Goal: Task Accomplishment & Management: Manage account settings

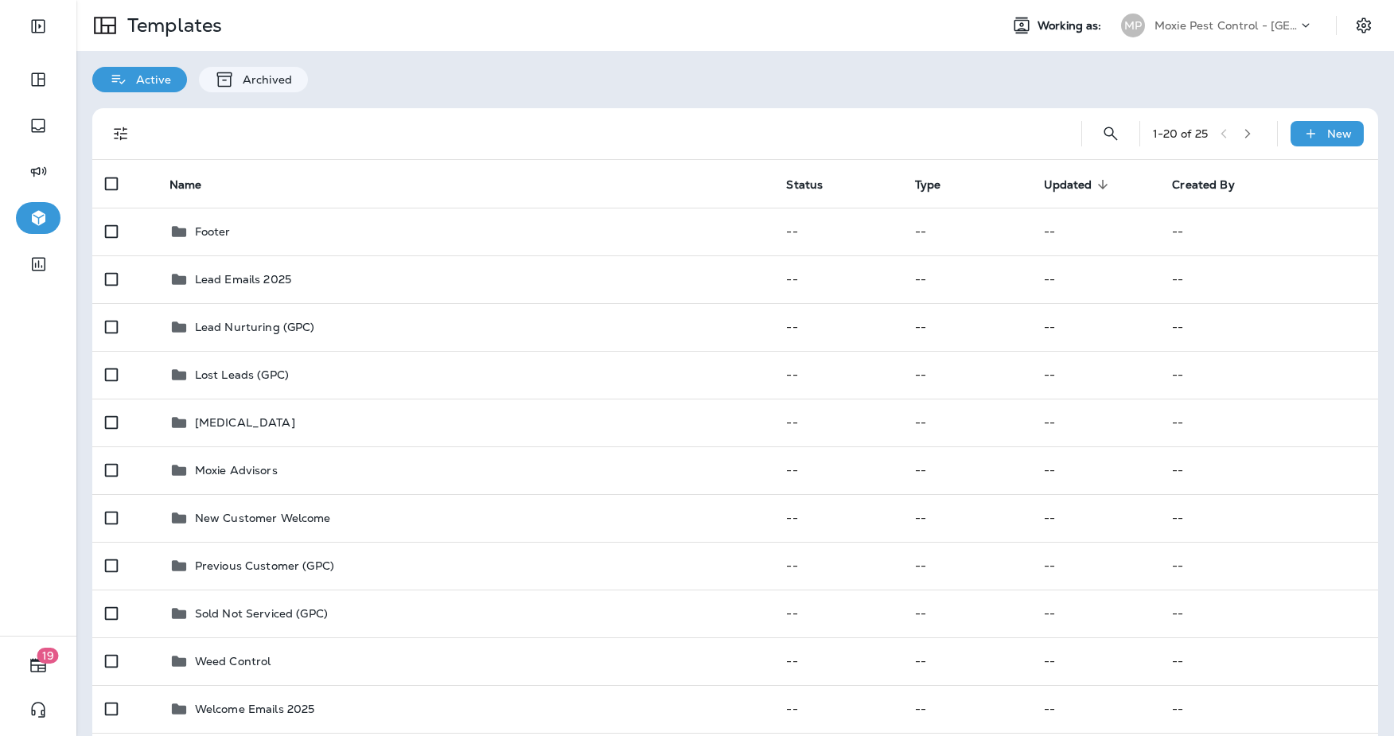
click at [1277, 27] on p "Moxie Pest Control - [GEOGRAPHIC_DATA]" at bounding box center [1226, 25] width 143 height 13
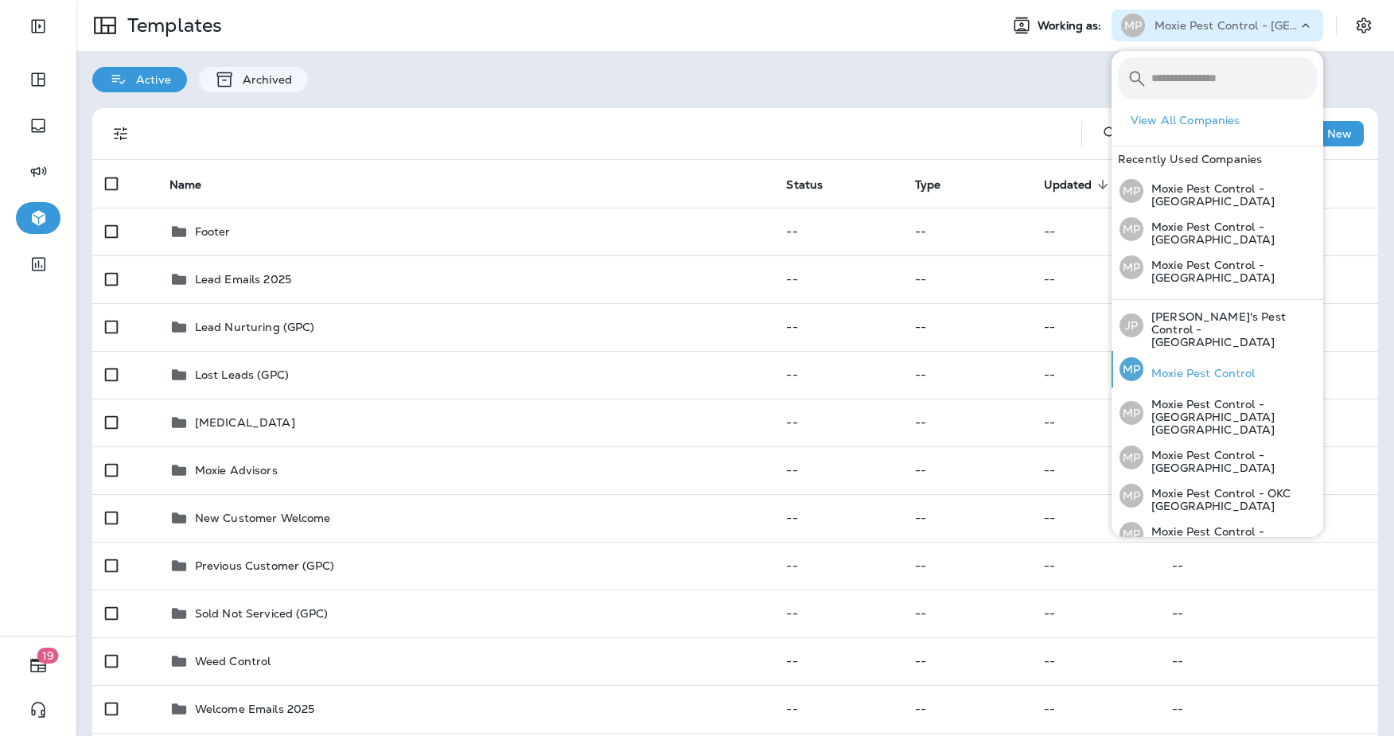
scroll to position [103, 0]
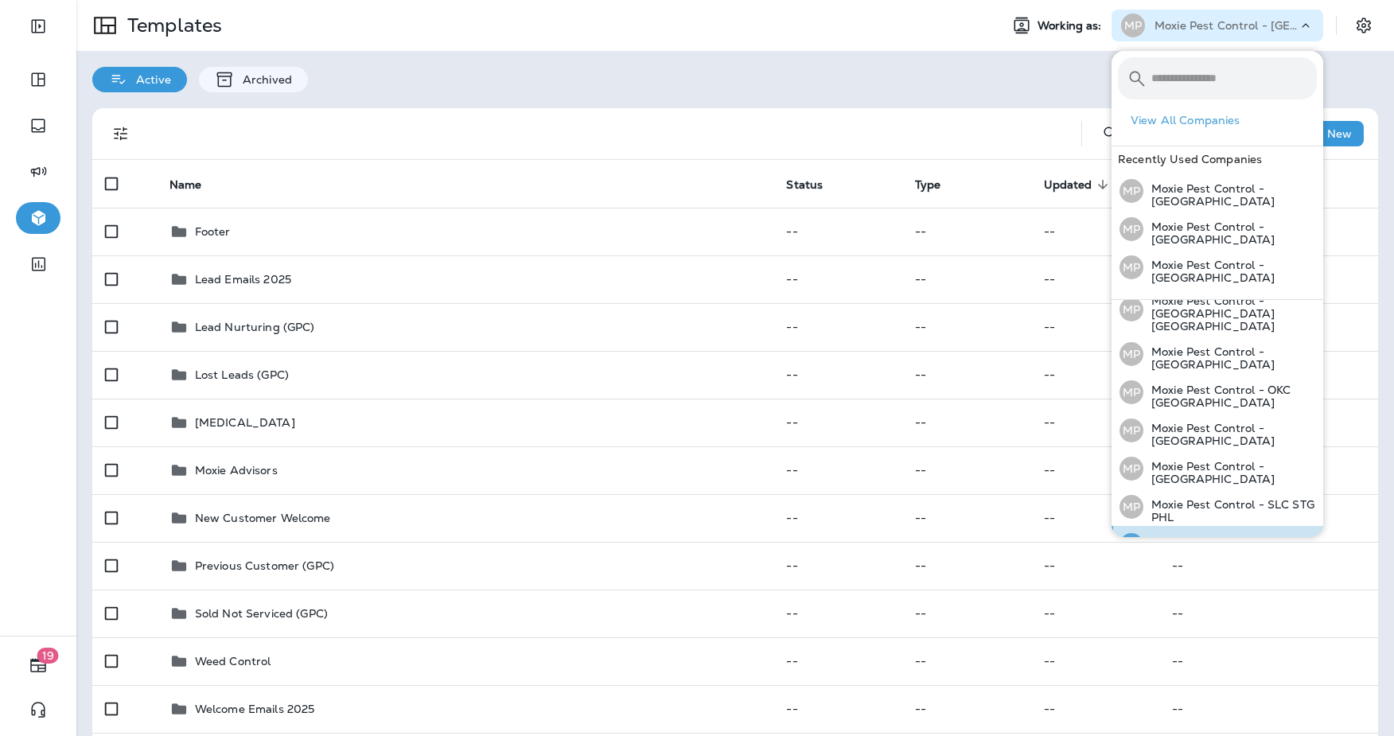
click at [1250, 536] on p "Moxie Pest Control - [GEOGRAPHIC_DATA]" at bounding box center [1231, 548] width 174 height 25
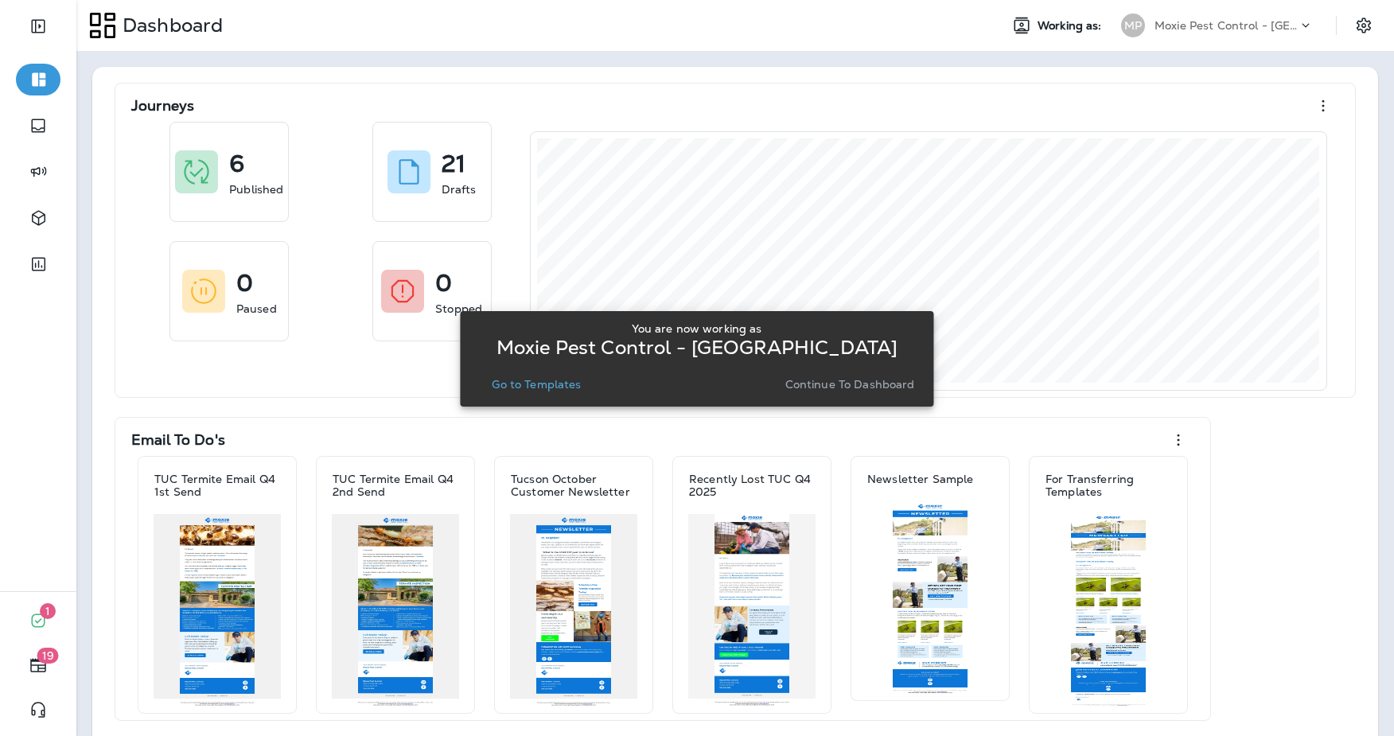
click at [521, 389] on p "Go to Templates" at bounding box center [536, 384] width 89 height 13
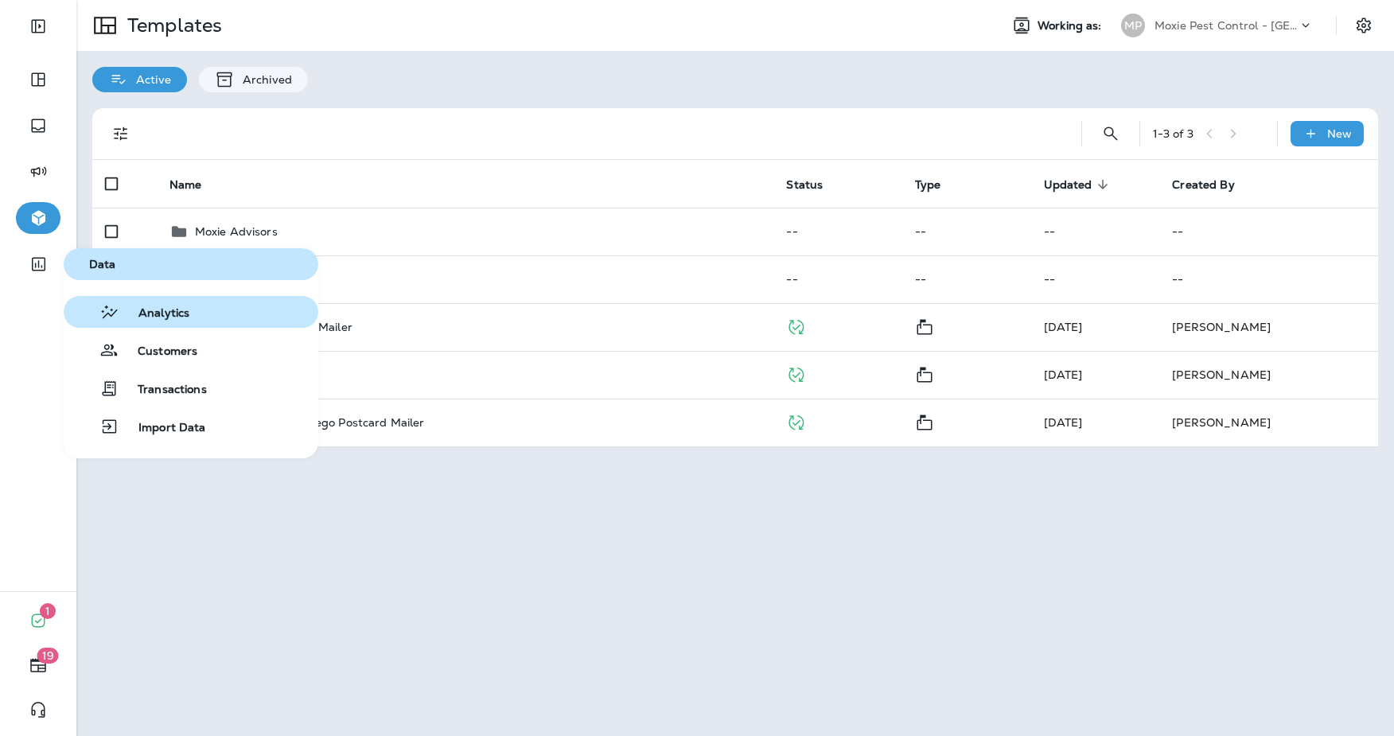
click at [166, 315] on span "Analytics" at bounding box center [154, 313] width 70 height 15
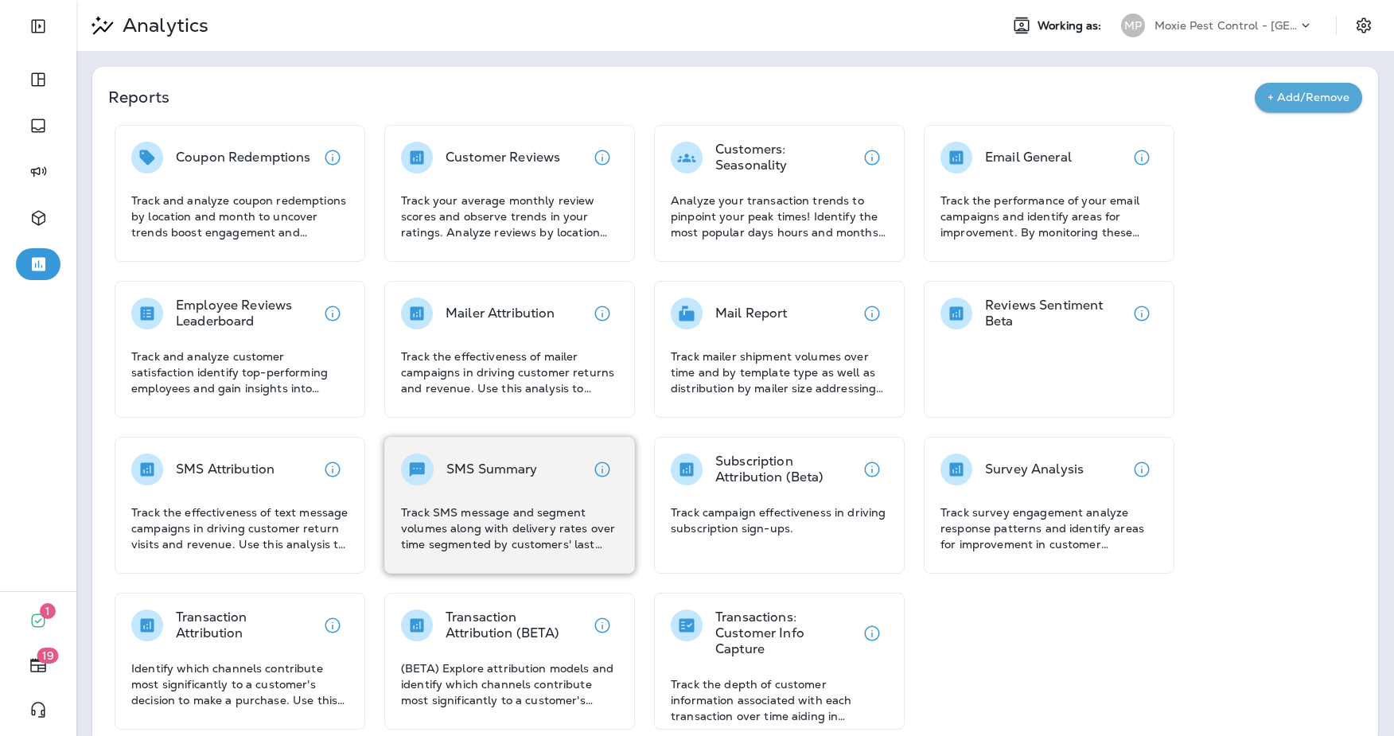
click at [541, 481] on div "SMS Summary" at bounding box center [509, 470] width 217 height 32
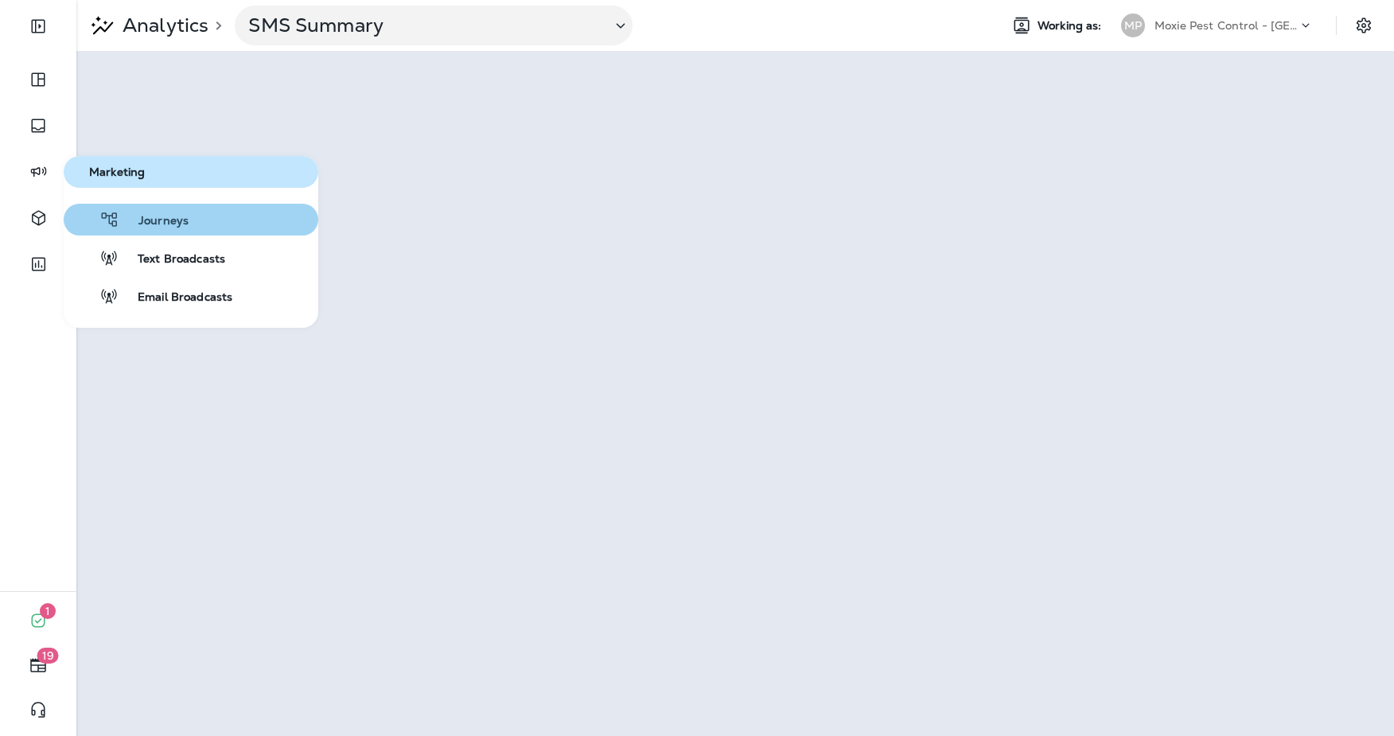
click at [142, 215] on span "Journeys" at bounding box center [153, 221] width 69 height 15
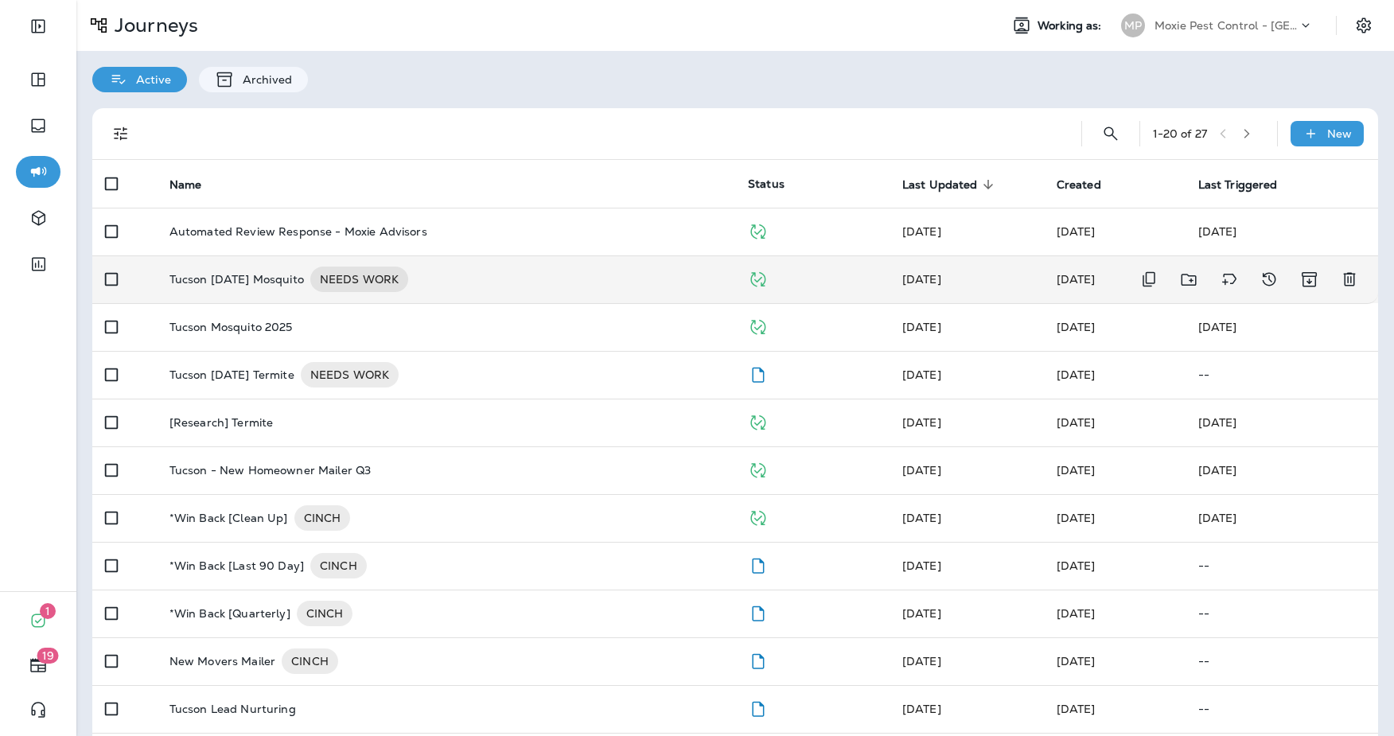
click at [516, 277] on div "Tucson [DATE] Mosquito NEEDS WORK" at bounding box center [446, 279] width 553 height 25
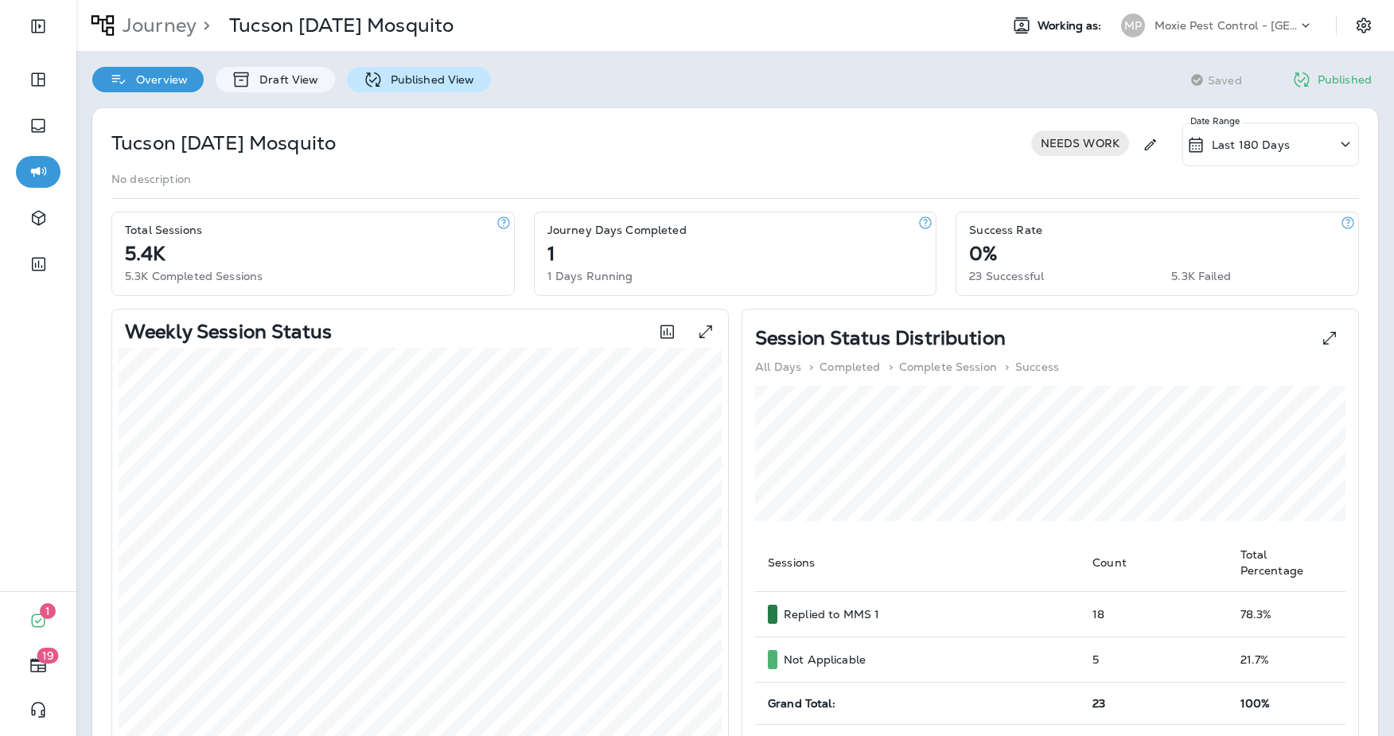
click at [411, 86] on p "Published View" at bounding box center [429, 79] width 92 height 13
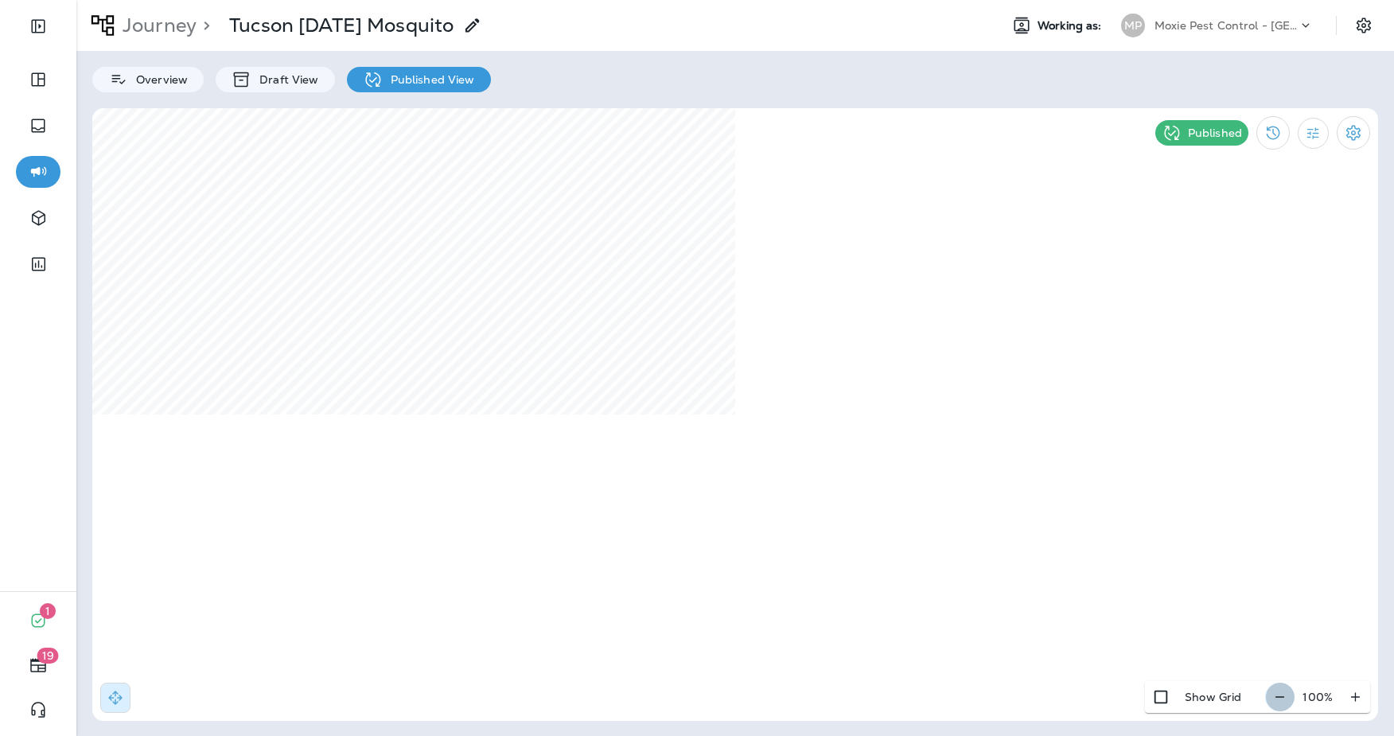
click at [1284, 700] on icon "button" at bounding box center [1280, 697] width 17 height 16
click at [1284, 700] on icon "button" at bounding box center [1286, 697] width 17 height 16
click at [1284, 700] on icon "button" at bounding box center [1288, 697] width 17 height 16
click at [279, 95] on div "Journey > Tucson August 2025 Mosquito Working as: MP Moxie Pest Control - Tucso…" at bounding box center [735, 368] width 1318 height 736
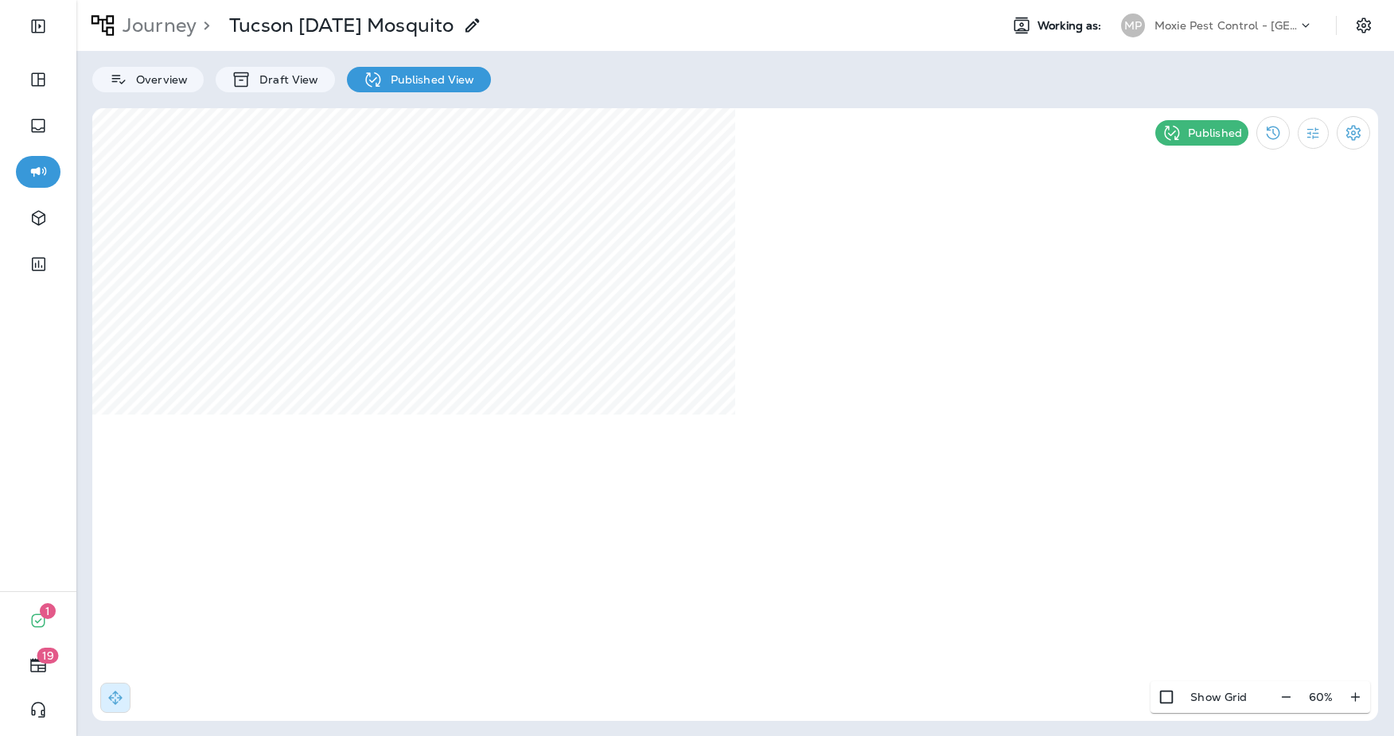
drag, startPoint x: 286, startPoint y: 85, endPoint x: 314, endPoint y: 98, distance: 31.4
click at [286, 85] on p "Draft View" at bounding box center [285, 79] width 67 height 13
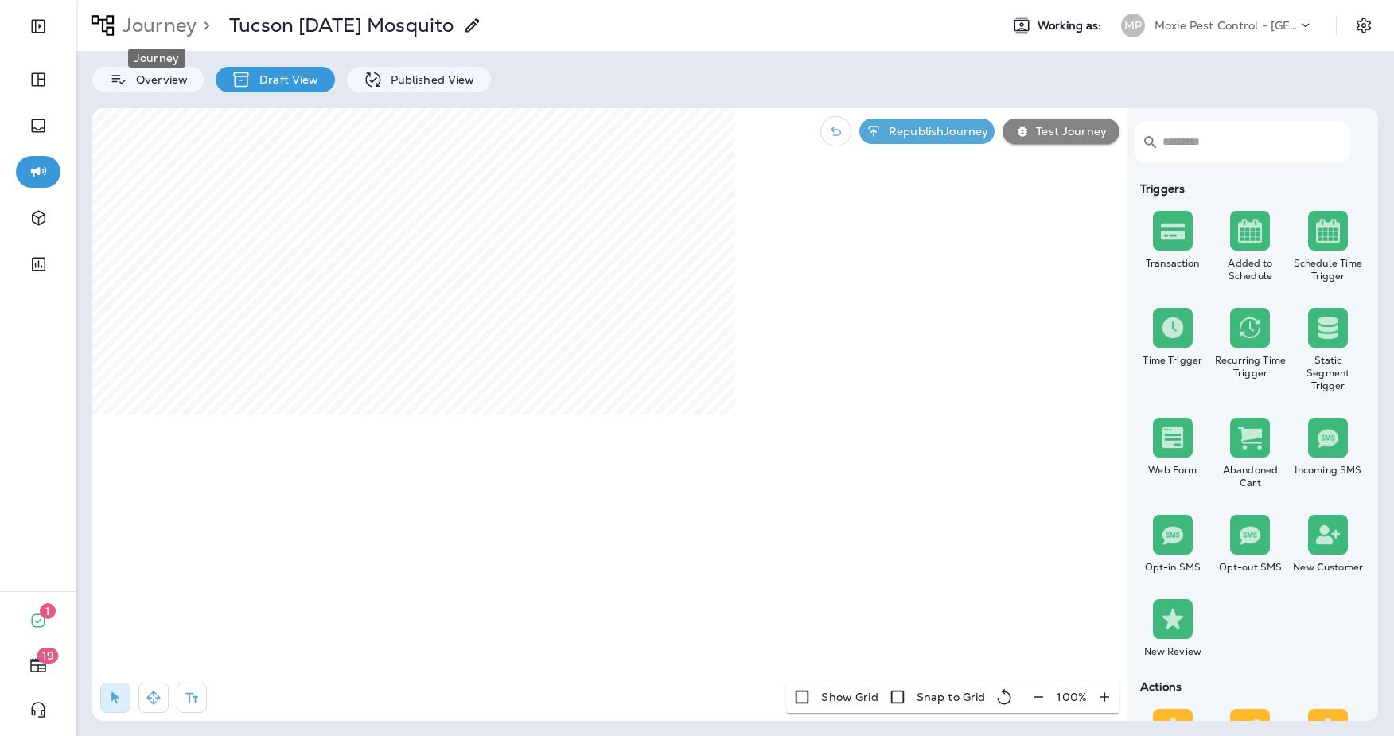
click at [170, 20] on p "Journey" at bounding box center [156, 26] width 80 height 24
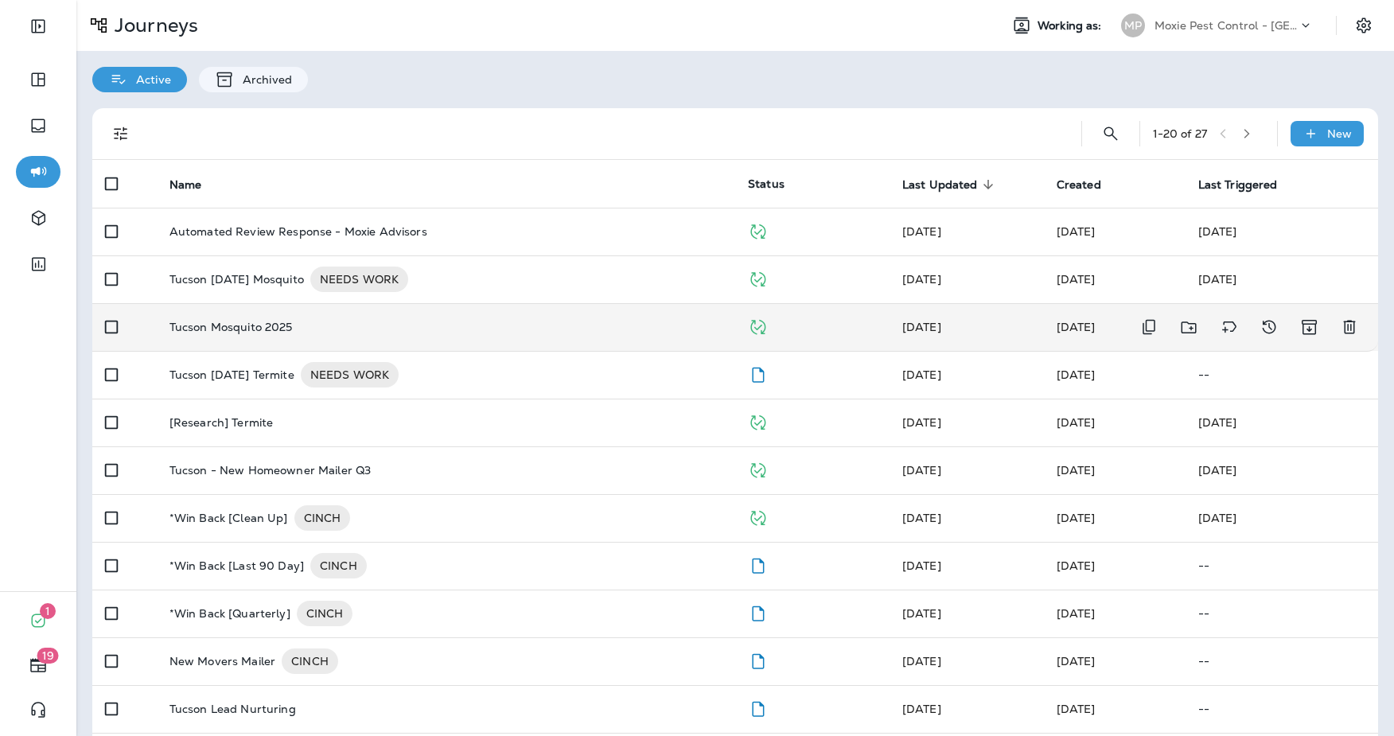
click at [628, 343] on td "Tucson Mosquito 2025" at bounding box center [446, 327] width 579 height 48
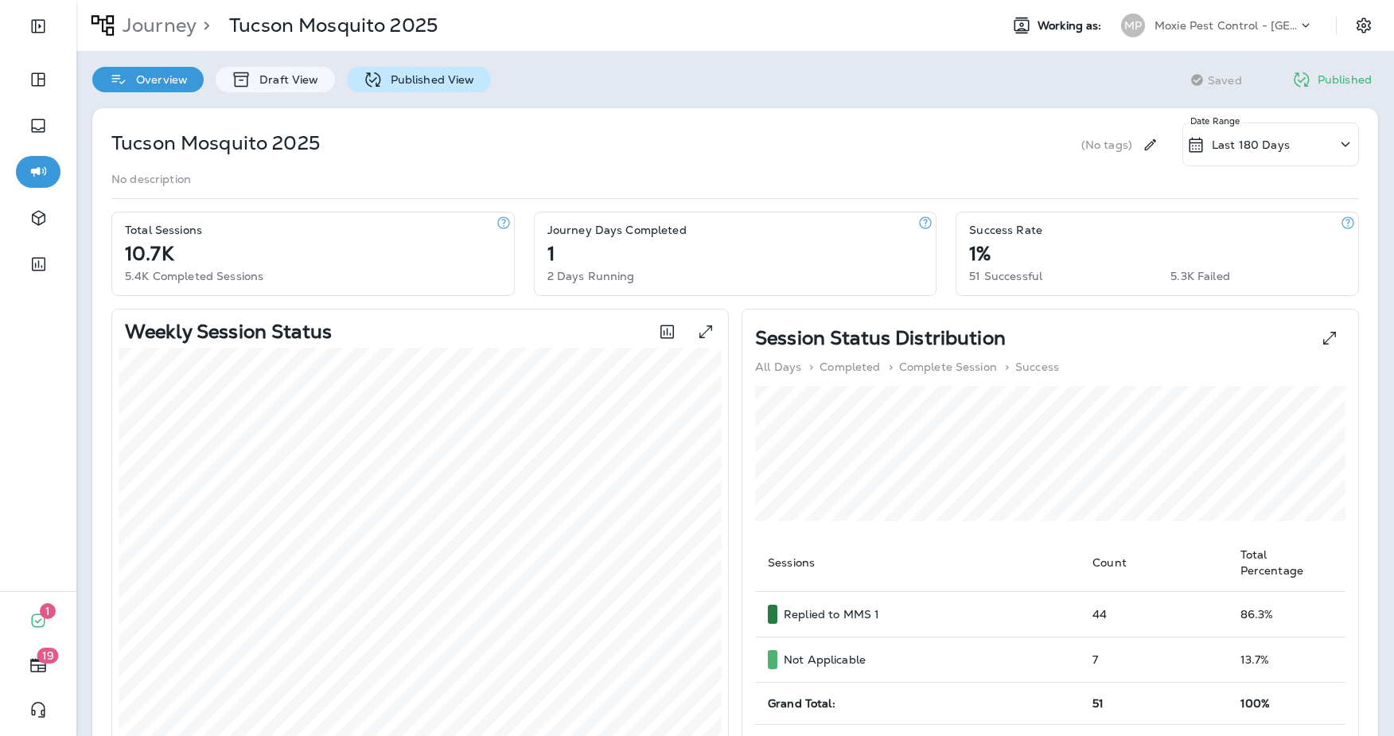
click at [439, 69] on div "Published View" at bounding box center [419, 79] width 144 height 25
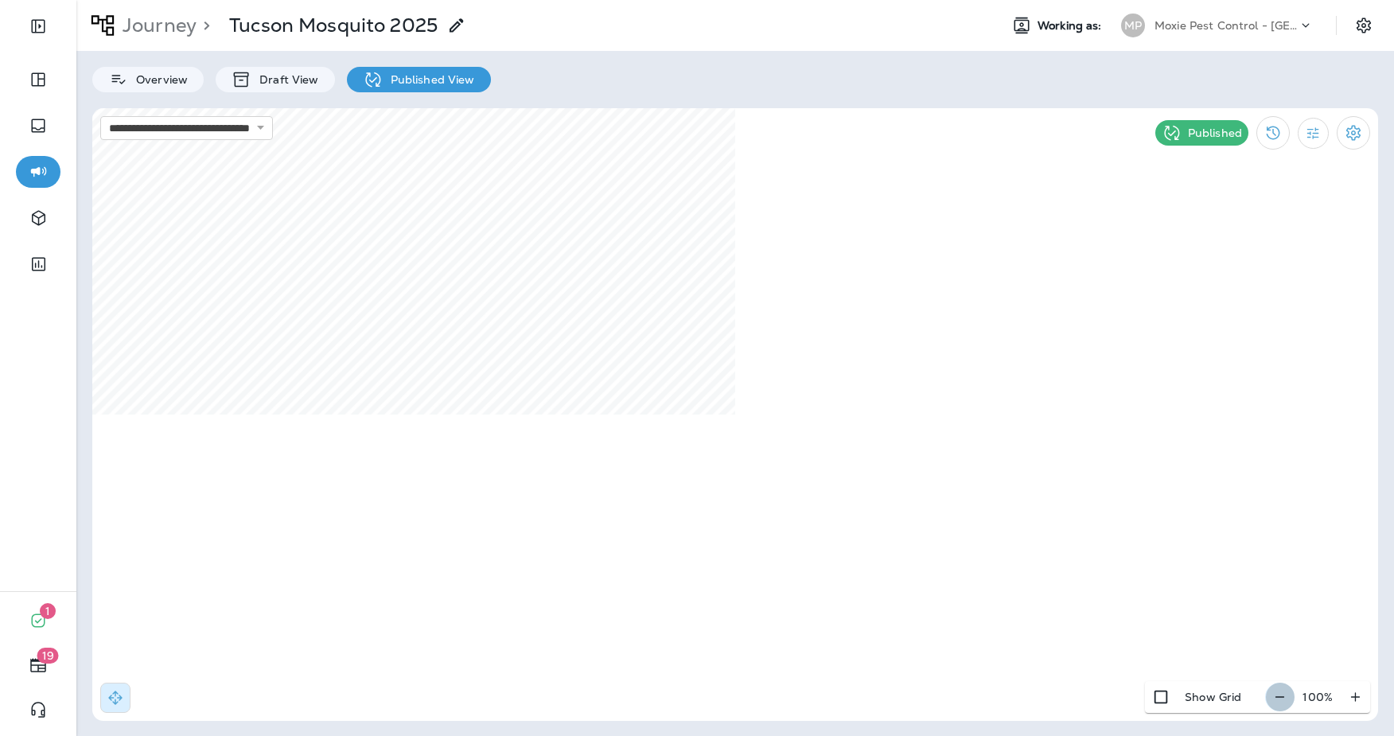
click at [1289, 701] on button "button" at bounding box center [1280, 697] width 29 height 29
click at [1289, 701] on icon "button" at bounding box center [1280, 697] width 17 height 16
click at [1289, 701] on icon "button" at bounding box center [1286, 697] width 17 height 16
click at [1289, 701] on icon "button" at bounding box center [1288, 697] width 17 height 16
click at [1355, 131] on icon "Settings" at bounding box center [1354, 132] width 14 height 15
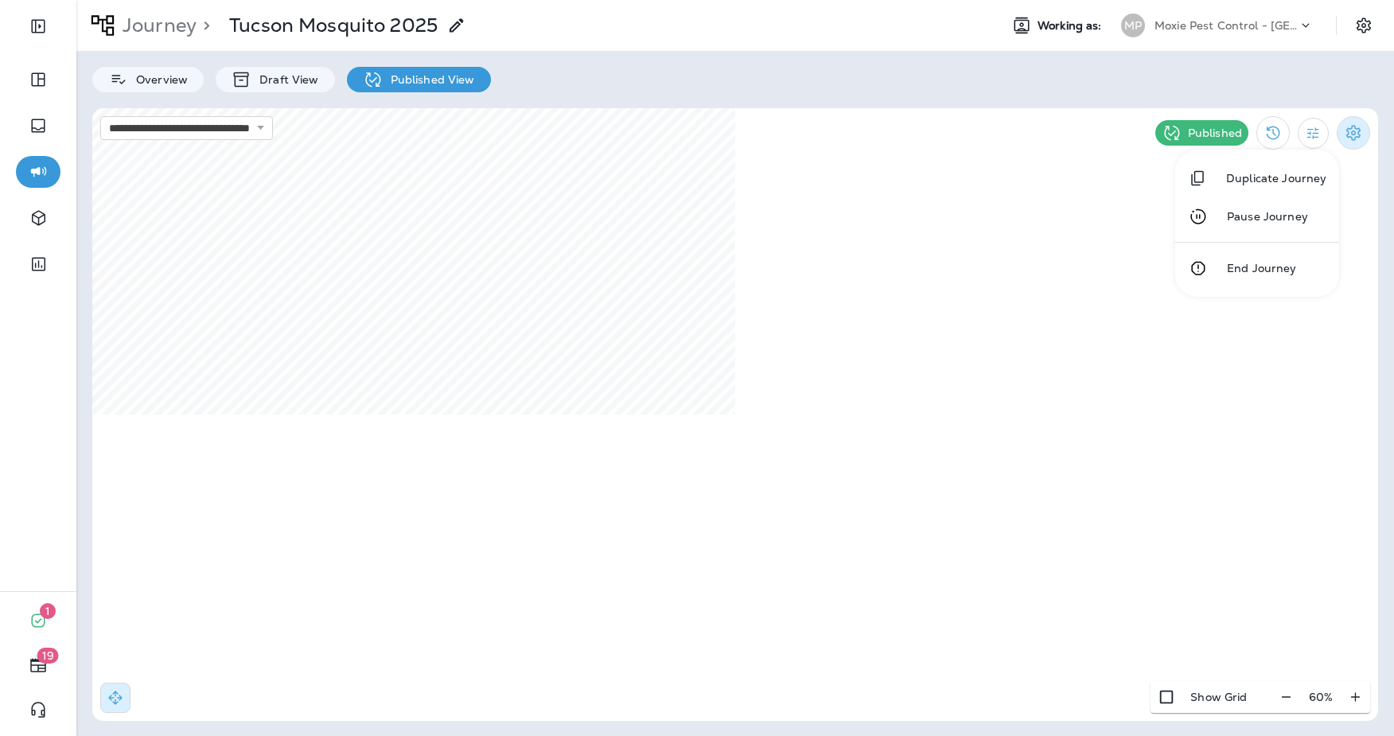
click at [1355, 131] on div at bounding box center [697, 368] width 1394 height 736
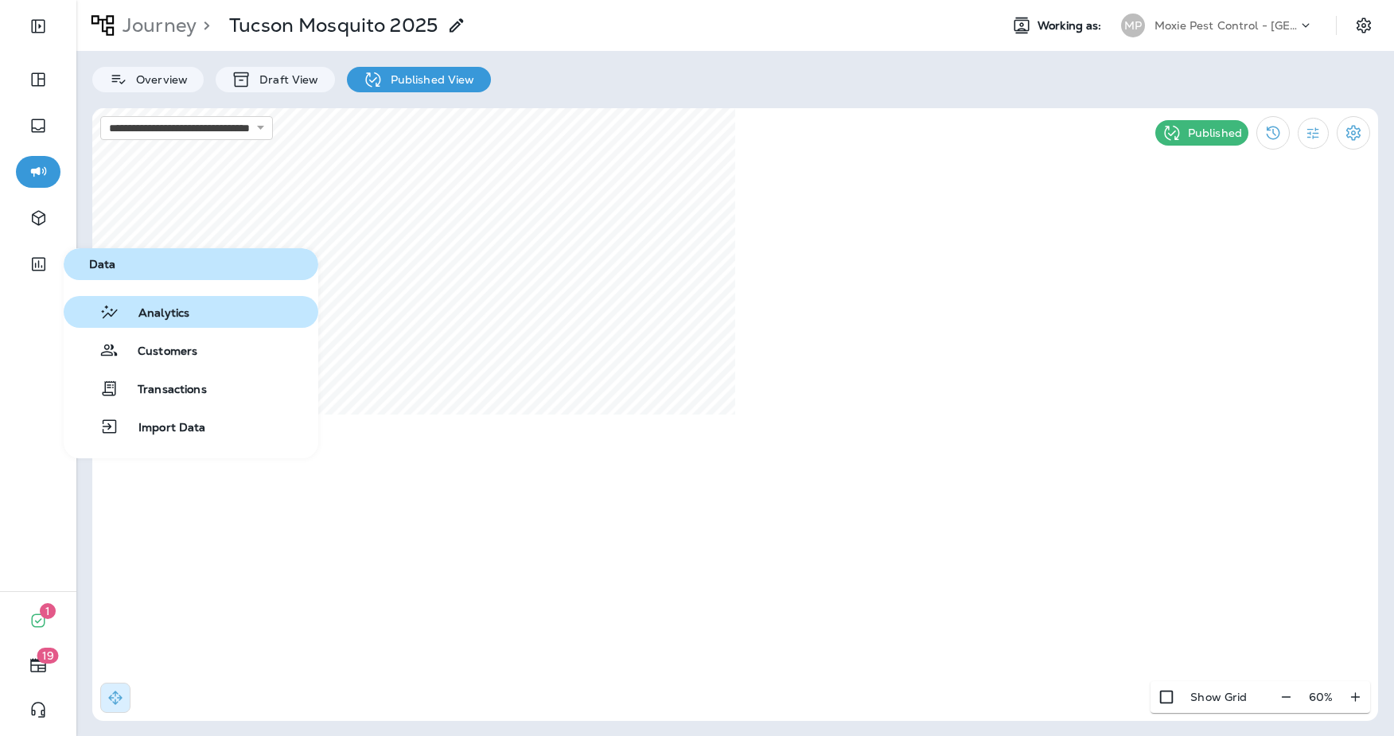
click at [161, 315] on span "Analytics" at bounding box center [154, 313] width 70 height 15
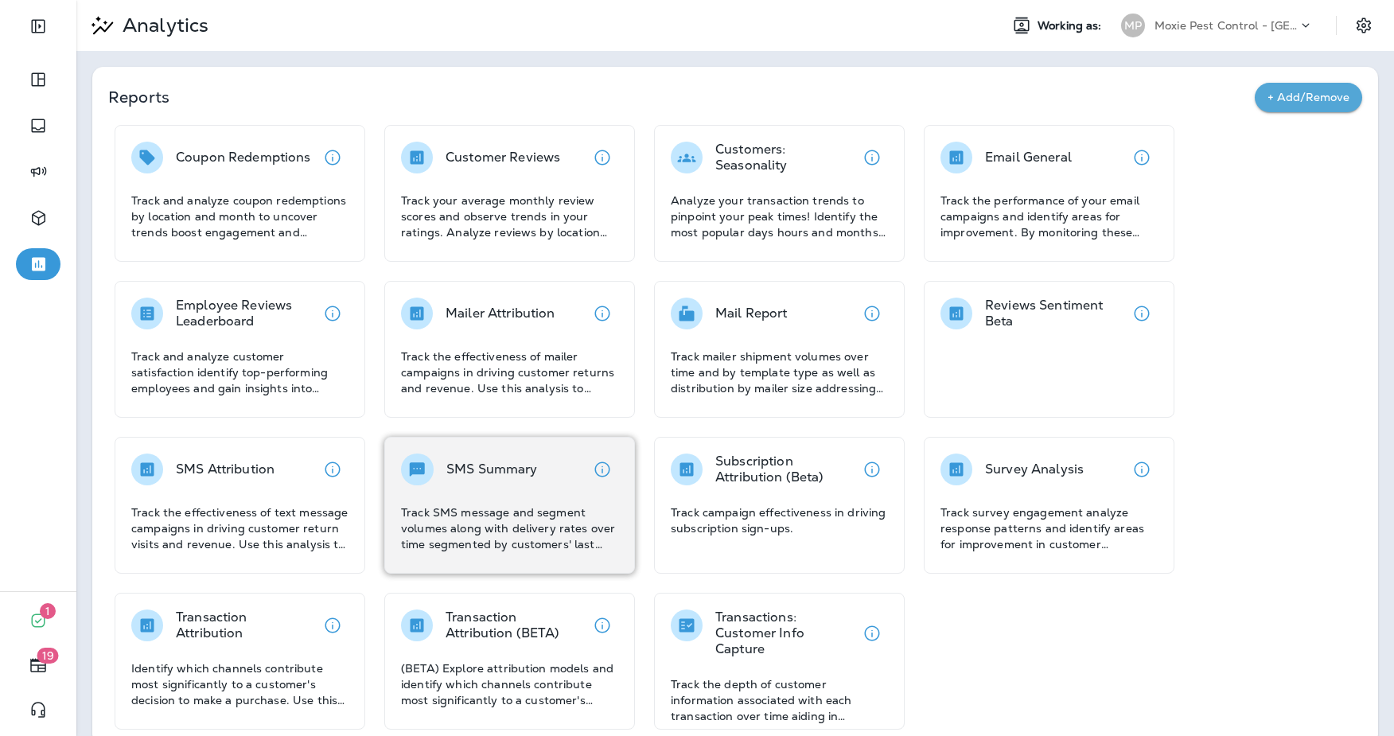
click at [479, 499] on div "SMS Summary Track SMS message and segment volumes along with delivery rates ove…" at bounding box center [509, 503] width 217 height 99
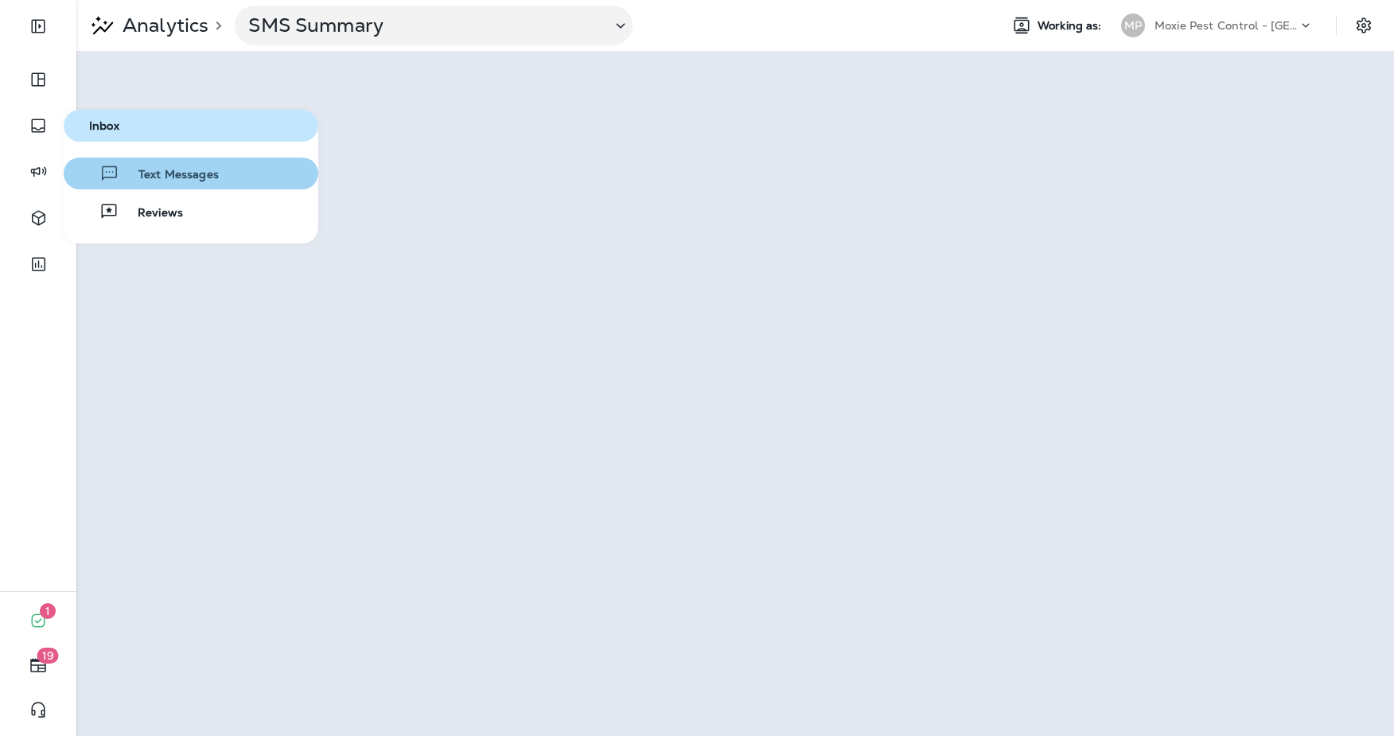
click at [131, 170] on span "Text Messages" at bounding box center [168, 175] width 99 height 15
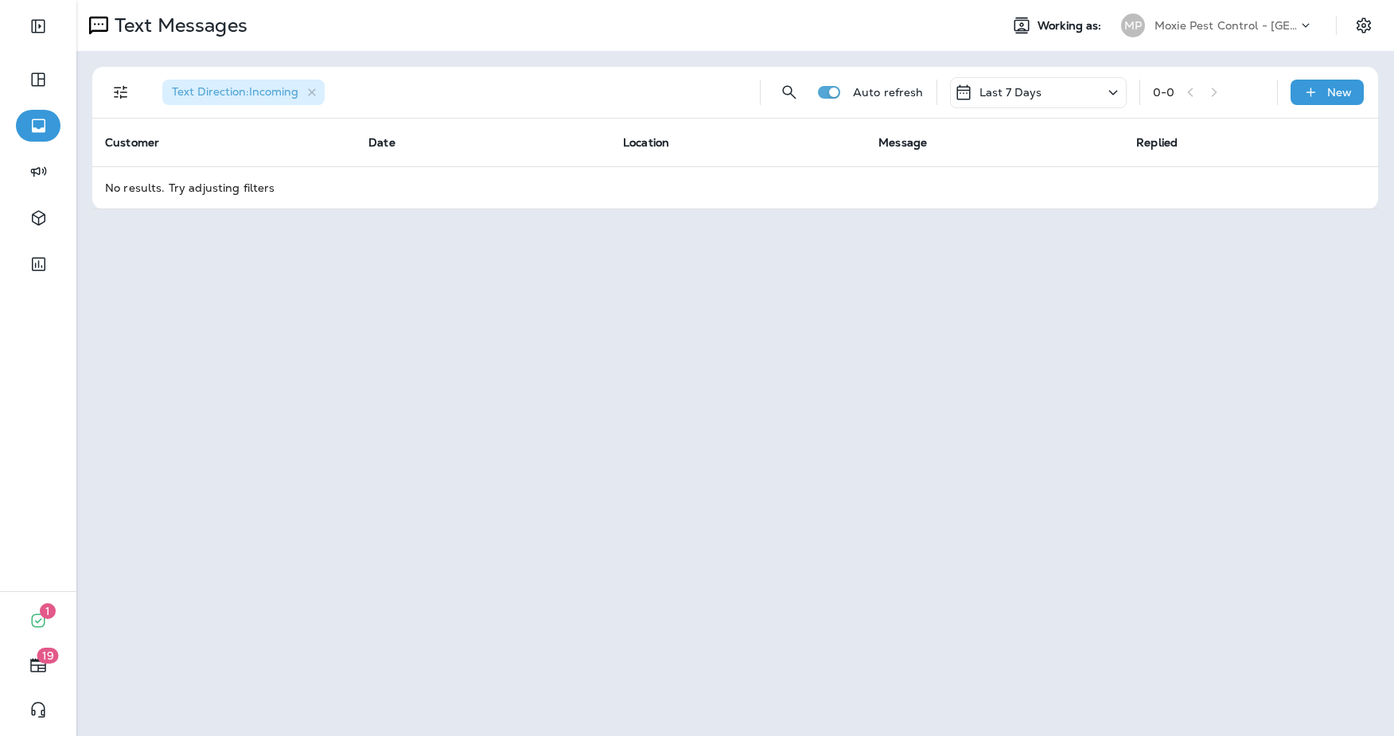
click at [1043, 95] on div "Last 7 Days" at bounding box center [1038, 92] width 177 height 31
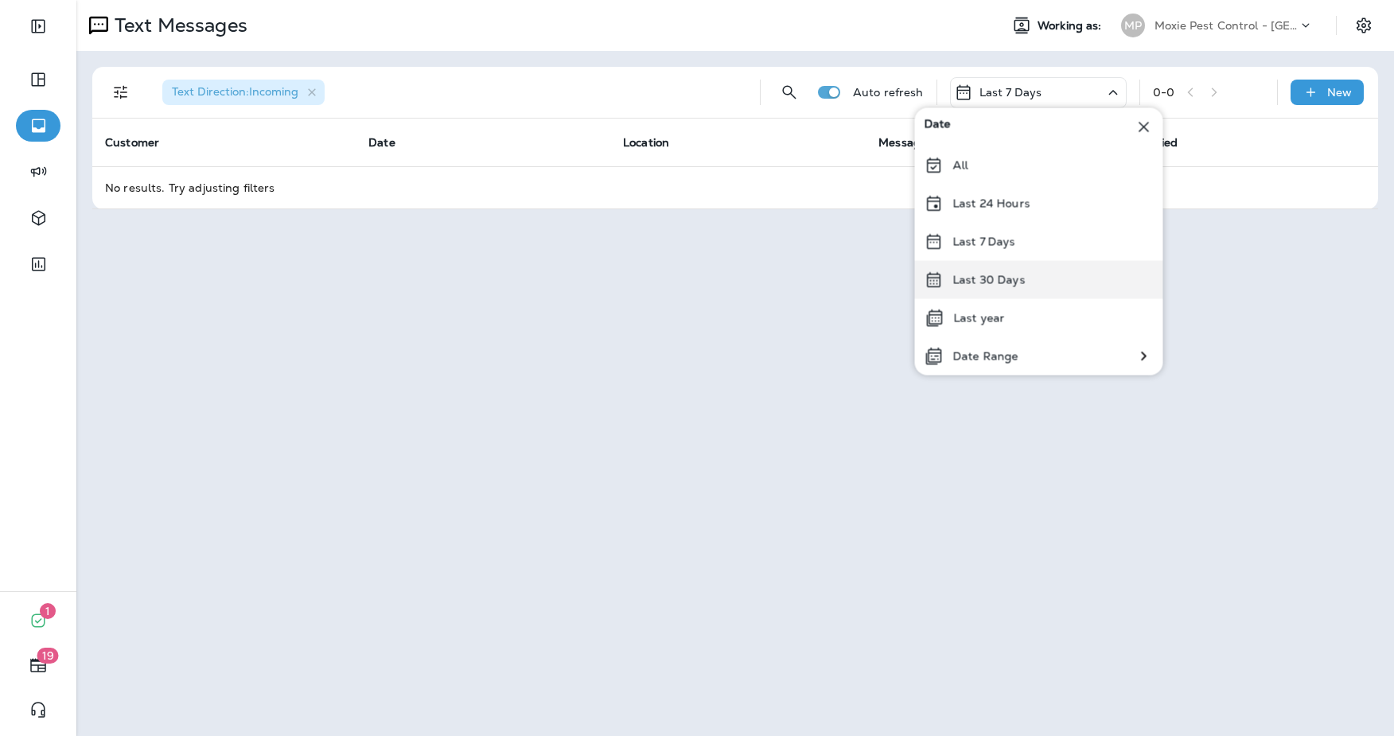
click at [997, 281] on p "Last 30 Days" at bounding box center [990, 280] width 72 height 13
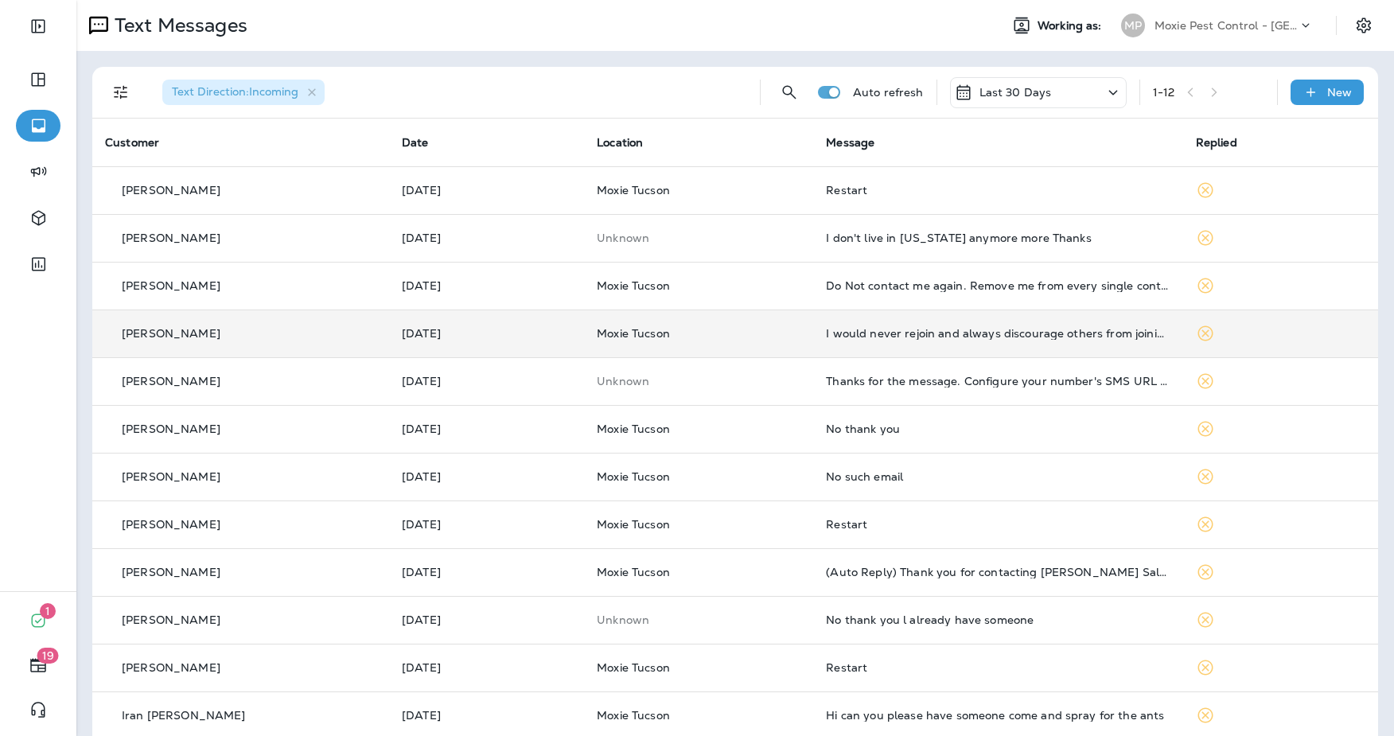
click at [932, 345] on td "I would never rejoin and always discourage others from joining!" at bounding box center [997, 334] width 369 height 48
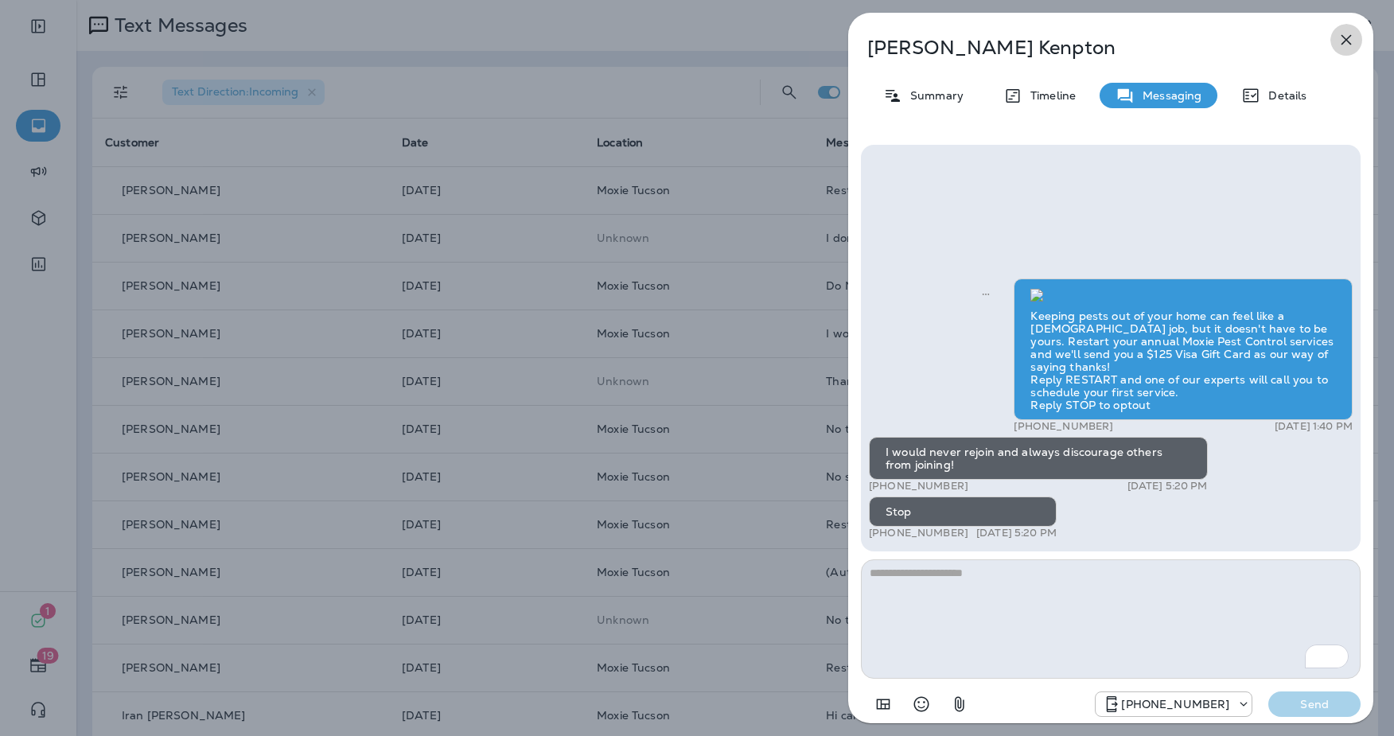
click at [1349, 34] on icon "button" at bounding box center [1346, 39] width 19 height 19
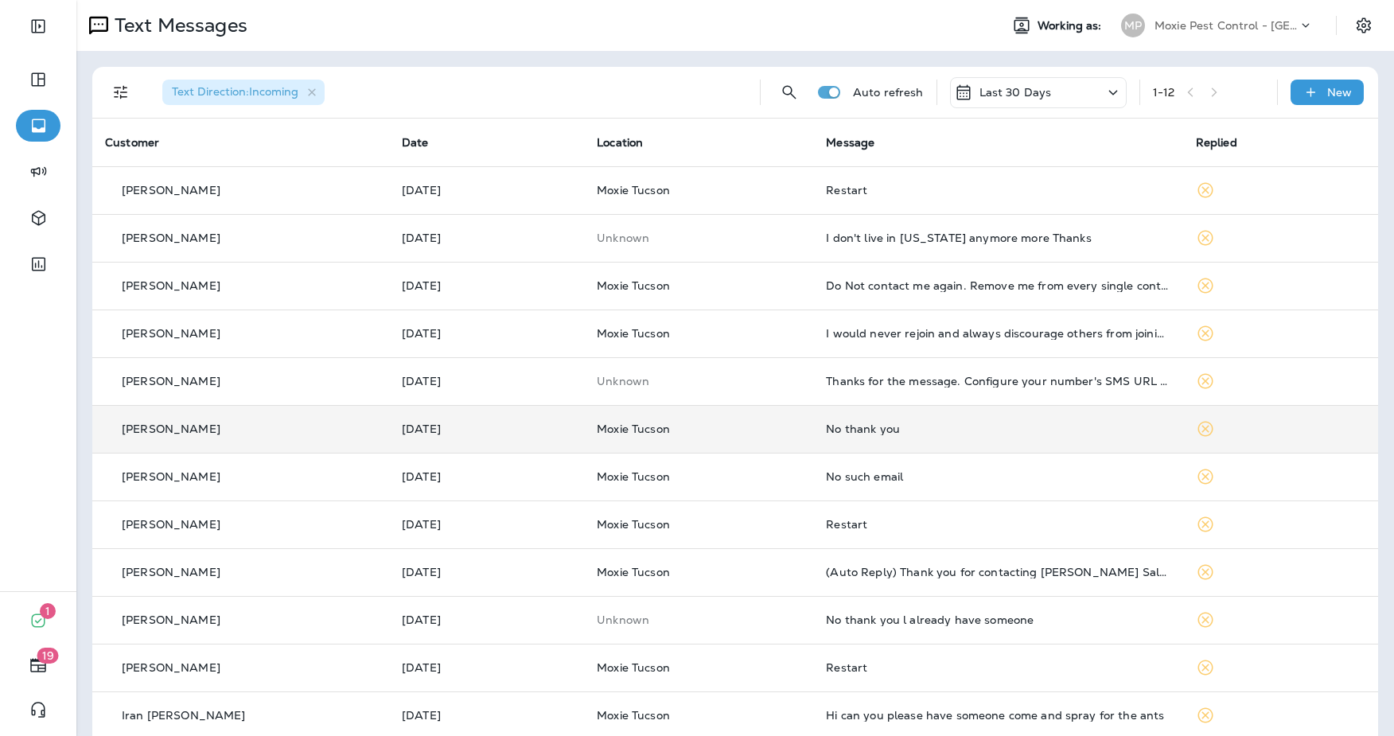
click at [998, 423] on div "No thank you" at bounding box center [998, 429] width 344 height 13
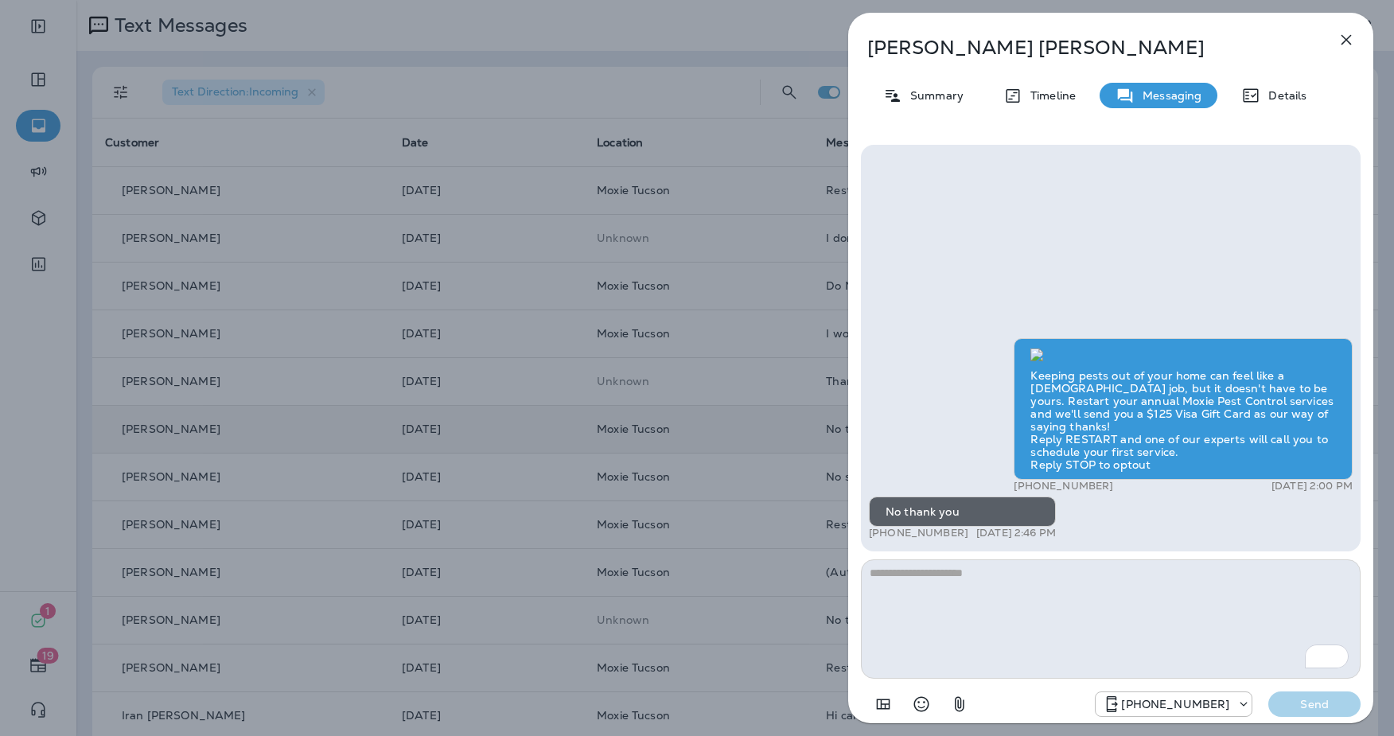
click at [1354, 41] on icon "button" at bounding box center [1346, 39] width 19 height 19
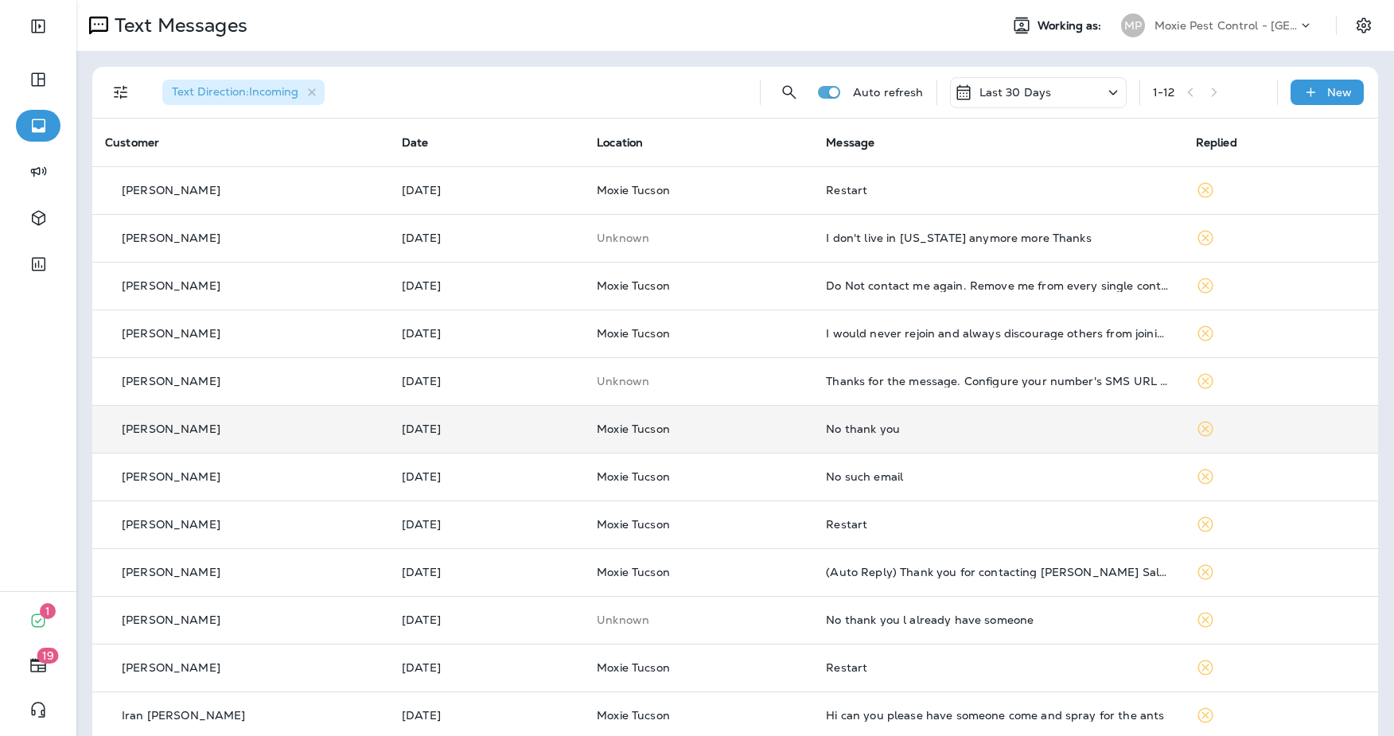
scroll to position [19, 0]
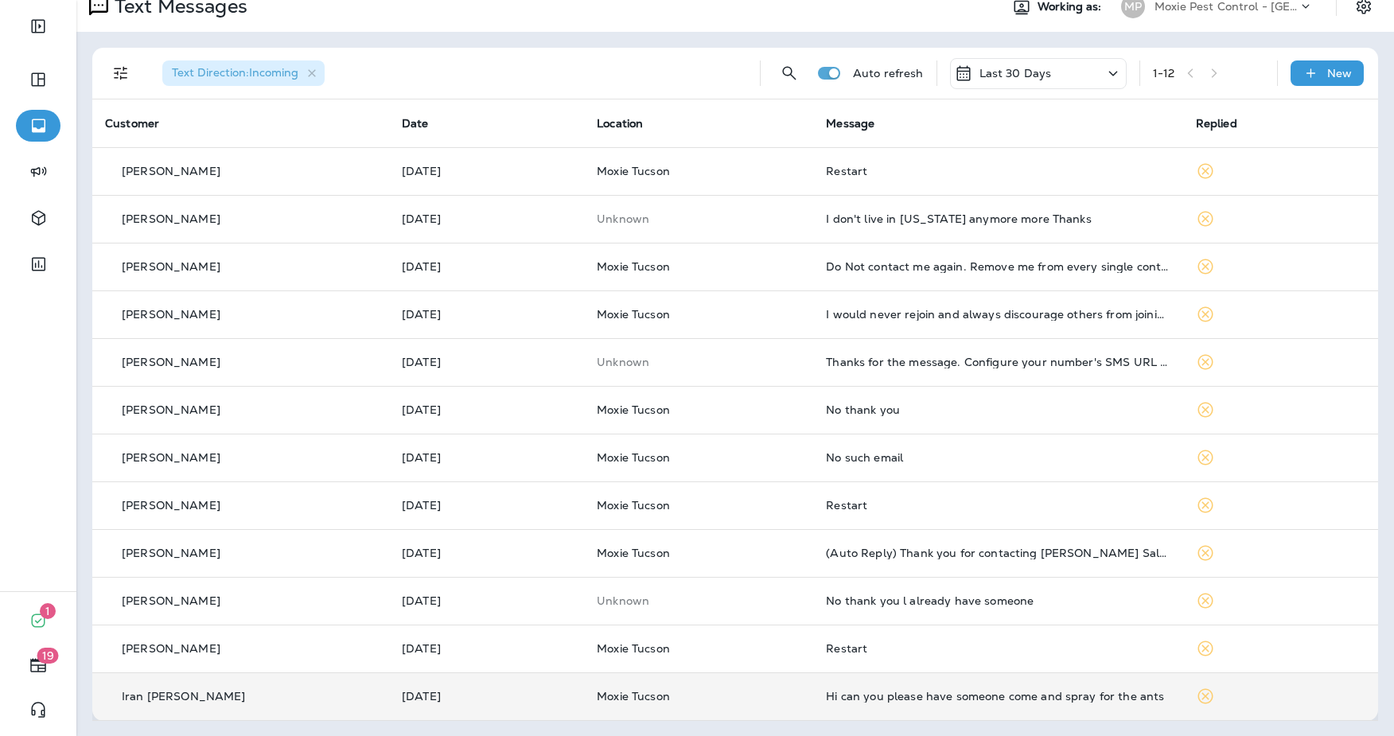
click at [845, 697] on div "Hi can you please have someone come and spray for the ants" at bounding box center [998, 696] width 344 height 13
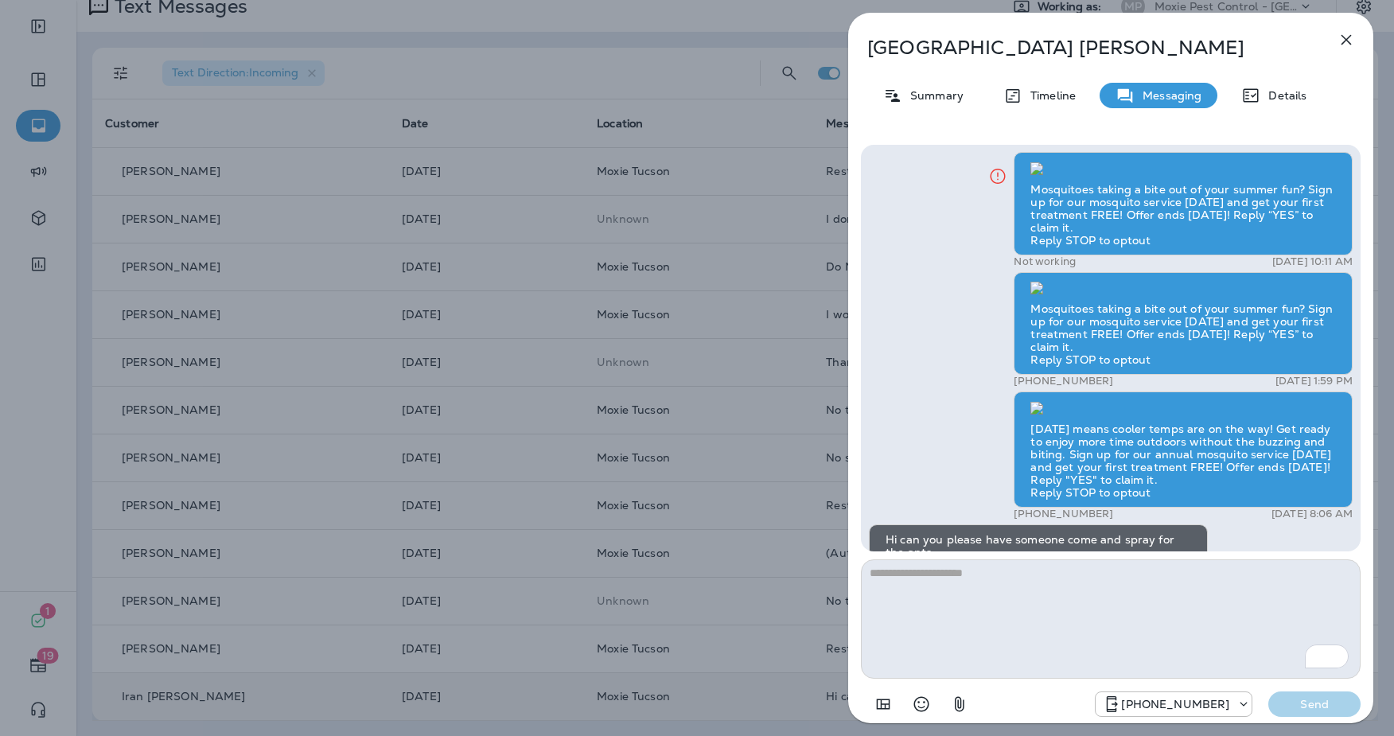
scroll to position [-357, 0]
click at [1348, 42] on icon "button" at bounding box center [1346, 39] width 19 height 19
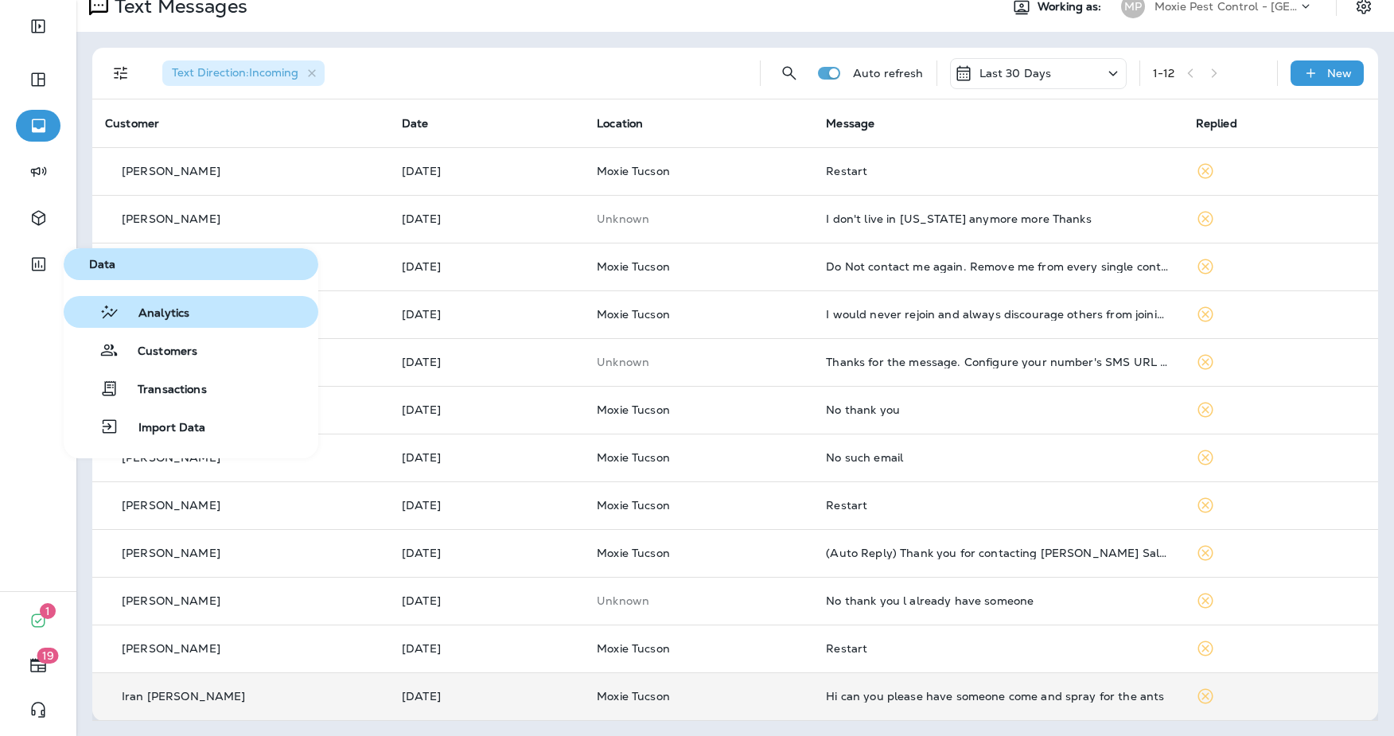
click at [165, 302] on div "Analytics" at bounding box center [129, 311] width 119 height 19
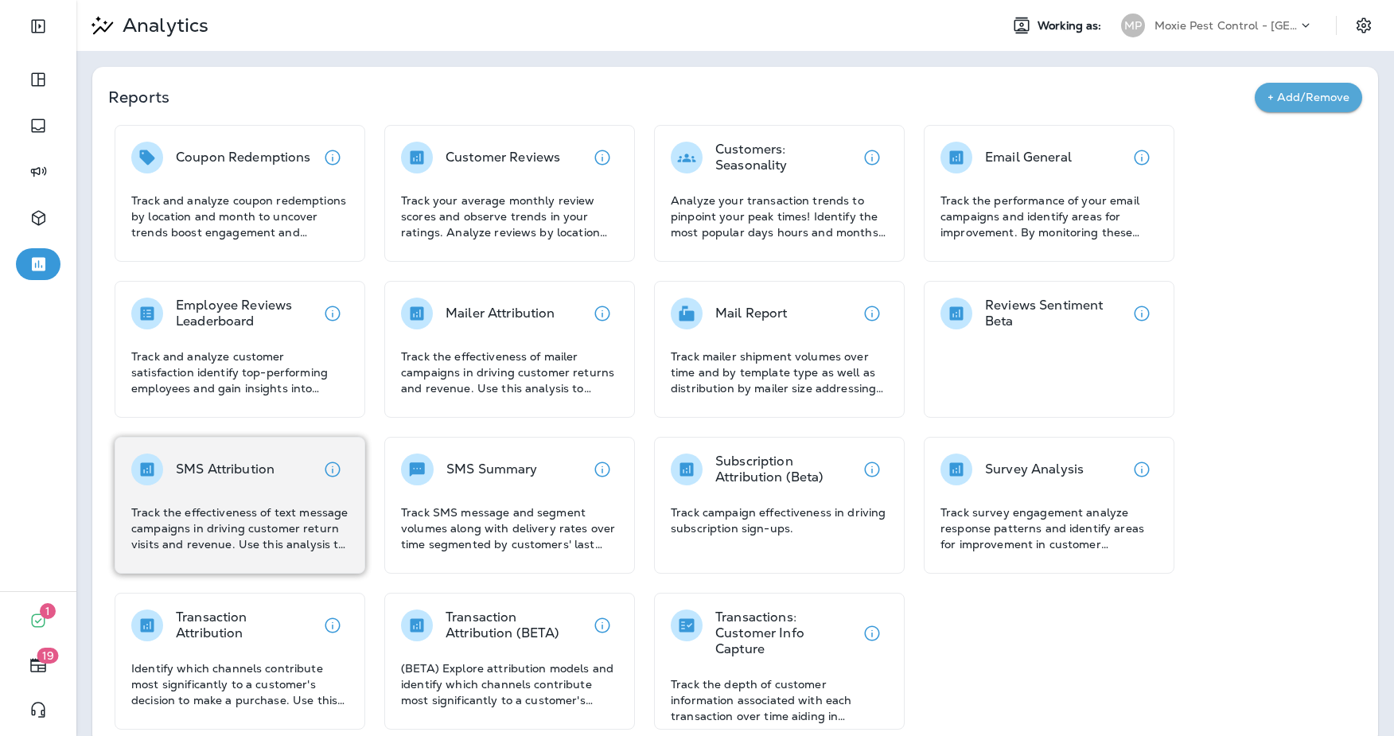
click at [244, 488] on div "SMS Attribution Track the effectiveness of text message campaigns in driving cu…" at bounding box center [239, 503] width 217 height 99
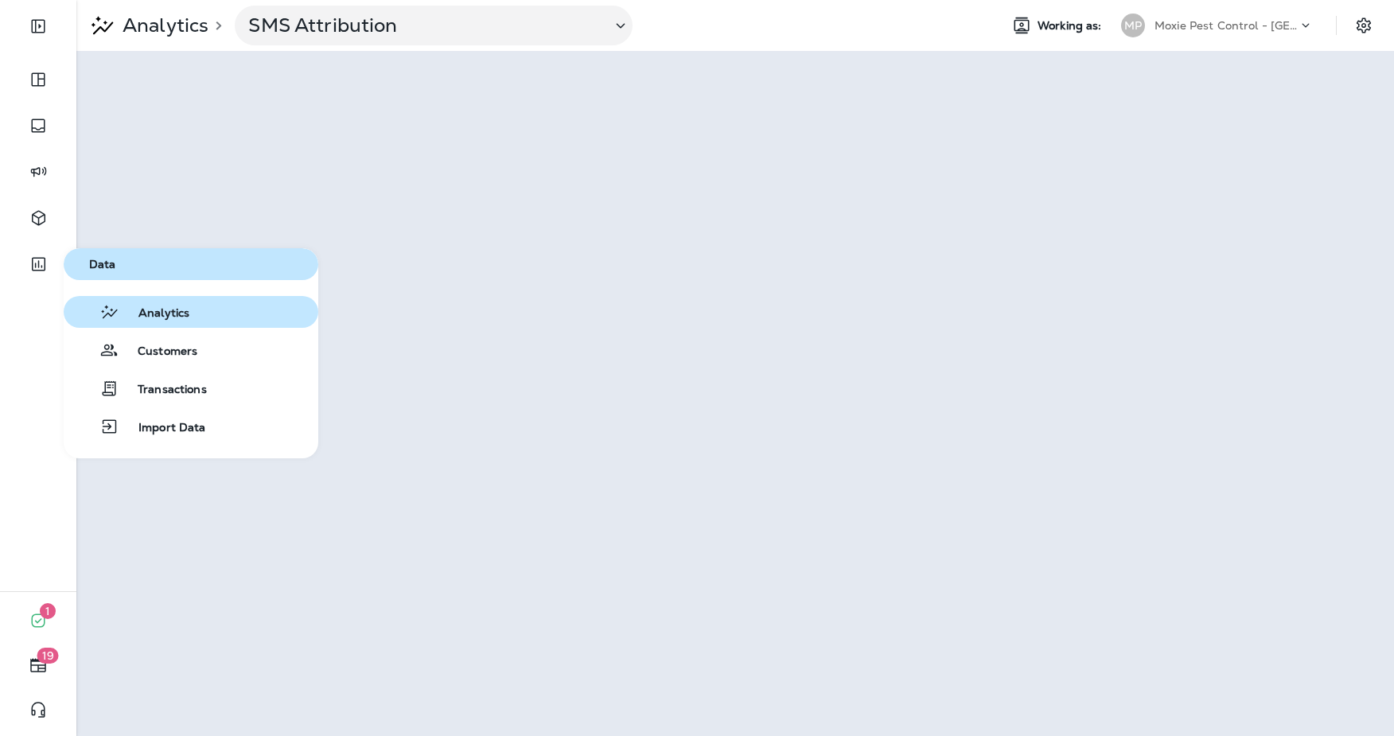
click at [212, 323] on button "Analytics" at bounding box center [191, 312] width 255 height 32
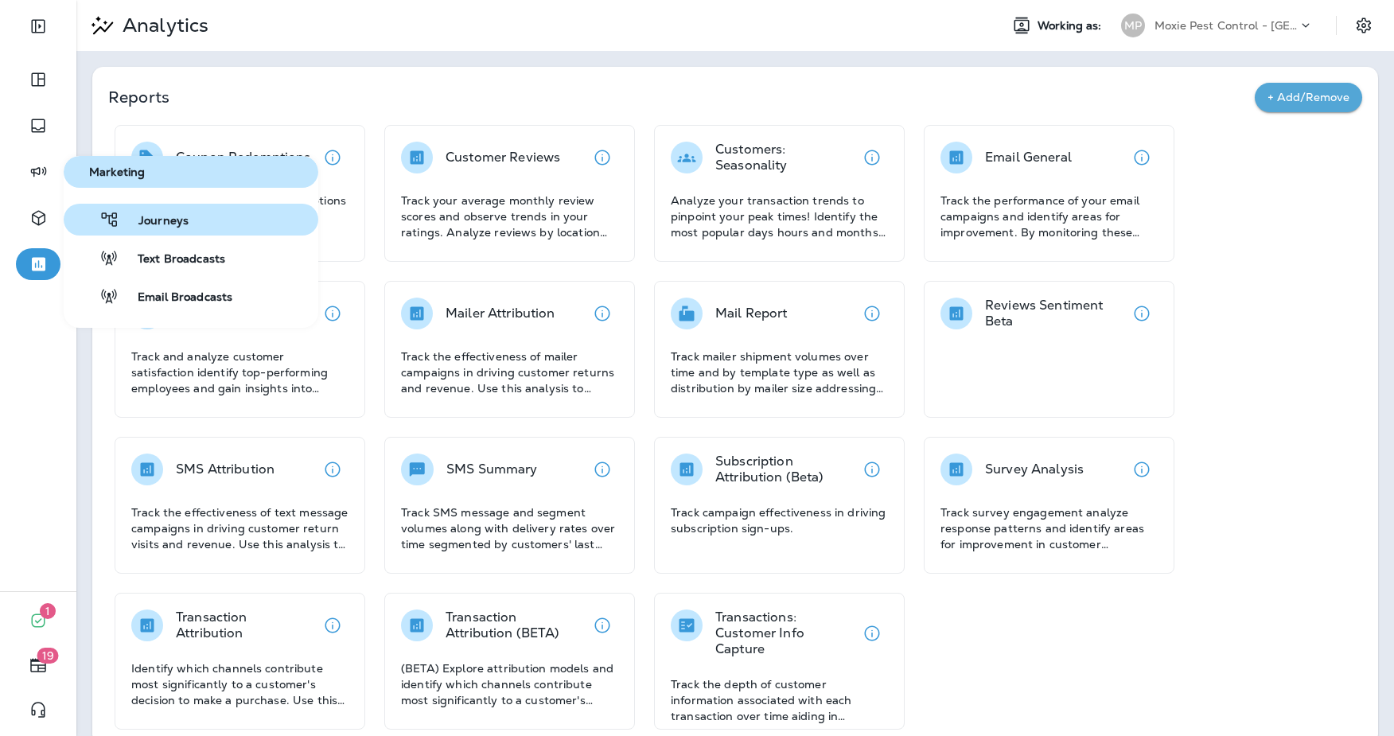
click at [180, 215] on span "Journeys" at bounding box center [153, 221] width 69 height 15
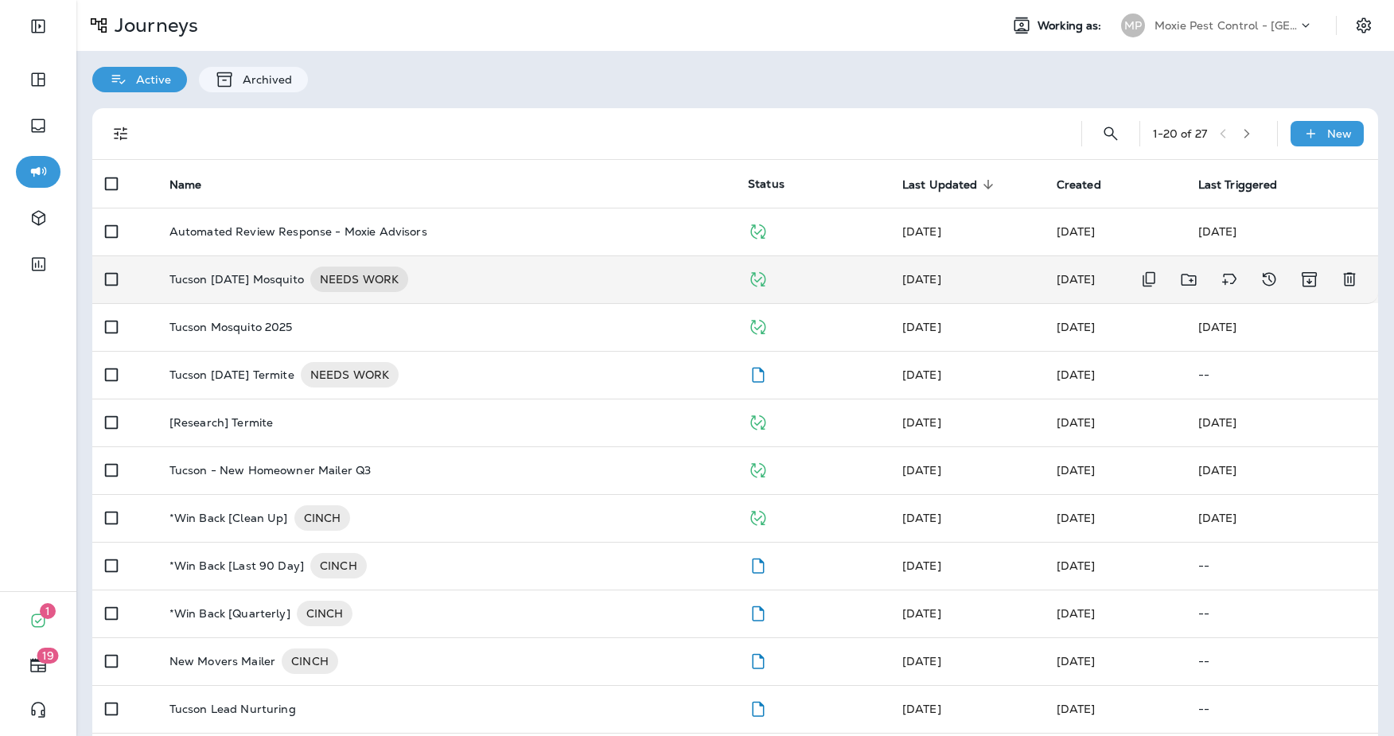
click at [548, 281] on div "Tucson August 2025 Mosquito NEEDS WORK" at bounding box center [446, 279] width 553 height 25
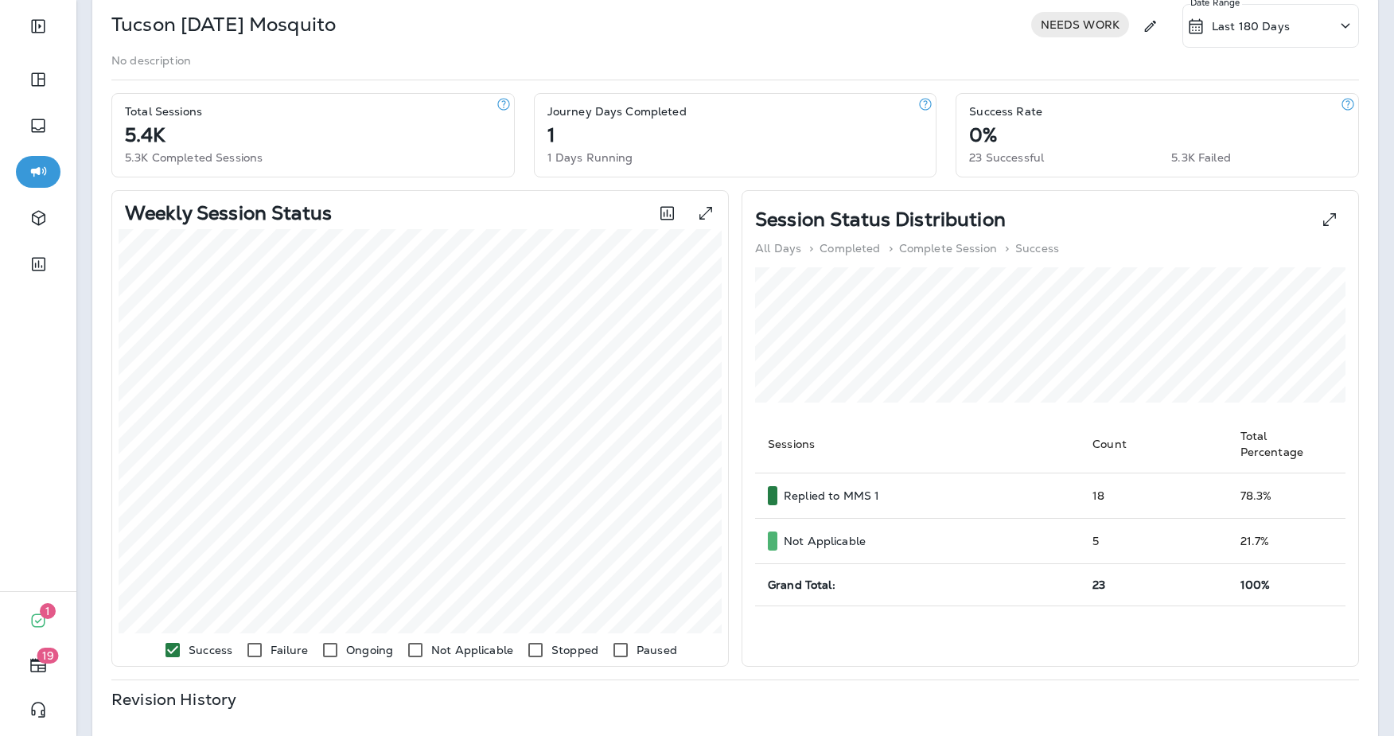
scroll to position [116, 0]
click at [1102, 483] on td "18" at bounding box center [1154, 498] width 148 height 45
click at [1031, 249] on p "Success" at bounding box center [1038, 250] width 44 height 13
click at [946, 254] on p "Complete Session" at bounding box center [948, 250] width 98 height 13
click at [836, 251] on p "Completed" at bounding box center [850, 250] width 60 height 13
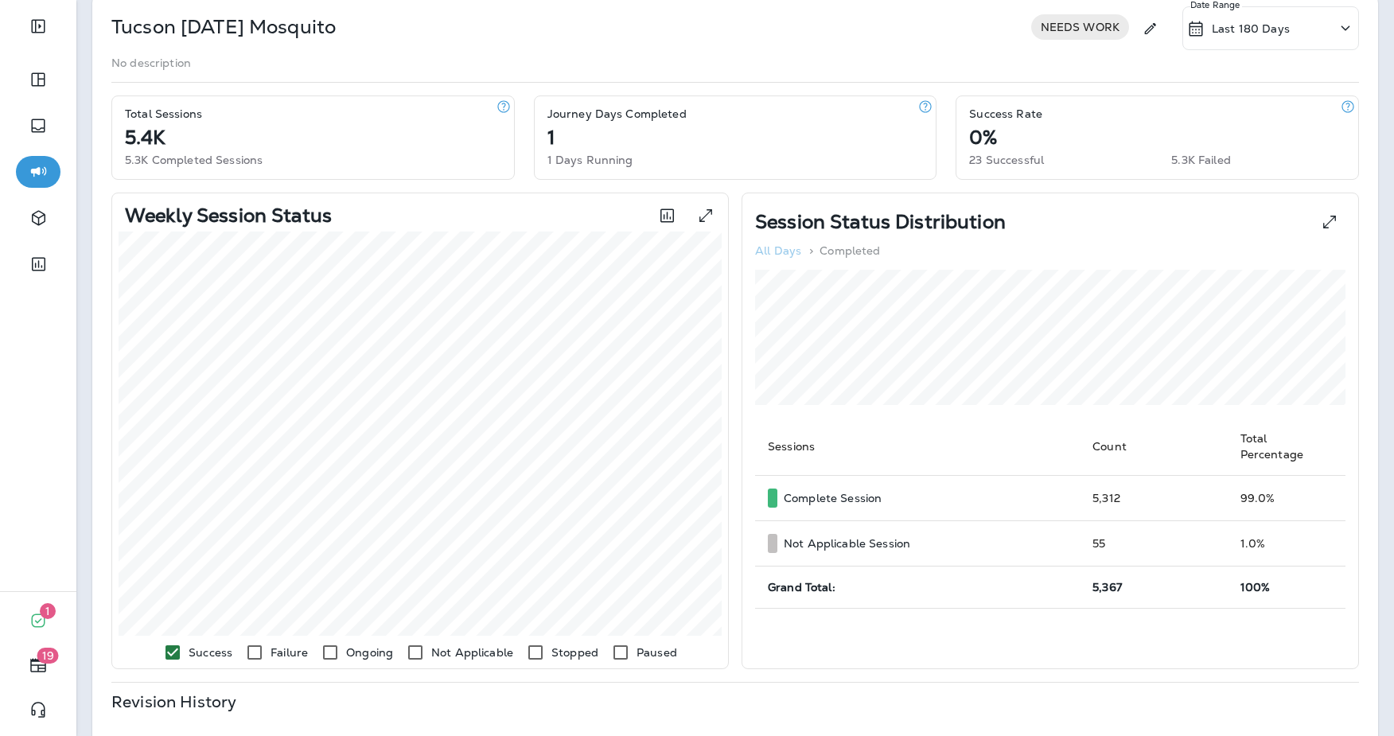
click at [779, 251] on p "All Days" at bounding box center [778, 250] width 46 height 13
click at [789, 252] on p "All Days" at bounding box center [778, 250] width 46 height 13
drag, startPoint x: 789, startPoint y: 252, endPoint x: 802, endPoint y: 253, distance: 13.6
click at [789, 252] on p "All Days" at bounding box center [778, 250] width 46 height 13
click at [960, 255] on p "Complete Session" at bounding box center [948, 250] width 98 height 13
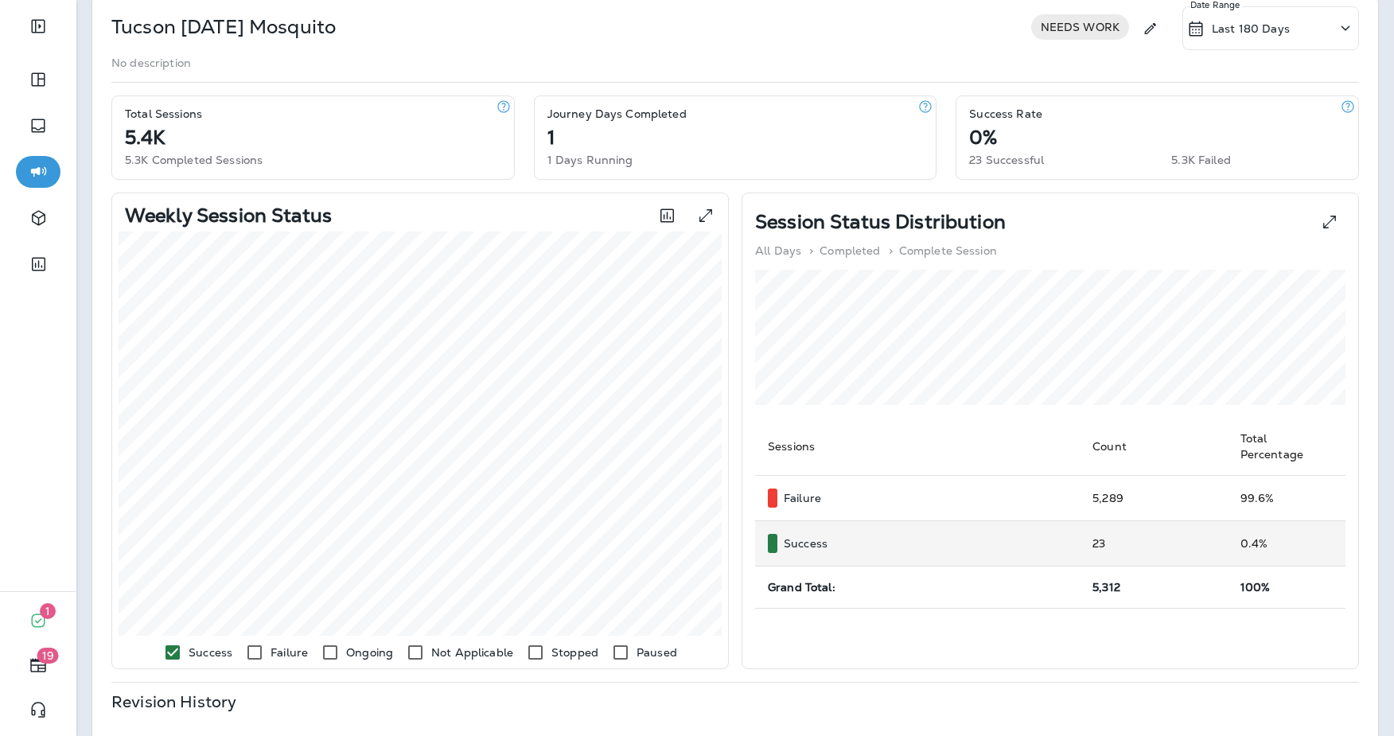
click at [1038, 540] on td "Success" at bounding box center [917, 543] width 325 height 45
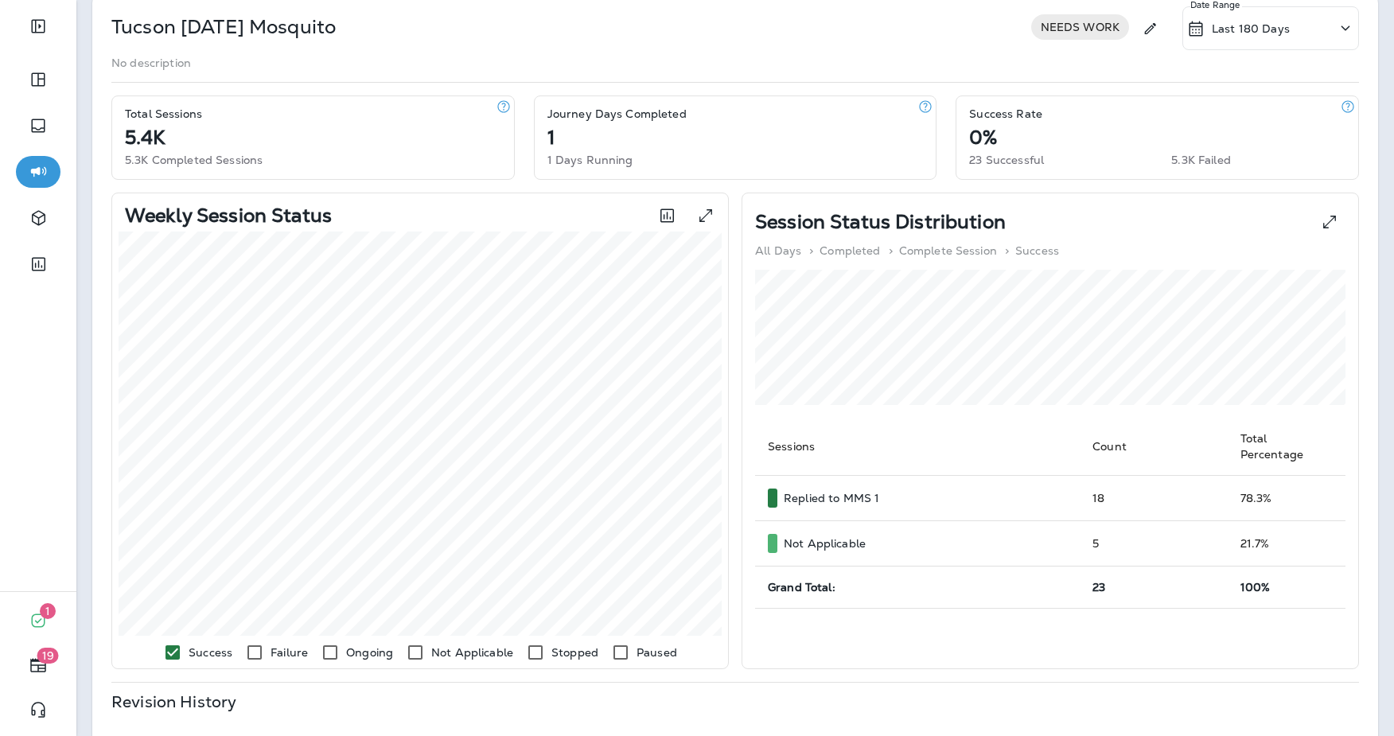
click at [1101, 529] on td "5" at bounding box center [1154, 543] width 148 height 45
click at [1345, 111] on icon "button" at bounding box center [1348, 107] width 16 height 16
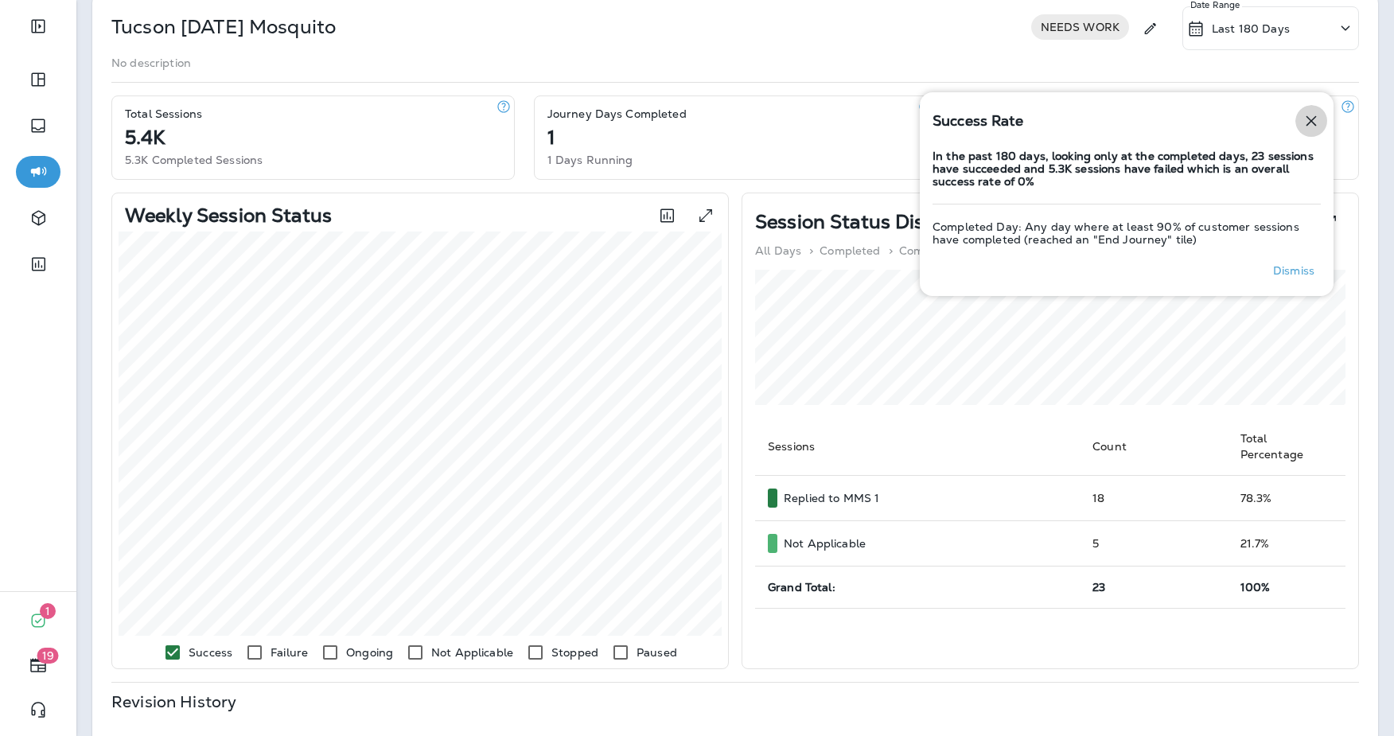
click at [1301, 113] on button "button" at bounding box center [1312, 121] width 32 height 32
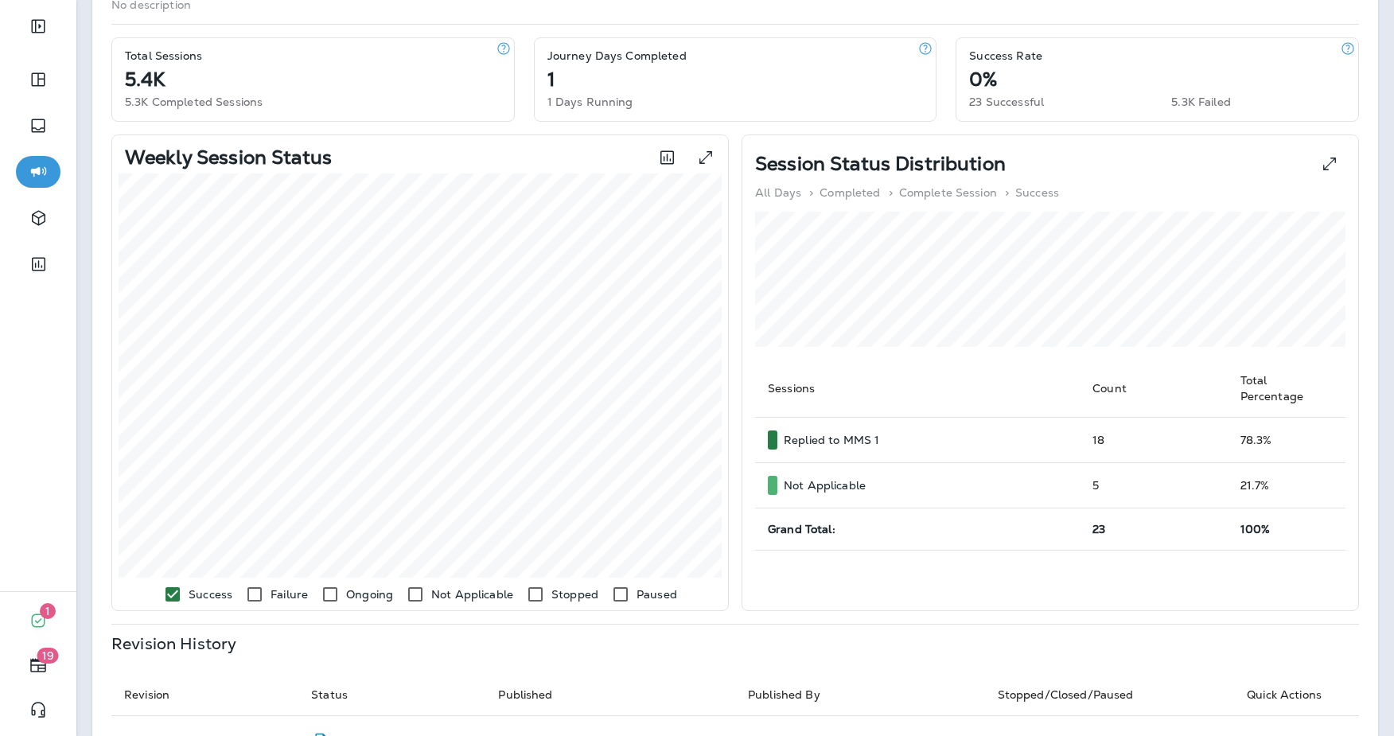
scroll to position [0, 0]
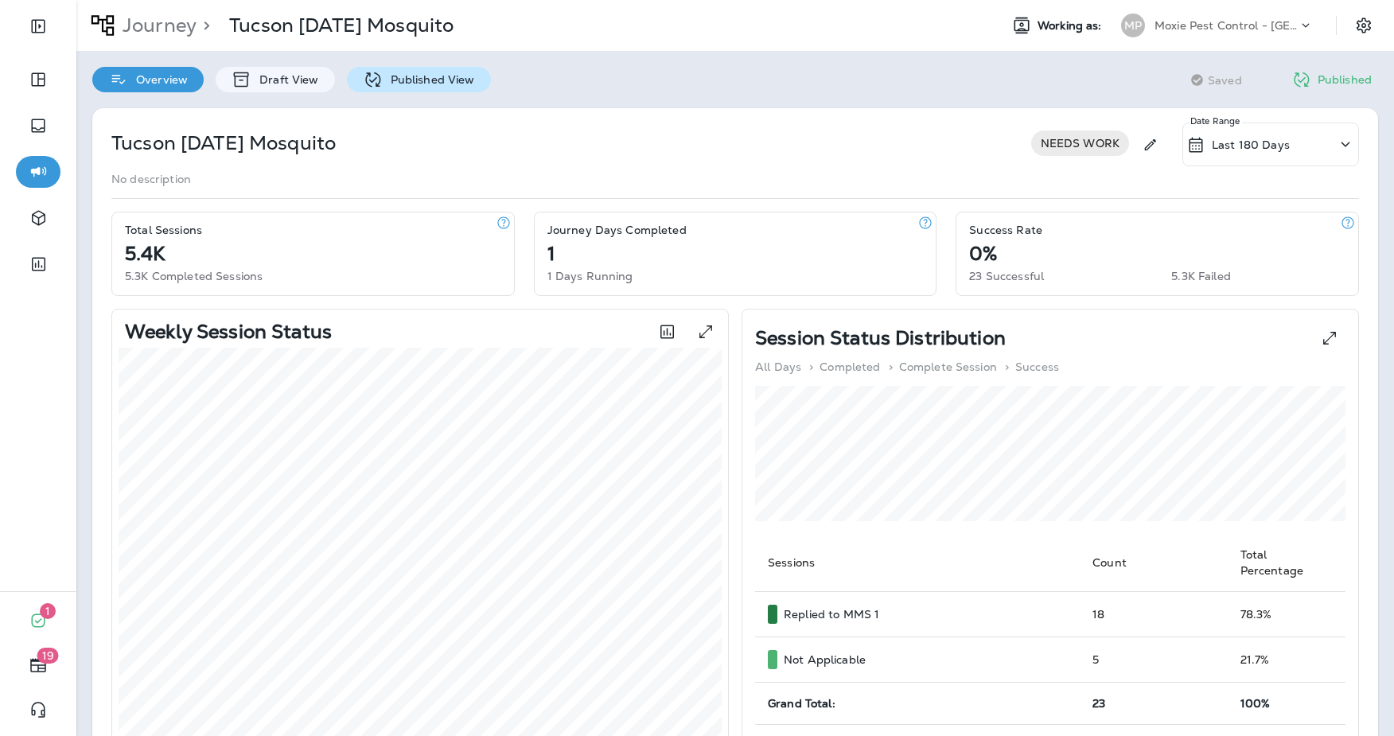
click at [452, 88] on div "Published View" at bounding box center [419, 79] width 144 height 25
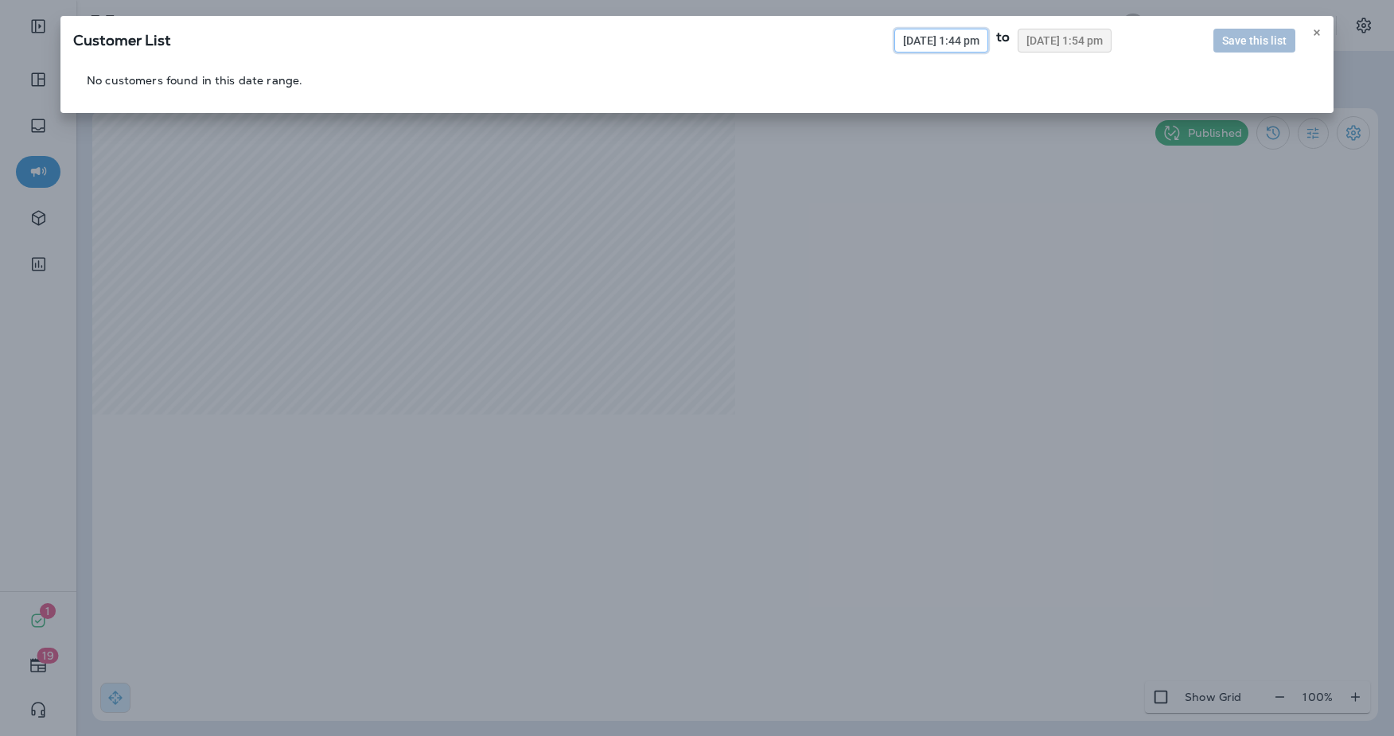
click at [928, 44] on span "09/24/2025 1:44 pm" at bounding box center [941, 40] width 76 height 11
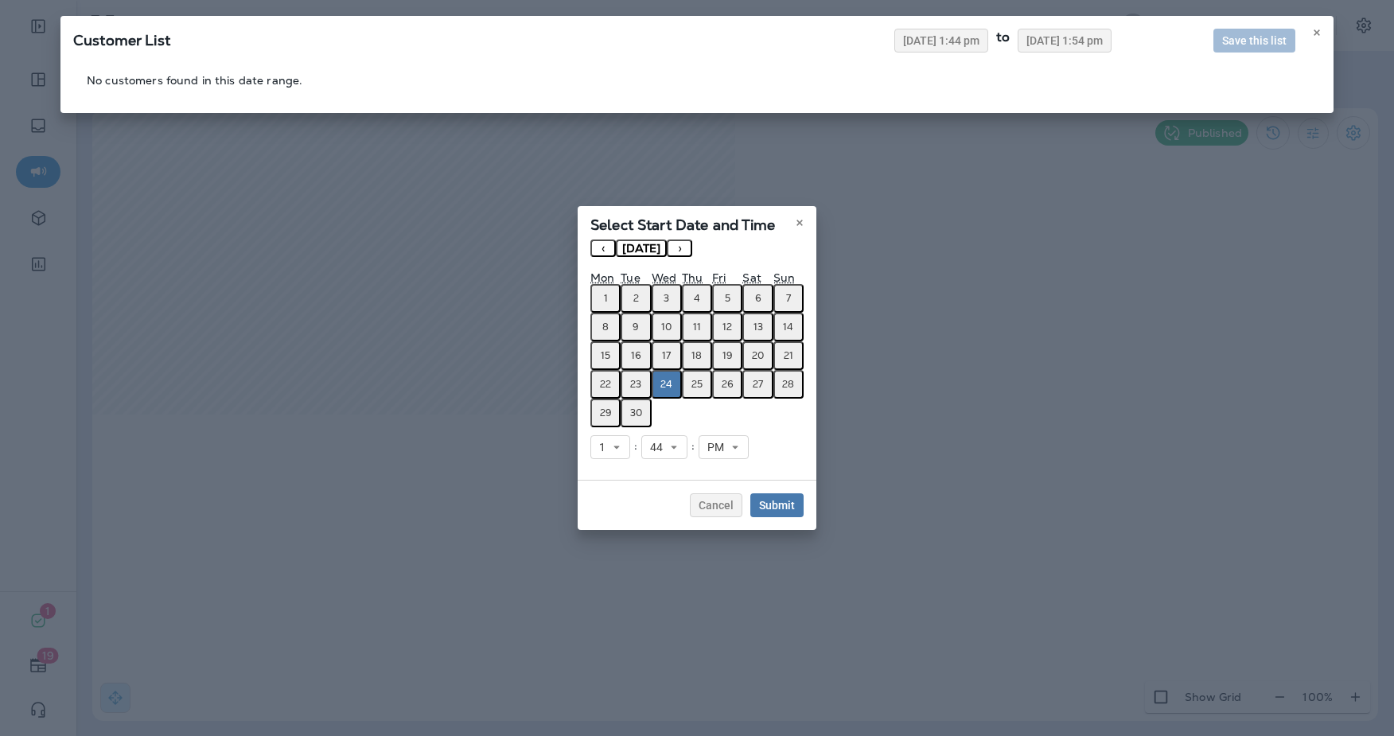
click at [603, 248] on button "‹" at bounding box center [603, 249] width 25 height 18
click at [727, 295] on abbr "1" at bounding box center [728, 298] width 4 height 13
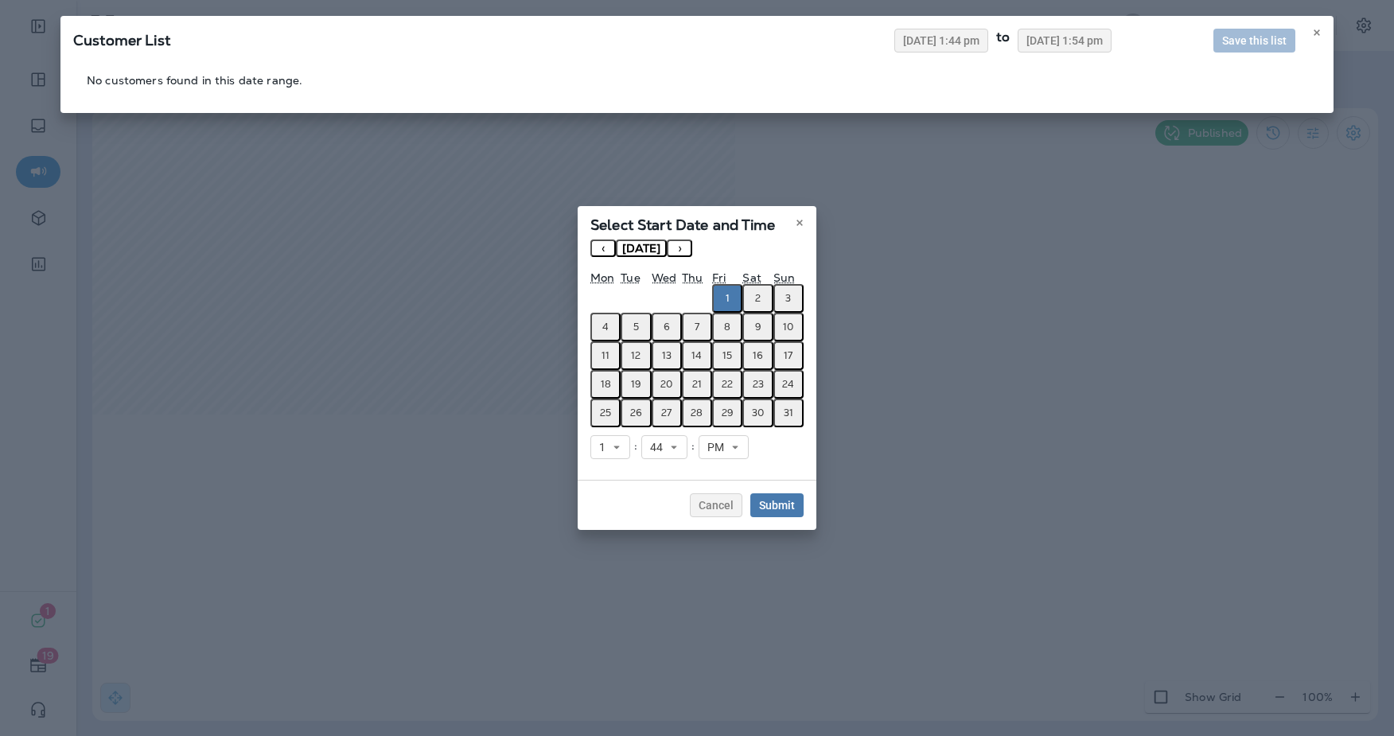
click at [692, 249] on button "›" at bounding box center [679, 249] width 25 height 18
click at [639, 411] on abbr "30" at bounding box center [636, 413] width 12 height 13
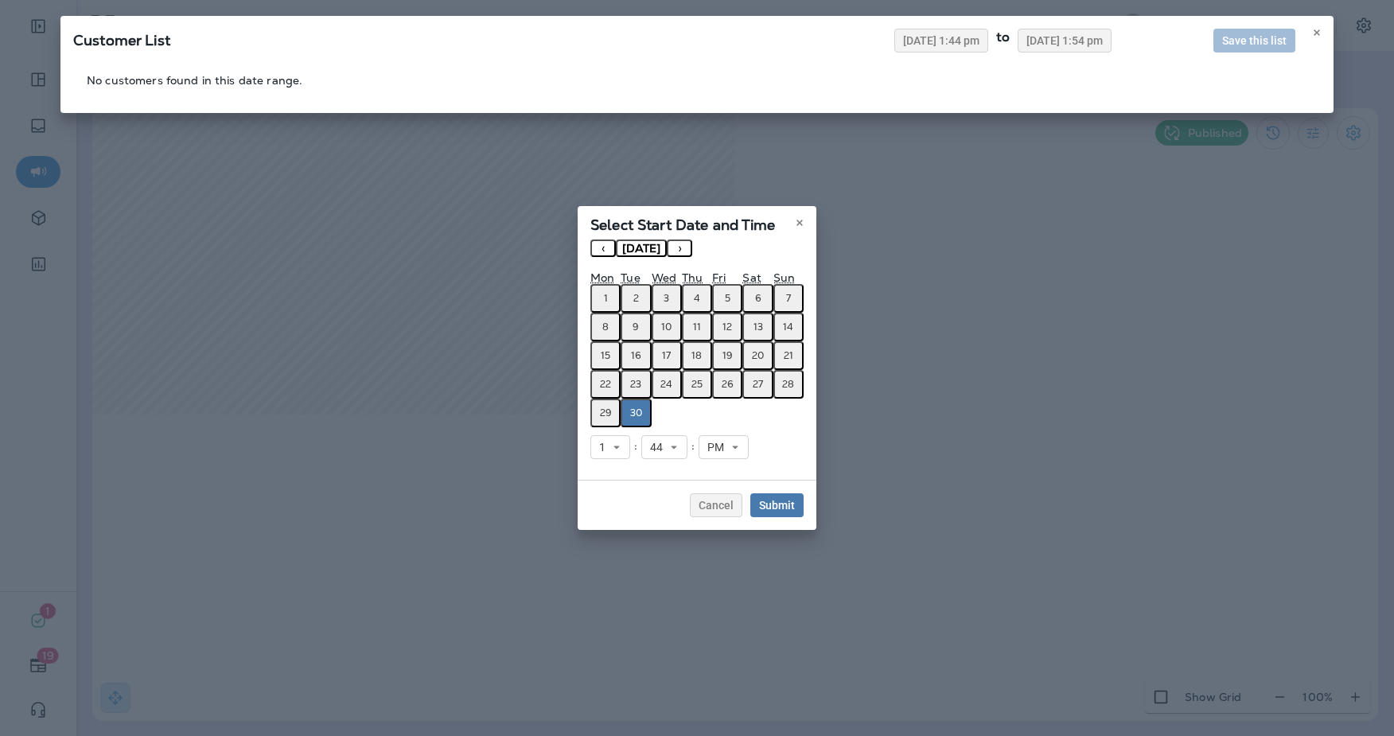
click at [601, 251] on button "‹" at bounding box center [603, 249] width 25 height 18
click at [721, 297] on button "1" at bounding box center [727, 298] width 30 height 29
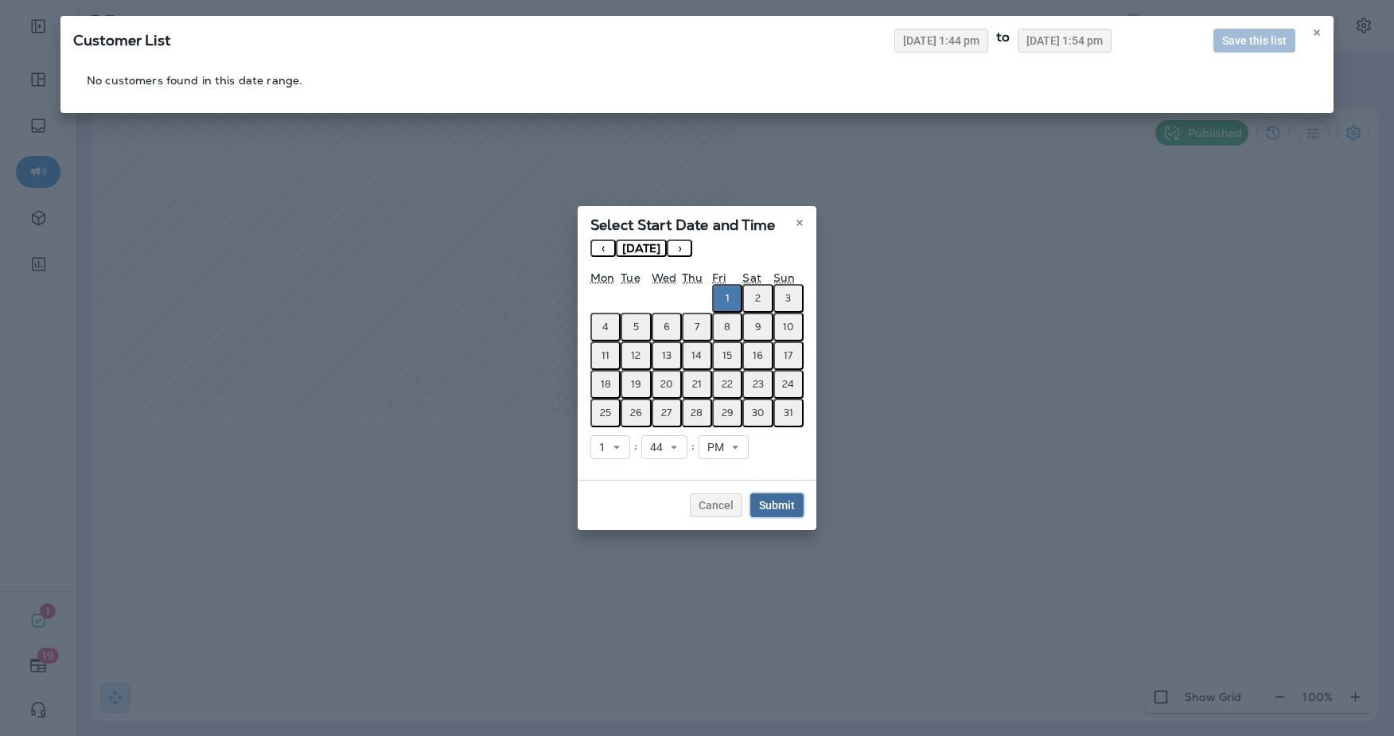
click at [782, 506] on span "Submit" at bounding box center [777, 505] width 36 height 11
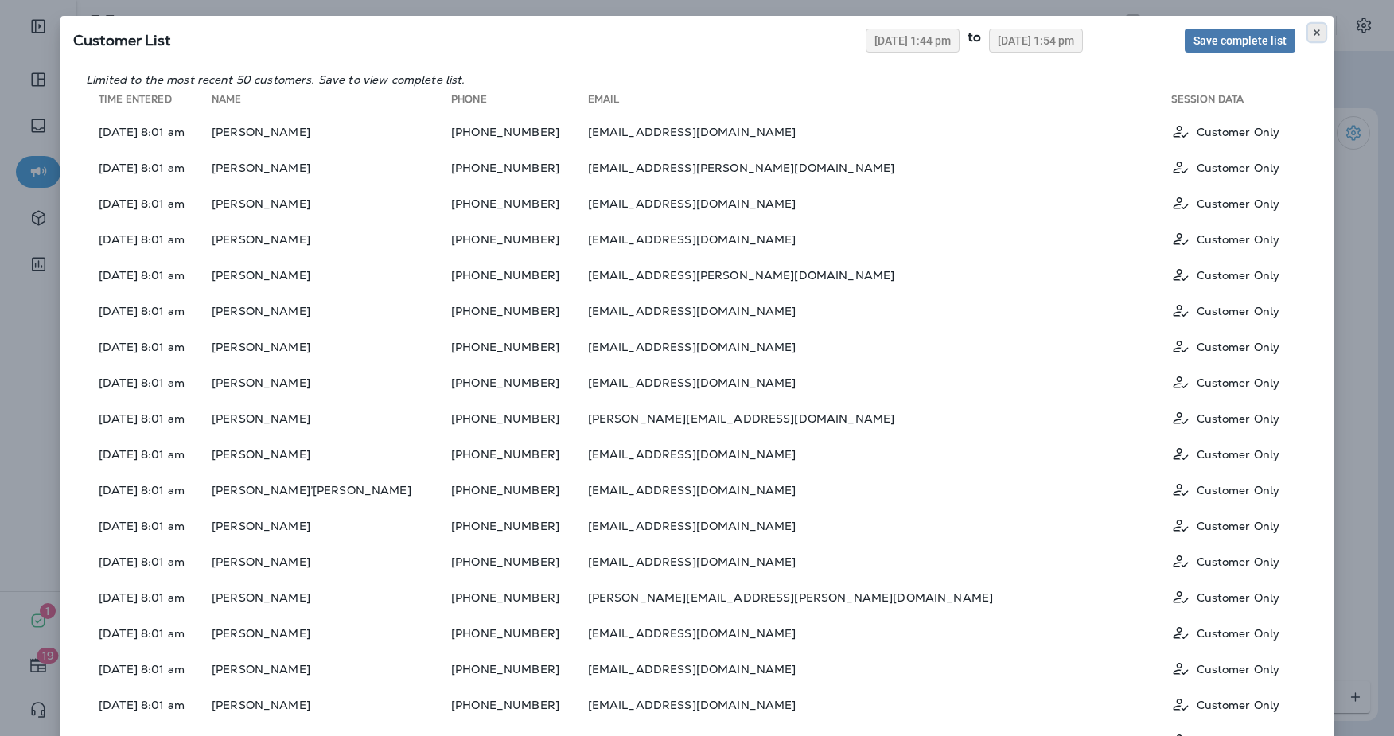
click at [1318, 31] on use at bounding box center [1317, 32] width 6 height 6
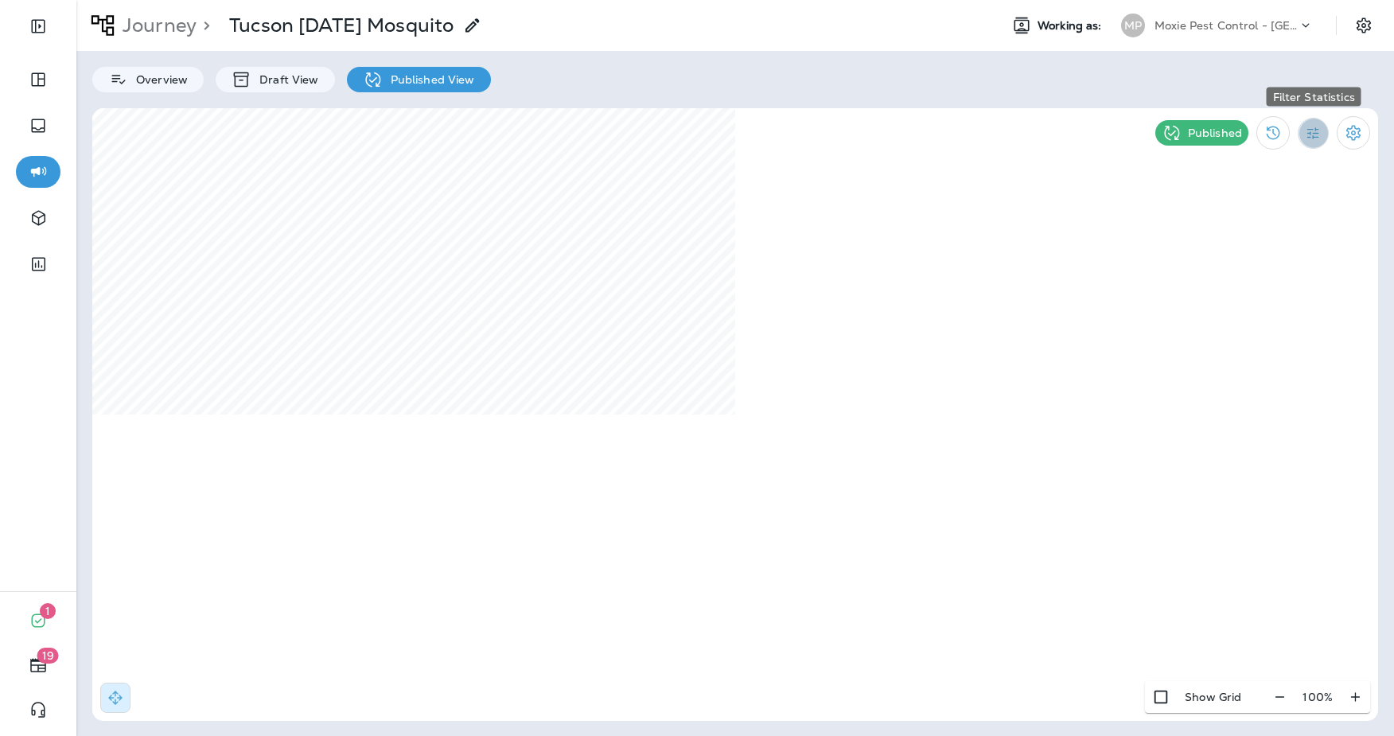
click at [1305, 135] on icon "Filter Statistics" at bounding box center [1313, 133] width 17 height 17
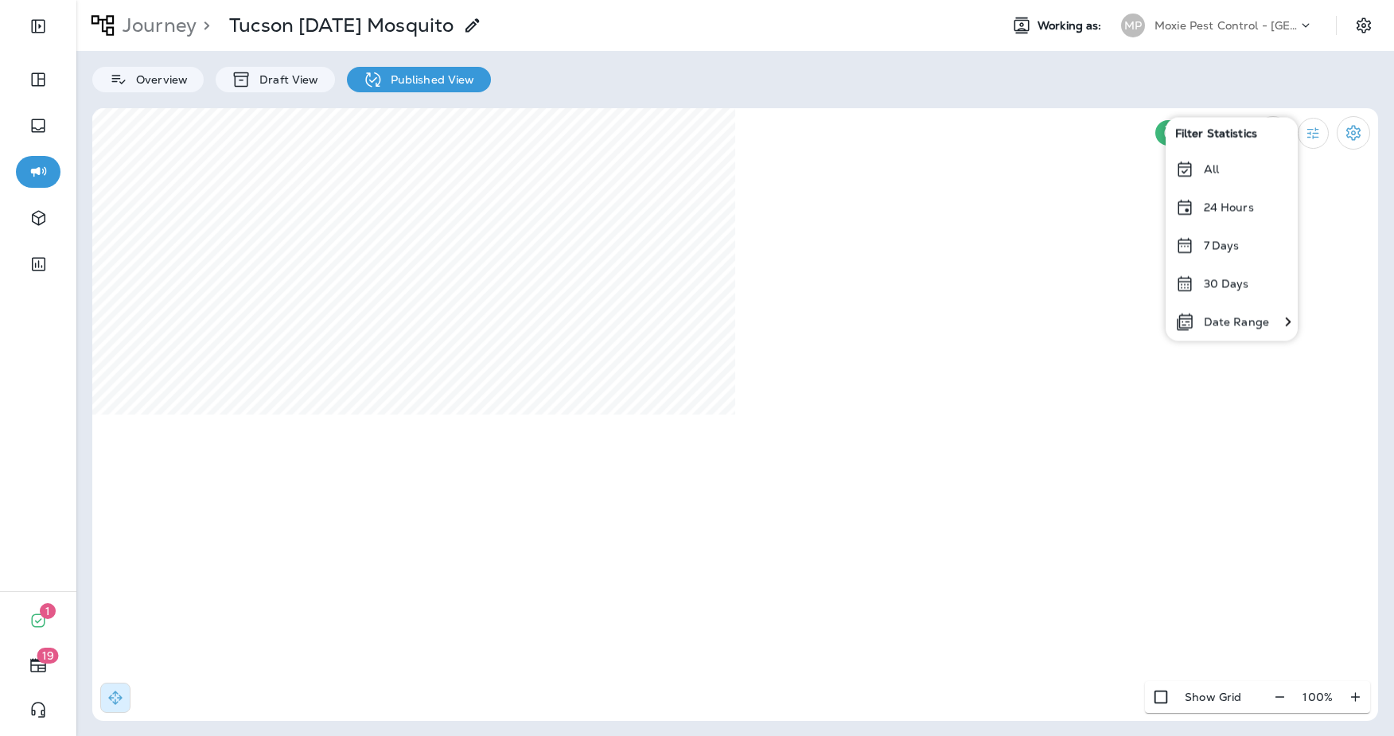
click at [1238, 275] on div "30 Days" at bounding box center [1232, 283] width 132 height 38
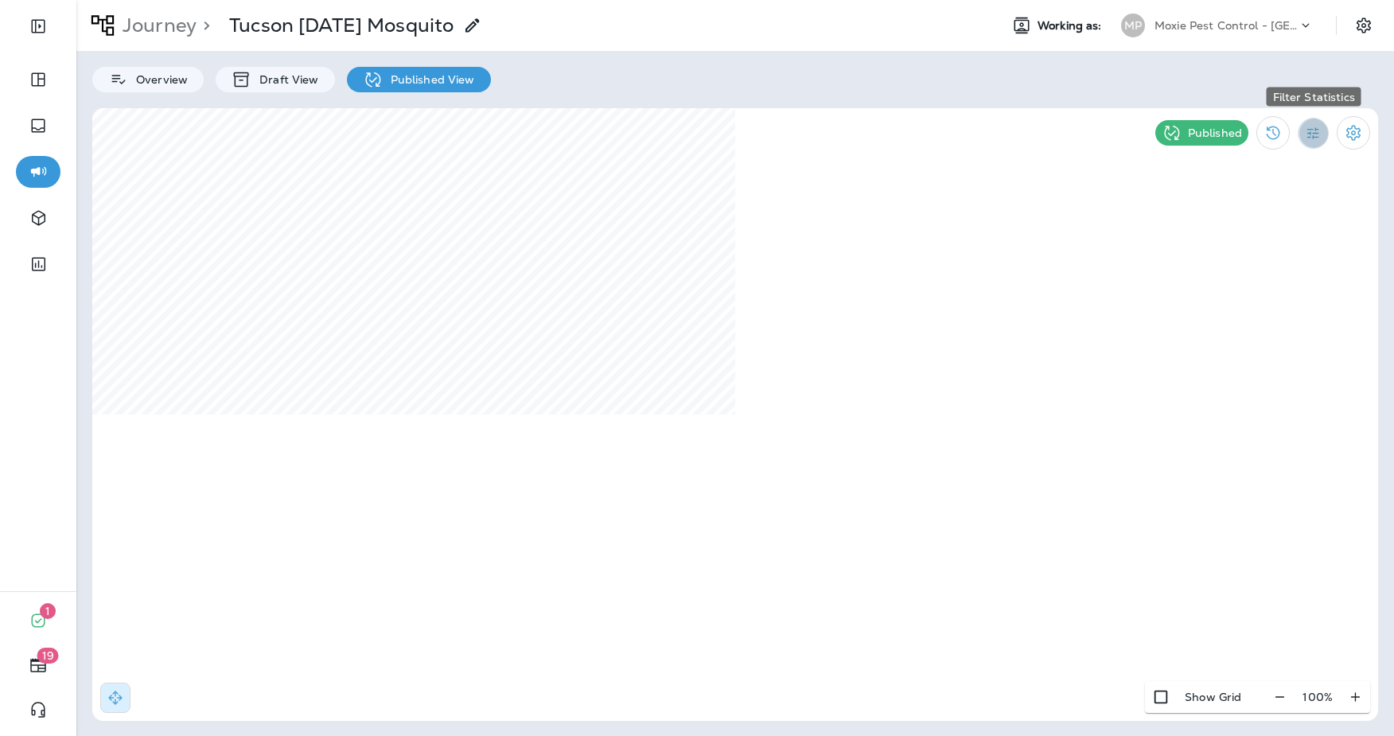
click at [1316, 131] on icon "Filter Statistics" at bounding box center [1313, 133] width 17 height 17
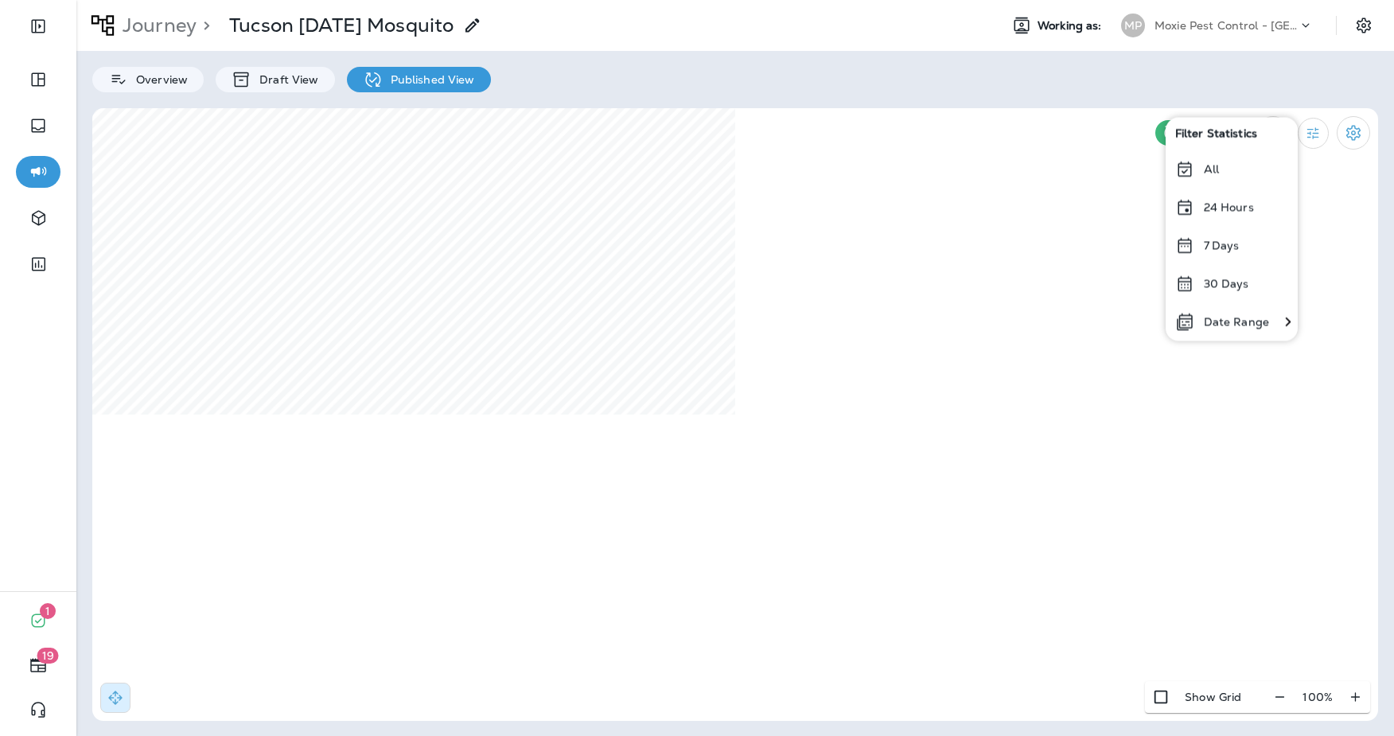
click at [1191, 285] on icon at bounding box center [1185, 283] width 19 height 19
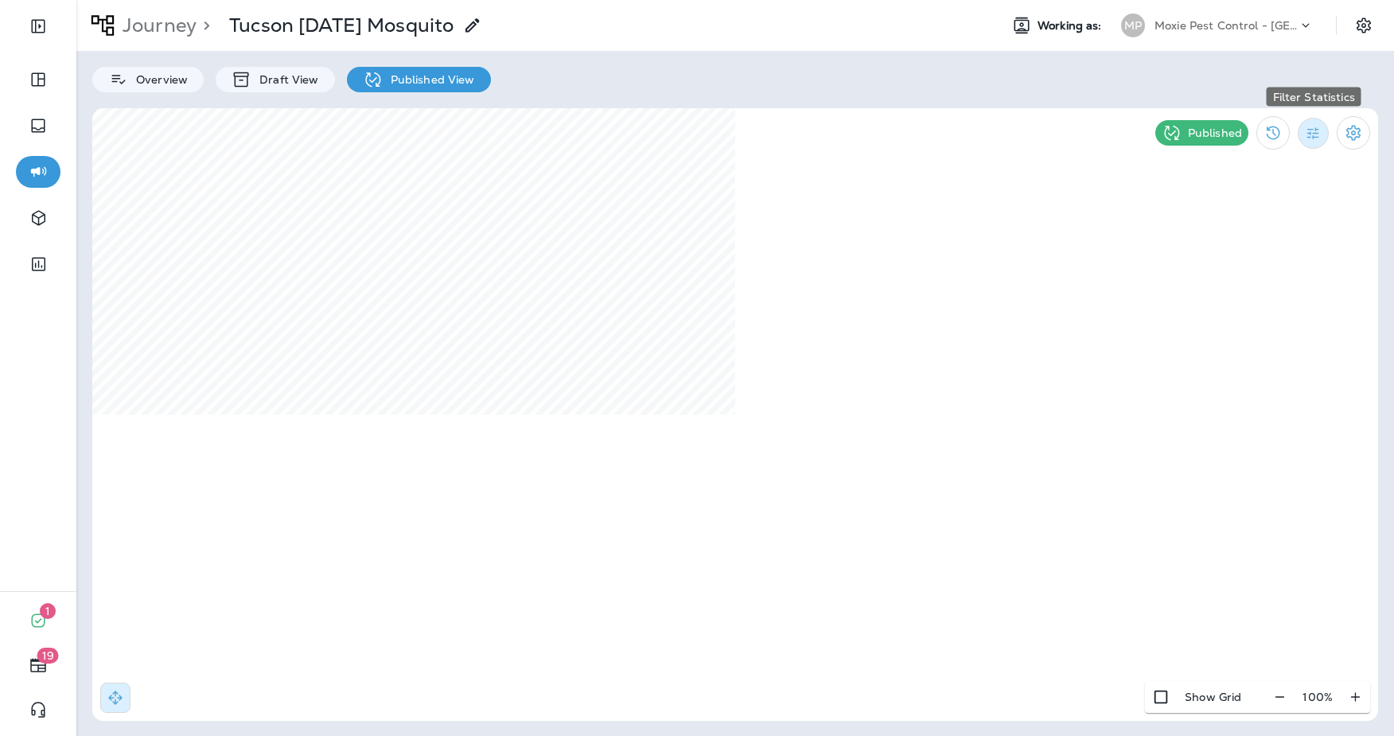
click at [1307, 137] on icon "Filter Statistics" at bounding box center [1313, 133] width 17 height 17
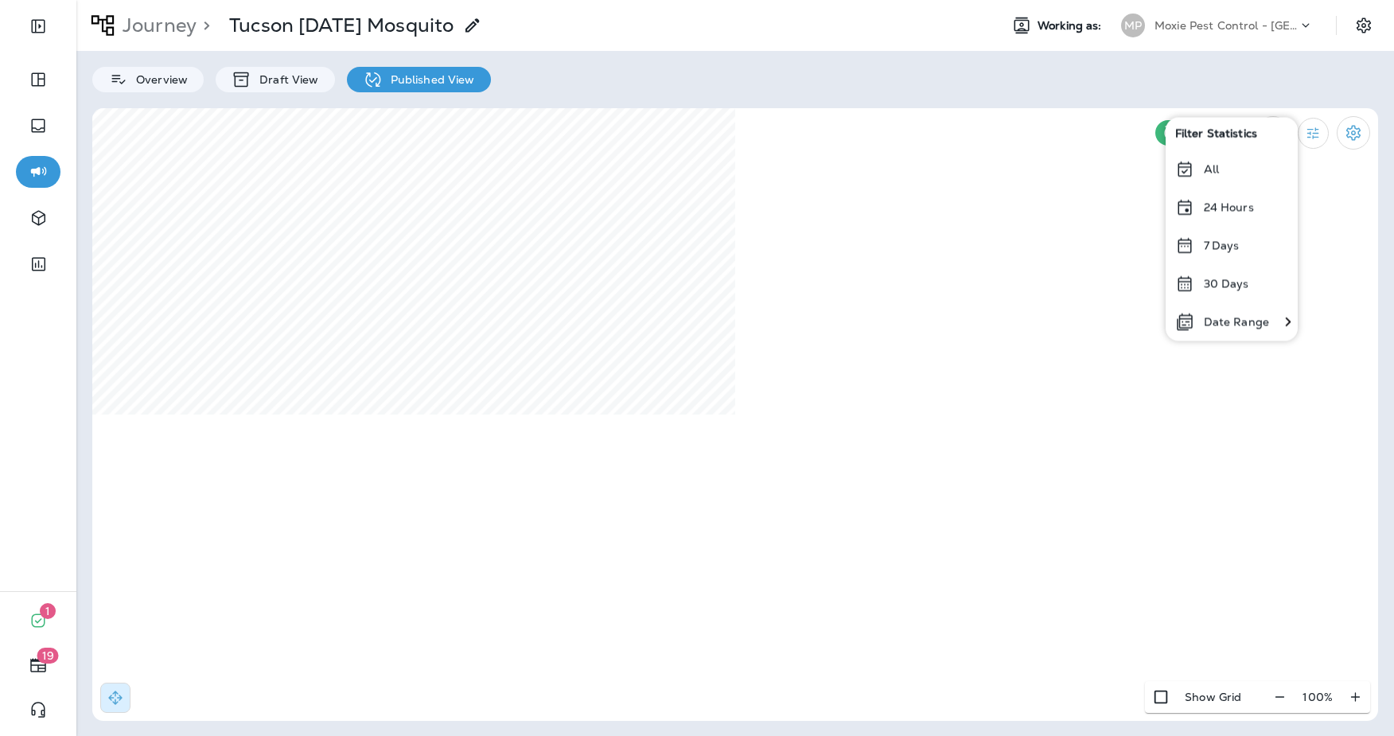
click at [1207, 167] on p "All" at bounding box center [1211, 168] width 15 height 13
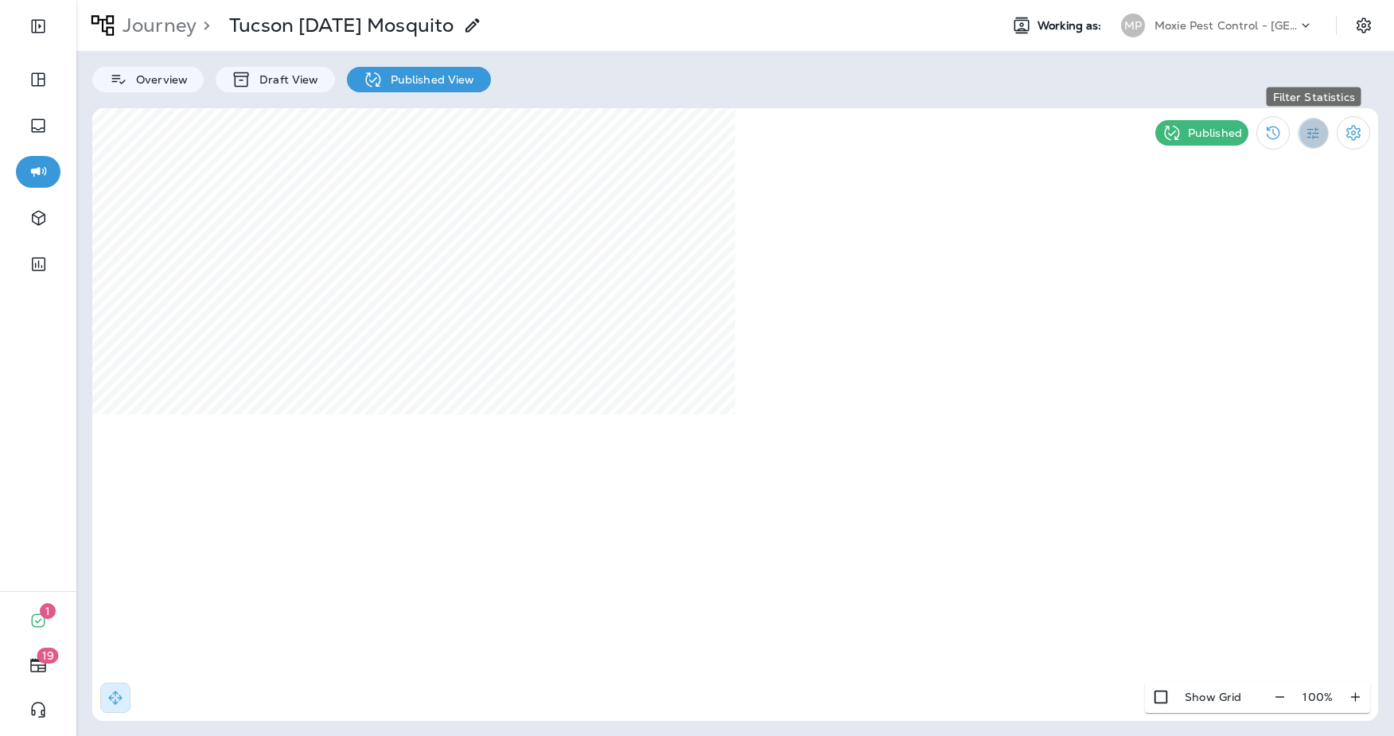
click at [1312, 135] on icon "Filter Statistics" at bounding box center [1314, 133] width 12 height 12
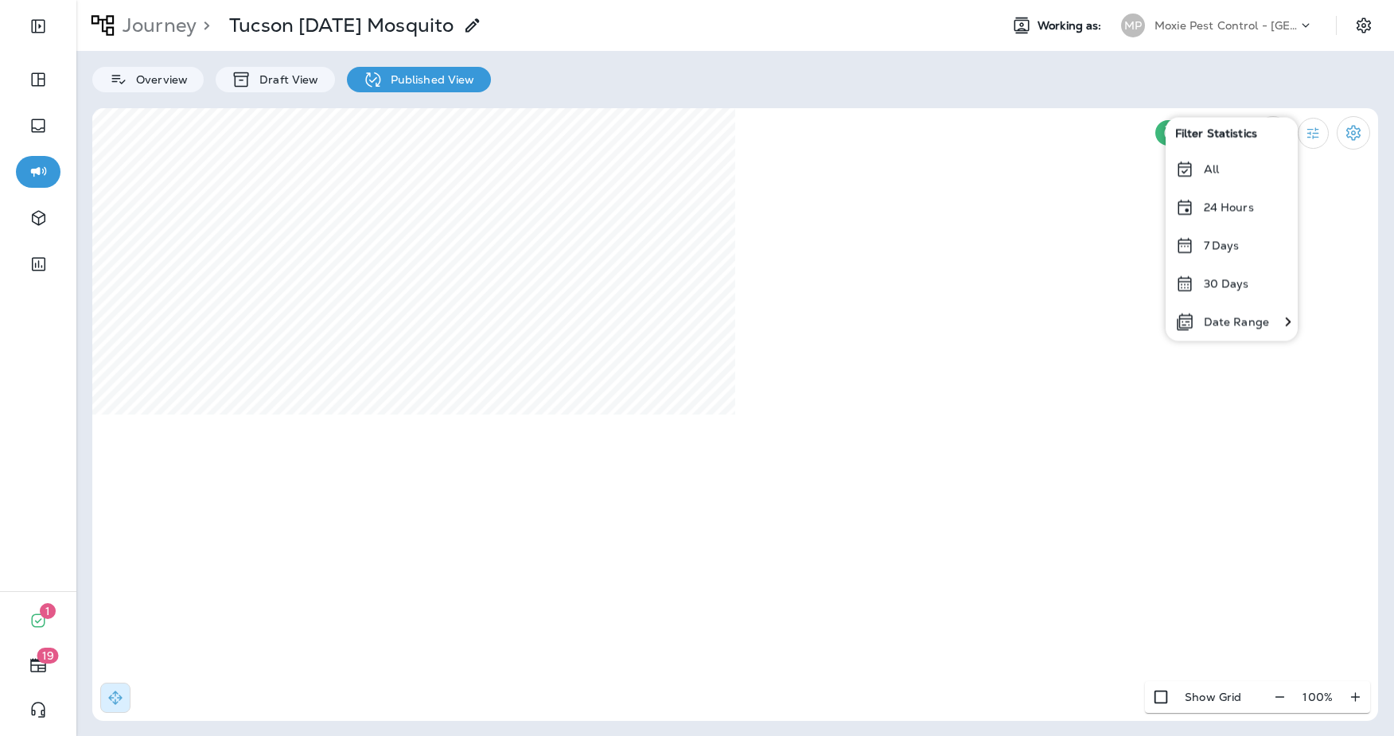
click at [1242, 324] on p "Date Range" at bounding box center [1236, 321] width 65 height 13
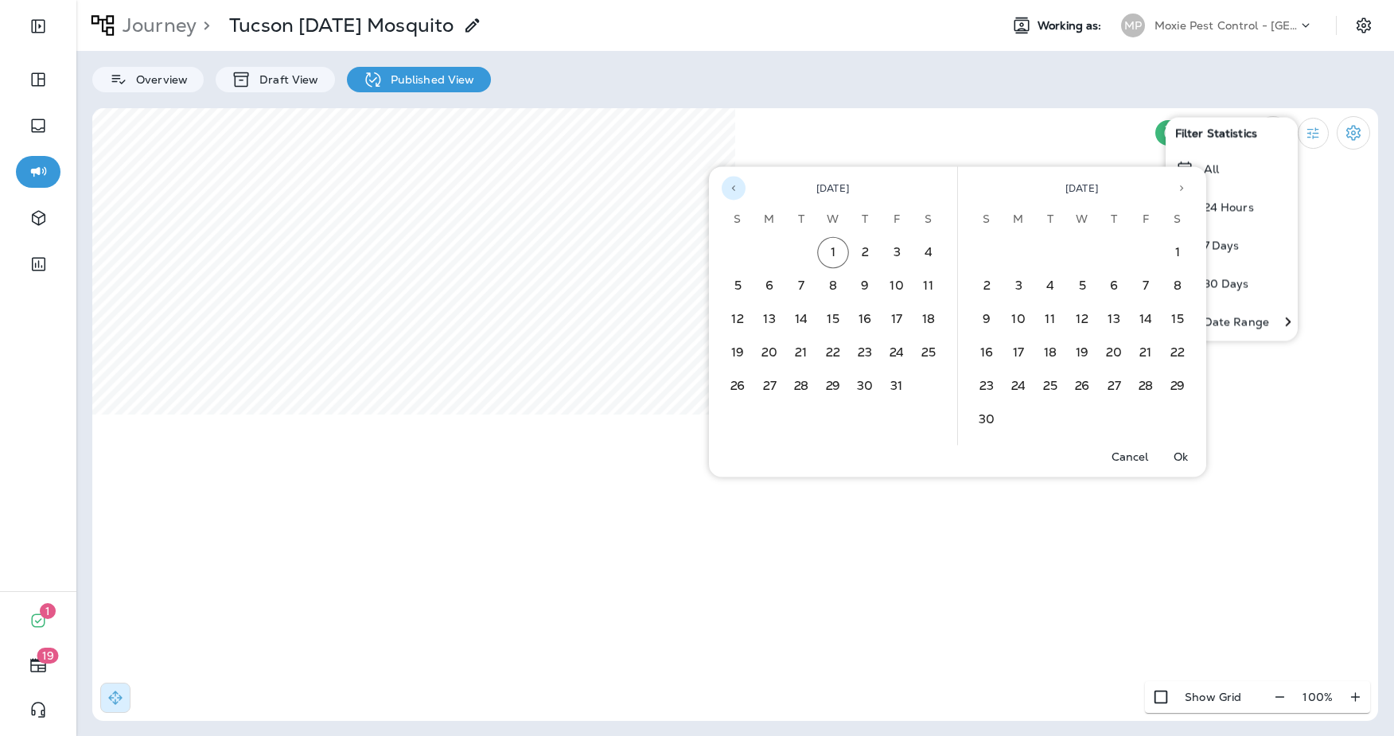
click at [734, 193] on icon "Previous month" at bounding box center [733, 188] width 11 height 11
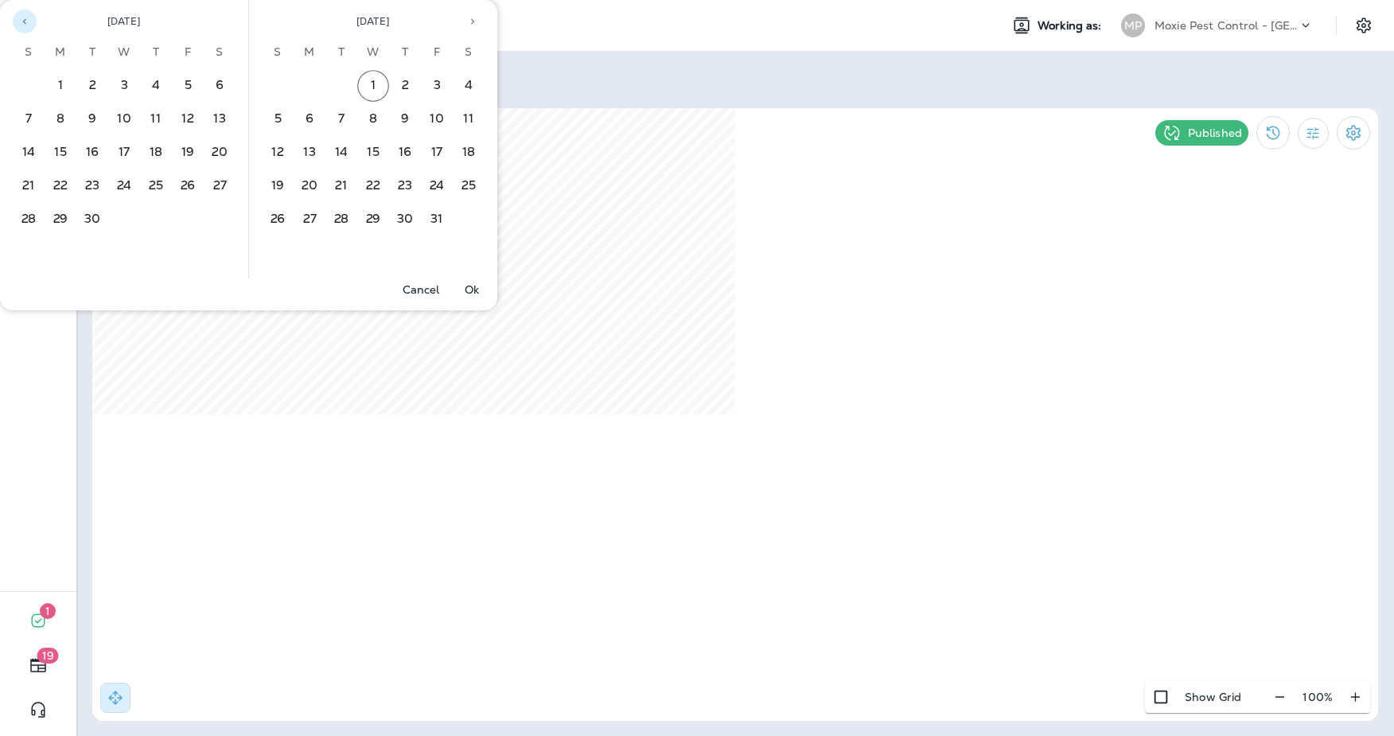
click at [22, 14] on button "Previous month" at bounding box center [25, 22] width 24 height 24
click at [180, 84] on button "1" at bounding box center [188, 86] width 32 height 32
click at [341, 220] on button "30" at bounding box center [342, 220] width 32 height 32
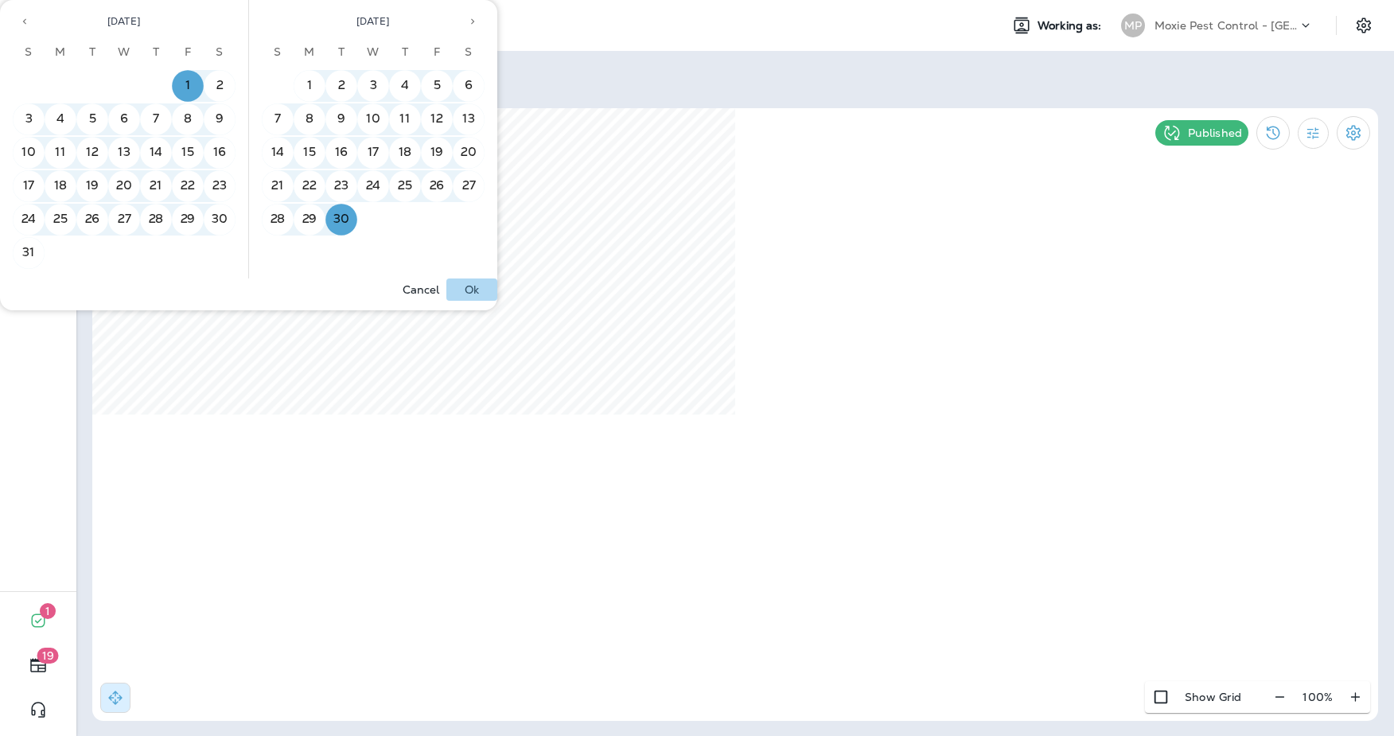
click at [469, 289] on p "Ok" at bounding box center [472, 289] width 14 height 13
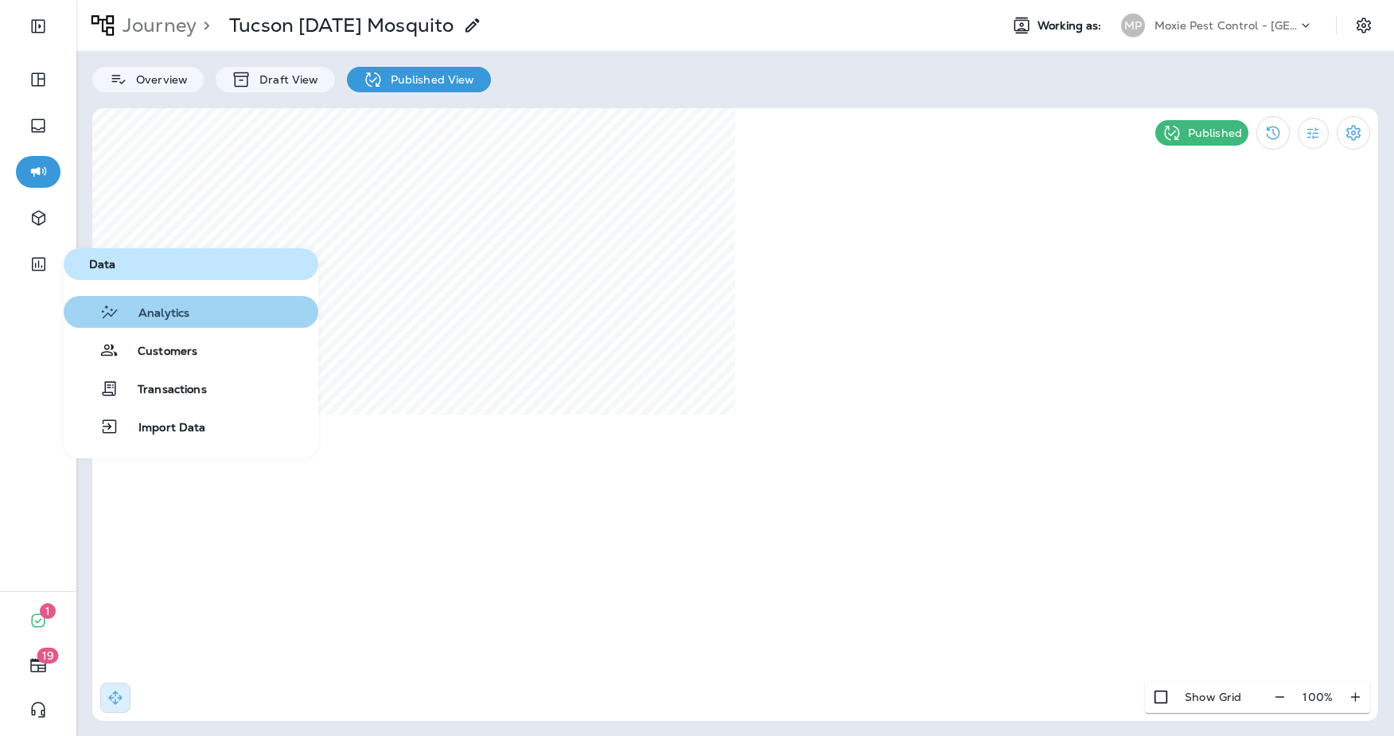
click at [174, 318] on span "Analytics" at bounding box center [154, 313] width 70 height 15
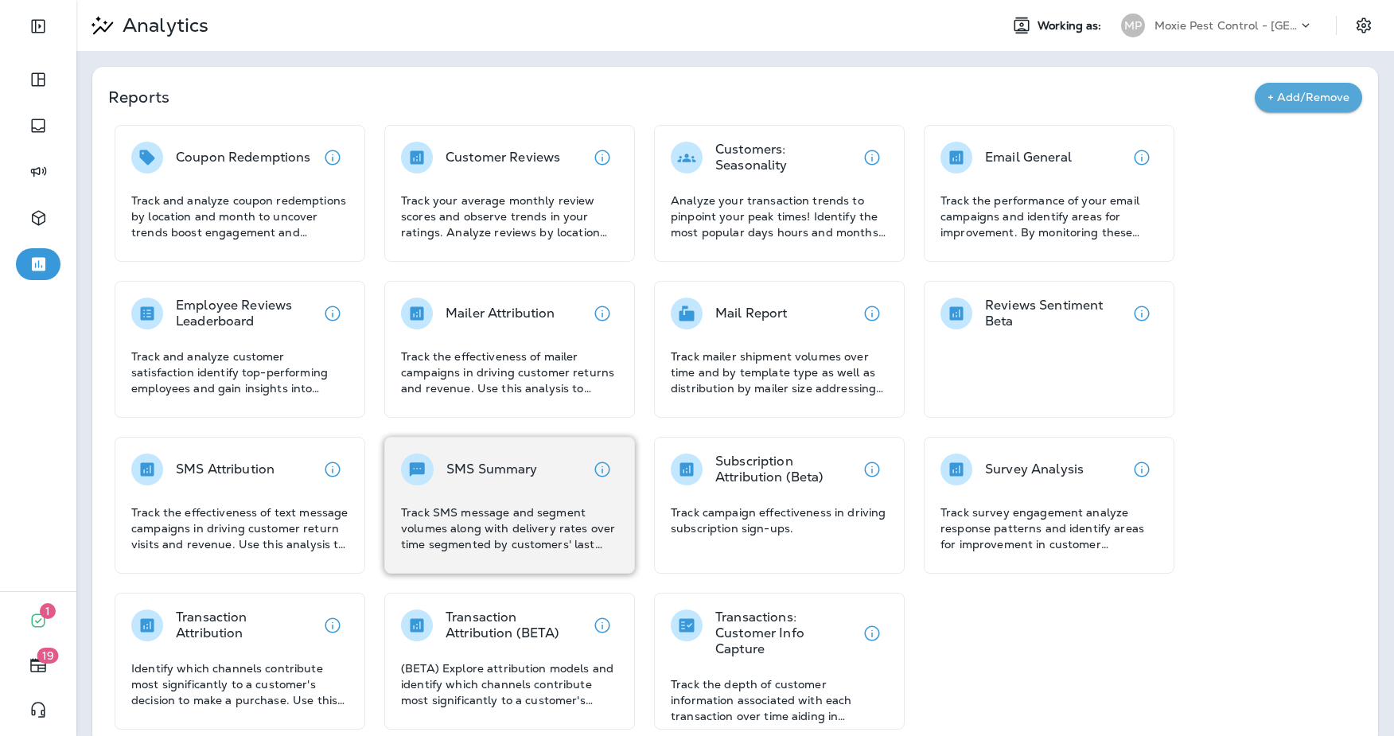
click at [548, 474] on div "SMS Summary" at bounding box center [509, 470] width 217 height 32
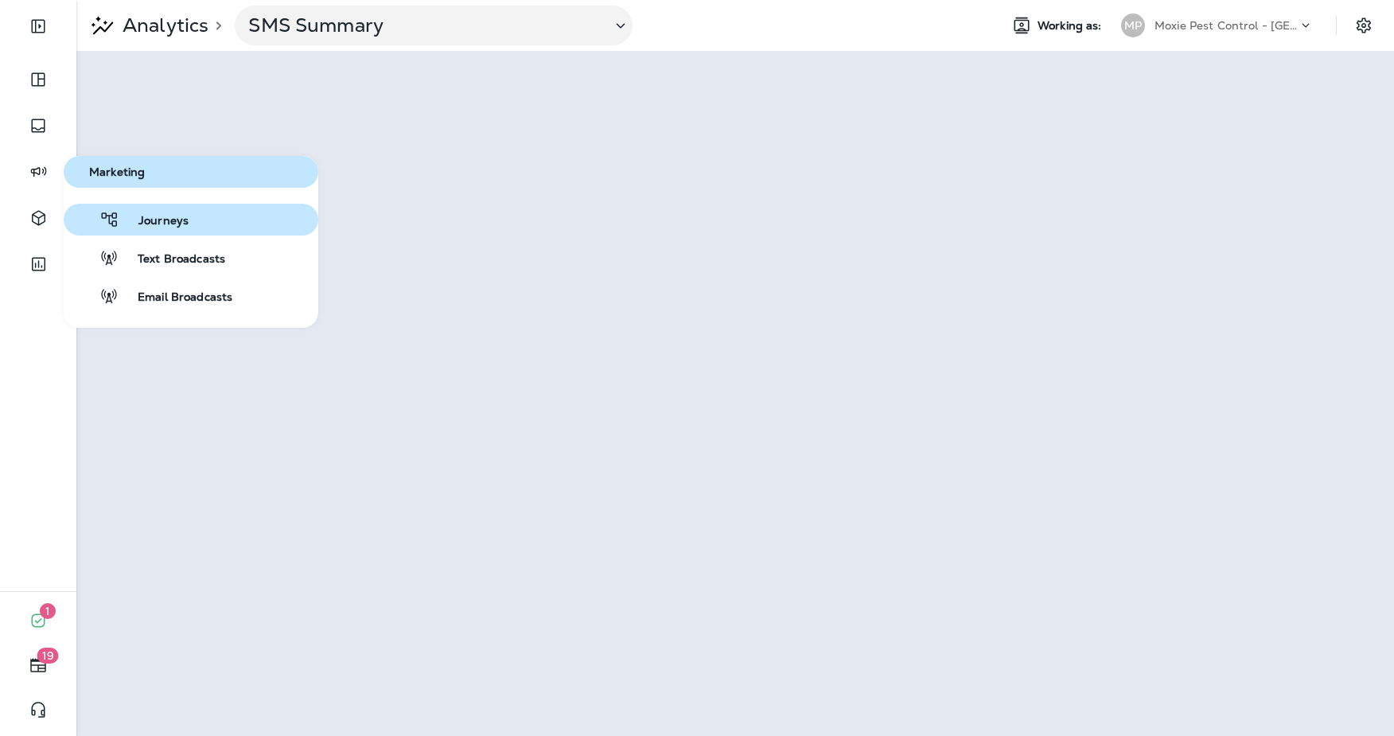
click at [145, 224] on span "Journeys" at bounding box center [153, 221] width 69 height 15
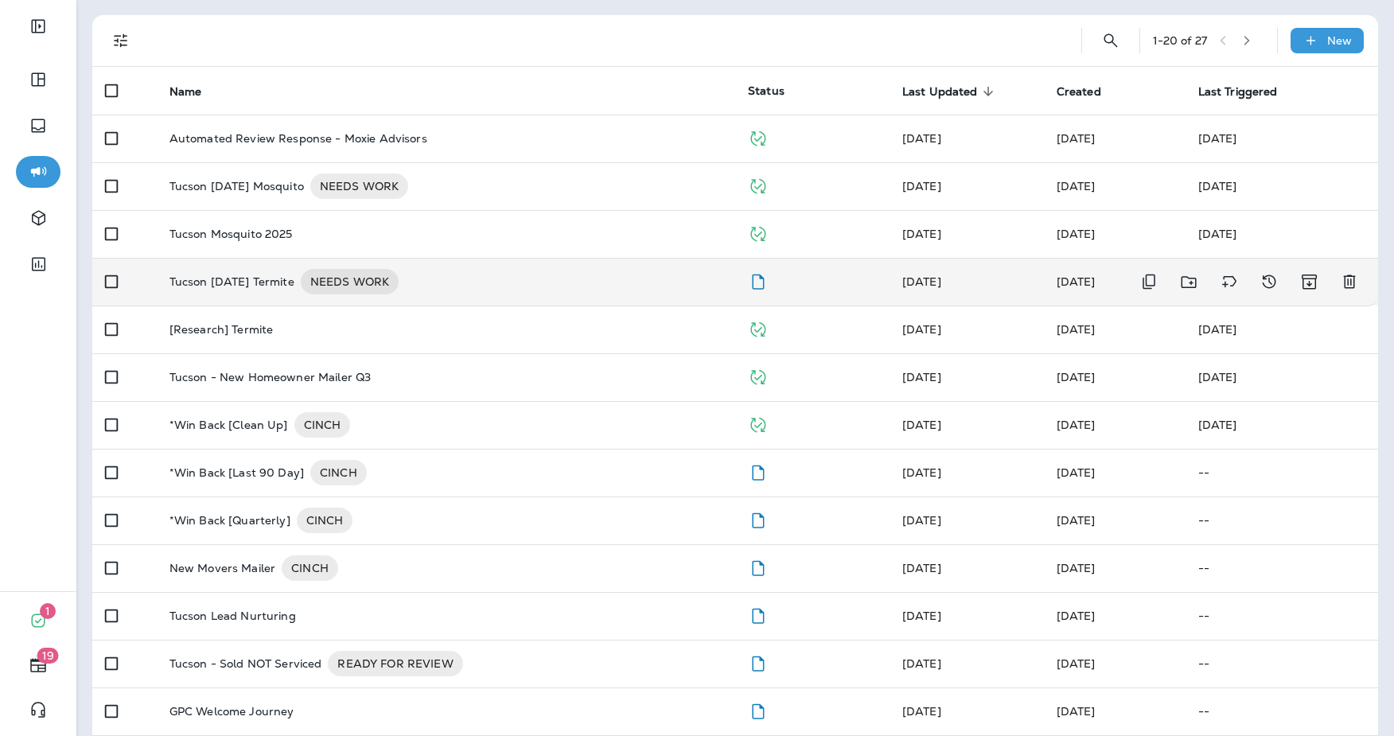
scroll to position [103, 0]
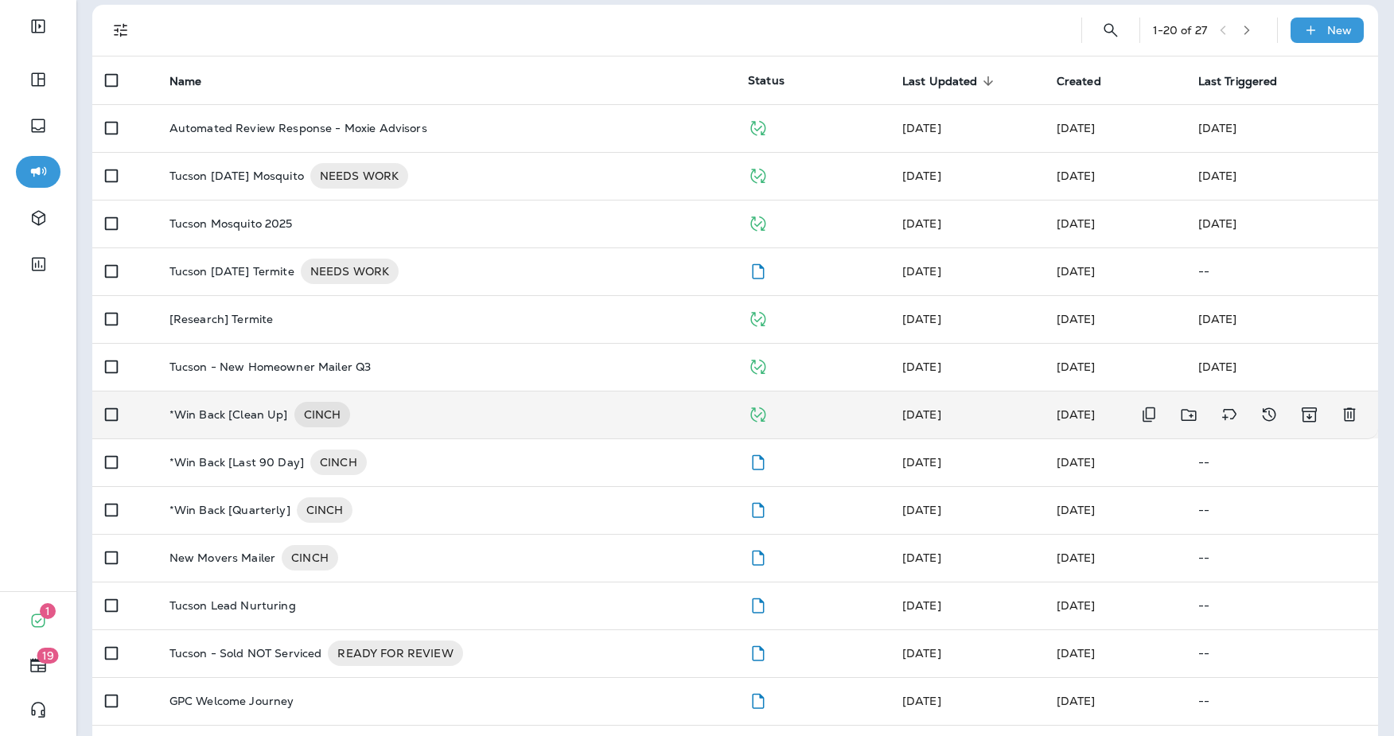
click at [477, 411] on div "*Win Back [Clean Up] CINCH" at bounding box center [446, 414] width 553 height 25
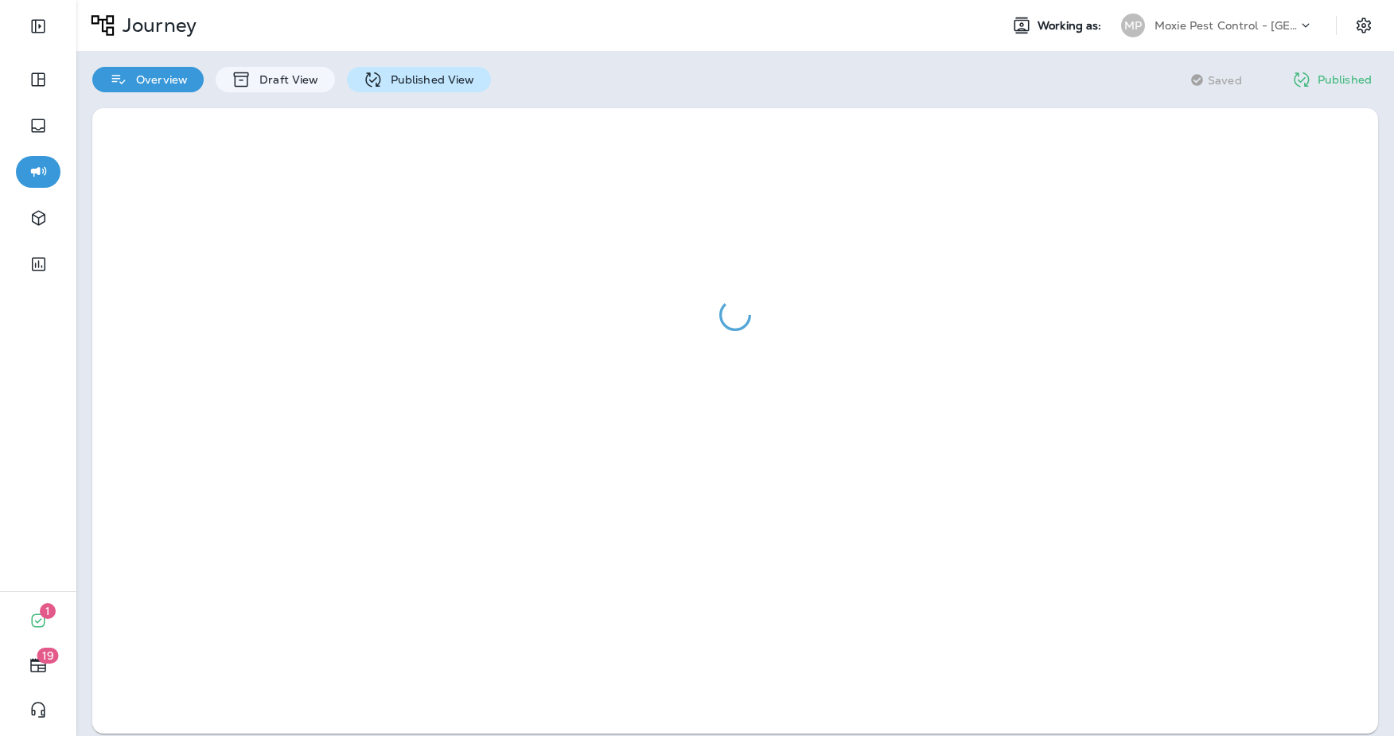
click at [429, 82] on p "Published View" at bounding box center [429, 79] width 92 height 13
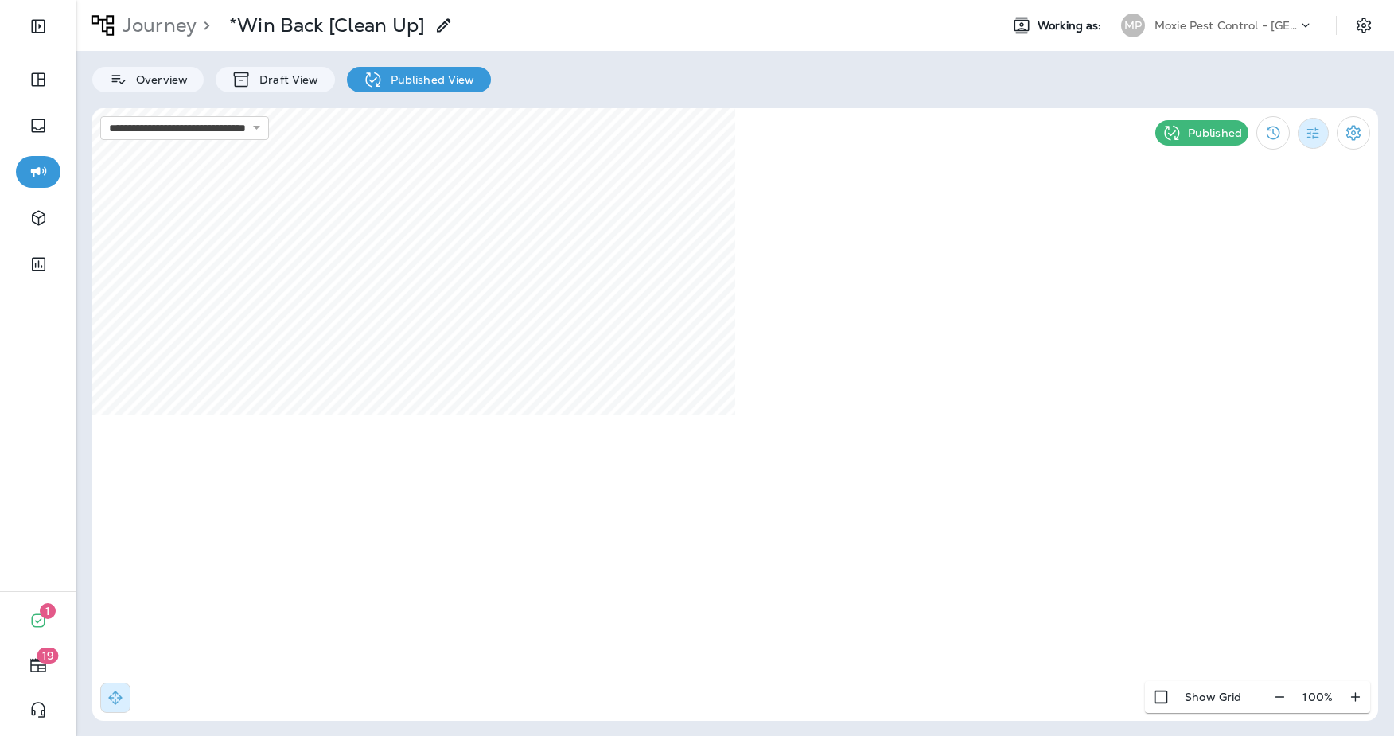
click at [1314, 125] on icon "Filter Statistics" at bounding box center [1313, 133] width 17 height 17
click at [1227, 321] on p "Date Range" at bounding box center [1236, 321] width 65 height 13
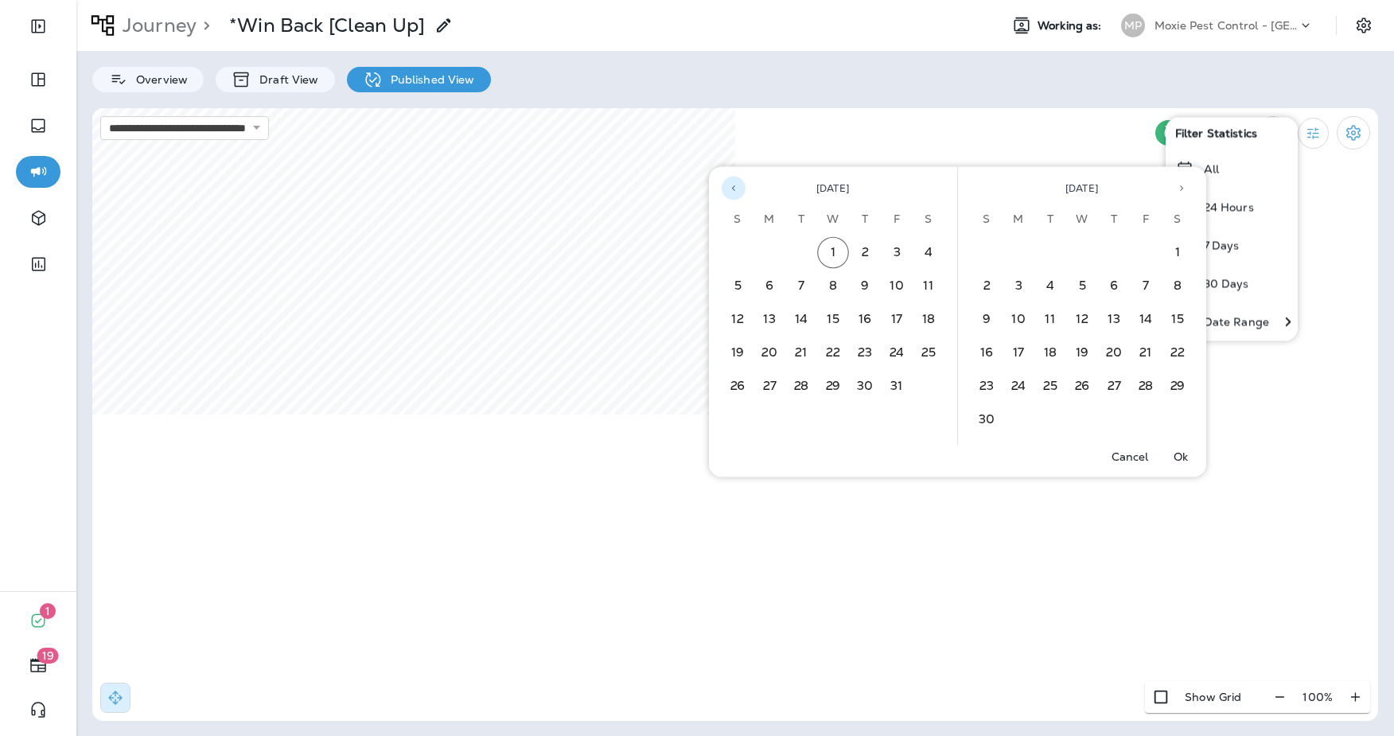
click at [734, 187] on icon "Previous month" at bounding box center [733, 188] width 11 height 11
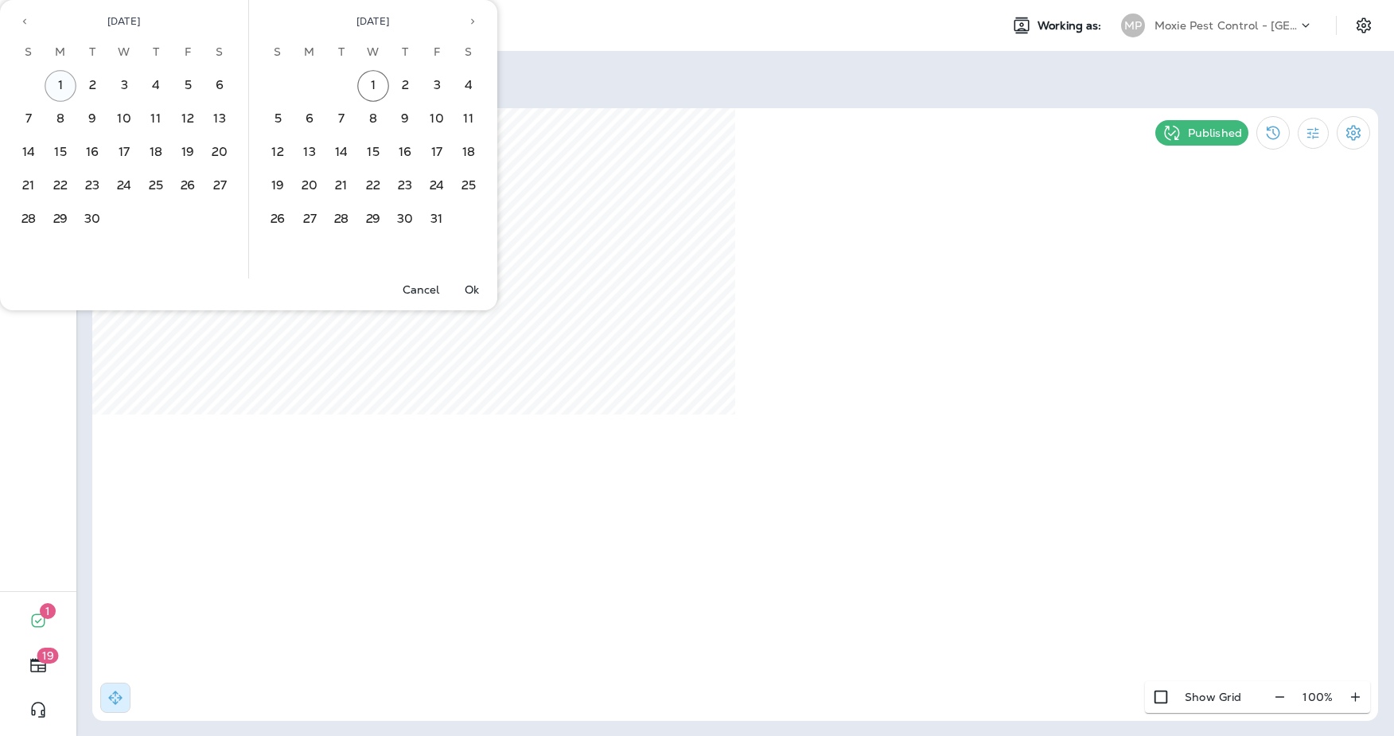
click at [63, 83] on button "1" at bounding box center [61, 86] width 32 height 32
click at [374, 83] on button "1" at bounding box center [373, 86] width 32 height 32
click at [476, 291] on p "Ok" at bounding box center [472, 289] width 14 height 13
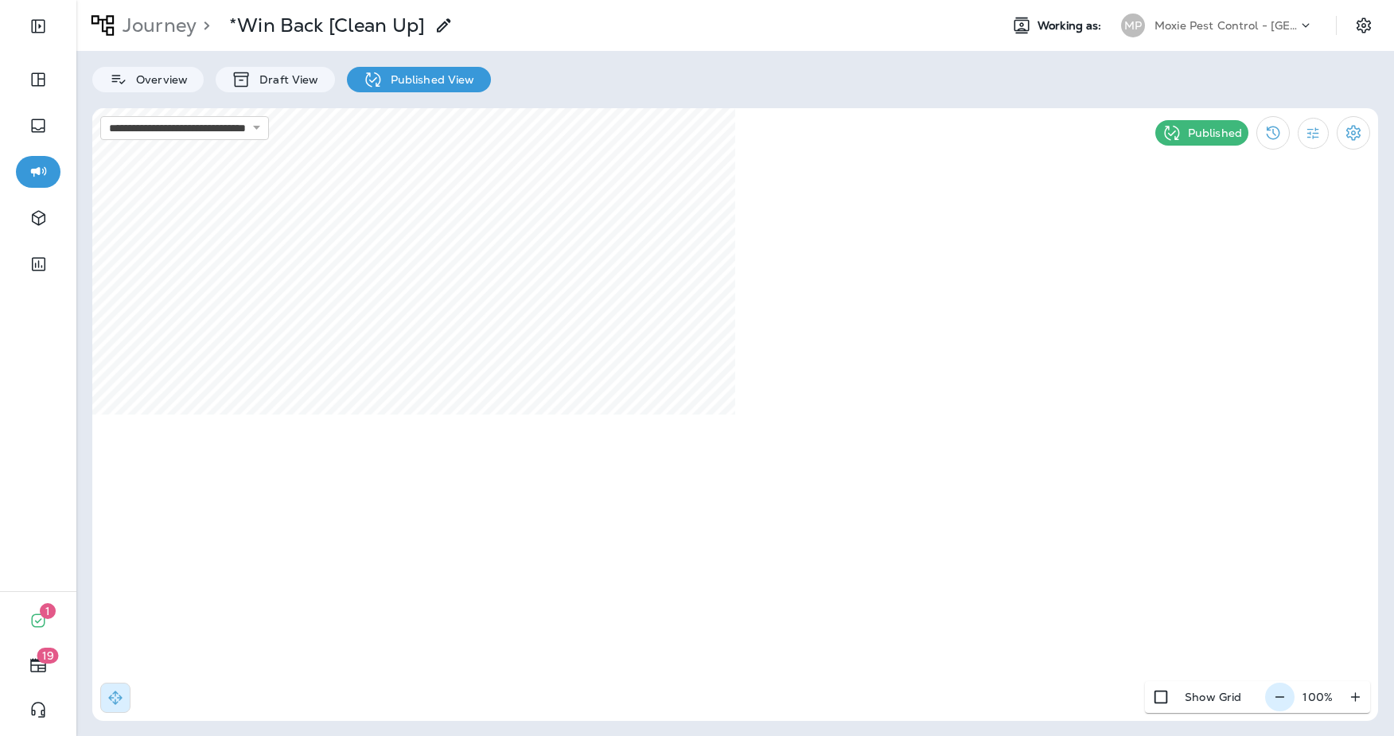
click at [1290, 699] on button "button" at bounding box center [1280, 697] width 29 height 29
click at [1290, 699] on icon "button" at bounding box center [1286, 697] width 17 height 16
type input "**********"
click at [645, 218] on icon at bounding box center [646, 221] width 10 height 10
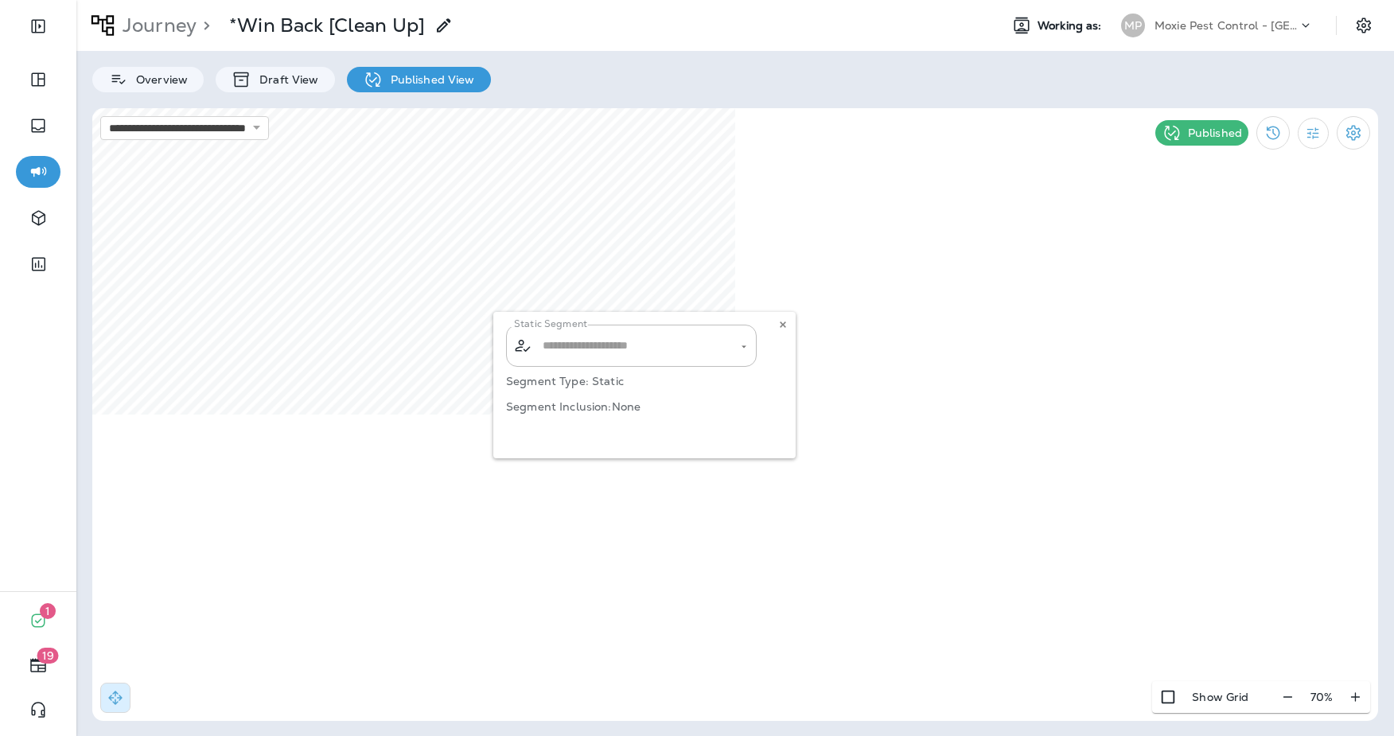
type input "**********"
click at [790, 324] on button at bounding box center [783, 325] width 18 height 18
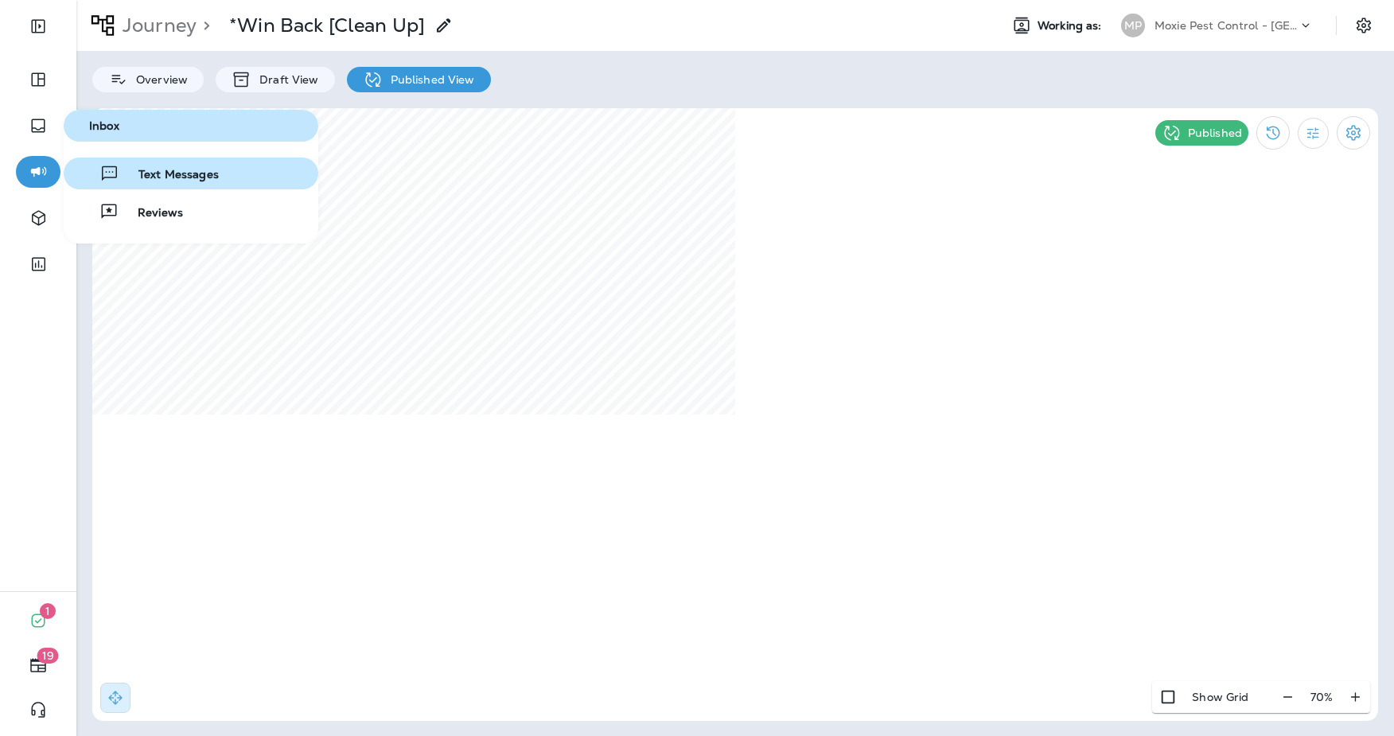
click at [136, 183] on button "Text Messages" at bounding box center [191, 174] width 255 height 32
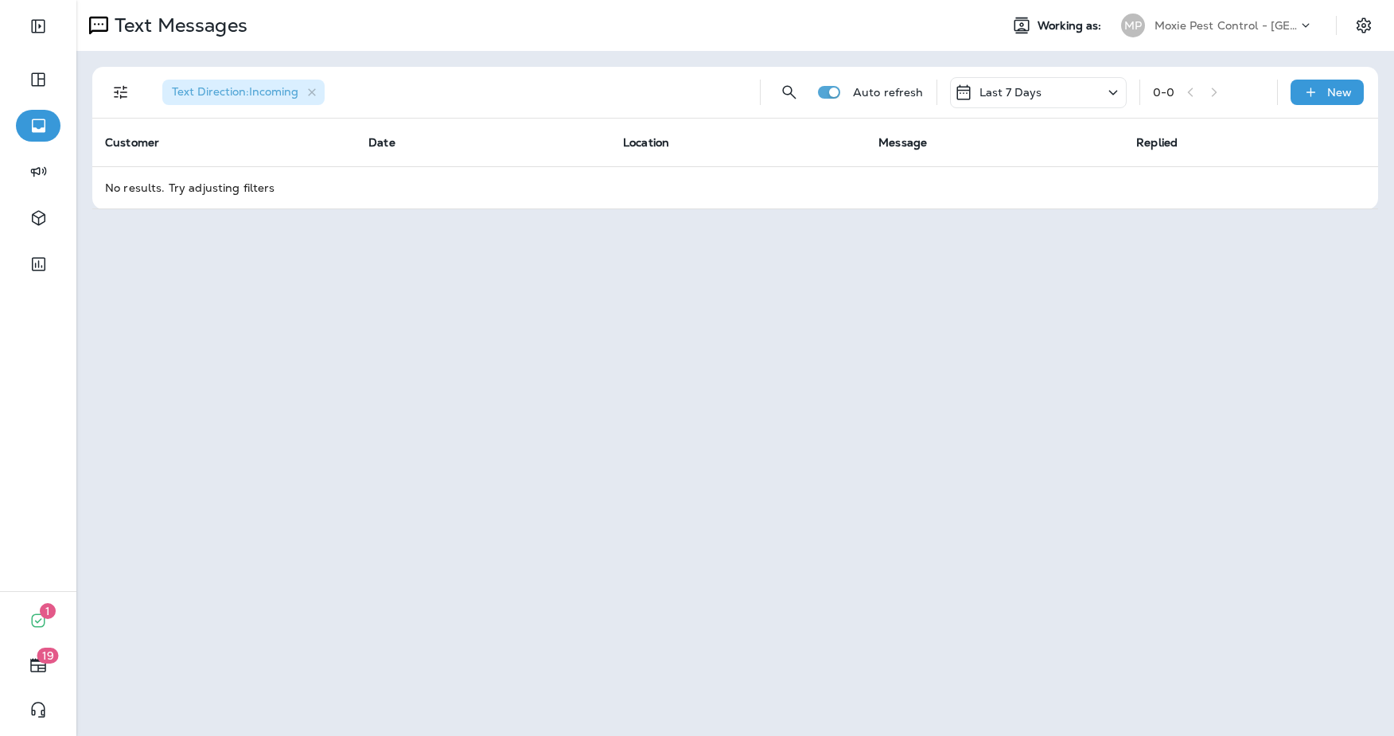
click at [1221, 25] on p "Moxie Pest Control - Tucson" at bounding box center [1226, 25] width 143 height 13
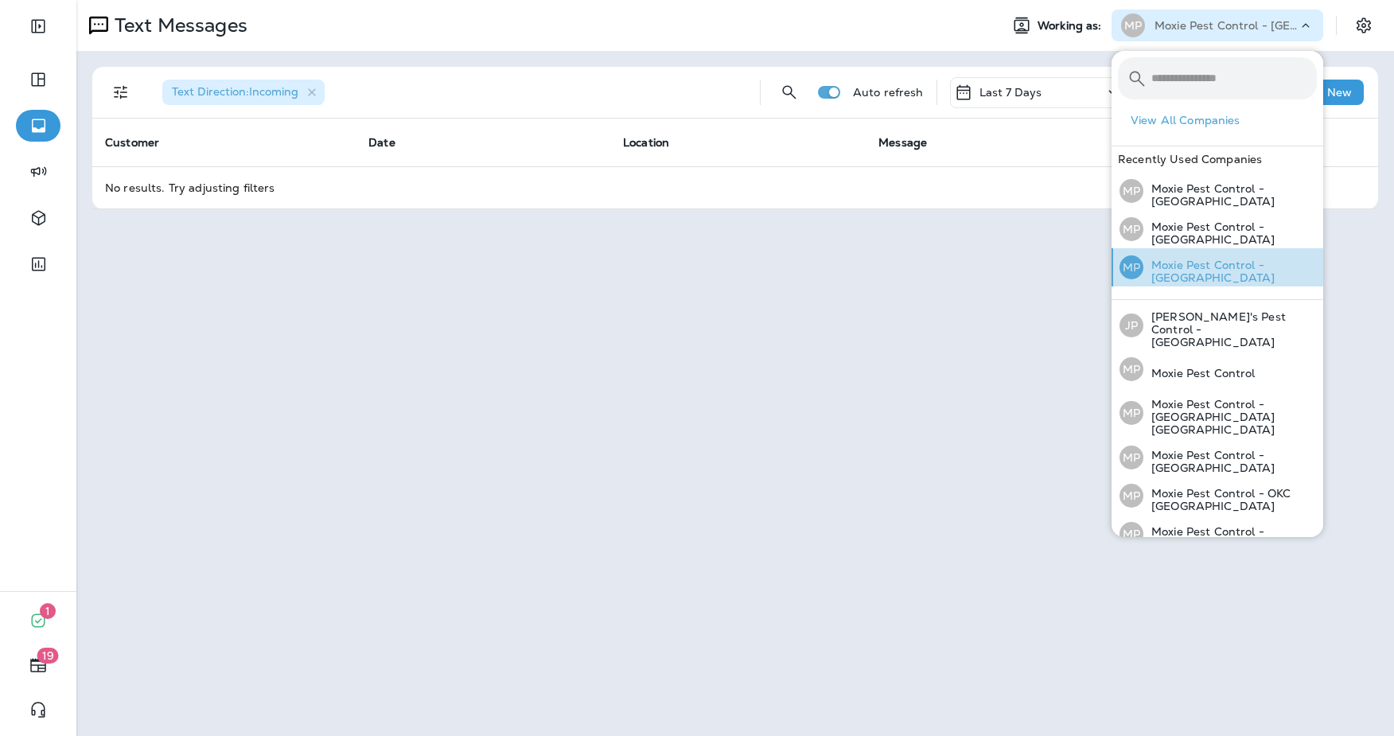
click at [1214, 272] on p "Moxie Pest Control - [GEOGRAPHIC_DATA]" at bounding box center [1231, 271] width 174 height 25
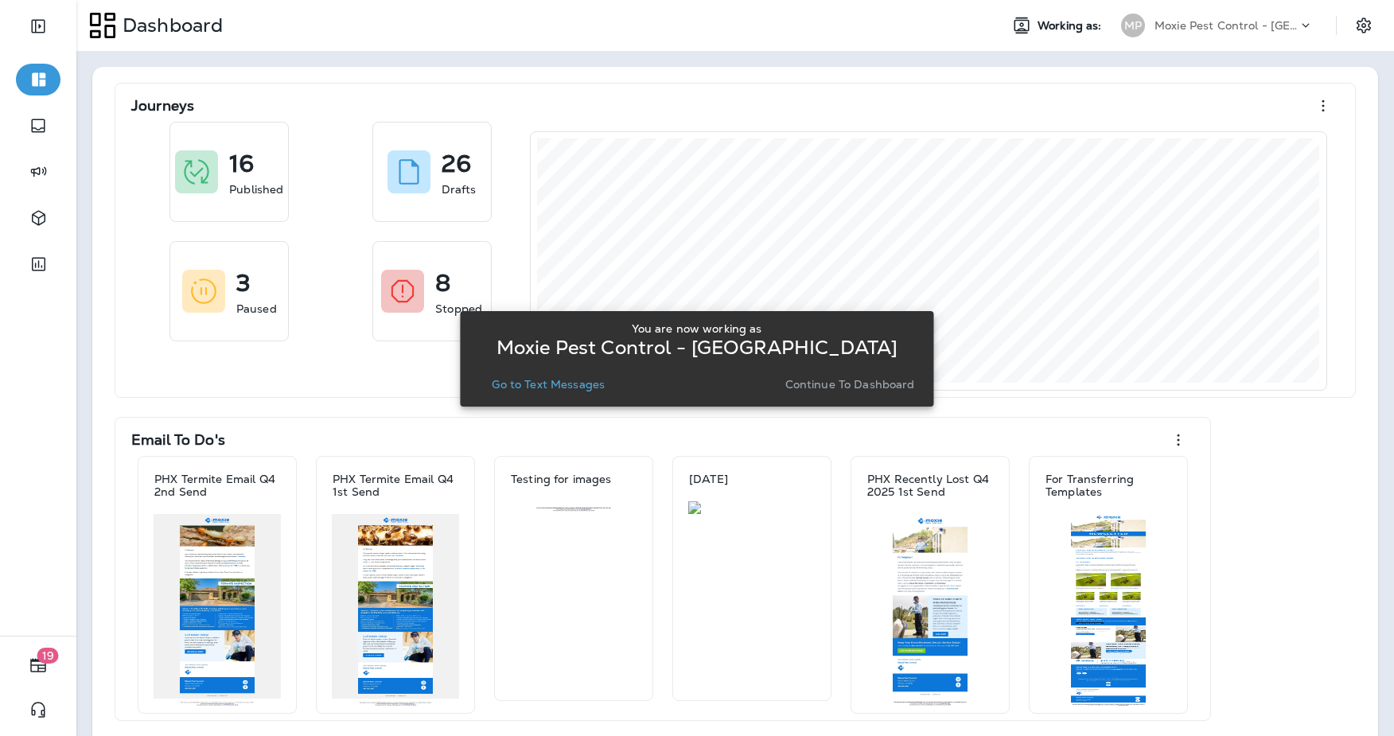
click at [584, 384] on p "Go to Text Messages" at bounding box center [548, 384] width 113 height 13
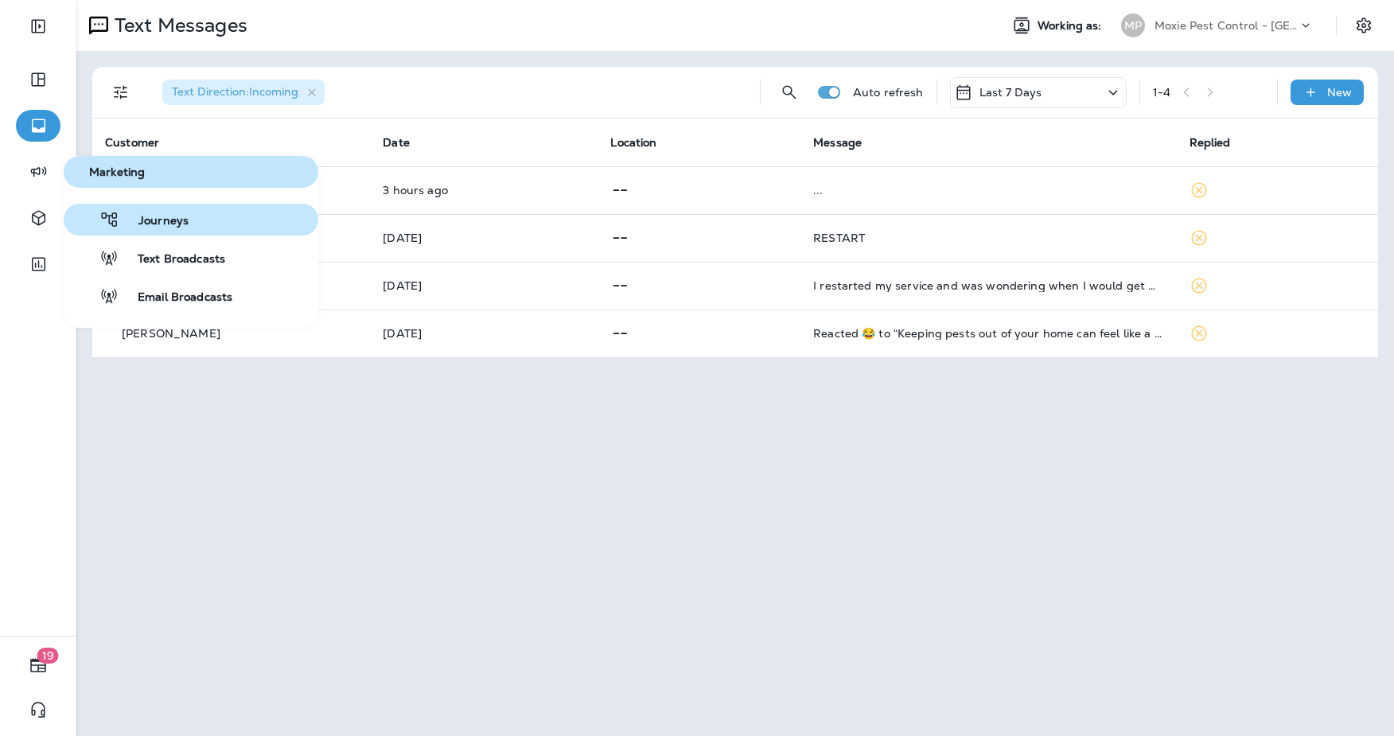
click at [139, 219] on span "Journeys" at bounding box center [153, 221] width 69 height 15
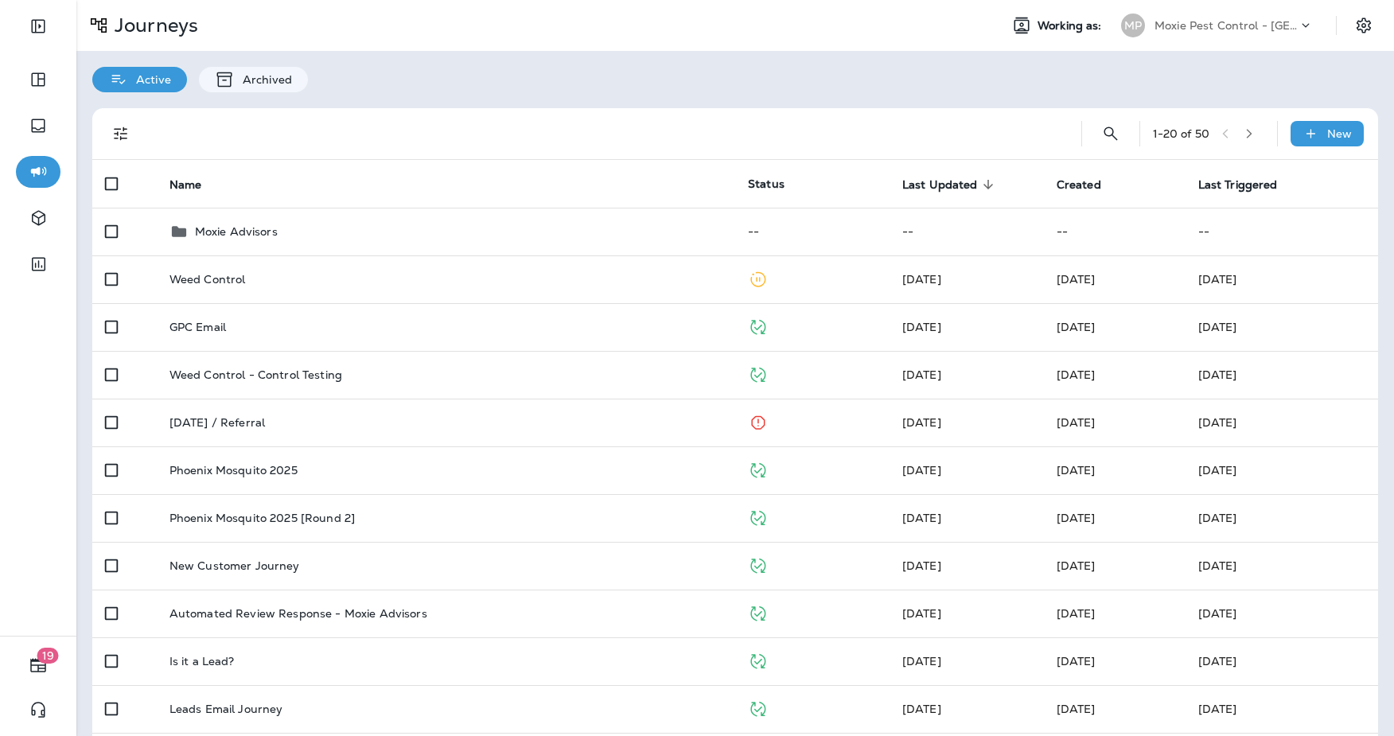
click at [427, 231] on div "Moxie Advisors" at bounding box center [446, 231] width 553 height 19
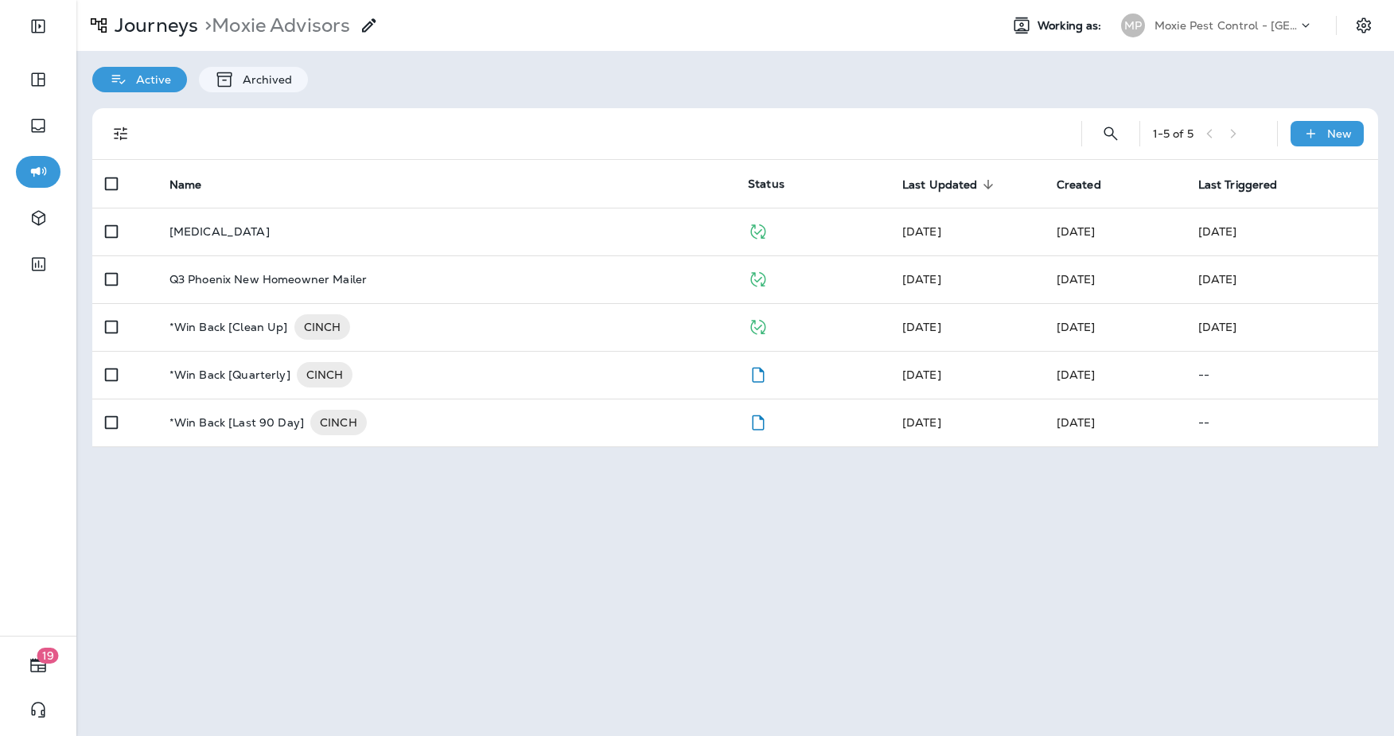
click at [427, 231] on div "Mosquito Control" at bounding box center [446, 231] width 553 height 13
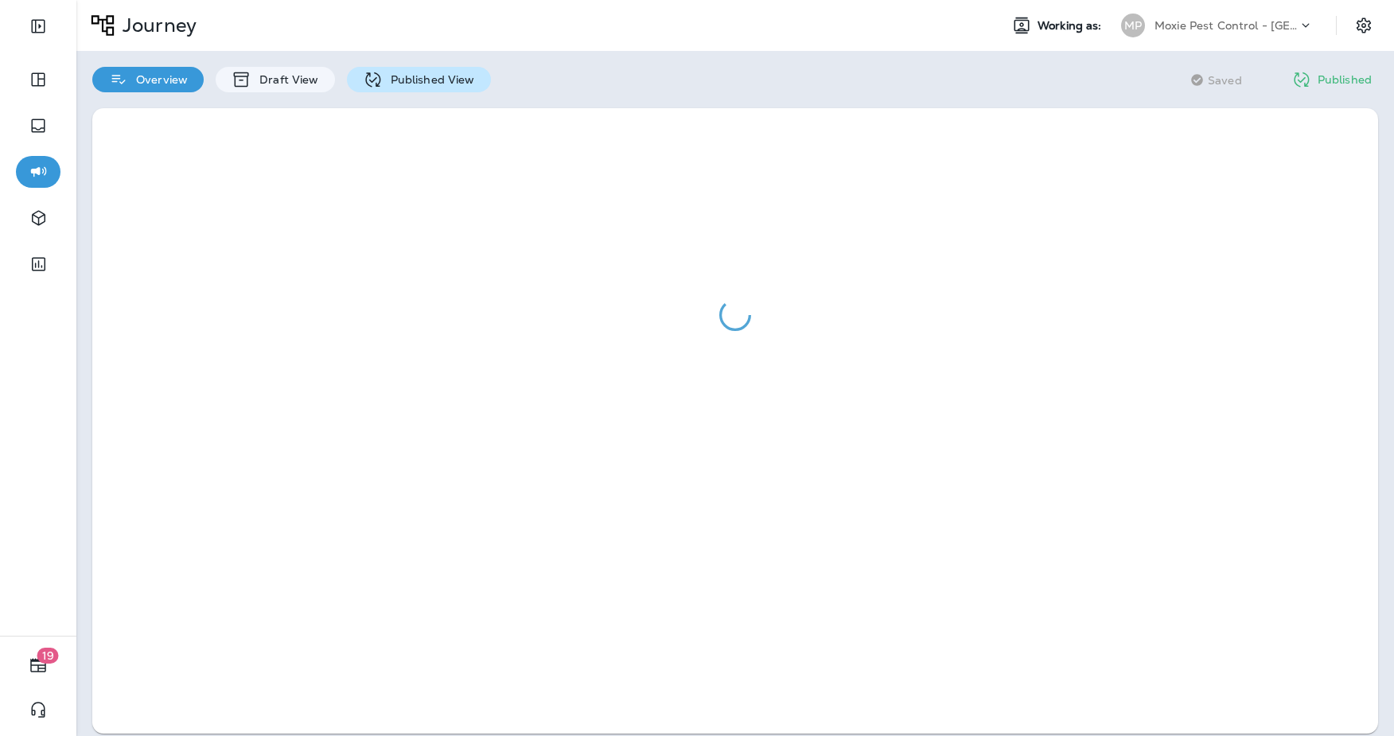
click at [430, 89] on div "Published View" at bounding box center [419, 79] width 144 height 25
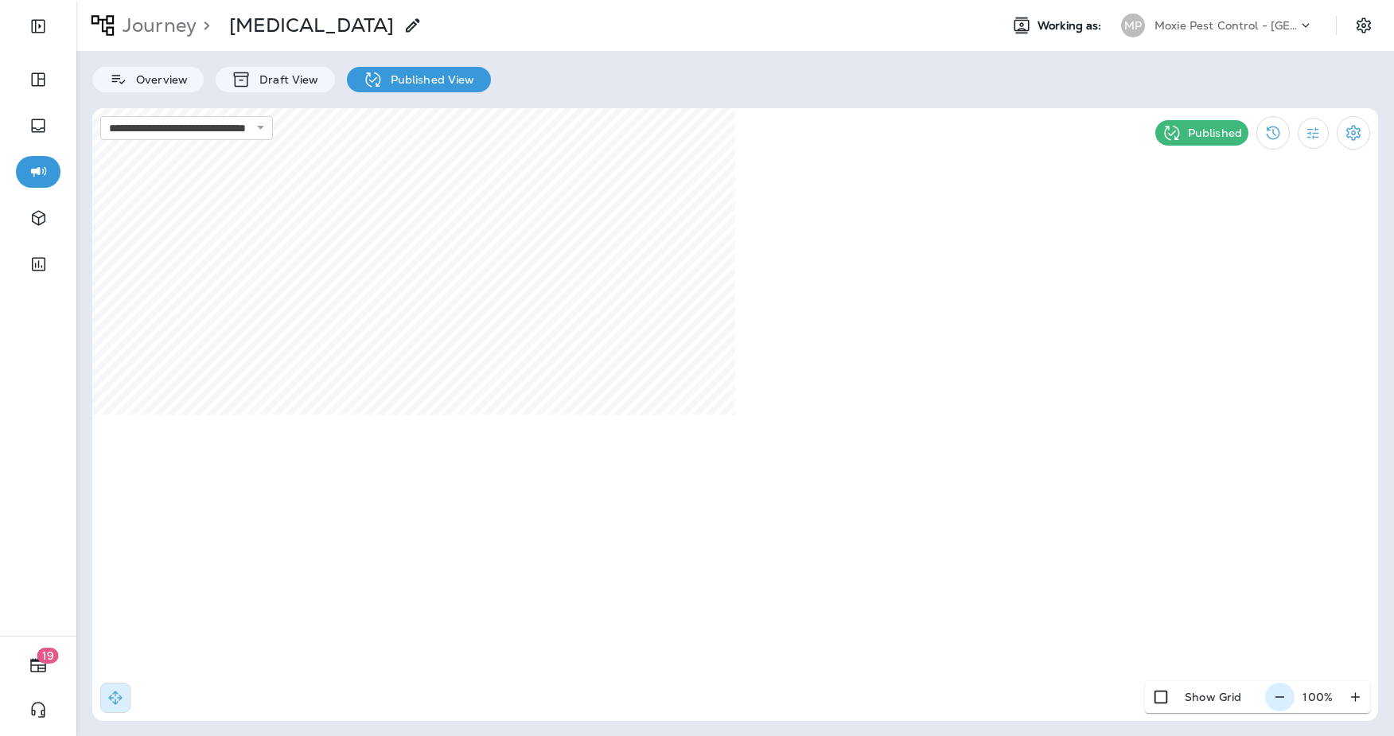
click at [1284, 703] on icon "button" at bounding box center [1280, 697] width 17 height 16
click at [1284, 703] on icon "button" at bounding box center [1286, 697] width 17 height 16
click at [114, 32] on use at bounding box center [103, 25] width 22 height 21
click at [135, 27] on p "Journey" at bounding box center [156, 26] width 80 height 24
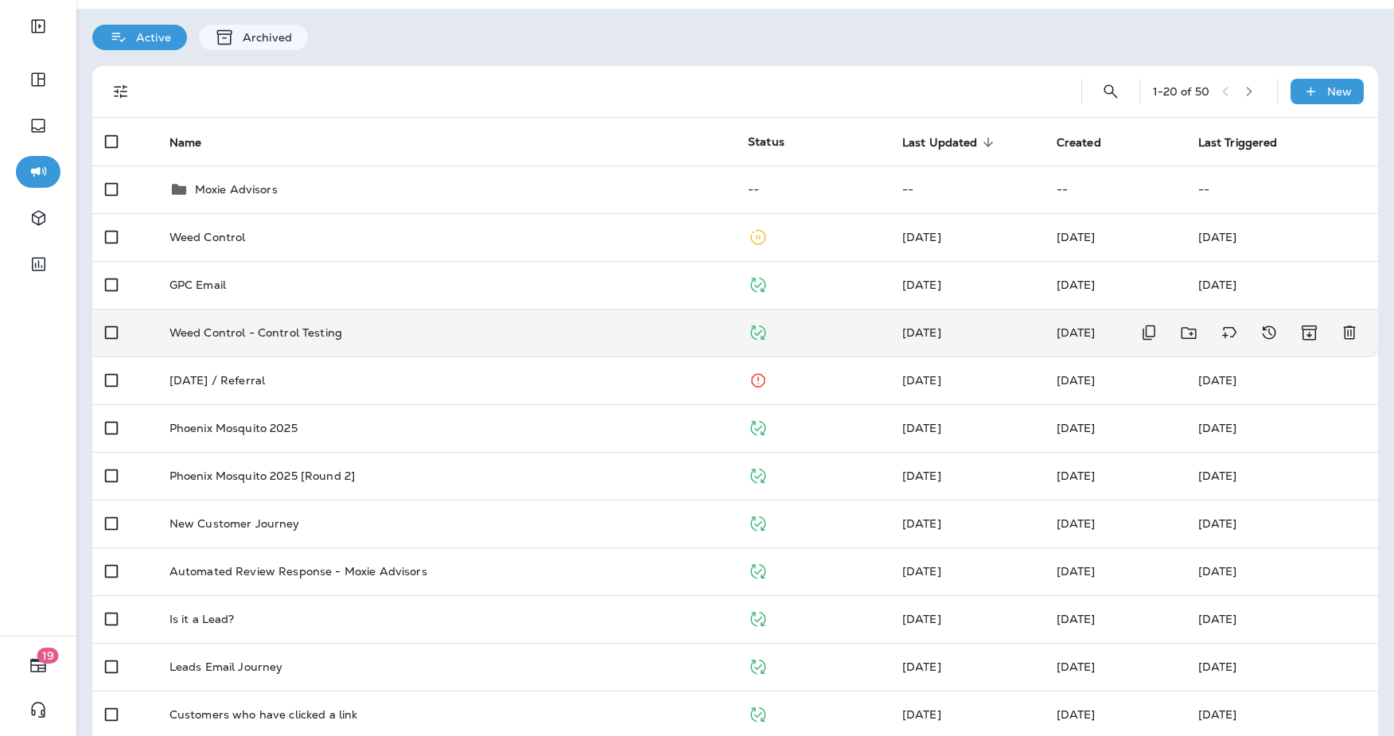
scroll to position [47, 0]
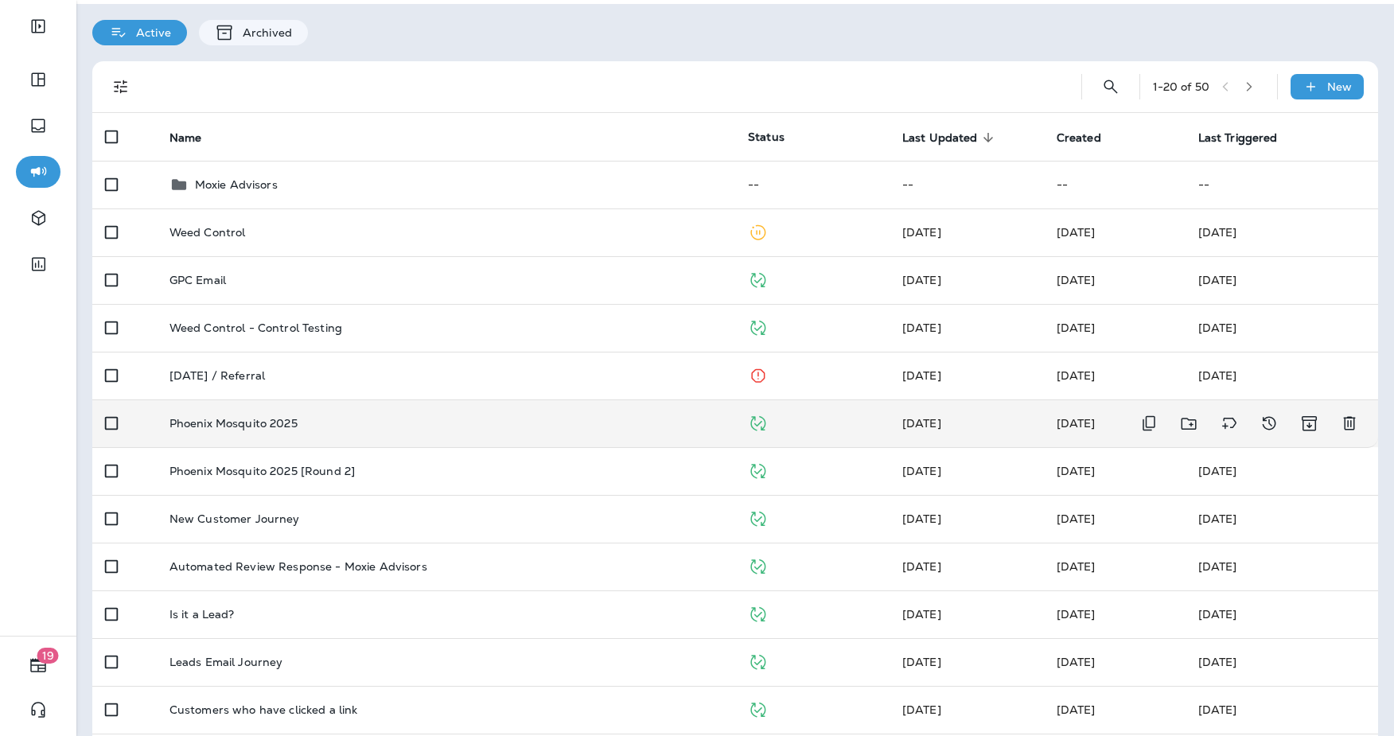
click at [516, 431] on td "Phoenix Mosquito 2025" at bounding box center [446, 424] width 579 height 48
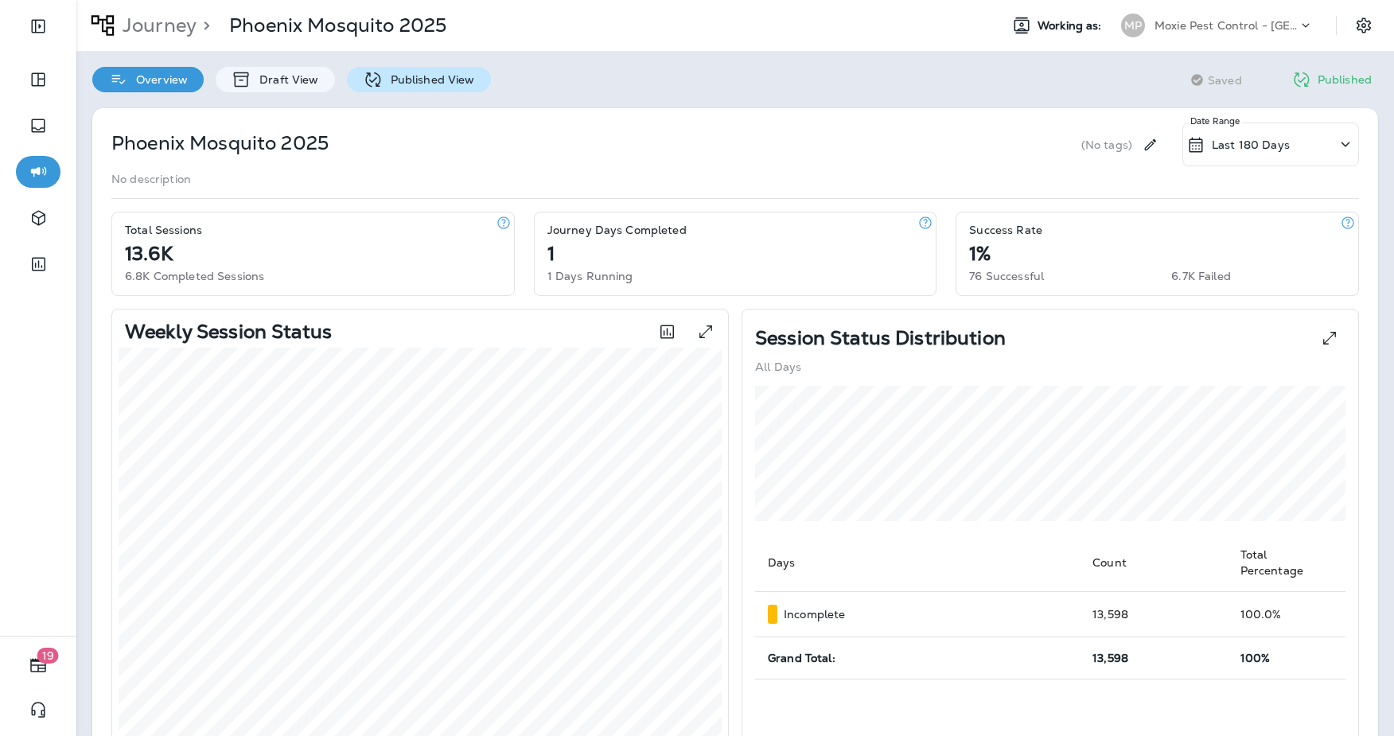
click at [451, 91] on div "Published View" at bounding box center [419, 79] width 144 height 25
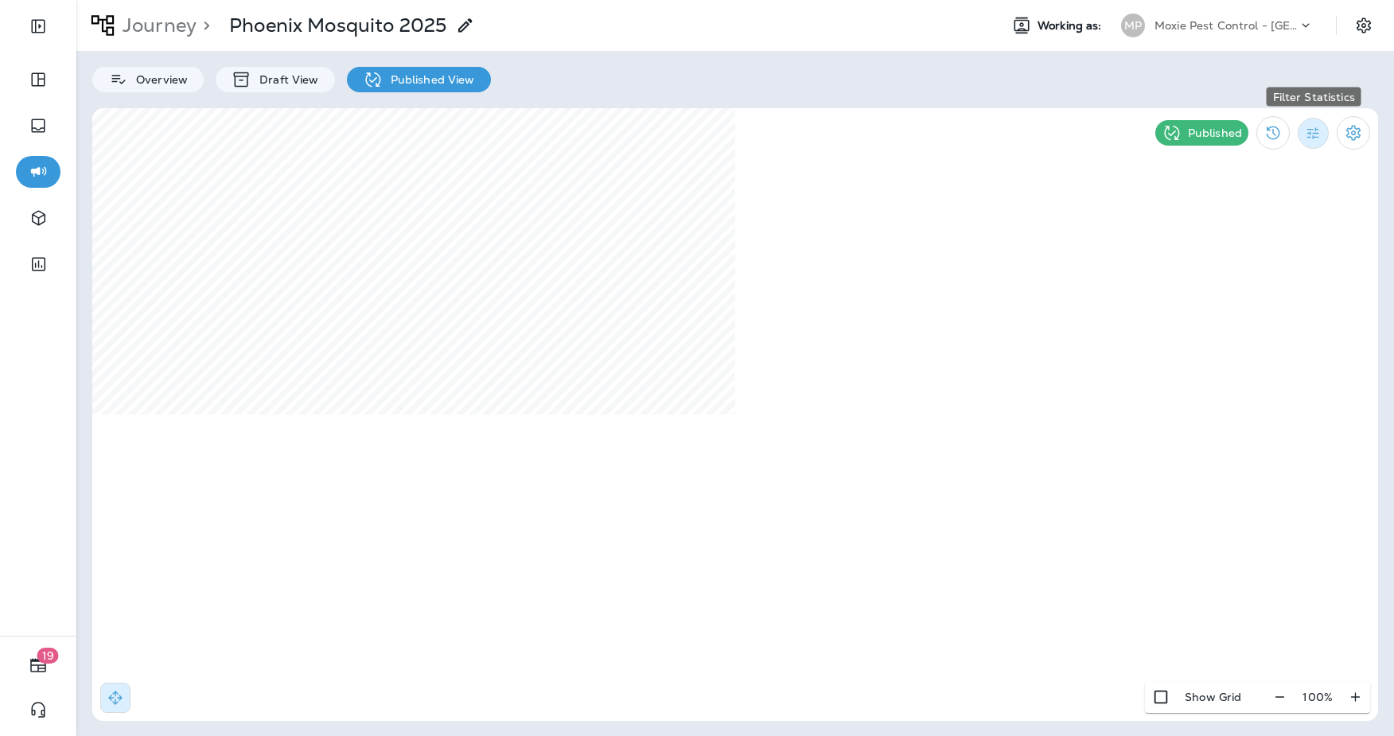
click at [1309, 142] on button "Filter Statistics" at bounding box center [1313, 133] width 31 height 31
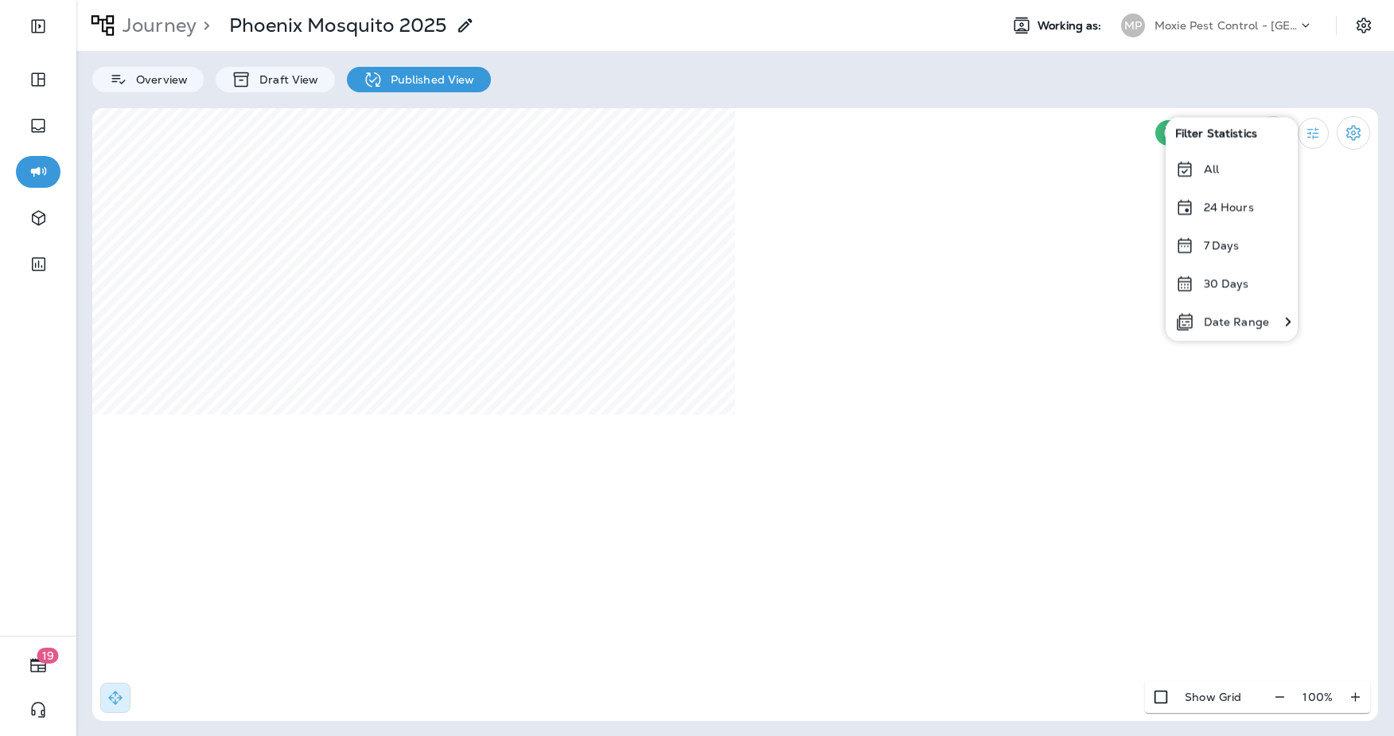
click at [1222, 287] on p "30 Days" at bounding box center [1226, 283] width 45 height 13
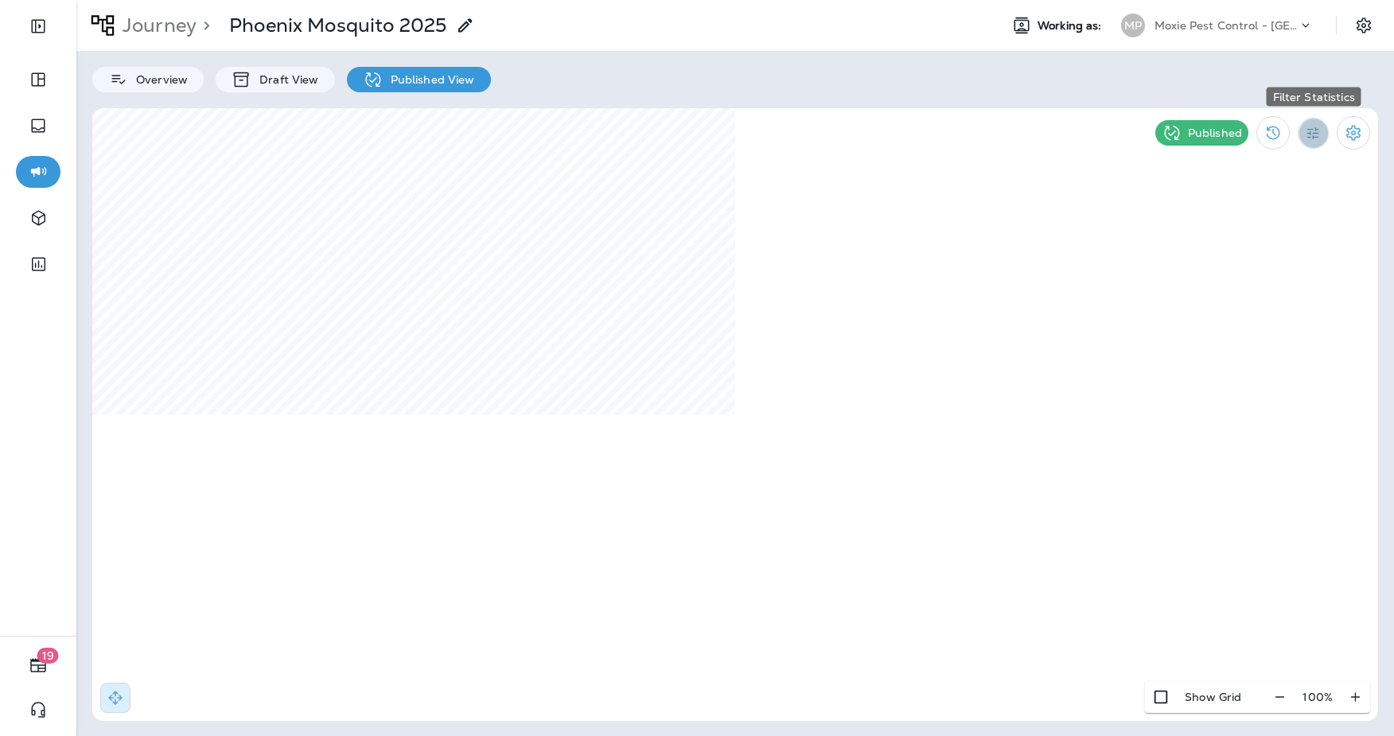
click at [1313, 135] on icon "Filter Statistics" at bounding box center [1313, 133] width 17 height 17
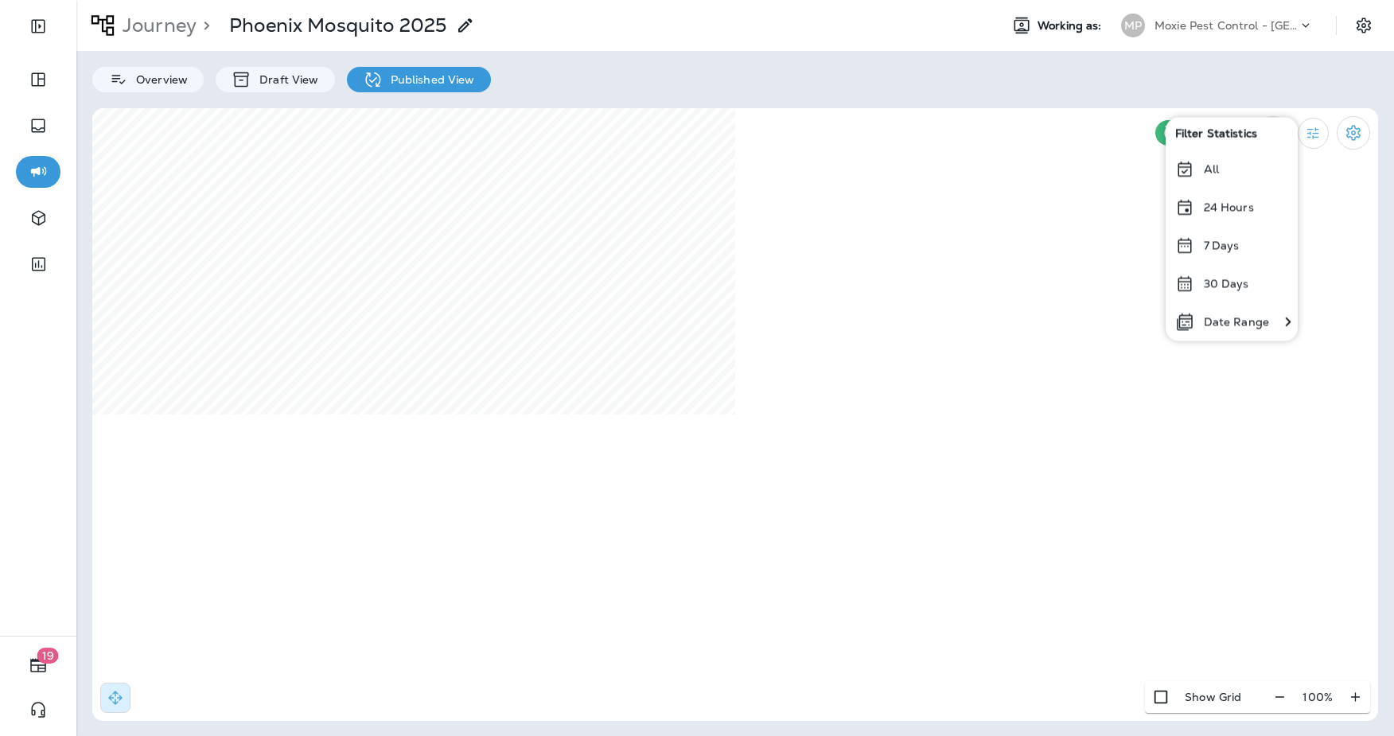
click at [1214, 329] on div "Date Range" at bounding box center [1222, 321] width 113 height 38
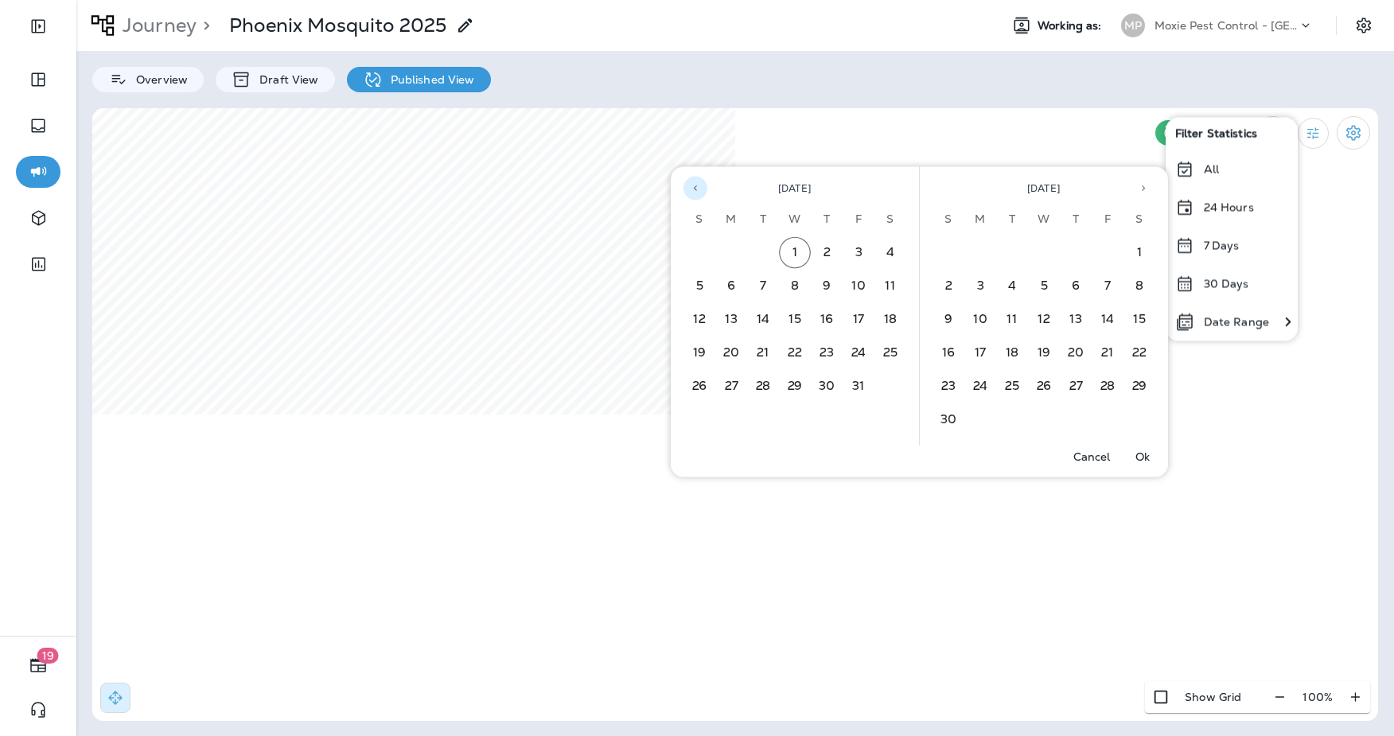
click at [694, 190] on icon "Previous month" at bounding box center [695, 188] width 11 height 11
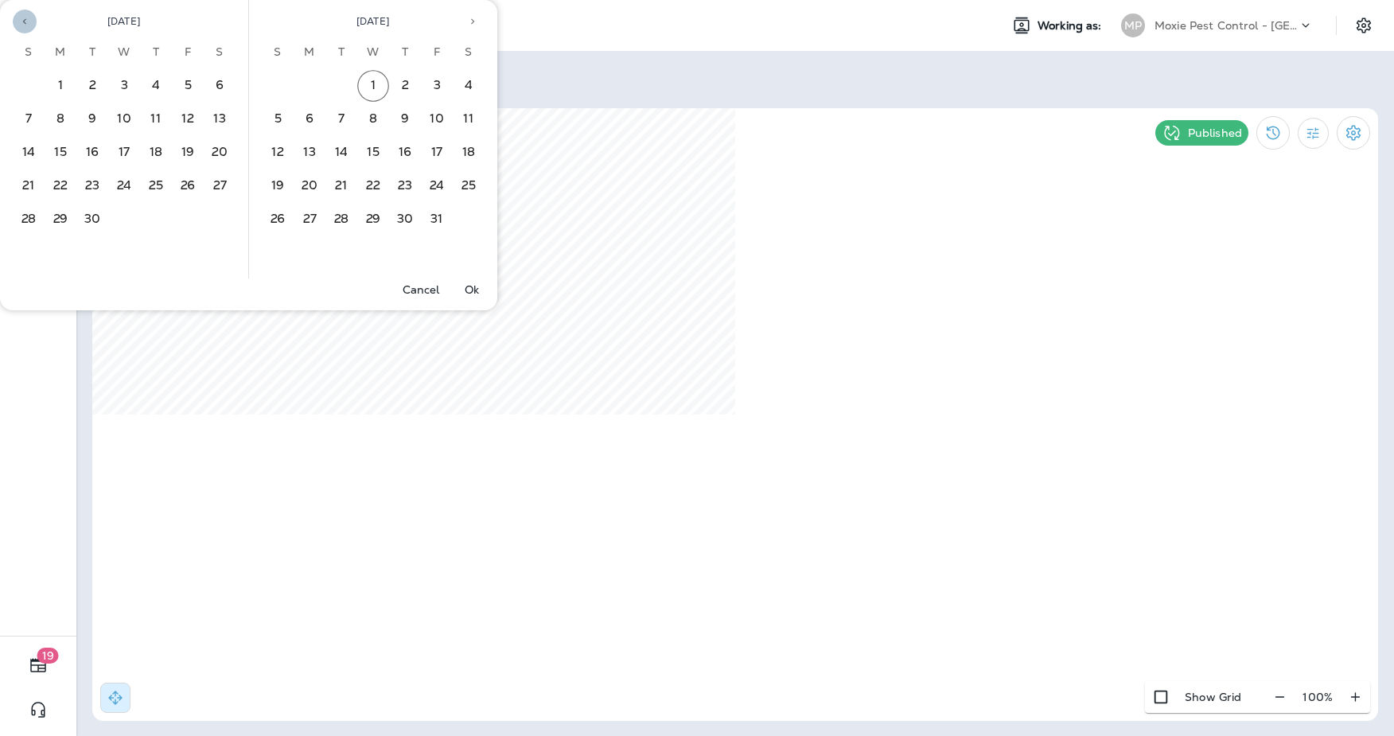
click at [21, 25] on icon "Previous month" at bounding box center [24, 21] width 11 height 11
click at [188, 85] on button "1" at bounding box center [188, 86] width 32 height 32
click at [339, 223] on button "30" at bounding box center [342, 220] width 32 height 32
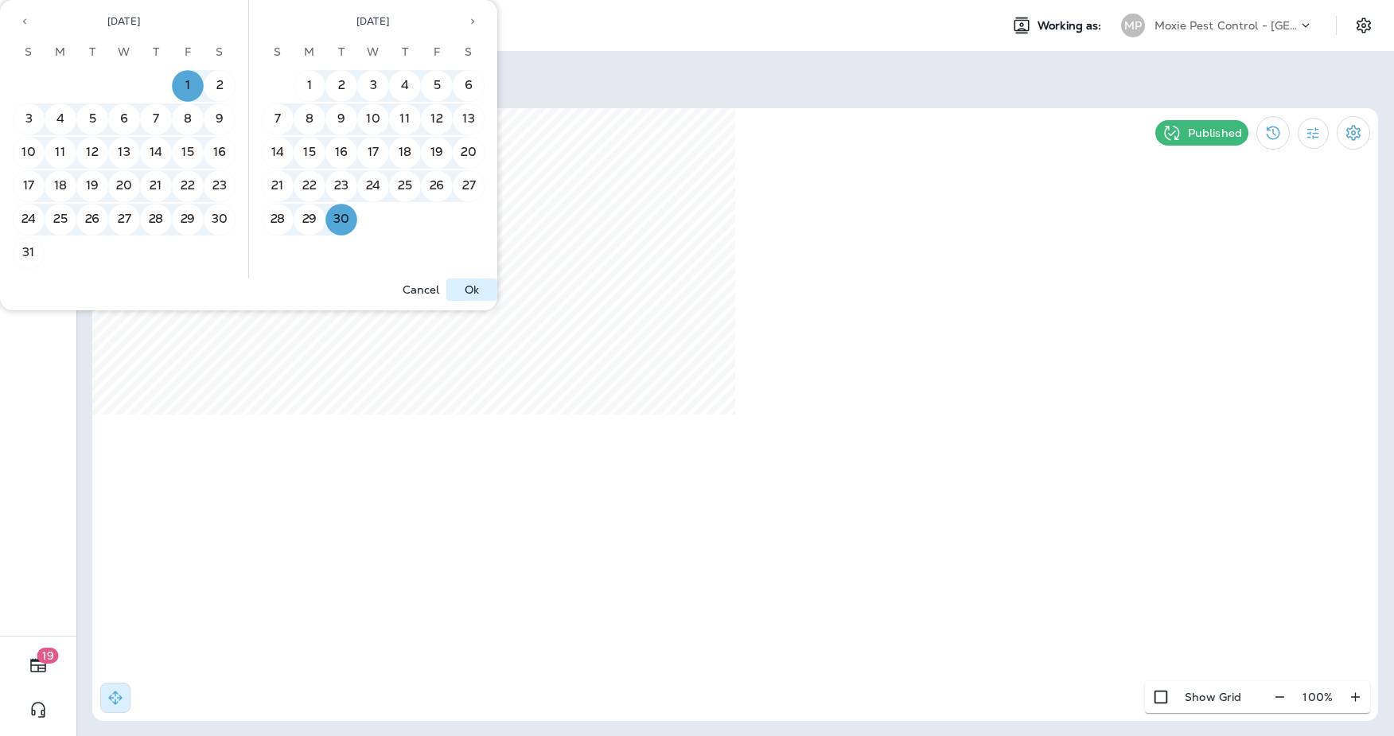
click at [474, 294] on p "Ok" at bounding box center [472, 289] width 14 height 13
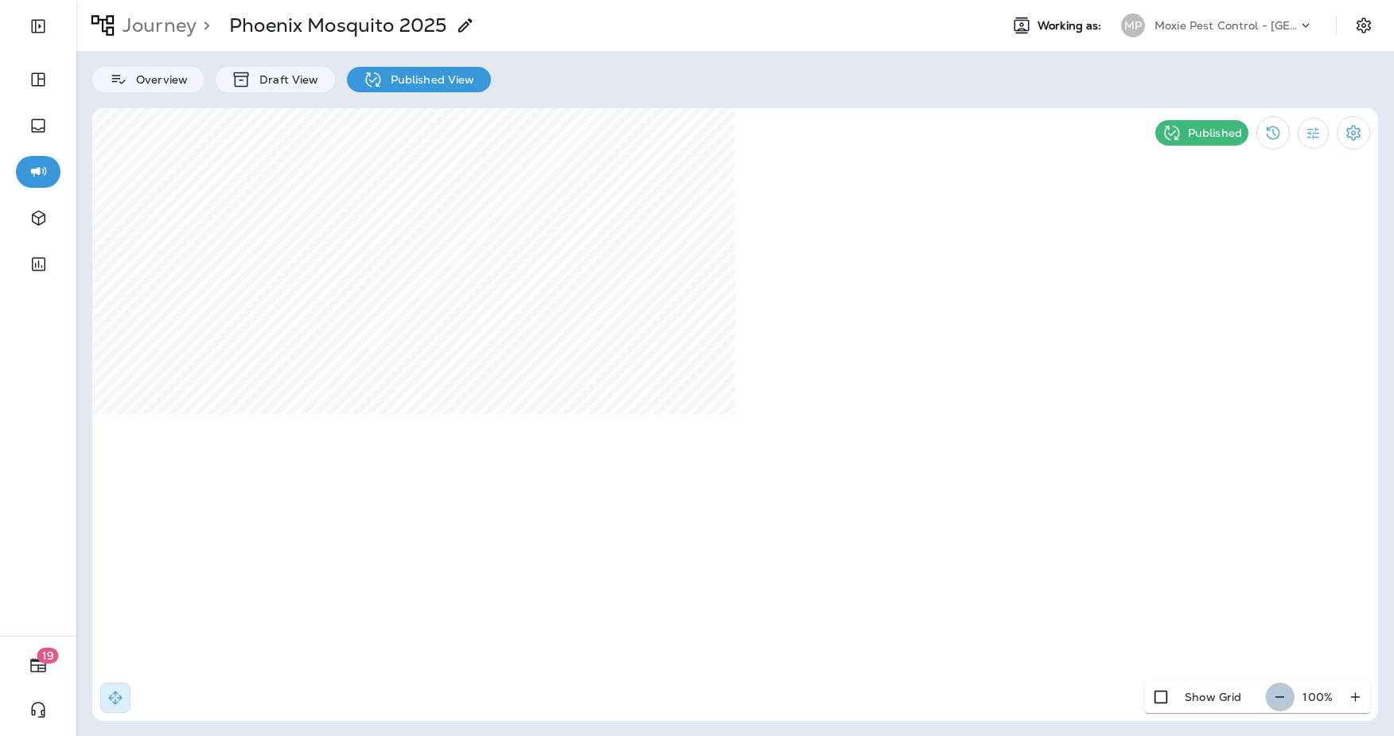
click at [1292, 696] on button "button" at bounding box center [1280, 697] width 29 height 29
click at [1290, 696] on icon "button" at bounding box center [1285, 696] width 9 height 1
click at [1279, 698] on icon "button" at bounding box center [1280, 697] width 17 height 16
click at [1279, 698] on icon "button" at bounding box center [1286, 697] width 17 height 16
click at [1287, 700] on icon "button" at bounding box center [1286, 697] width 17 height 16
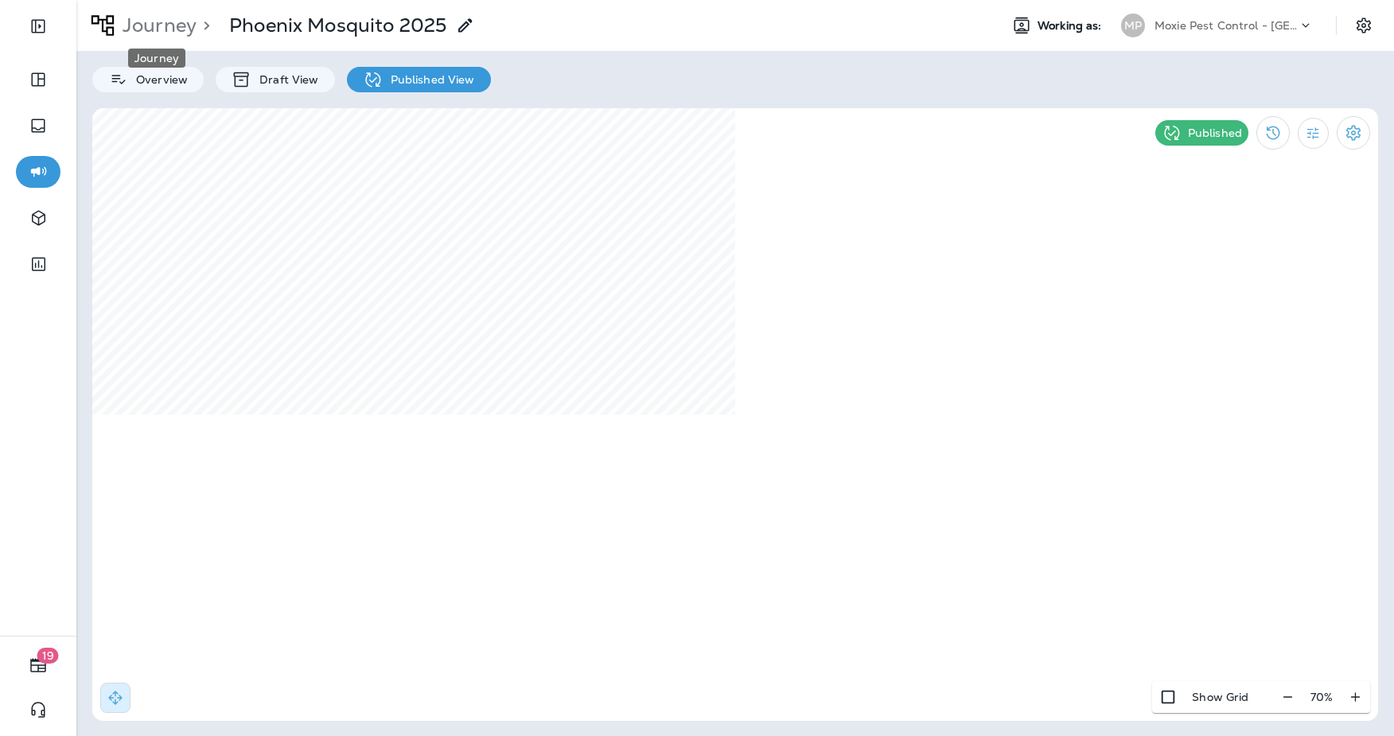
click at [177, 21] on p "Journey" at bounding box center [156, 26] width 80 height 24
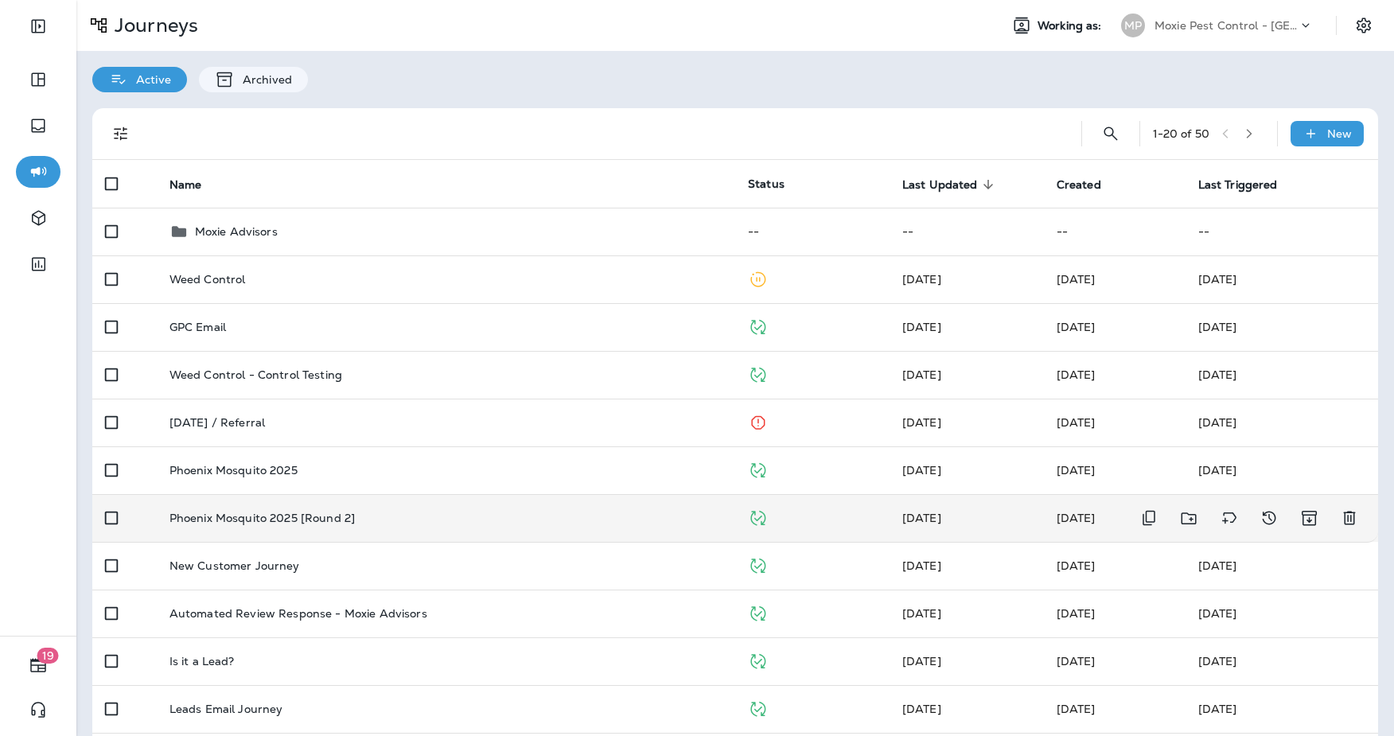
click at [389, 527] on td "Phoenix Mosquito 2025 [Round 2]" at bounding box center [446, 518] width 579 height 48
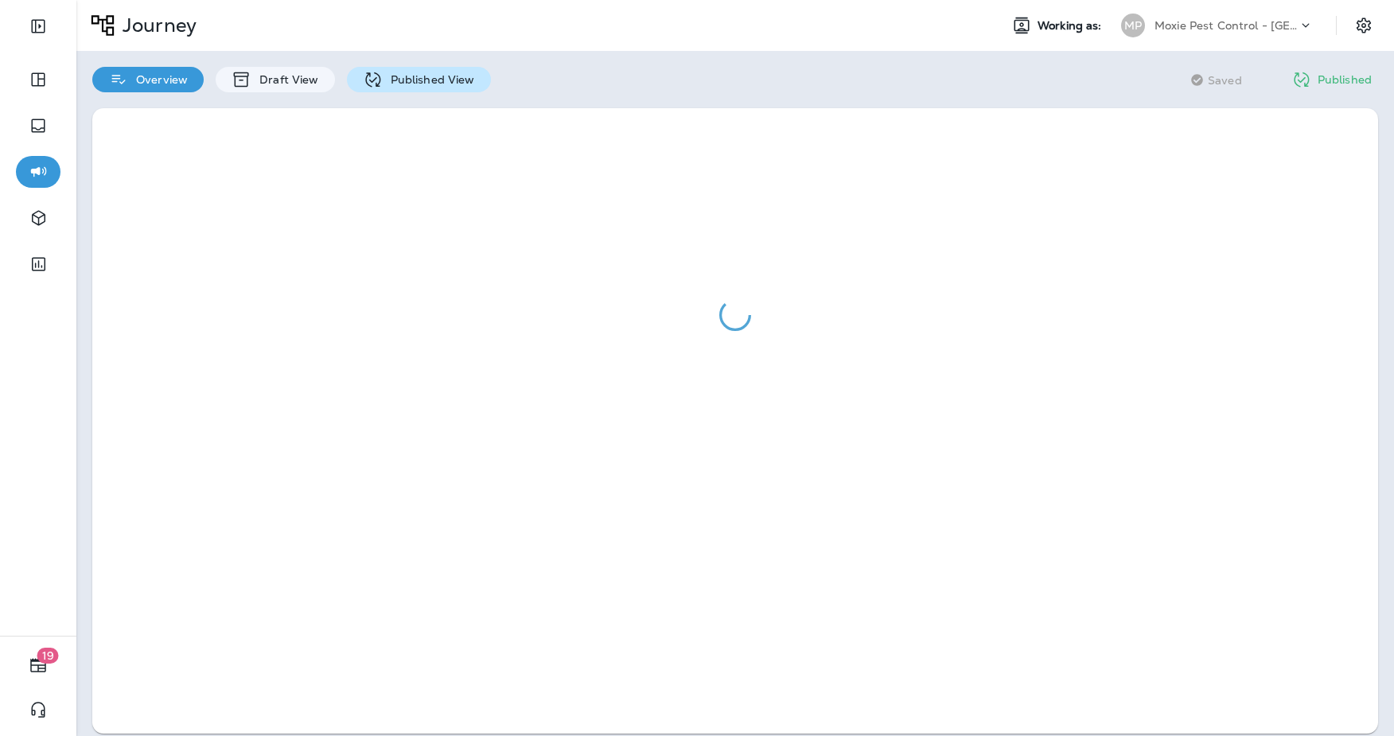
click at [440, 77] on p "Published View" at bounding box center [429, 79] width 92 height 13
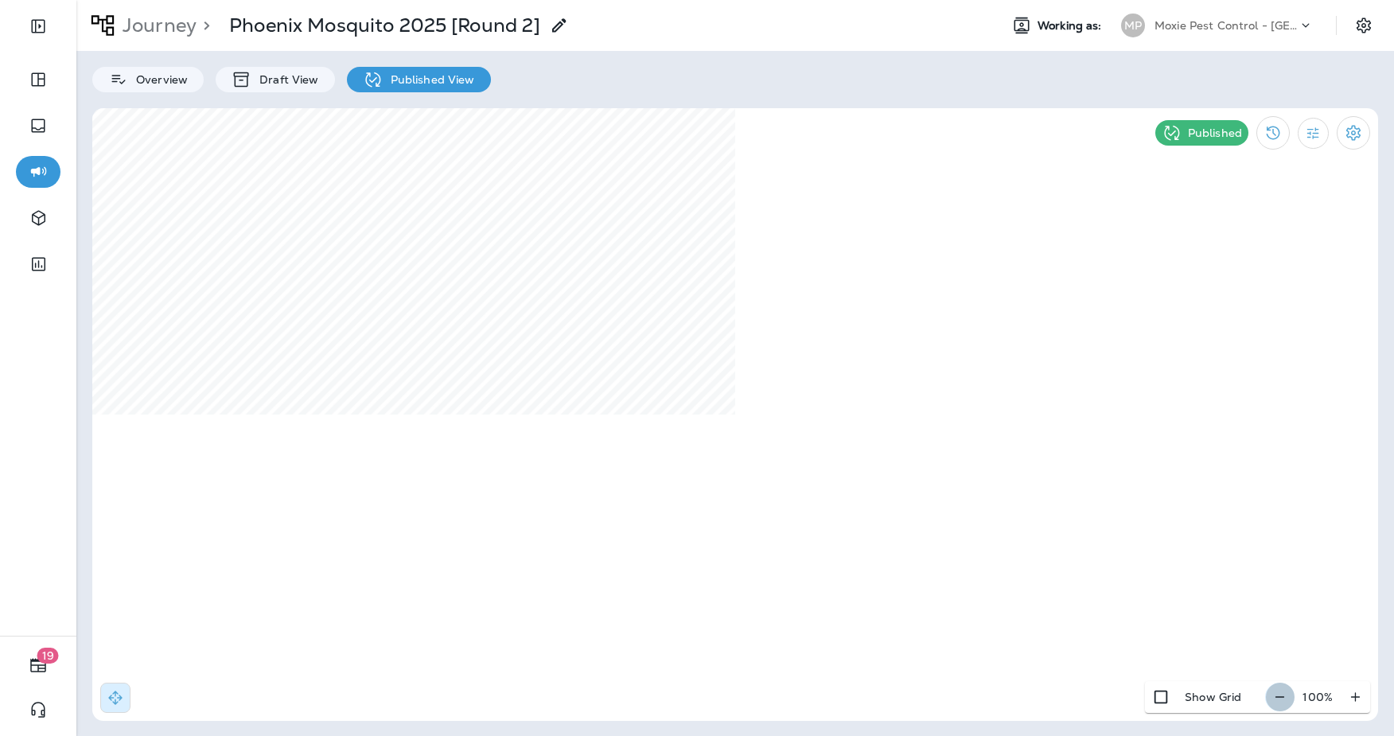
click at [1282, 699] on icon "button" at bounding box center [1280, 697] width 17 height 16
click at [1282, 699] on icon "button" at bounding box center [1286, 697] width 17 height 16
click at [1307, 142] on button "Filter Statistics" at bounding box center [1313, 133] width 31 height 31
click at [1227, 322] on p "Date Range" at bounding box center [1236, 321] width 65 height 13
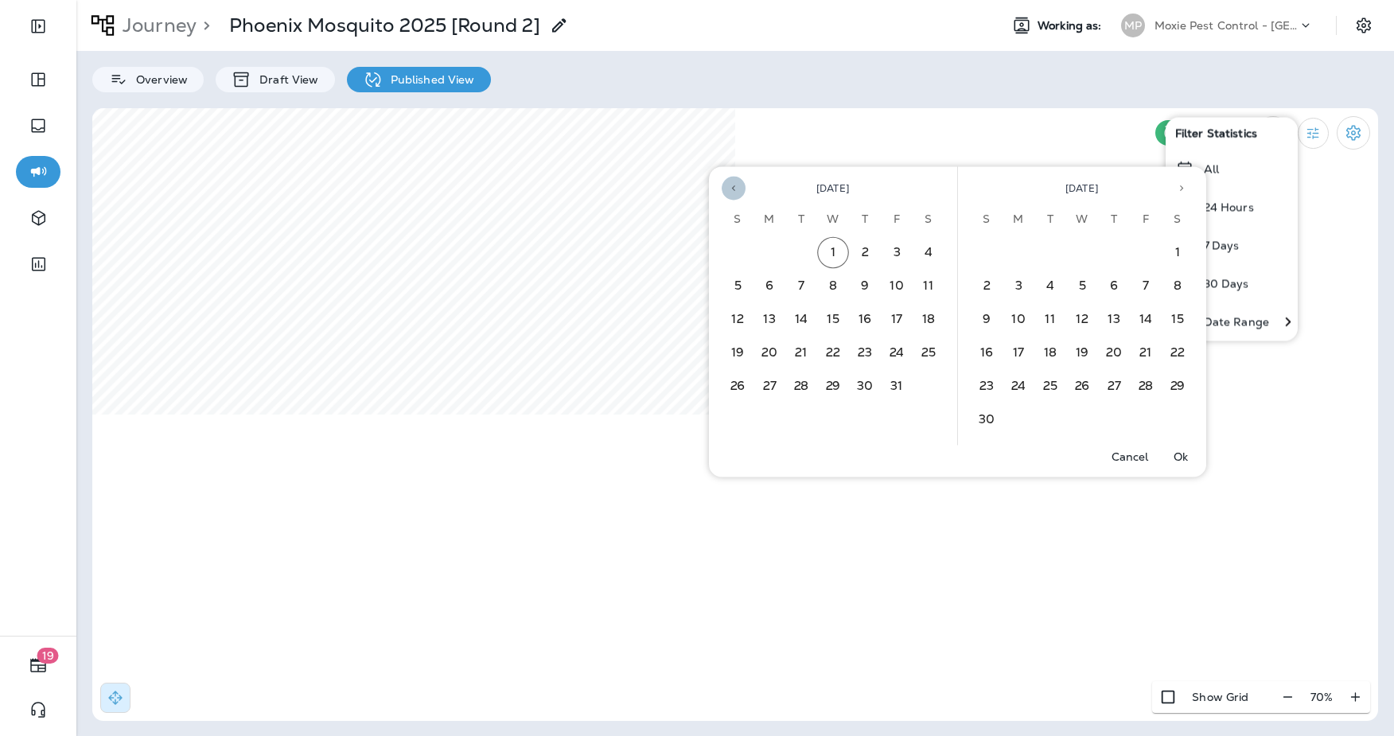
click at [739, 186] on icon "Previous month" at bounding box center [733, 188] width 11 height 11
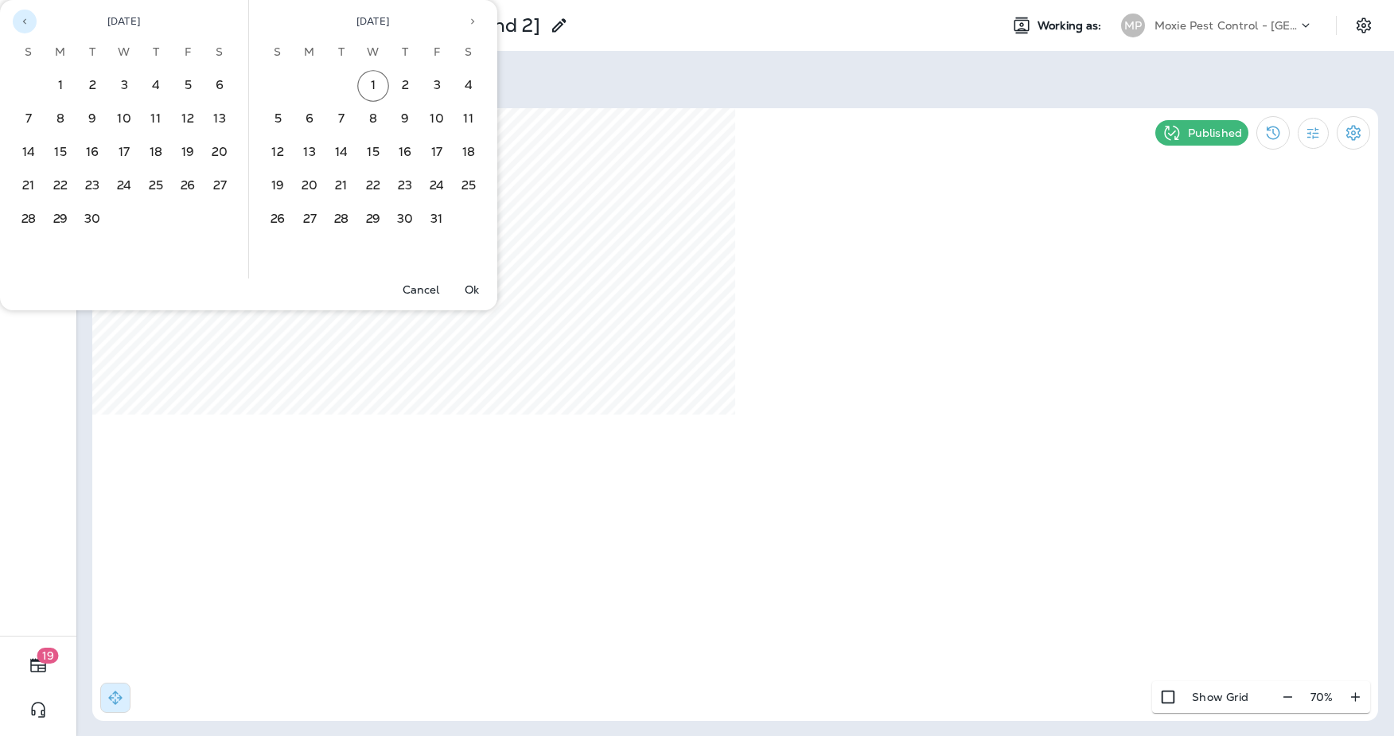
click at [21, 27] on button "Previous month" at bounding box center [25, 22] width 24 height 24
click at [182, 86] on button "1" at bounding box center [188, 86] width 32 height 32
click at [341, 220] on button "30" at bounding box center [342, 220] width 32 height 32
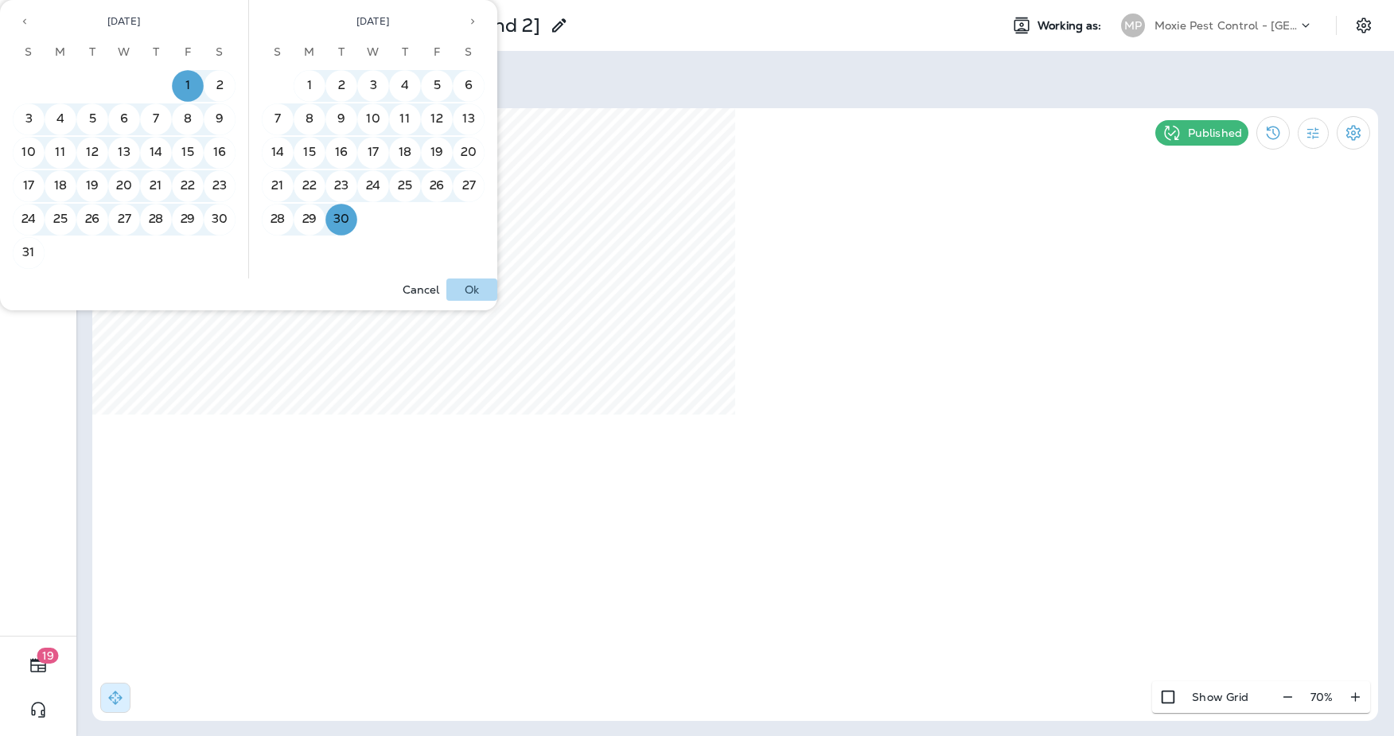
click at [474, 296] on p "Ok" at bounding box center [472, 289] width 14 height 13
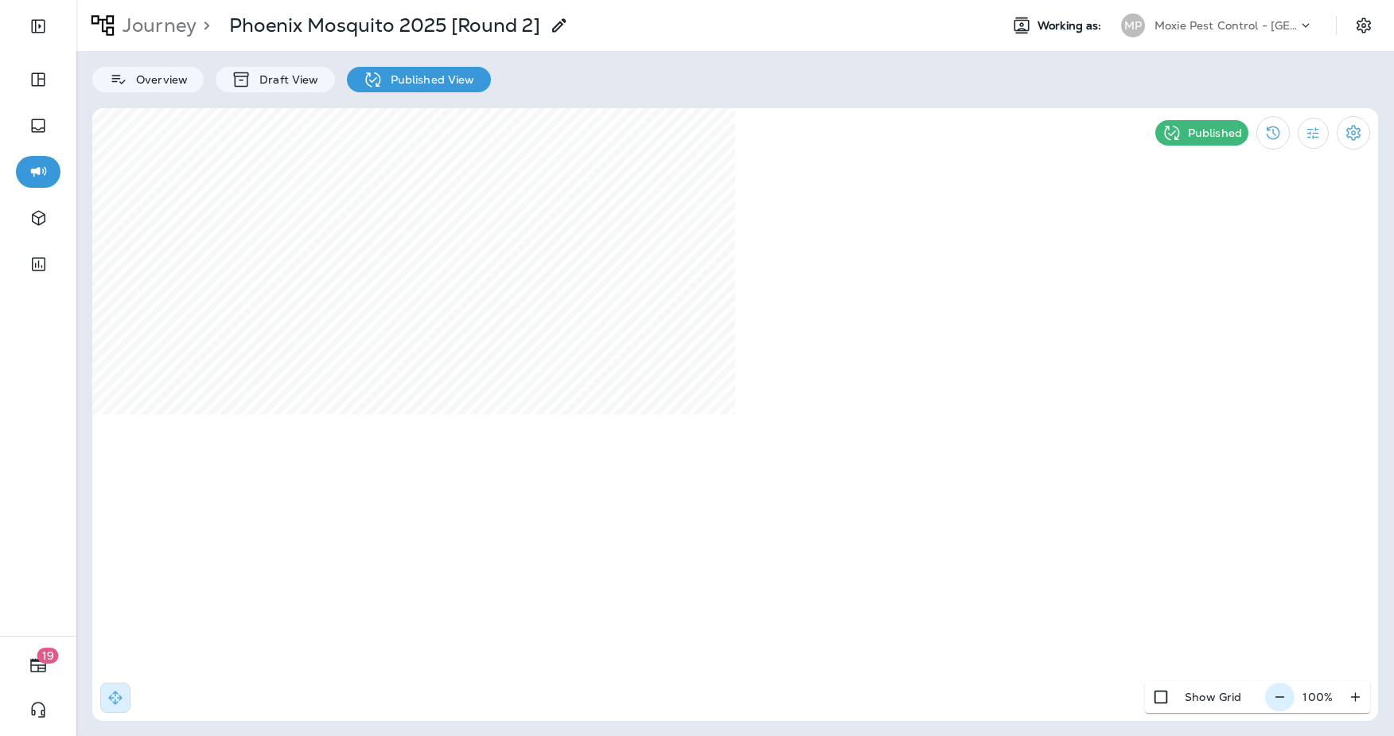
click at [1285, 701] on icon "button" at bounding box center [1280, 697] width 17 height 16
click at [1285, 701] on icon "button" at bounding box center [1286, 697] width 17 height 16
click at [1285, 701] on icon "button" at bounding box center [1288, 697] width 17 height 16
click at [152, 21] on p "Journey" at bounding box center [156, 26] width 80 height 24
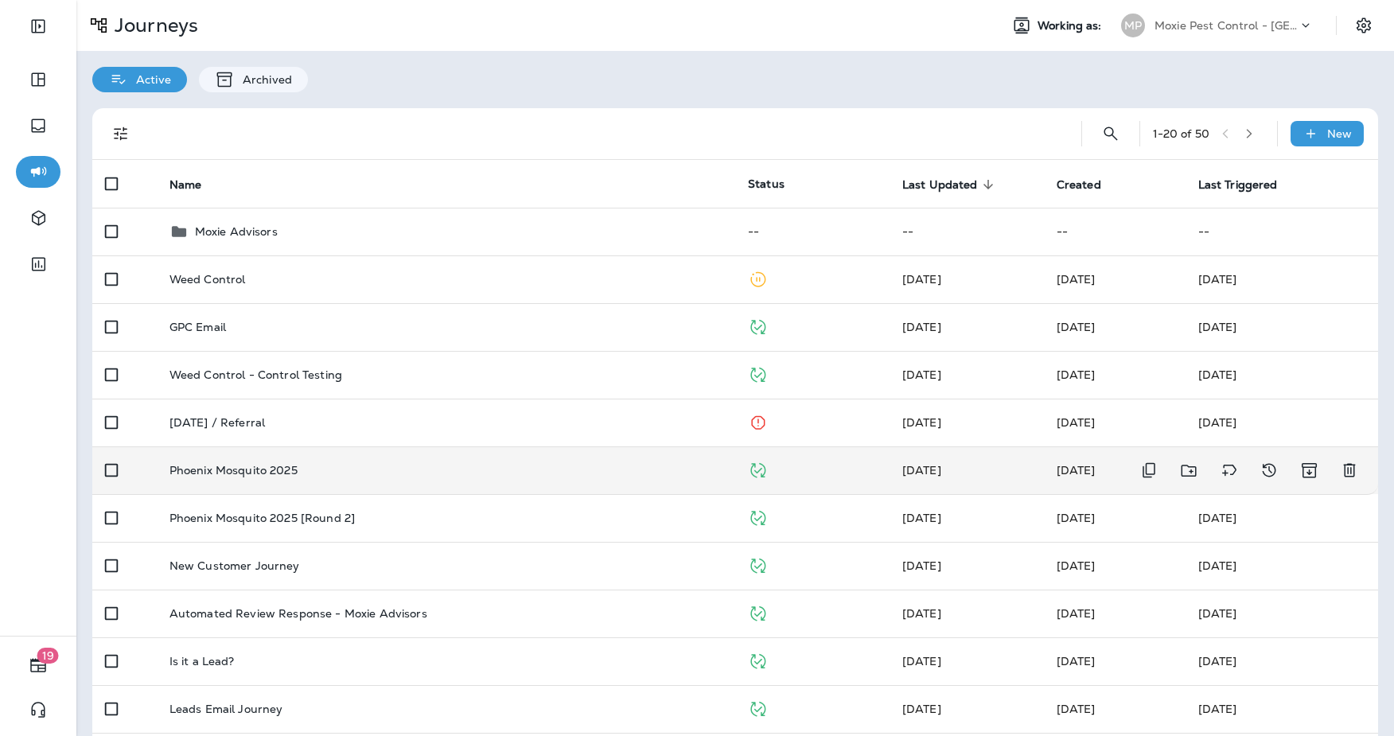
click at [470, 482] on td "Phoenix Mosquito 2025" at bounding box center [446, 471] width 579 height 48
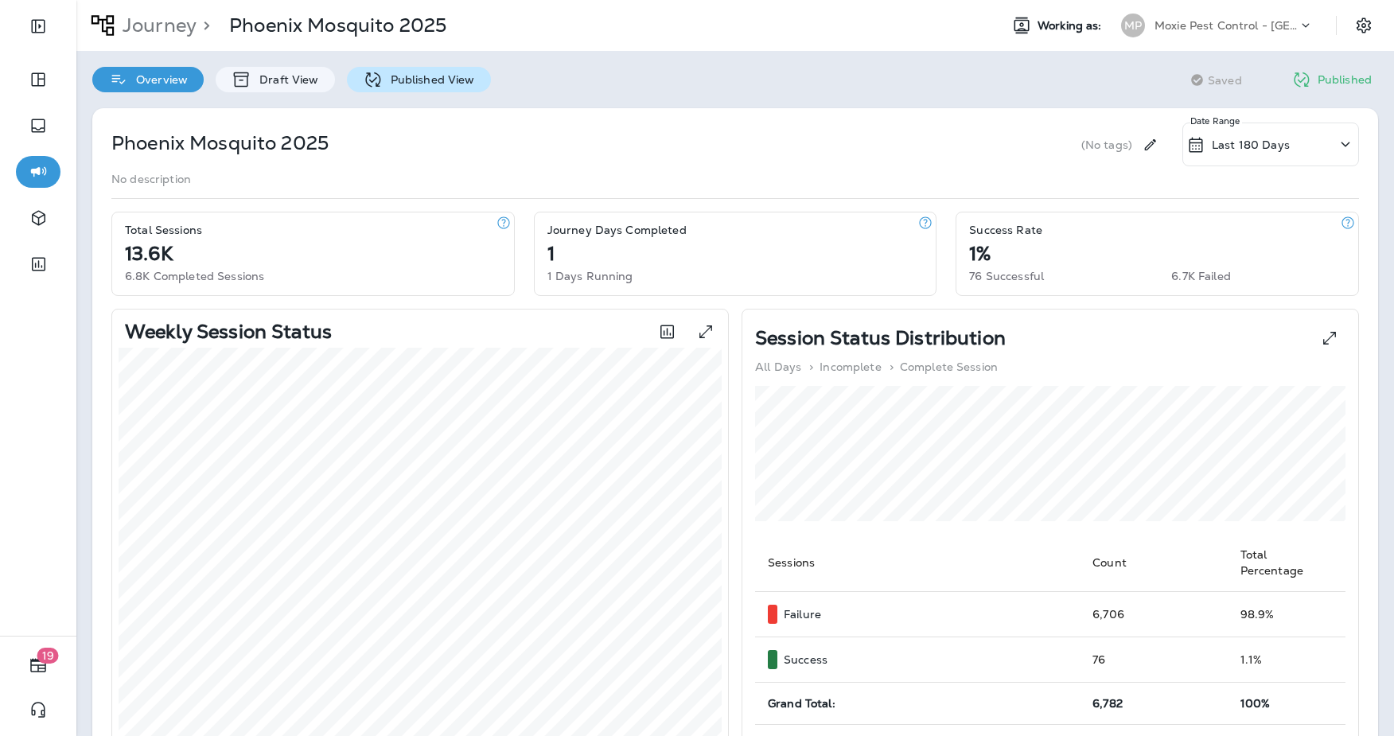
click at [389, 75] on p "Published View" at bounding box center [429, 79] width 92 height 13
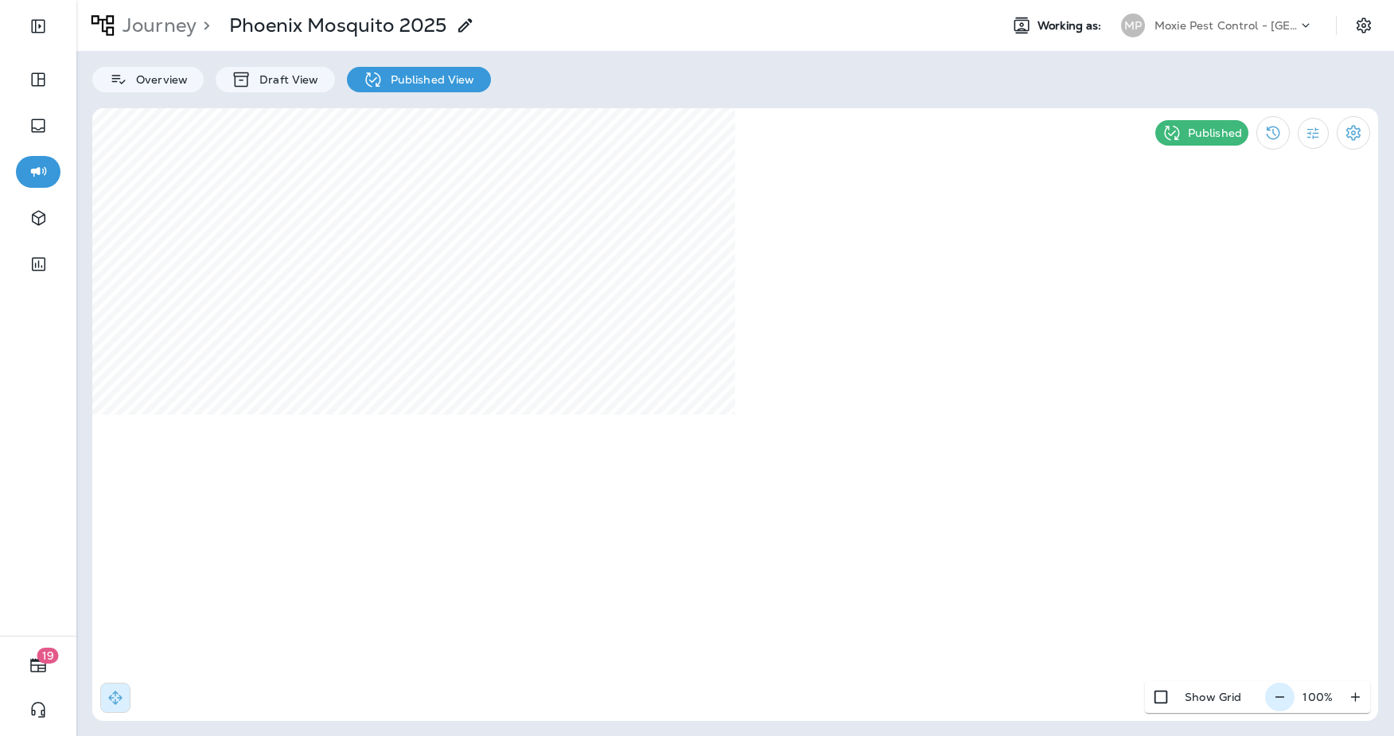
click at [1286, 698] on icon "button" at bounding box center [1280, 697] width 17 height 16
click at [1286, 698] on icon "button" at bounding box center [1286, 697] width 17 height 16
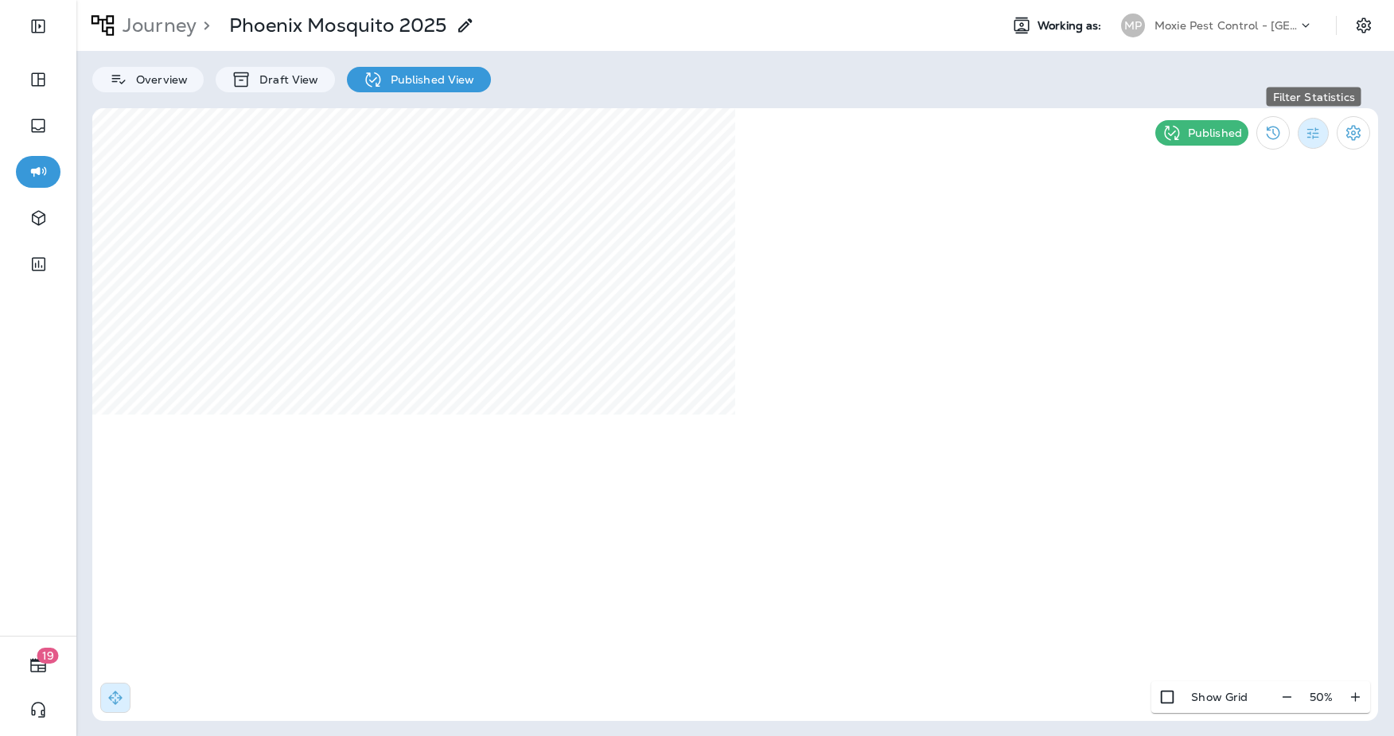
click at [1305, 135] on icon "Filter Statistics" at bounding box center [1313, 133] width 17 height 17
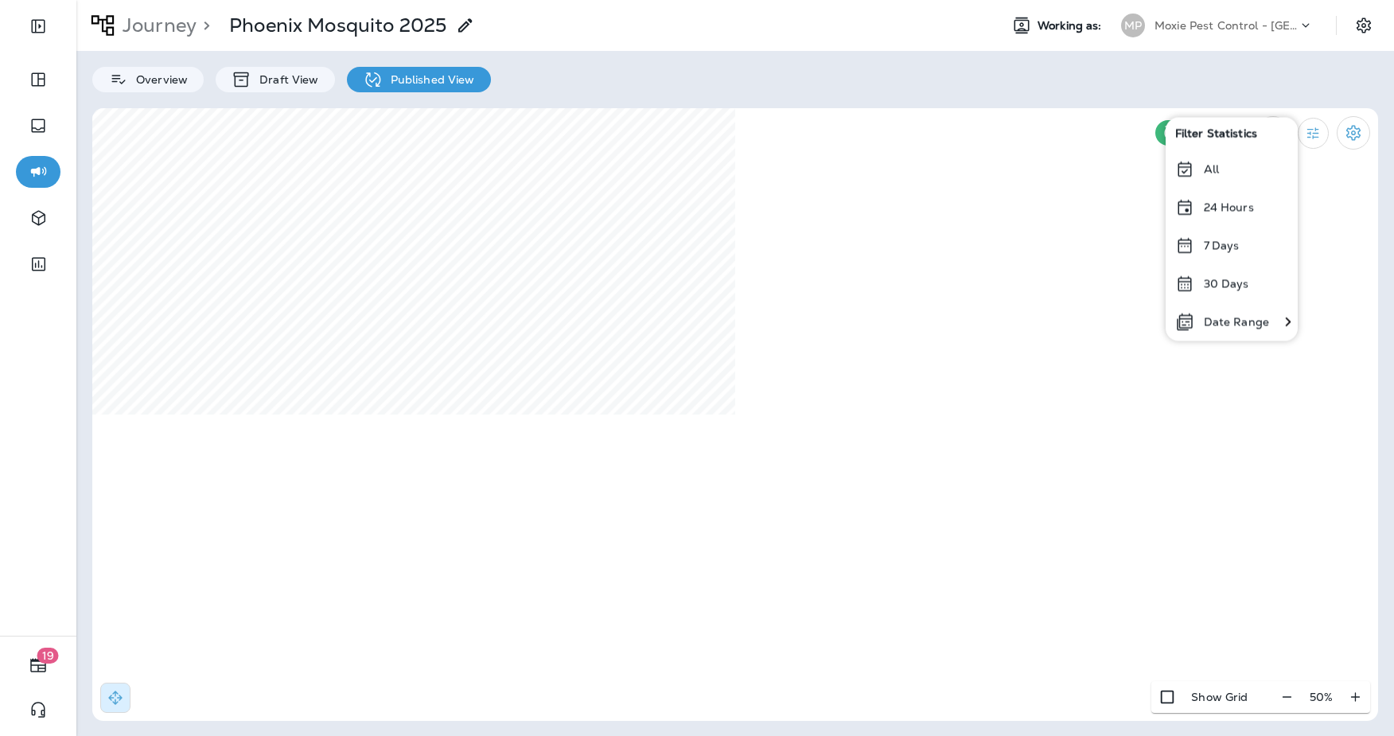
click at [1234, 322] on p "Date Range" at bounding box center [1236, 321] width 65 height 13
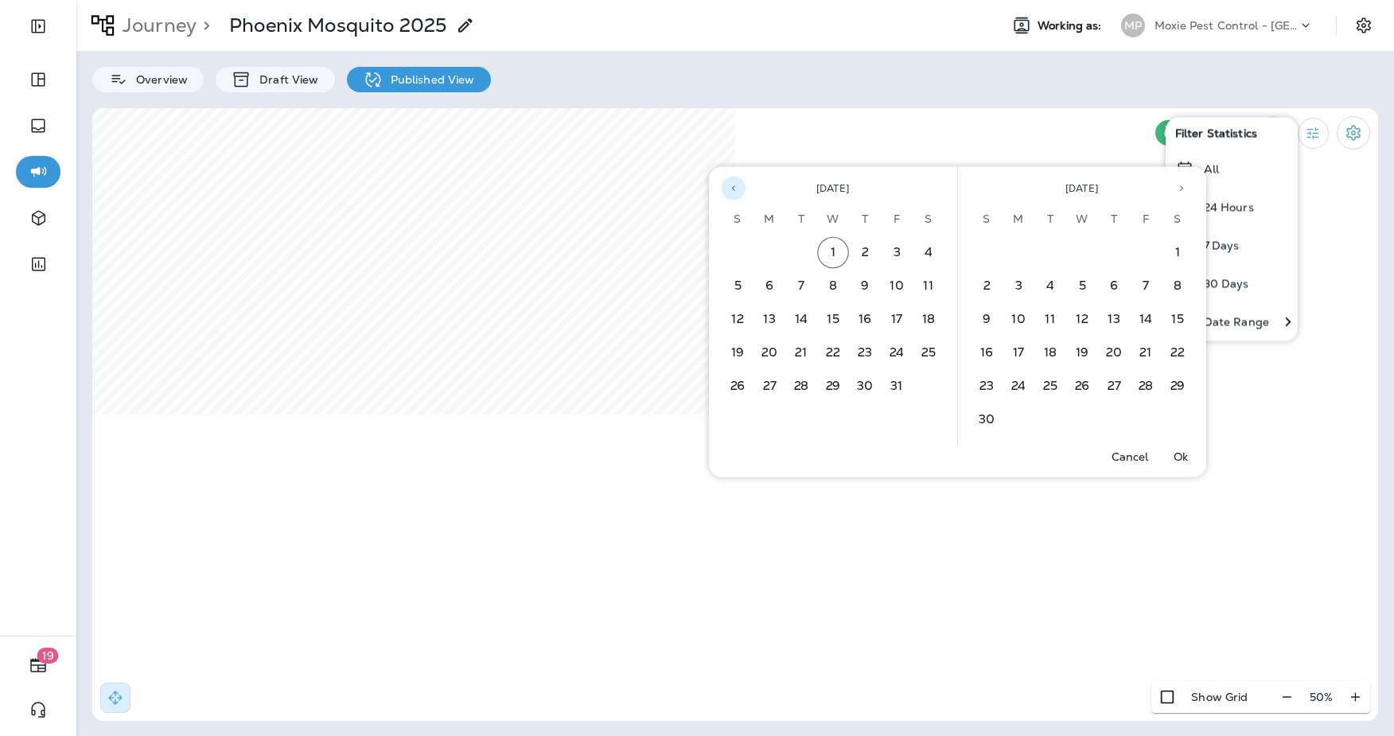
click at [728, 183] on icon "Previous month" at bounding box center [733, 188] width 11 height 11
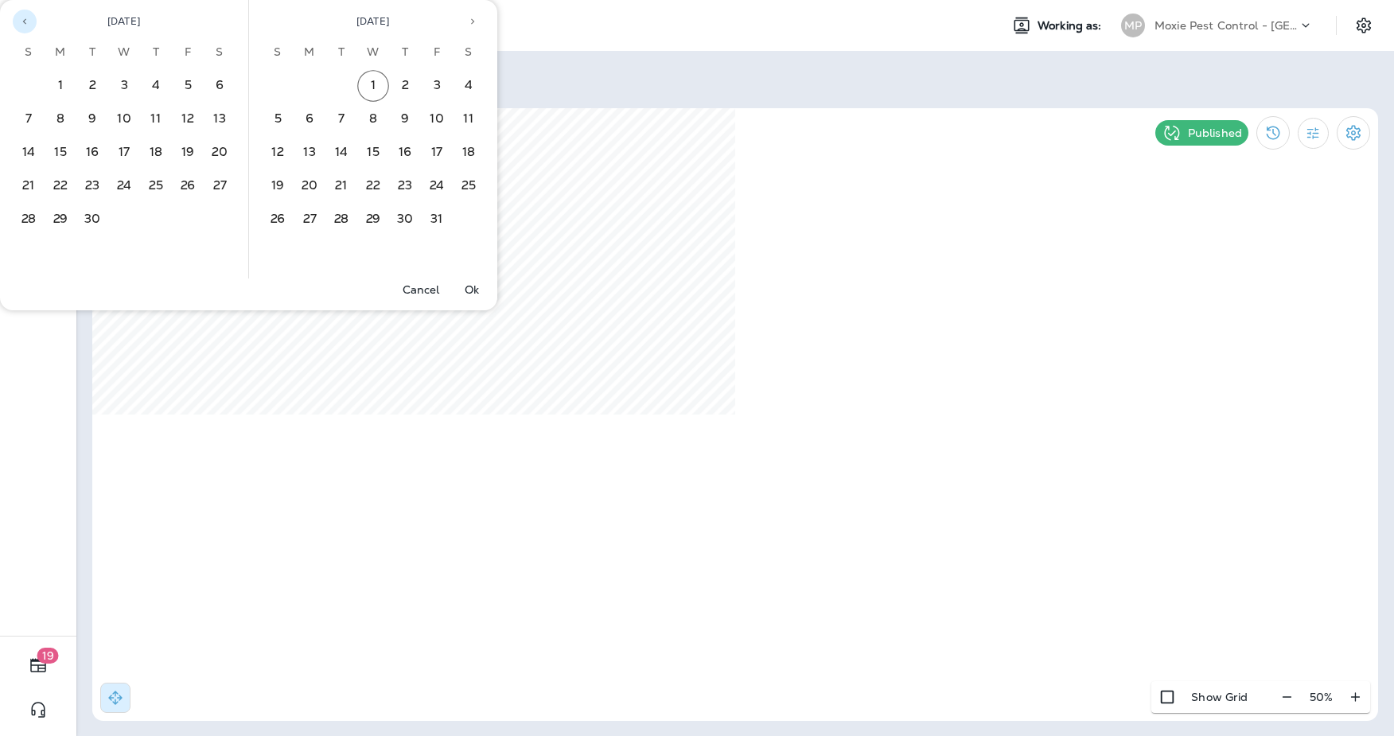
click at [14, 21] on button "Previous month" at bounding box center [25, 22] width 24 height 24
click at [191, 87] on button "1" at bounding box center [188, 86] width 32 height 32
click at [340, 221] on button "30" at bounding box center [342, 220] width 32 height 32
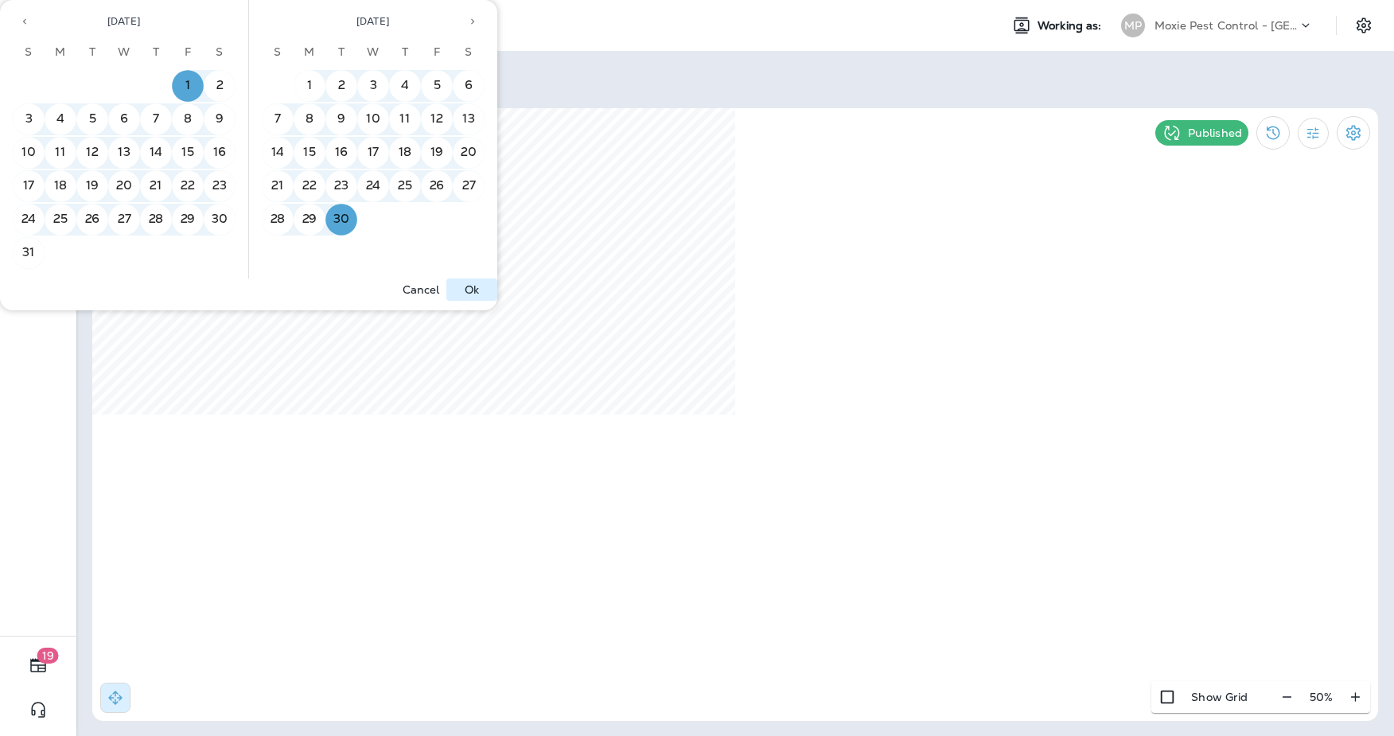
click at [478, 291] on p "Ok" at bounding box center [472, 289] width 14 height 13
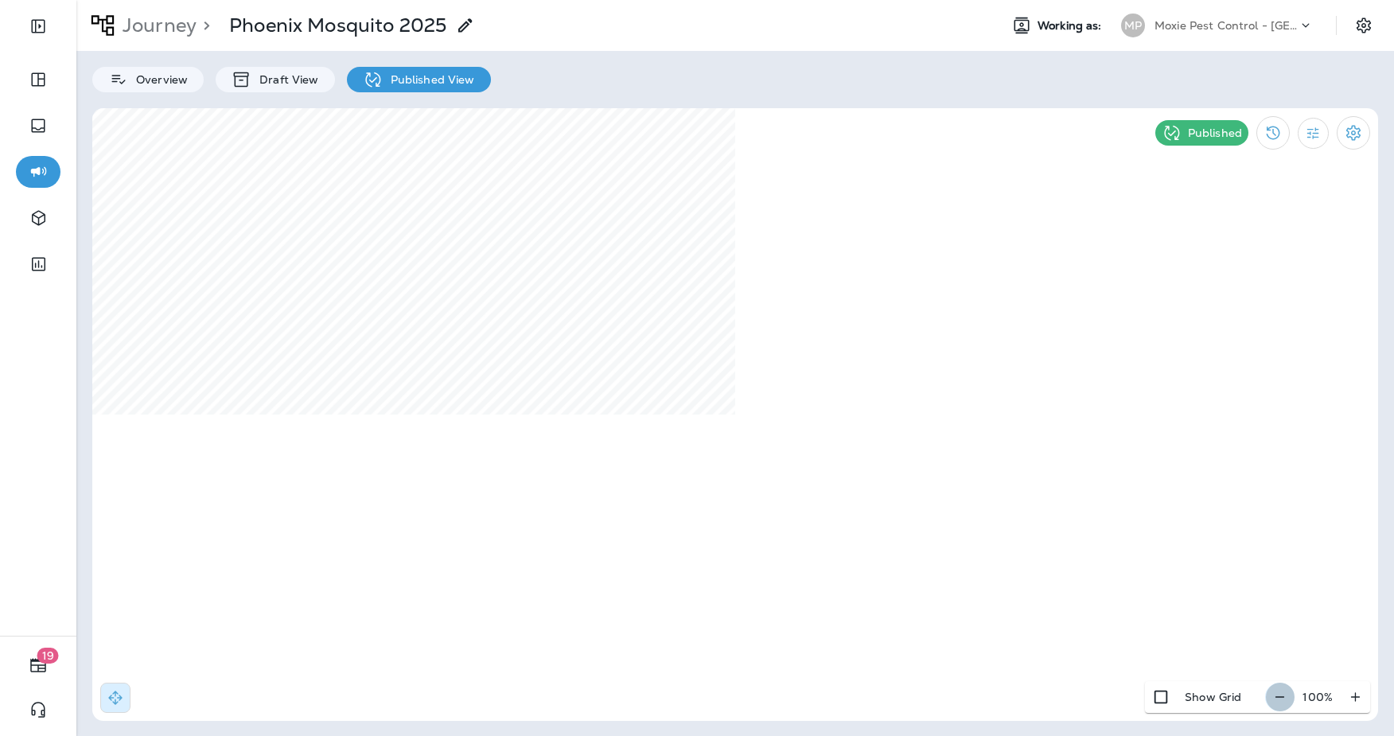
click at [1280, 702] on icon "button" at bounding box center [1280, 697] width 17 height 16
click at [1280, 702] on icon "button" at bounding box center [1286, 697] width 17 height 16
click at [157, 76] on p "Overview" at bounding box center [158, 79] width 60 height 13
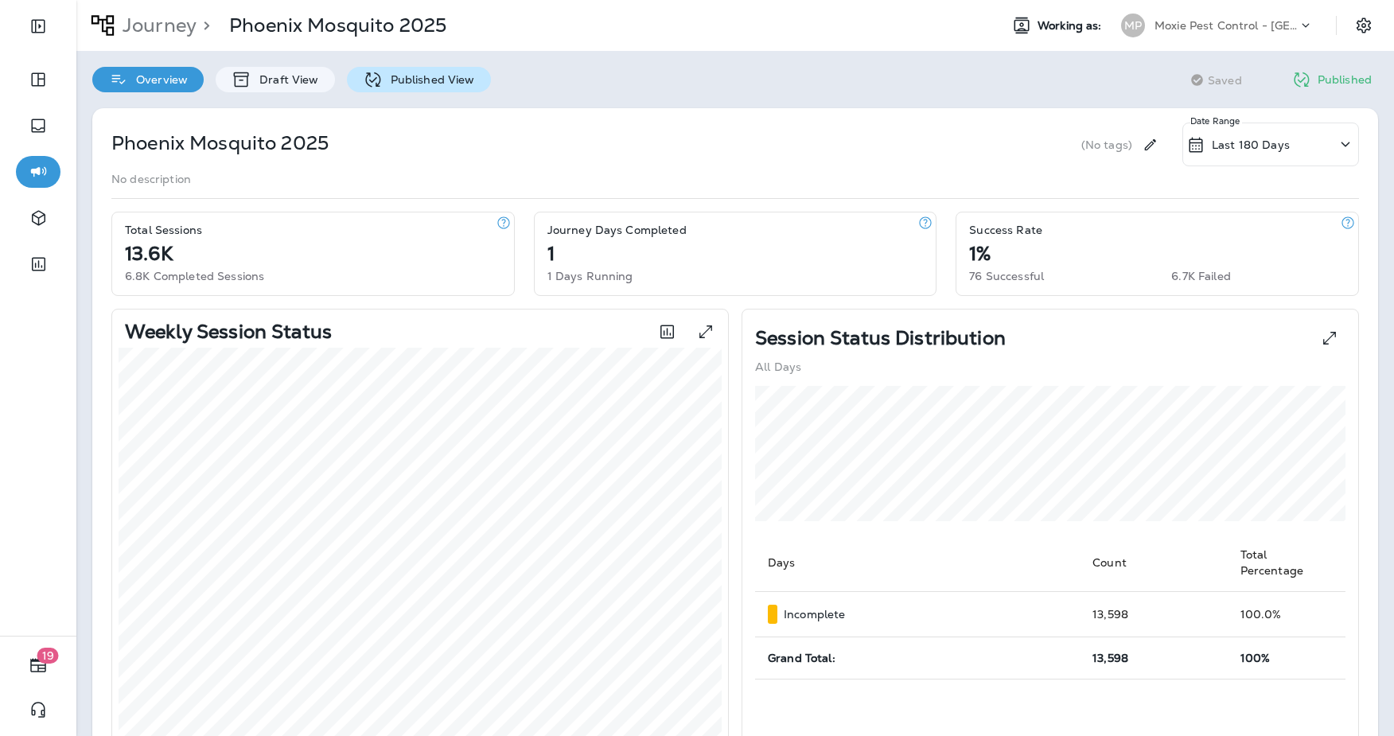
click at [439, 87] on div "Published View" at bounding box center [419, 79] width 144 height 25
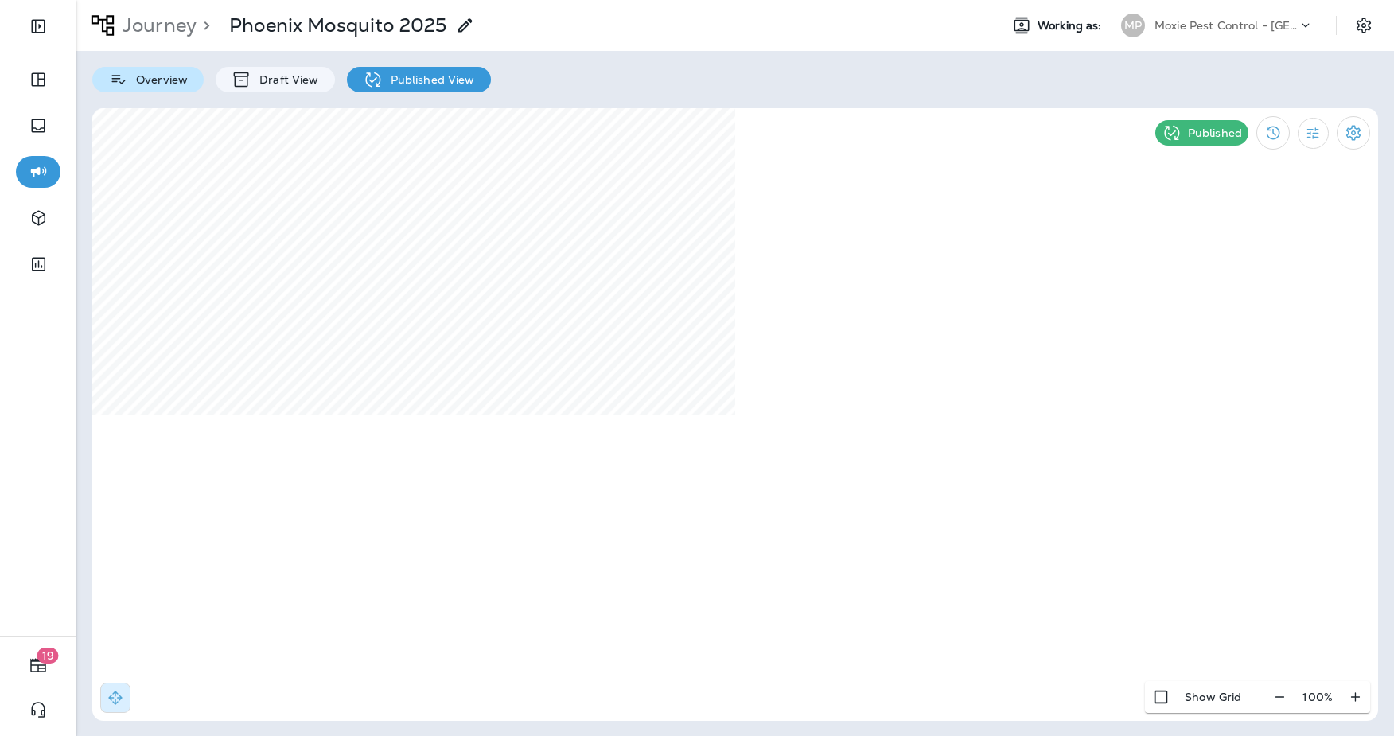
click at [154, 86] on p "Overview" at bounding box center [158, 79] width 60 height 13
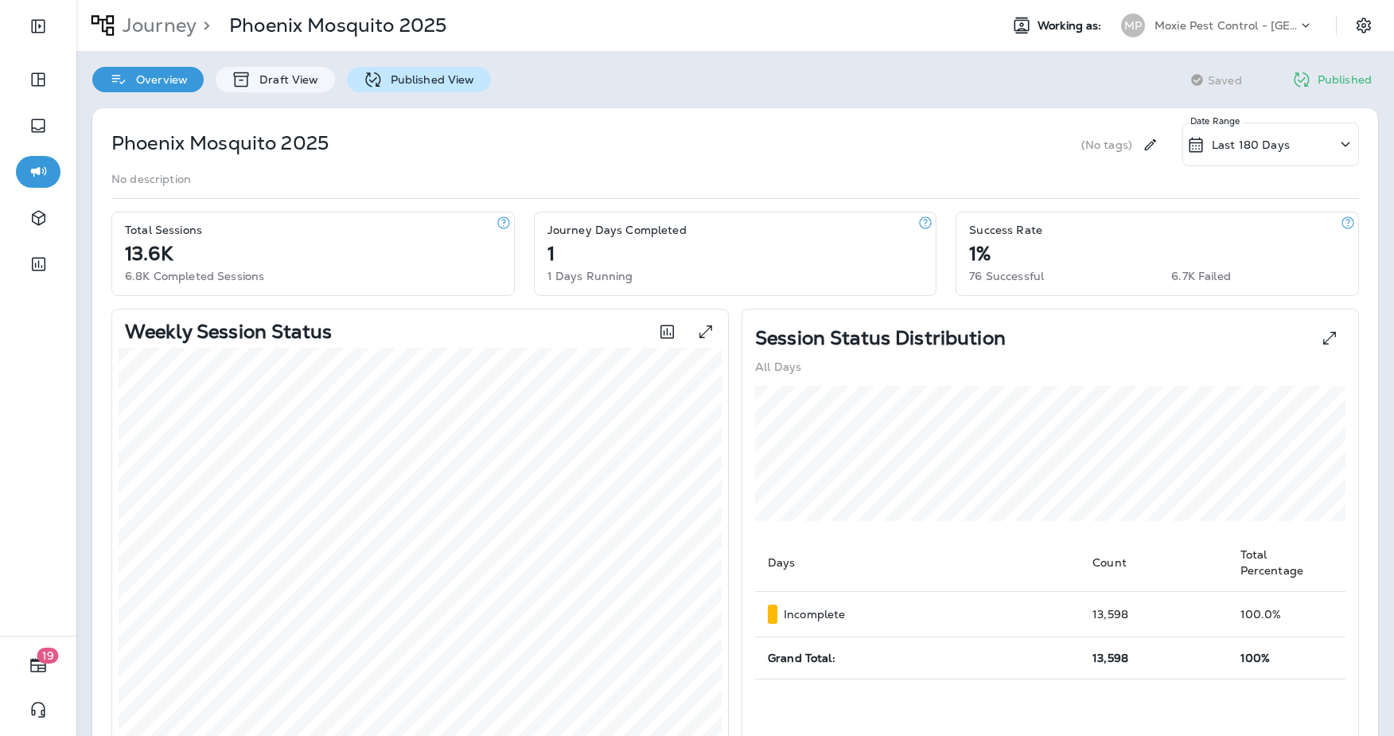
click at [417, 84] on p "Published View" at bounding box center [429, 79] width 92 height 13
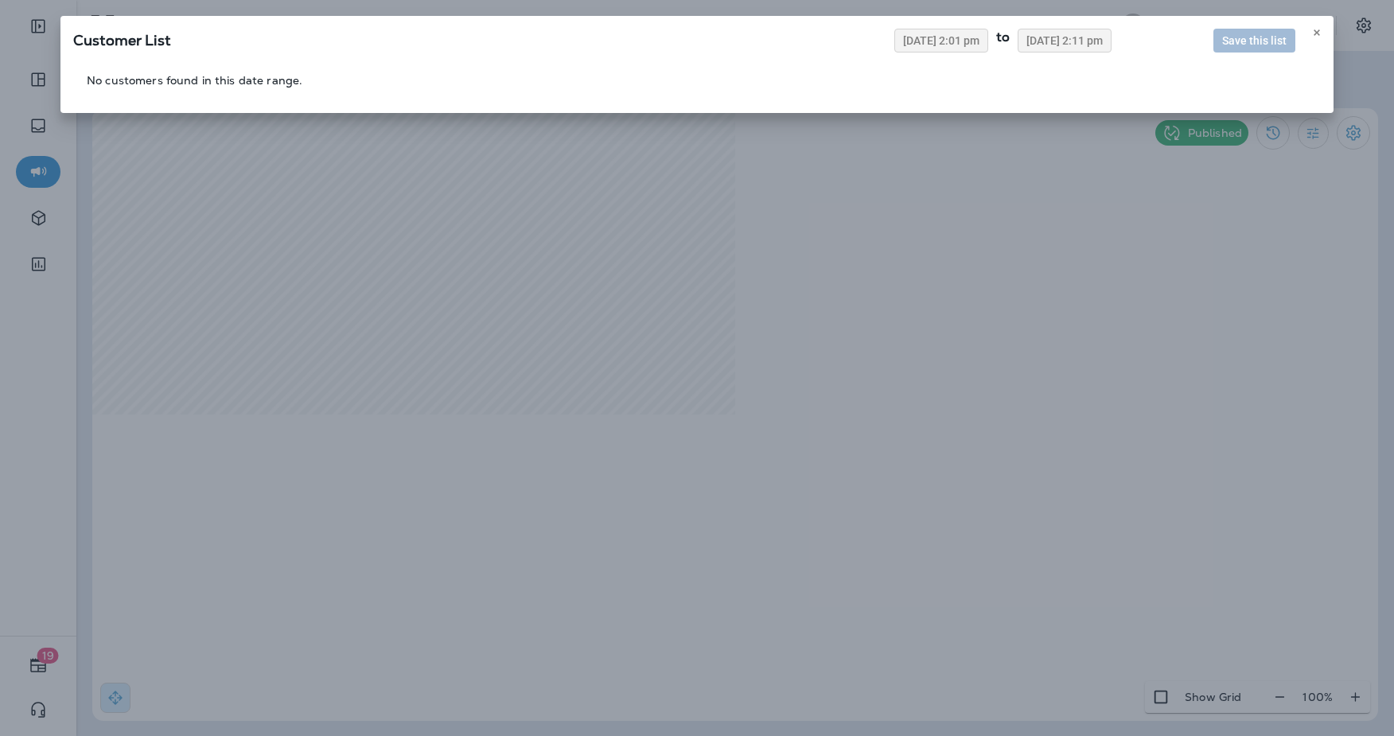
click at [930, 27] on div "Customer List 09/24/2025 2:01 pm to 10/01/2025 2:11 pm Save this list" at bounding box center [696, 38] width 1273 height 45
click at [924, 48] on button "09/24/2025 2:01 pm" at bounding box center [942, 41] width 94 height 24
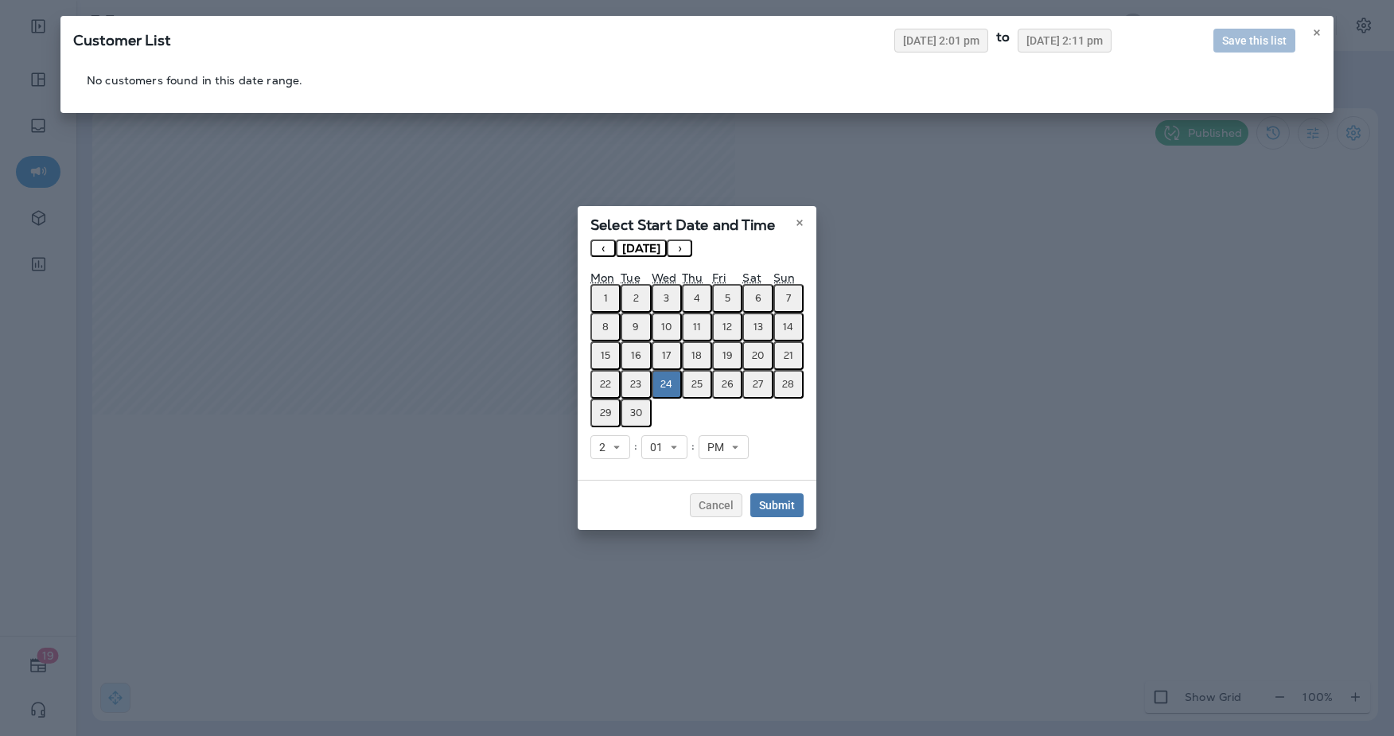
click at [607, 244] on button "‹" at bounding box center [603, 249] width 25 height 18
click at [726, 296] on abbr "1" at bounding box center [728, 298] width 4 height 13
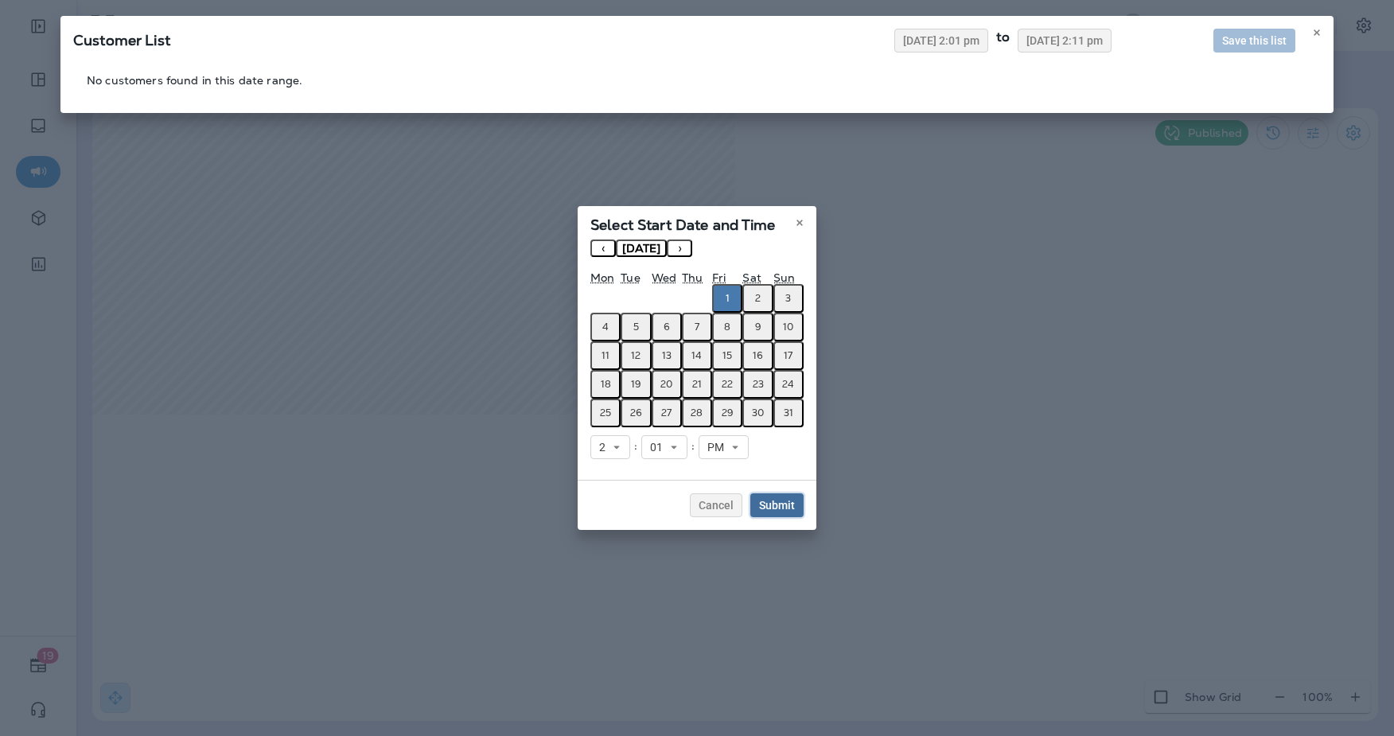
click at [764, 501] on span "Submit" at bounding box center [777, 505] width 36 height 11
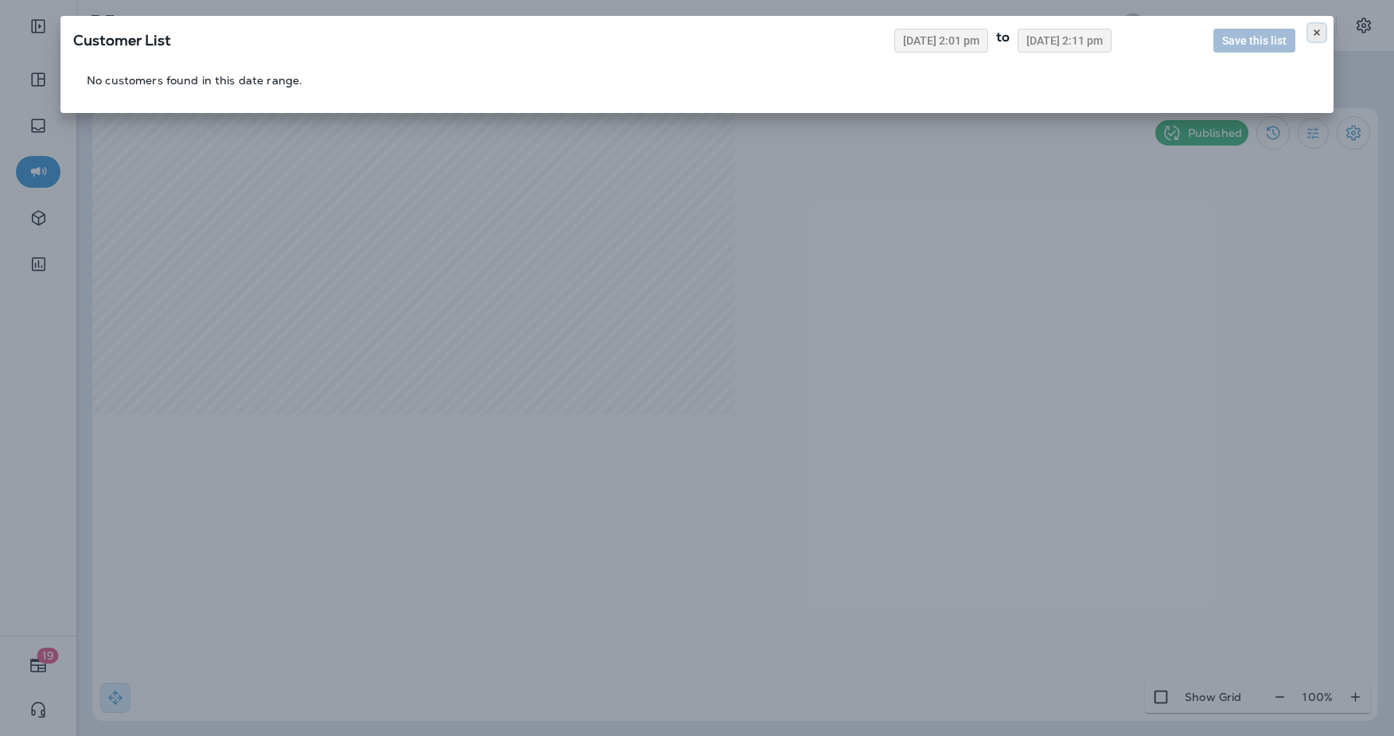
click at [1321, 29] on icon at bounding box center [1317, 33] width 10 height 10
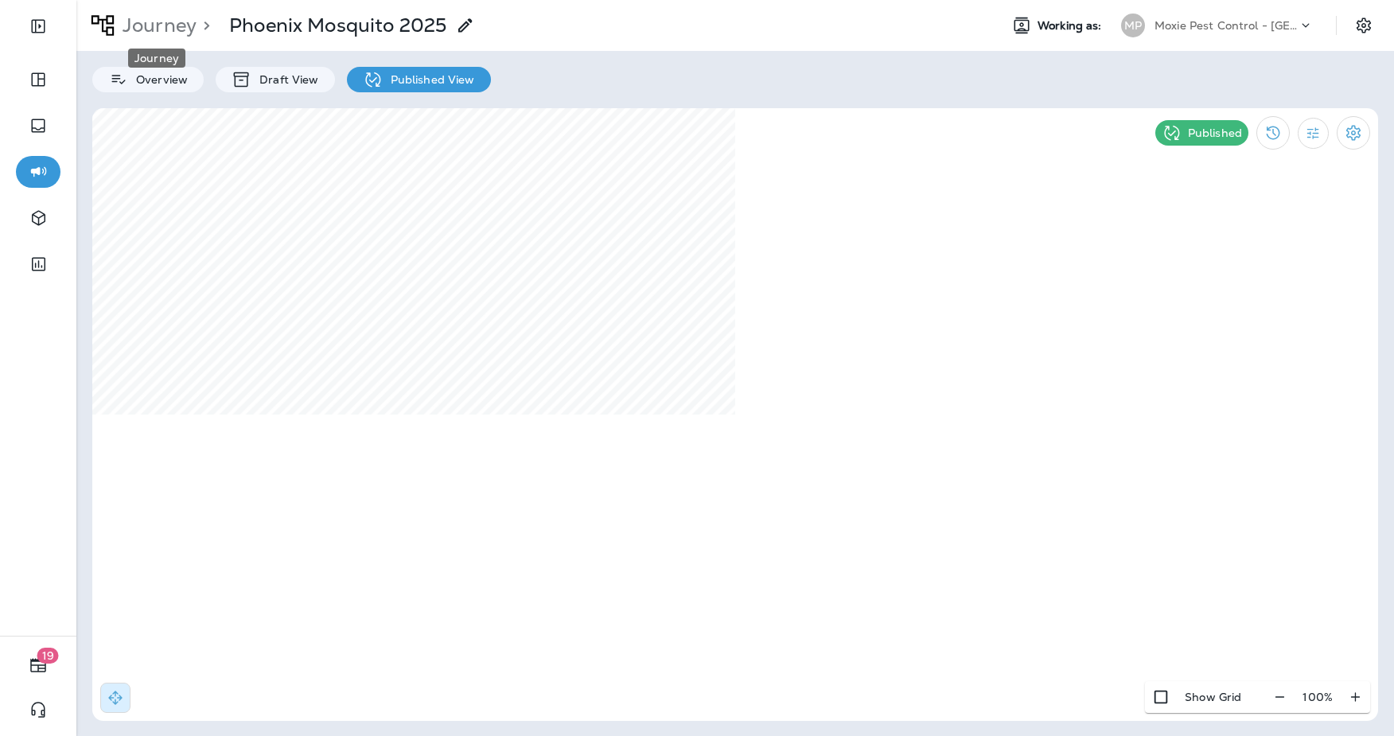
click at [166, 32] on p "Journey" at bounding box center [156, 26] width 80 height 24
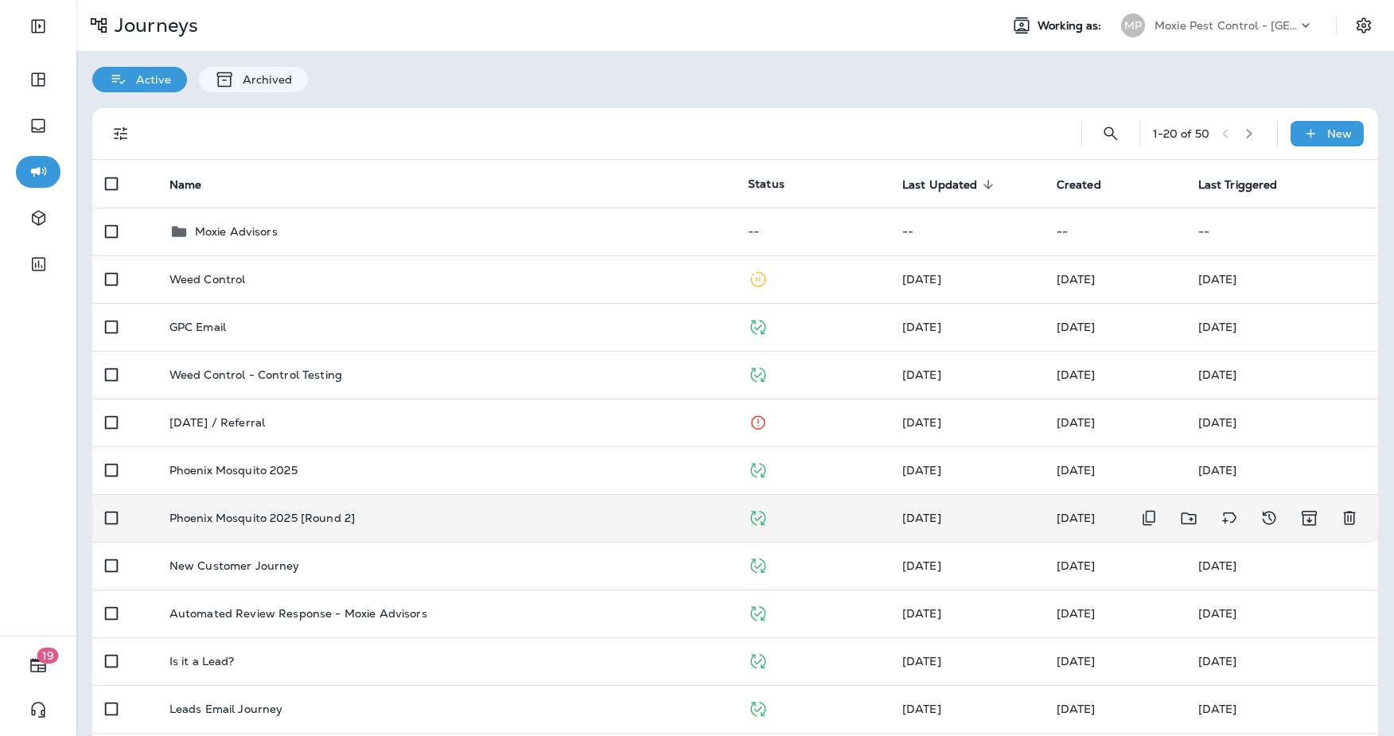
click at [339, 520] on p "Phoenix Mosquito 2025 [Round 2]" at bounding box center [262, 518] width 185 height 13
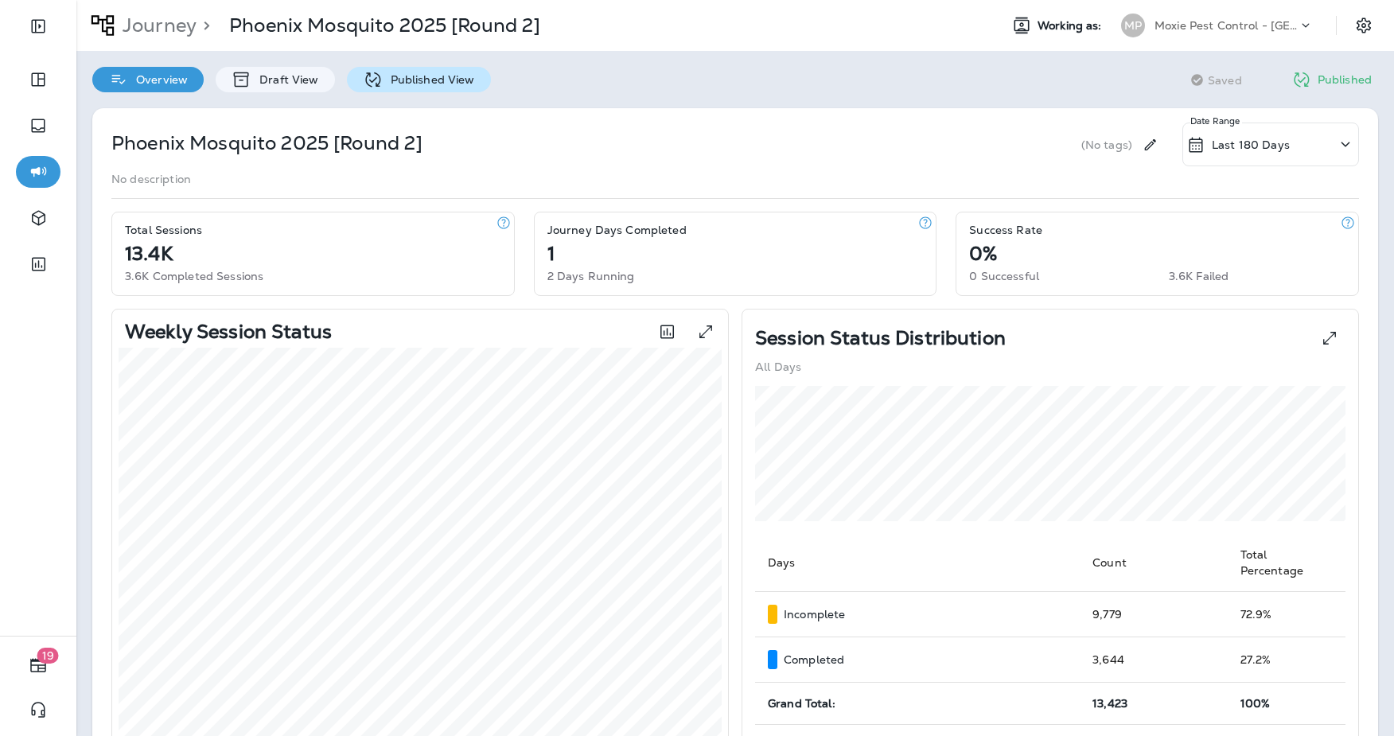
click at [449, 84] on p "Published View" at bounding box center [429, 79] width 92 height 13
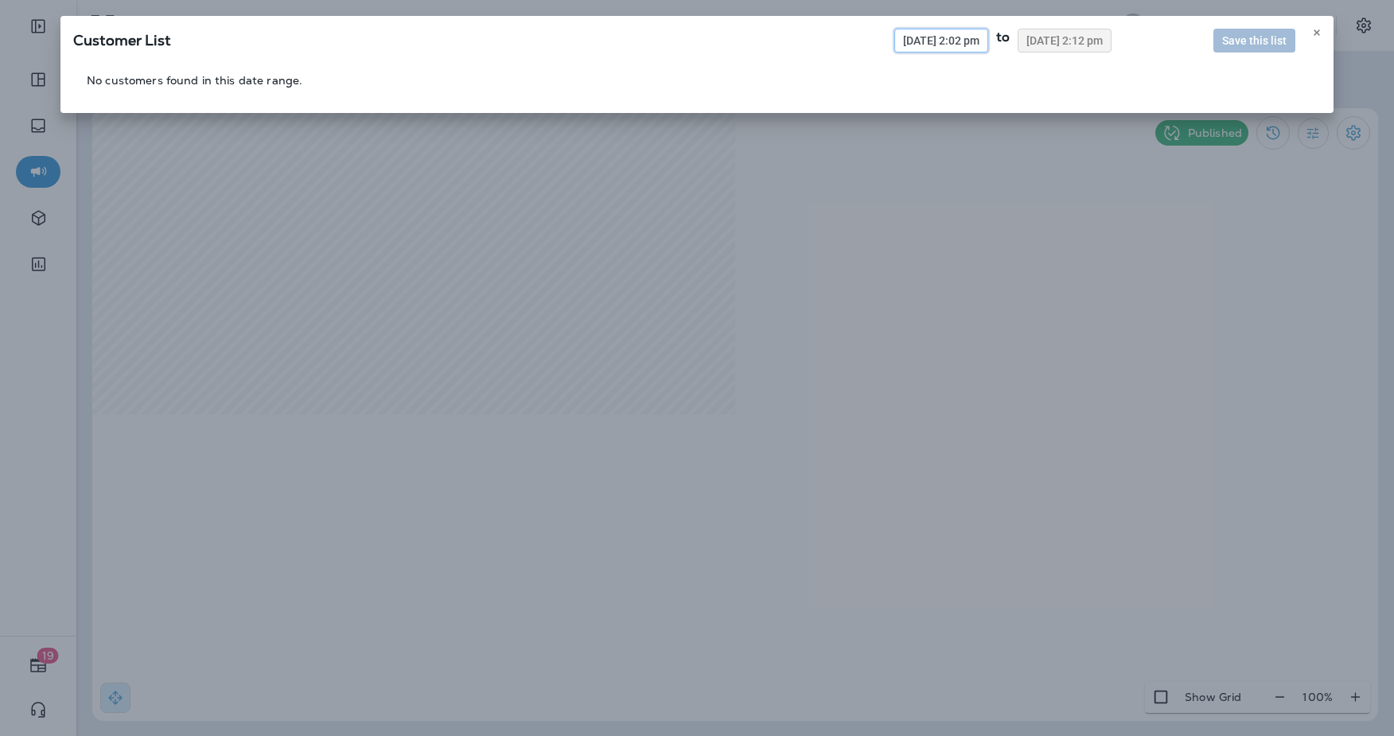
click at [895, 47] on button "09/24/2025 2:02 pm" at bounding box center [942, 41] width 94 height 24
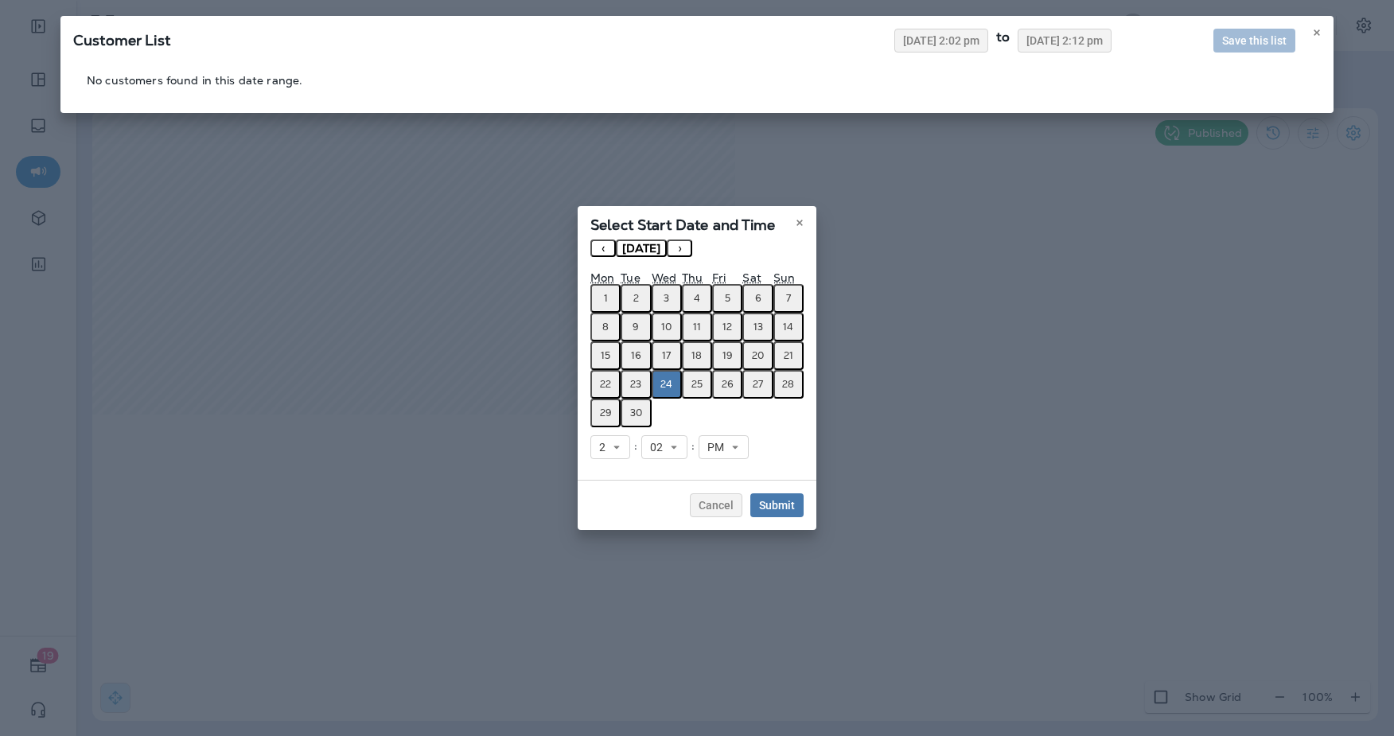
click at [612, 243] on button "‹" at bounding box center [603, 249] width 25 height 18
click at [722, 298] on button "1" at bounding box center [727, 298] width 30 height 29
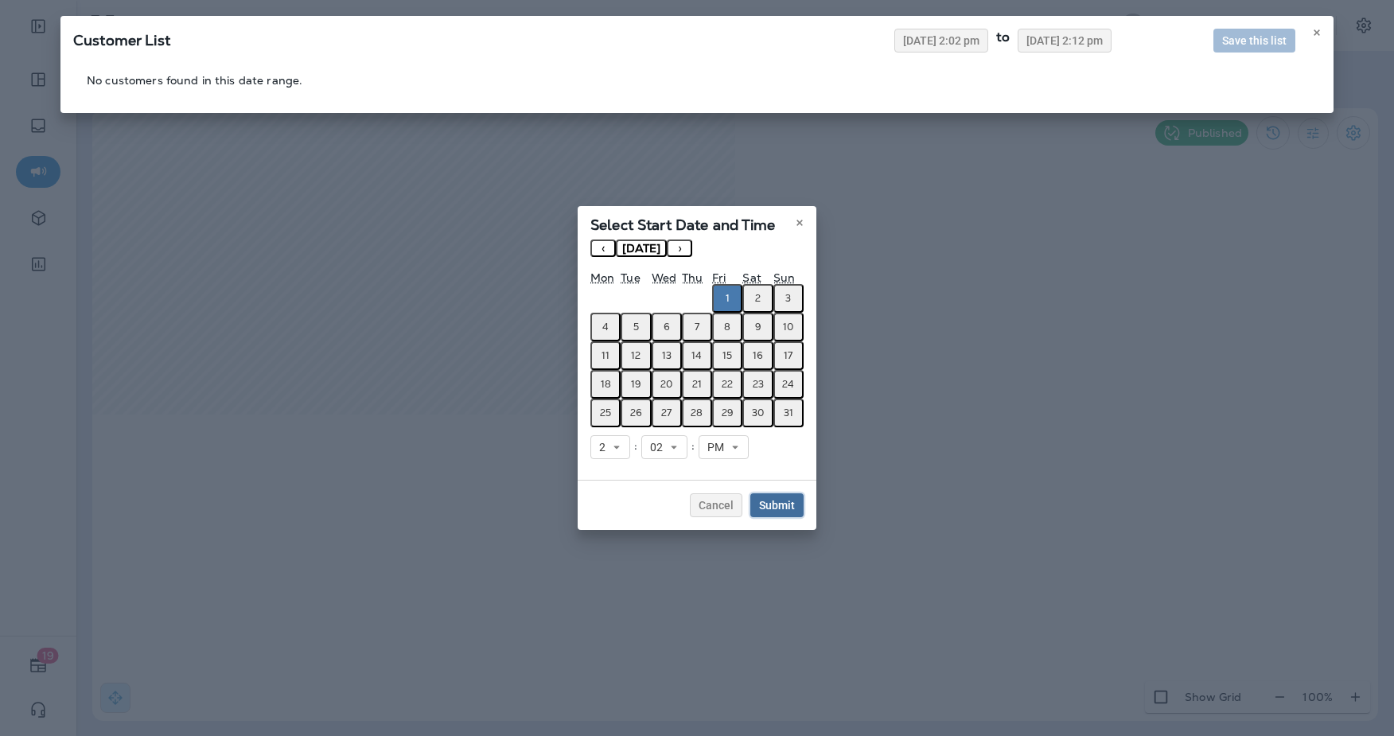
click at [773, 507] on span "Submit" at bounding box center [777, 505] width 36 height 11
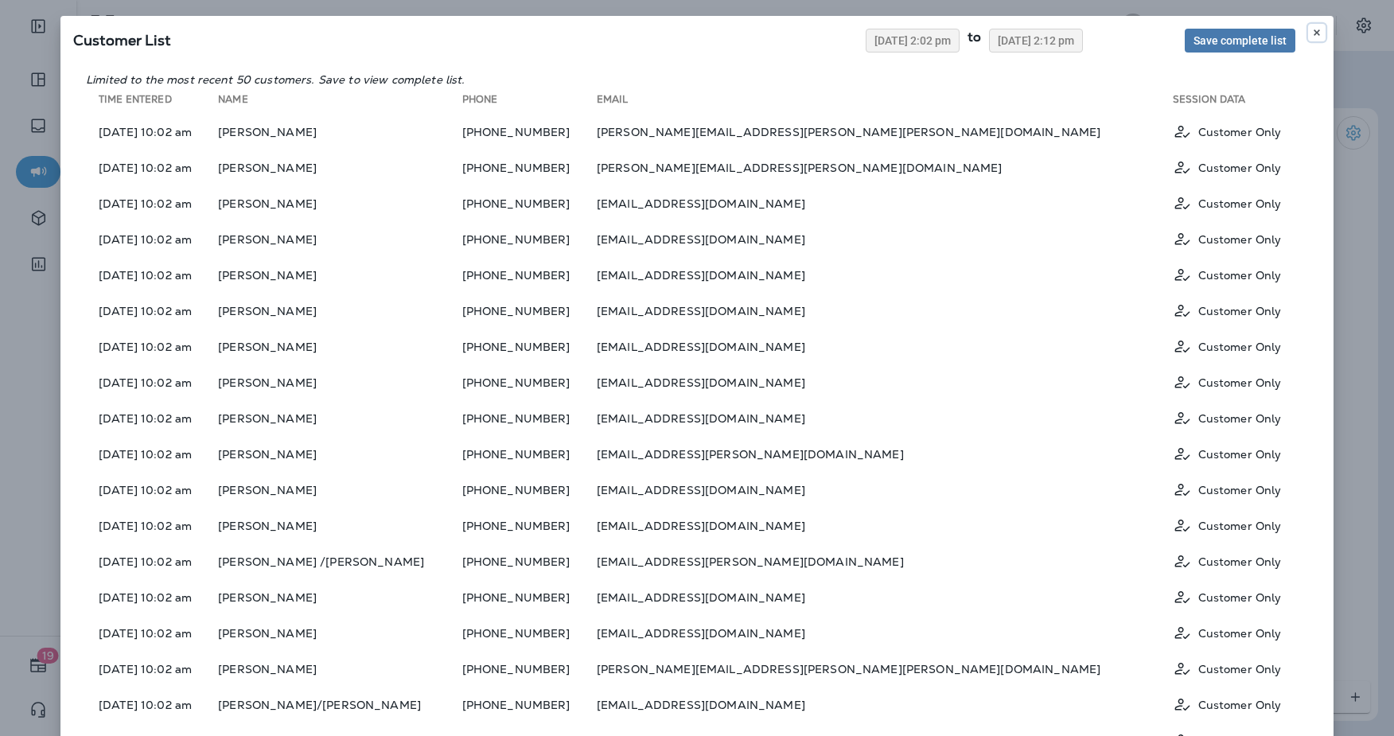
click at [1320, 33] on icon at bounding box center [1317, 33] width 10 height 10
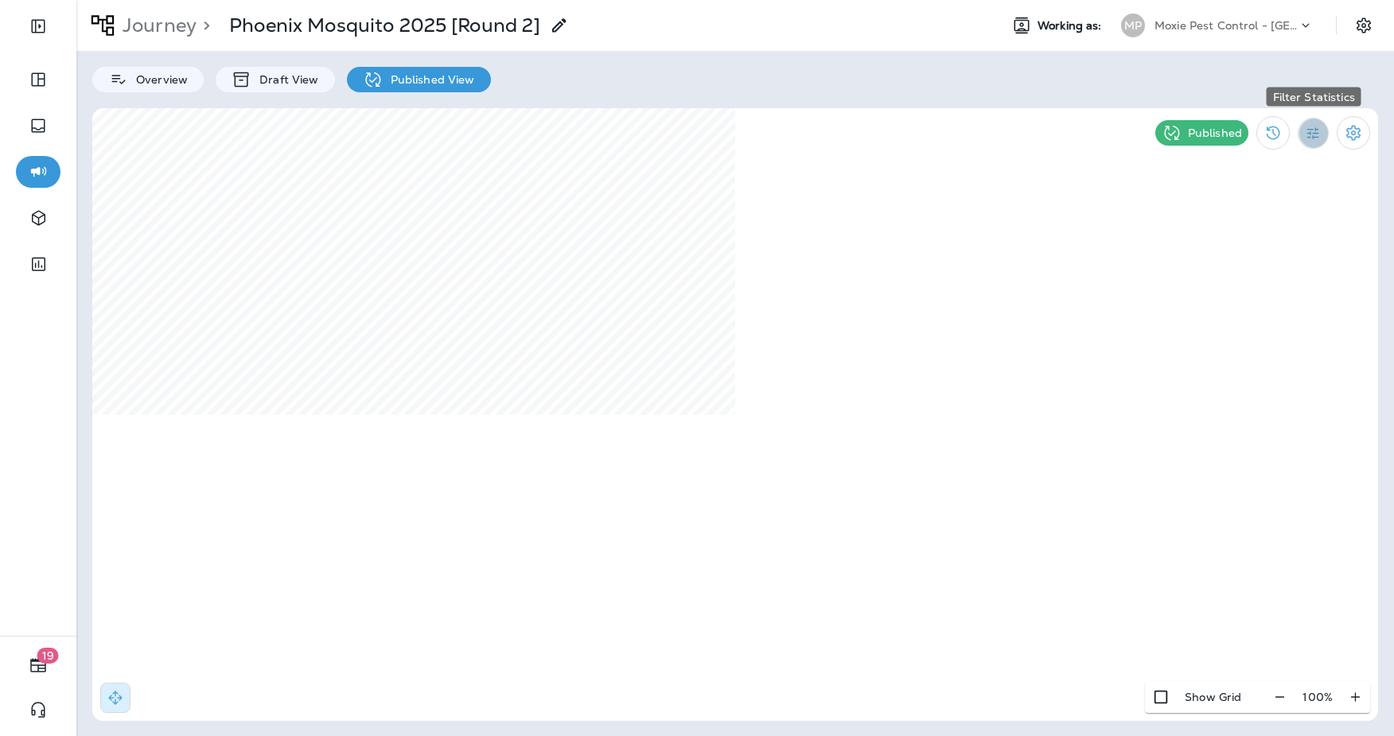
click at [1311, 144] on button "Filter Statistics" at bounding box center [1313, 133] width 31 height 31
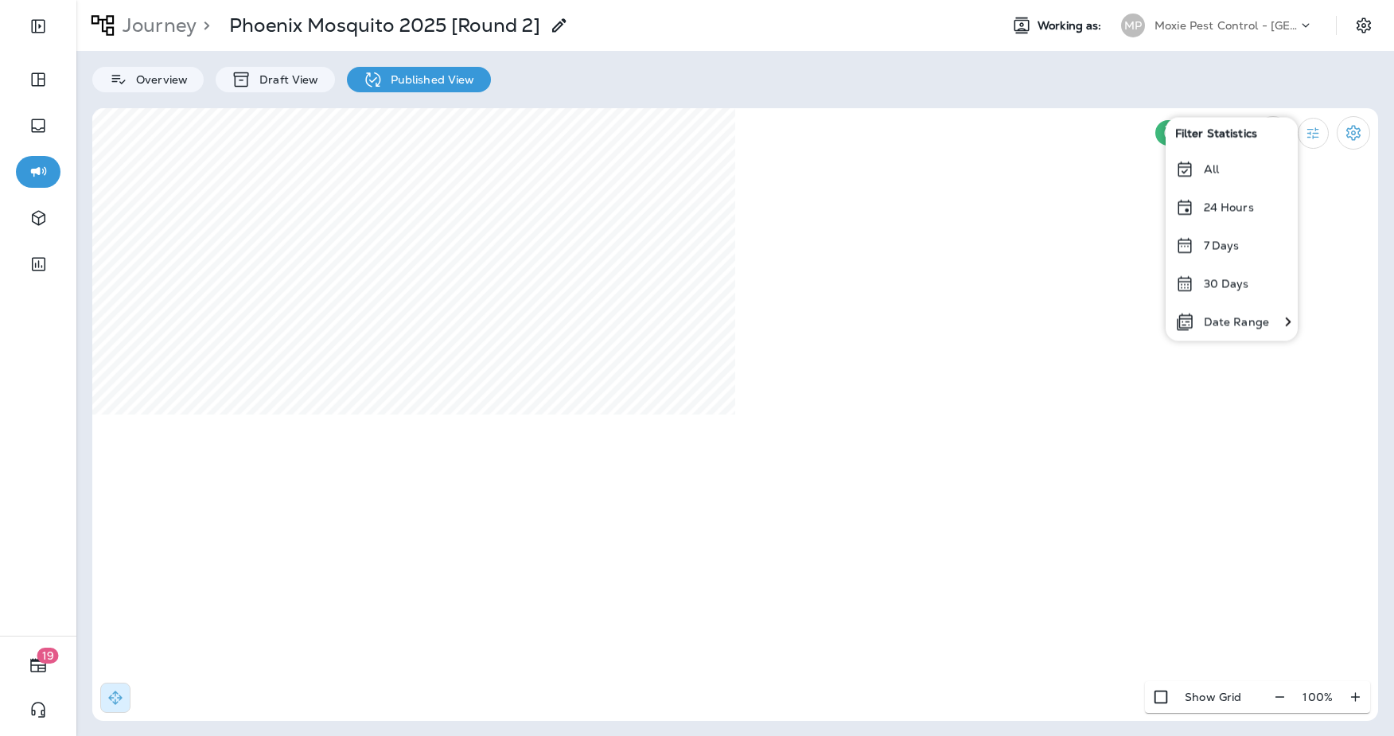
click at [1197, 314] on div "Date Range" at bounding box center [1222, 321] width 113 height 38
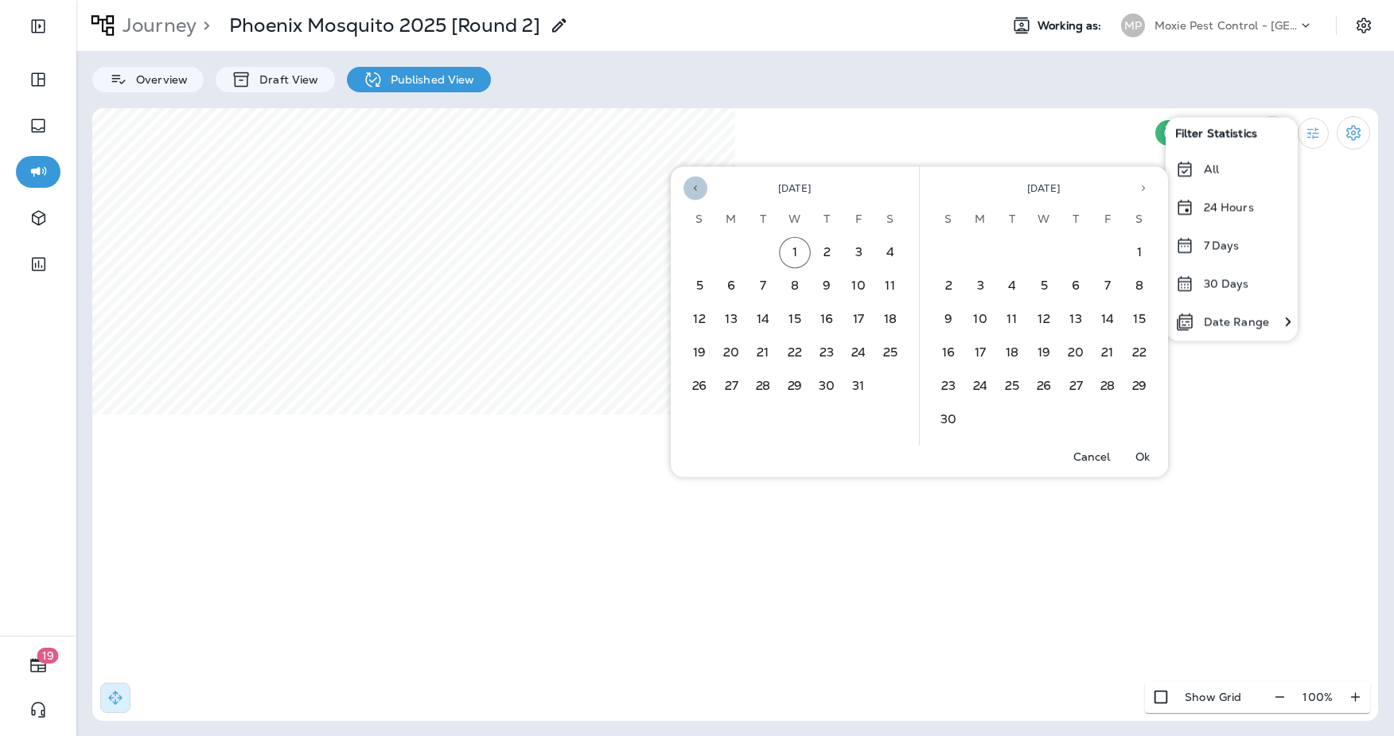
click at [702, 189] on button "Previous month" at bounding box center [696, 189] width 24 height 24
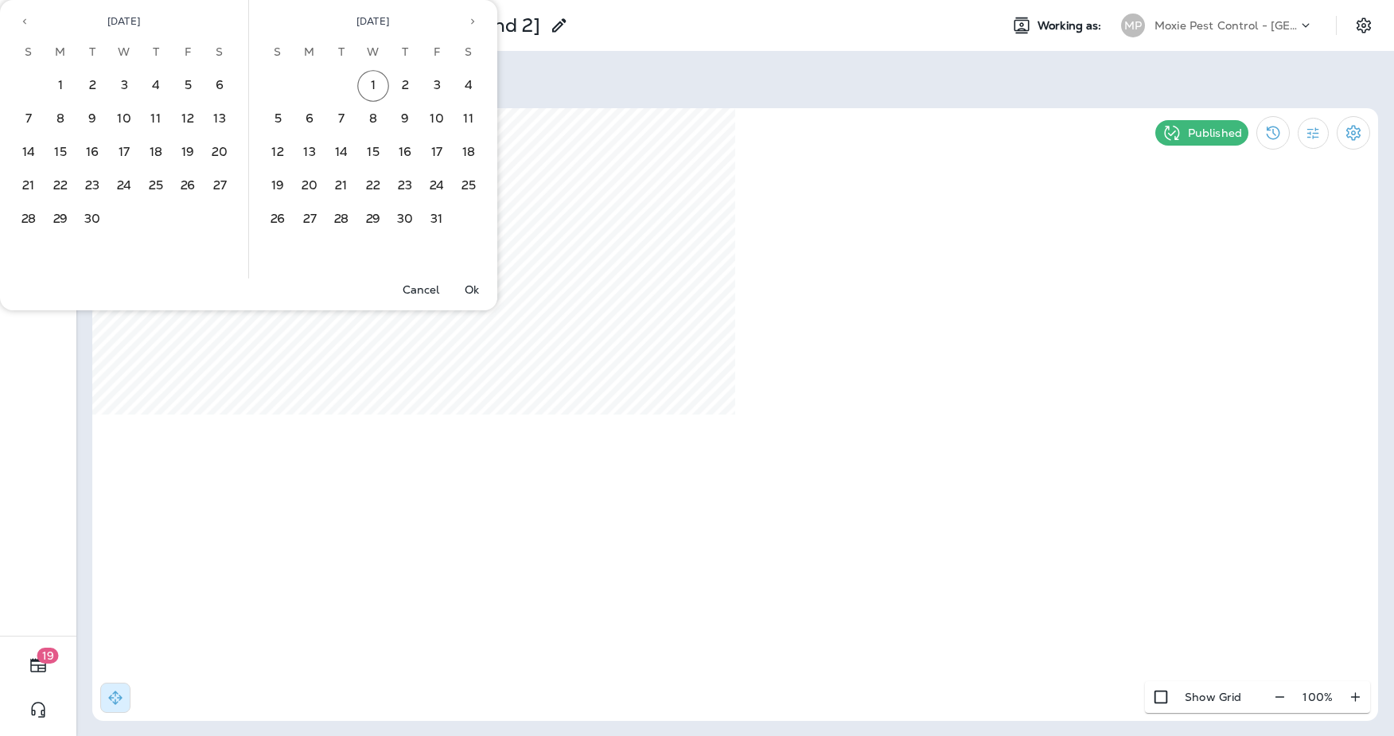
drag, startPoint x: 24, startPoint y: 25, endPoint x: 35, endPoint y: 31, distance: 12.8
click at [24, 25] on icon "Previous month" at bounding box center [24, 21] width 11 height 11
click at [185, 90] on button "1" at bounding box center [188, 86] width 32 height 32
click at [341, 227] on button "30" at bounding box center [342, 220] width 32 height 32
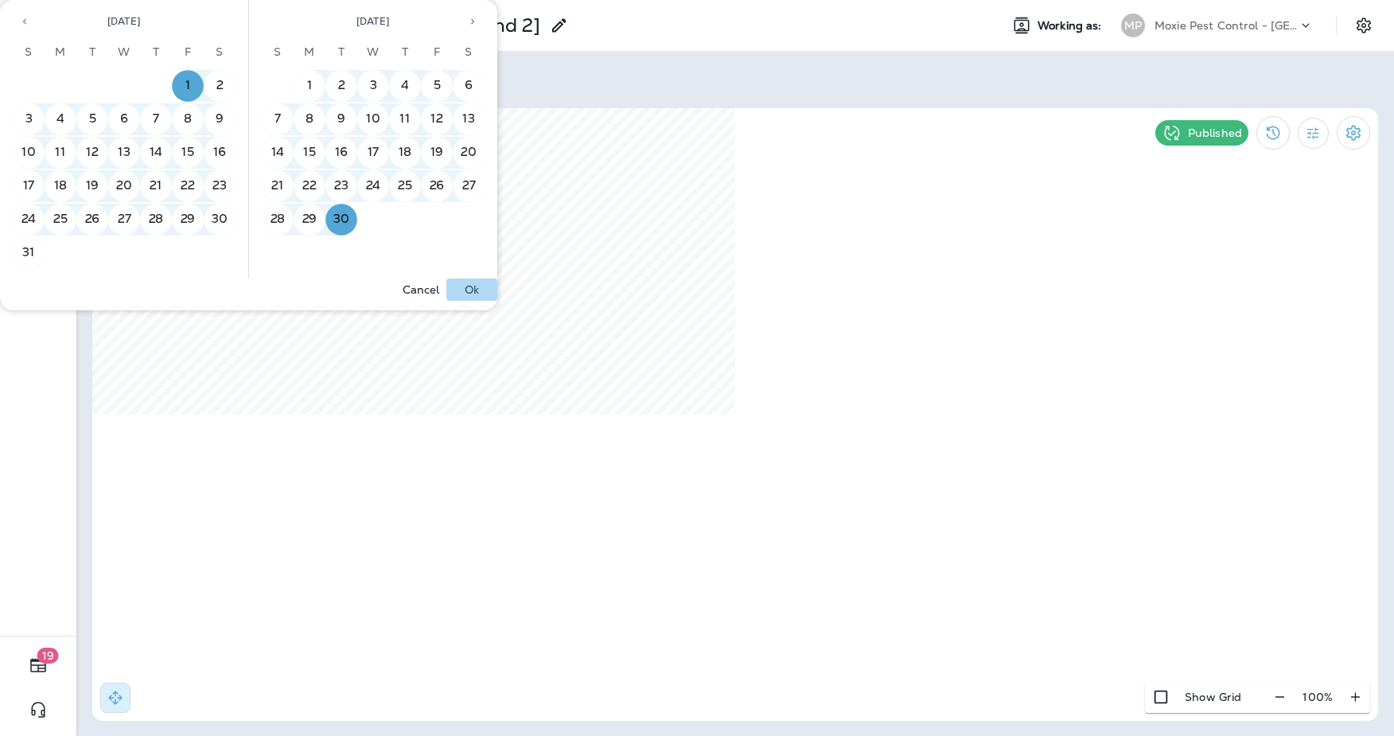
click at [465, 290] on p "Ok" at bounding box center [472, 289] width 14 height 13
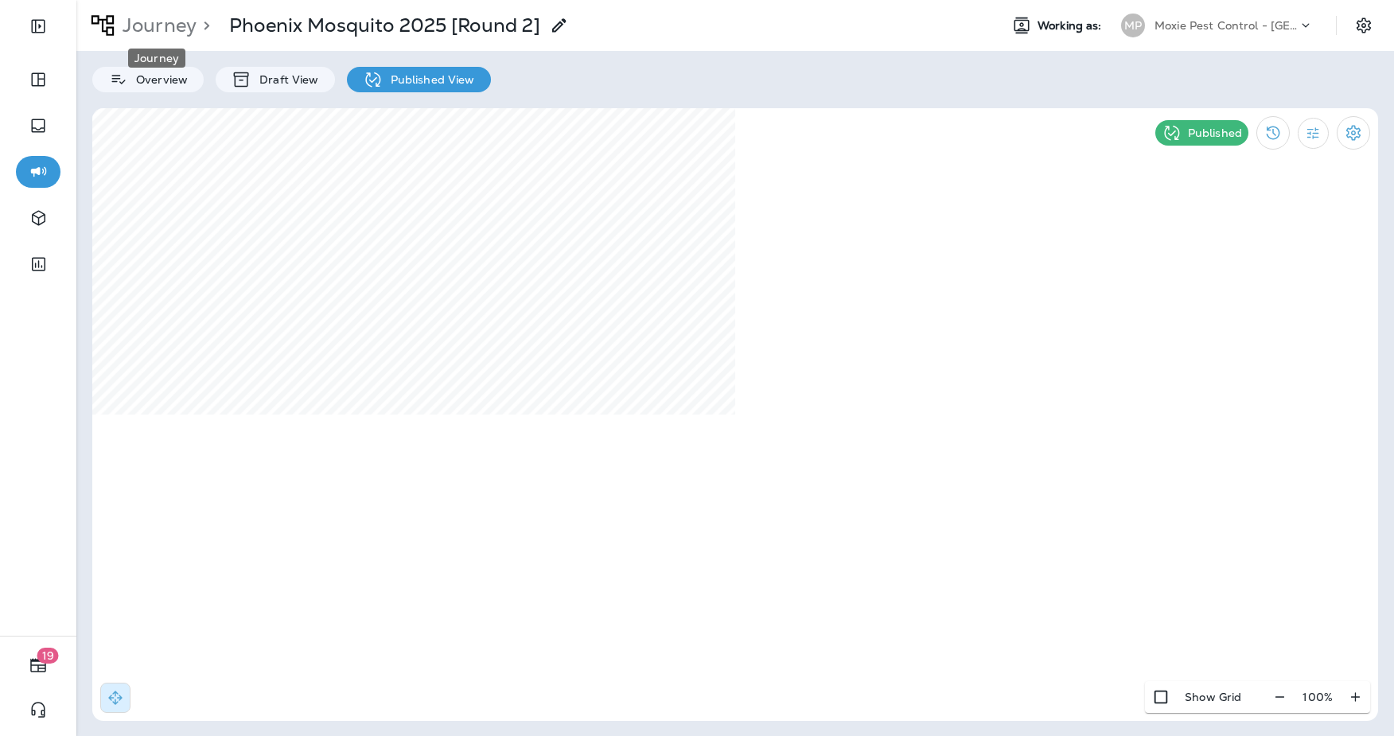
click at [168, 28] on p "Journey" at bounding box center [156, 26] width 80 height 24
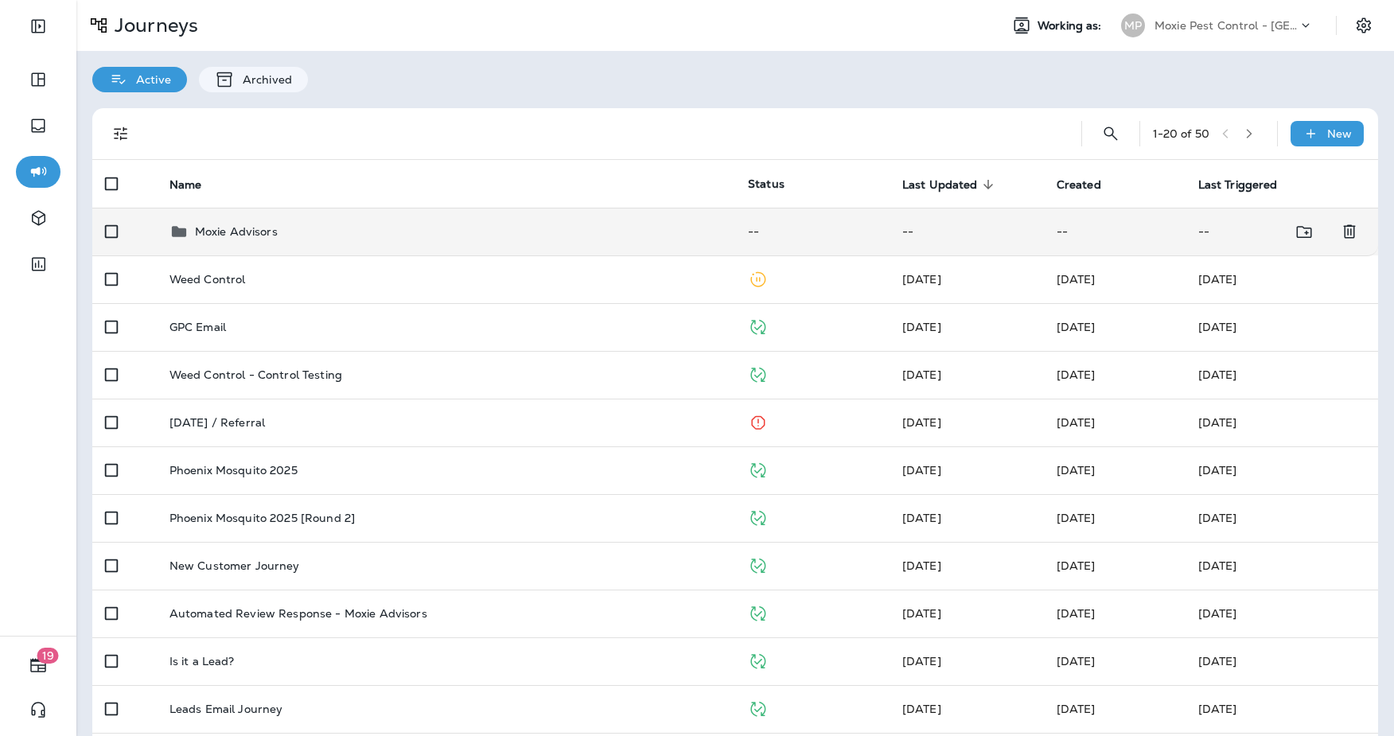
click at [216, 230] on p "Moxie Advisors" at bounding box center [236, 231] width 83 height 13
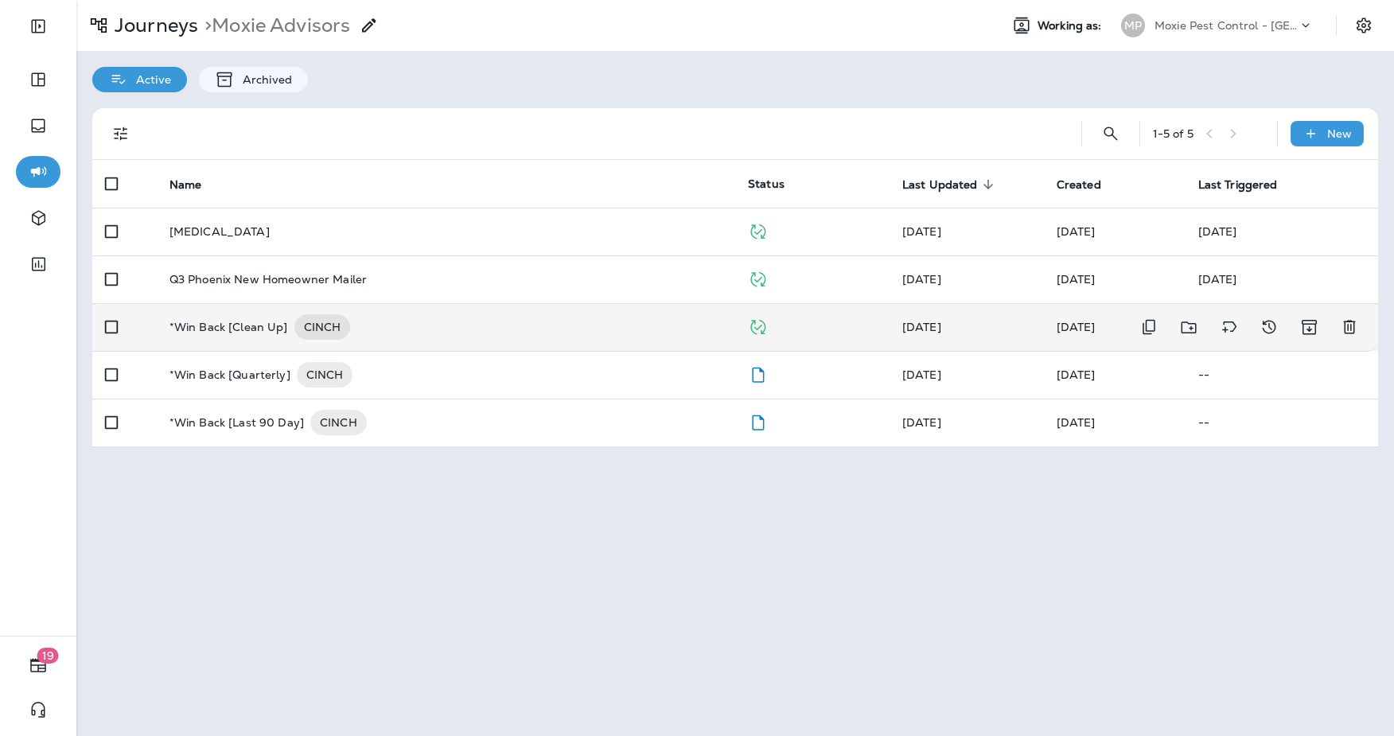
click at [490, 336] on div "*Win Back [Clean Up] CINCH" at bounding box center [446, 326] width 553 height 25
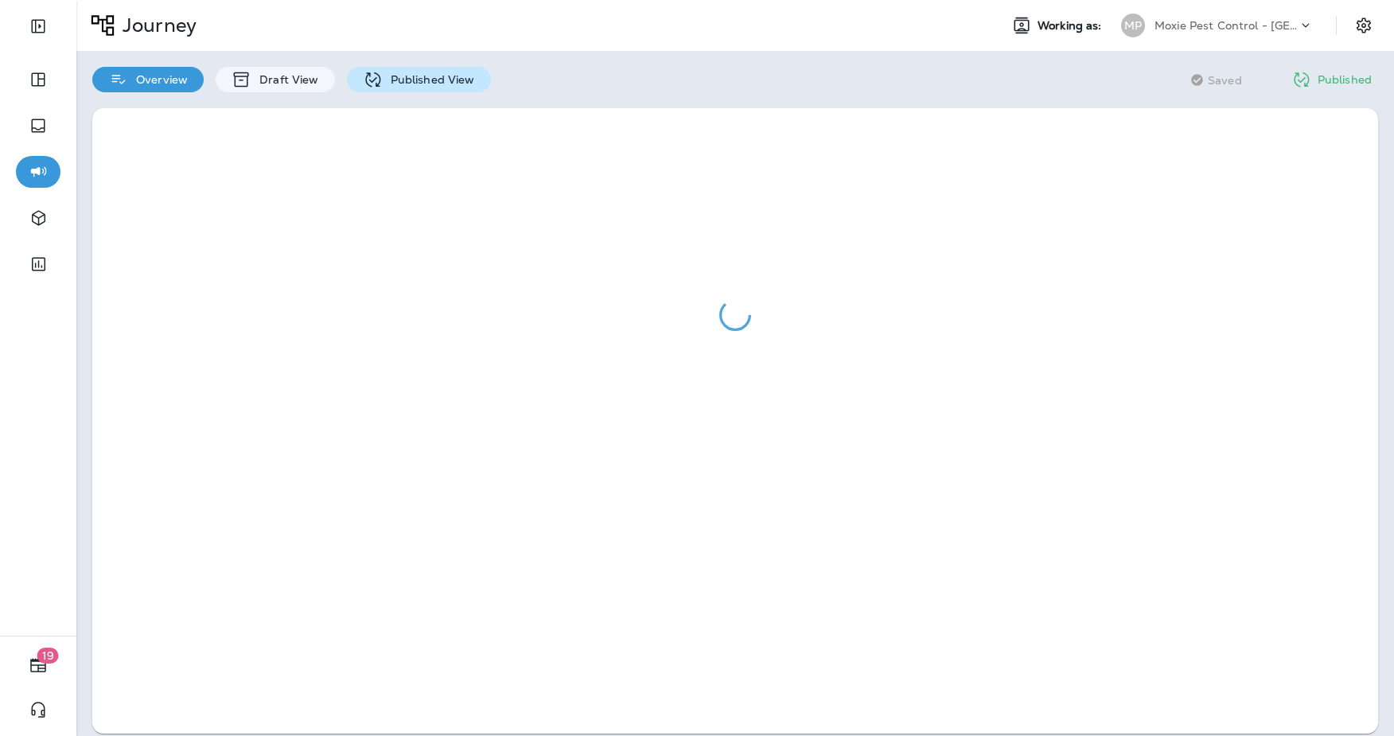
click at [439, 71] on div "Published View" at bounding box center [419, 79] width 144 height 25
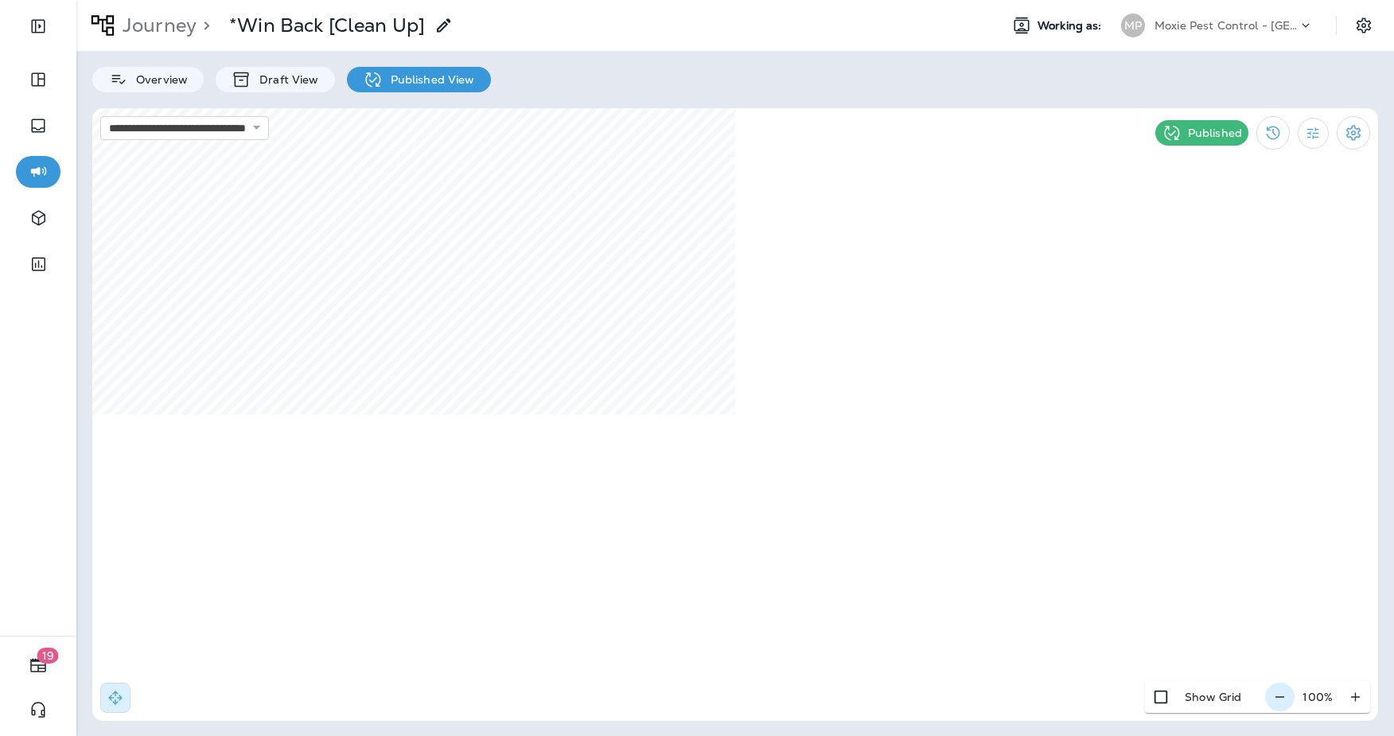
click at [1281, 694] on icon "button" at bounding box center [1280, 697] width 17 height 16
click at [1282, 699] on icon "button" at bounding box center [1286, 697] width 17 height 16
click at [1281, 700] on icon "button" at bounding box center [1288, 697] width 17 height 16
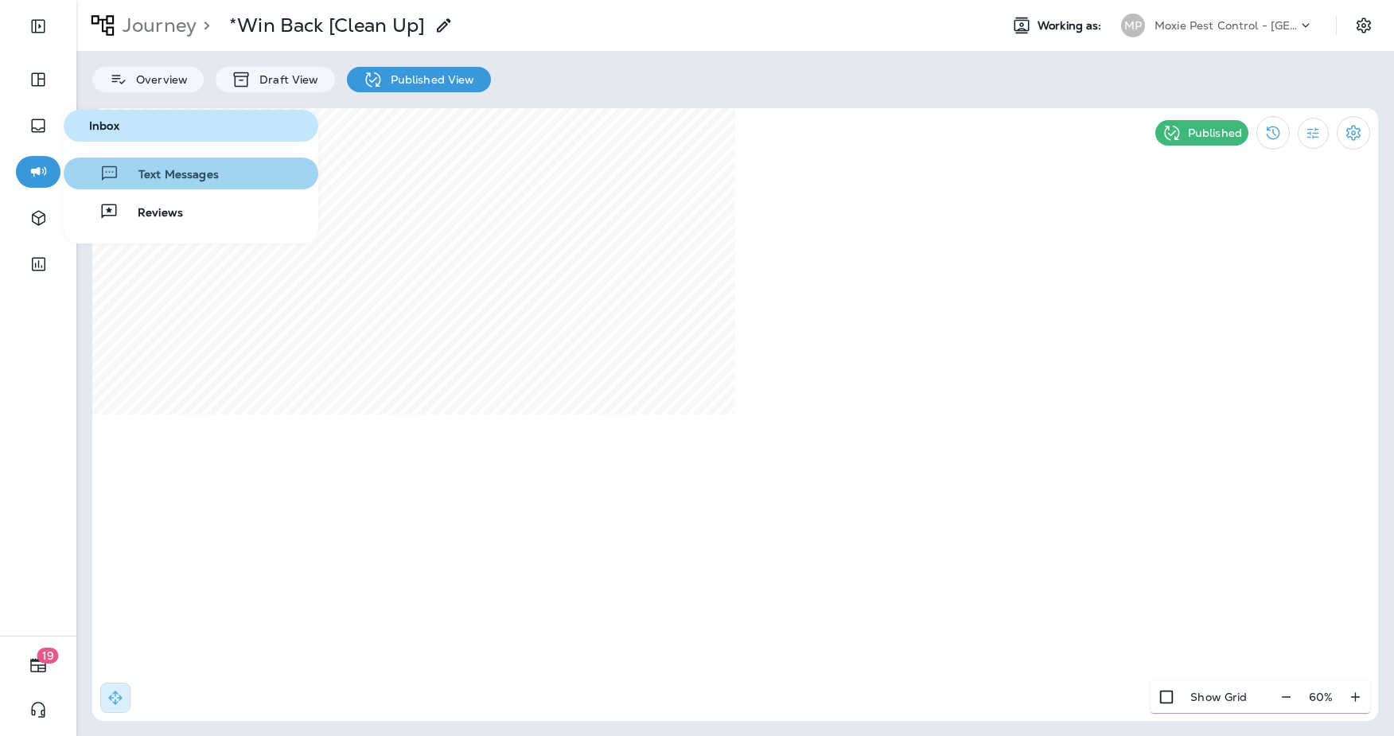
click at [153, 184] on button "Text Messages" at bounding box center [191, 174] width 255 height 32
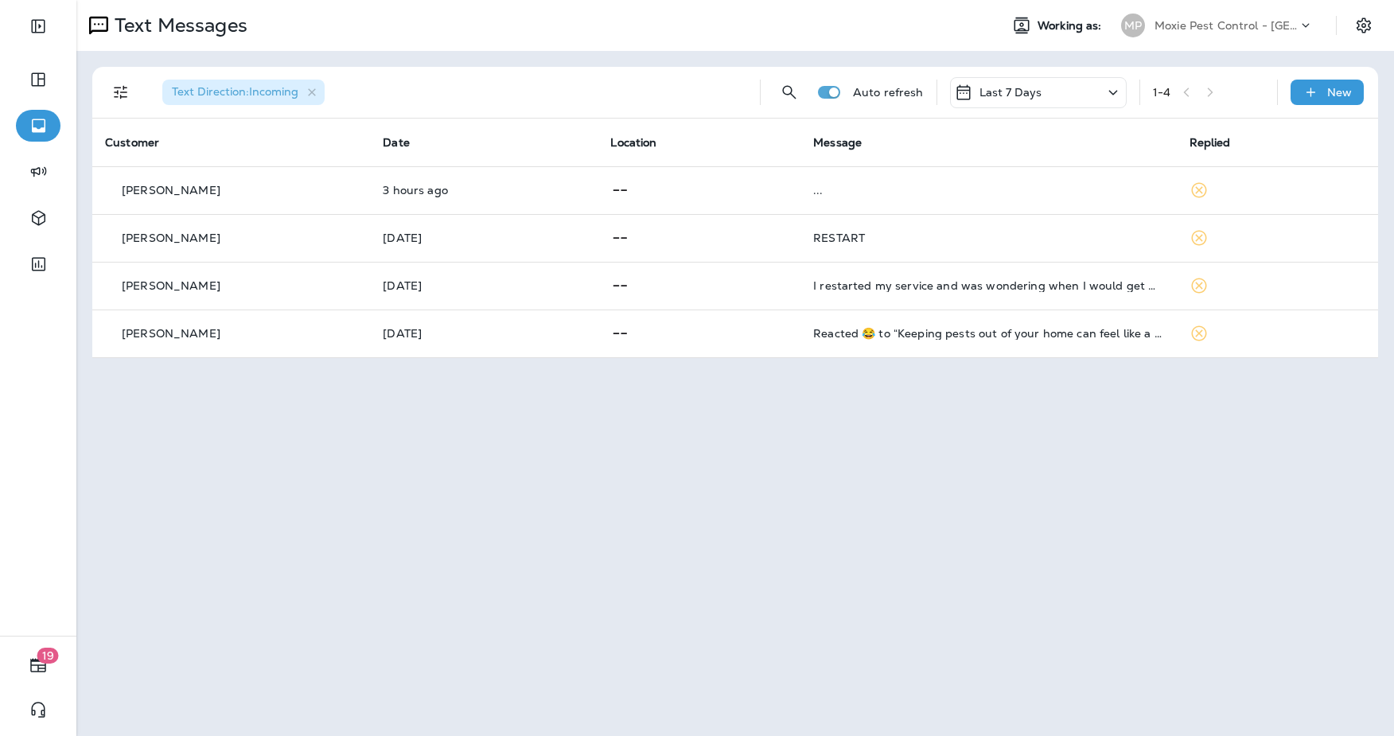
click at [1065, 97] on div "Last 7 Days" at bounding box center [1038, 92] width 177 height 31
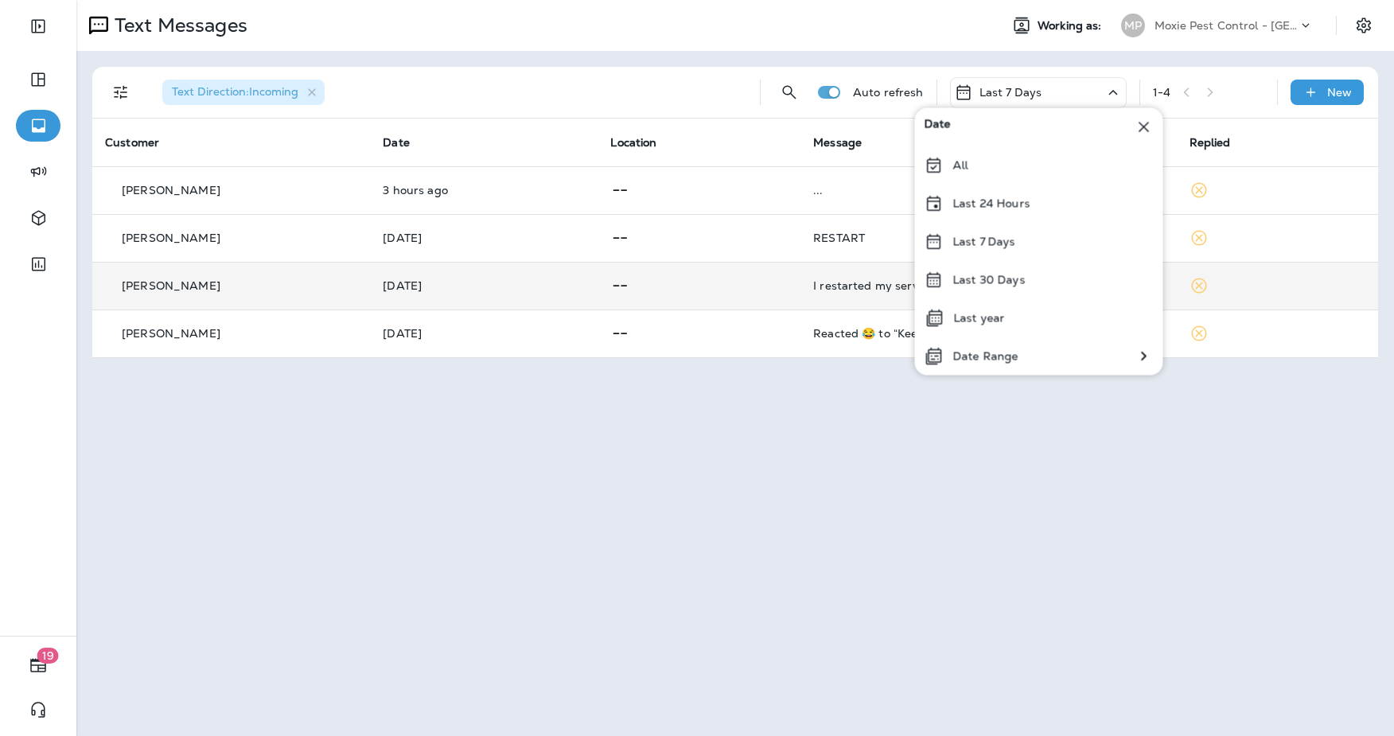
click at [995, 291] on div "Last 30 Days" at bounding box center [1039, 280] width 248 height 38
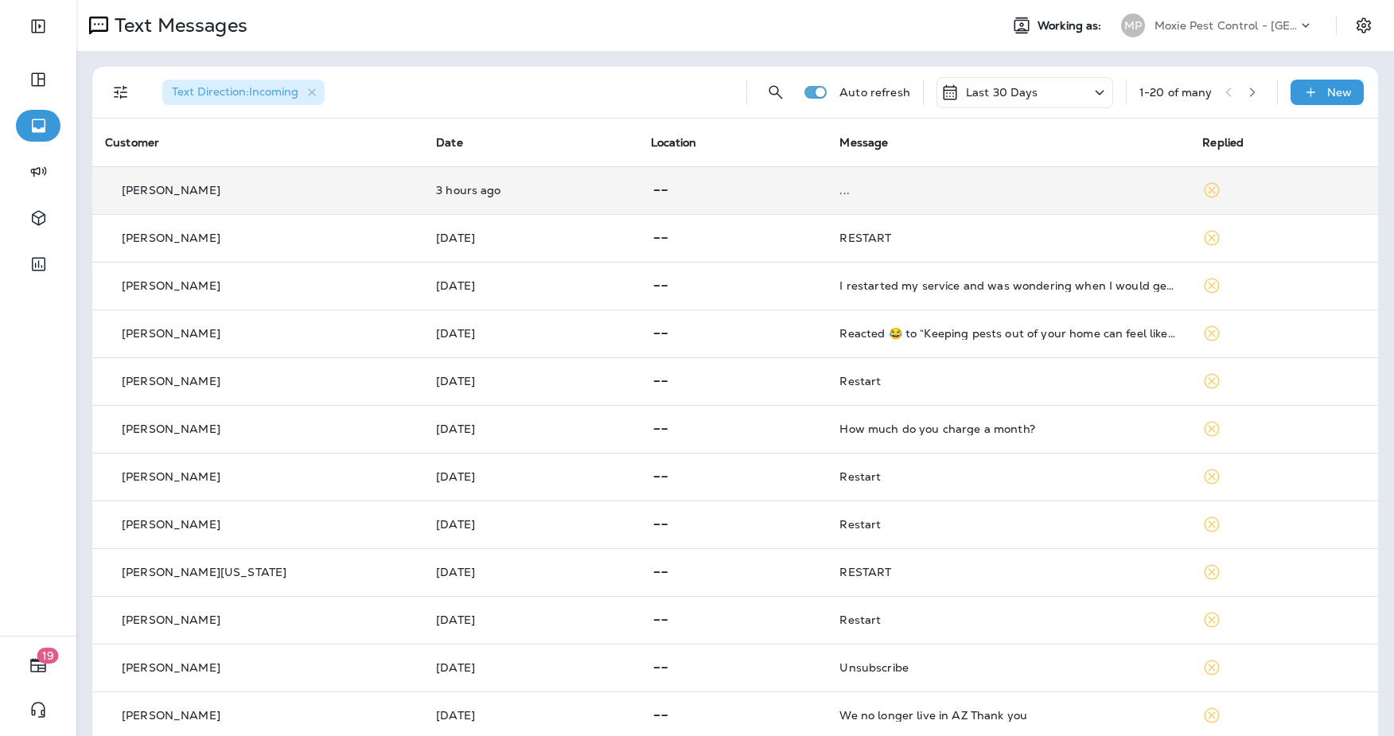
click at [959, 202] on td "..." at bounding box center [1008, 190] width 363 height 48
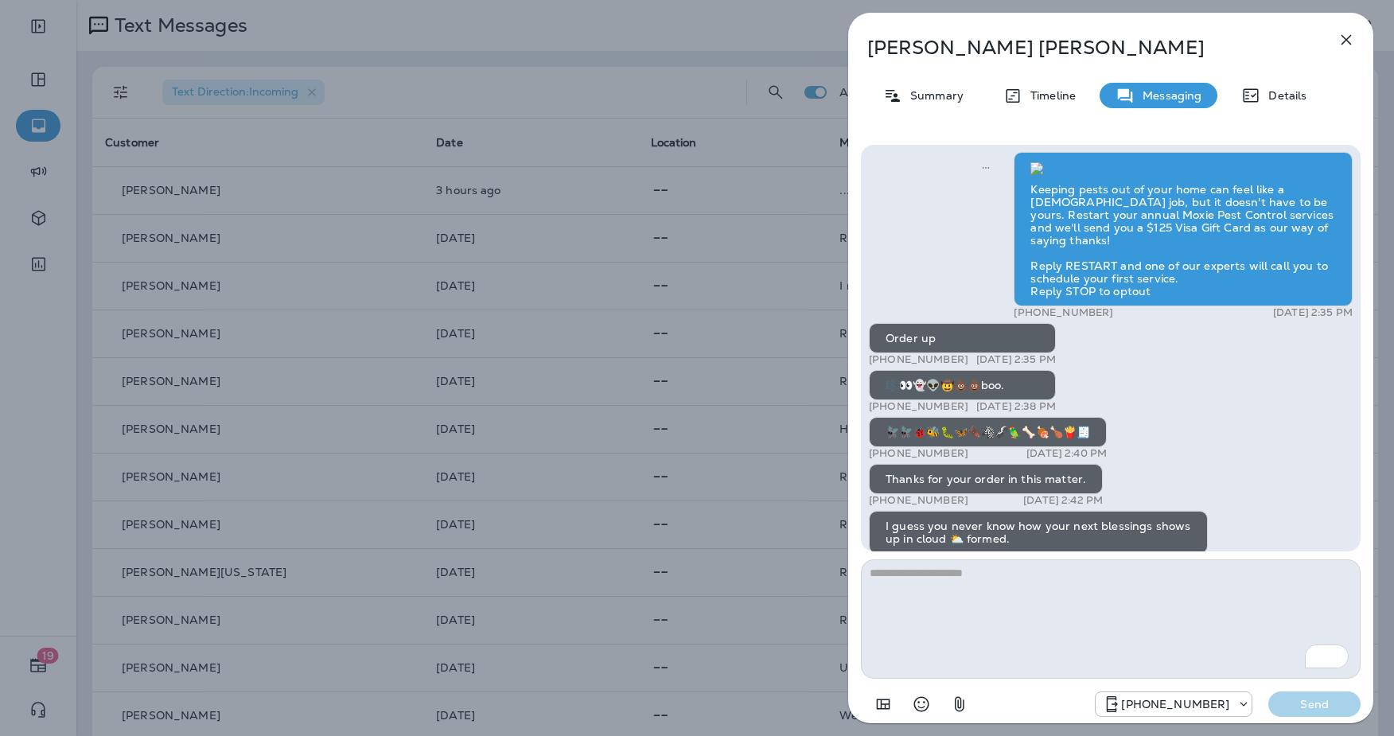
scroll to position [-6526, 0]
click at [1351, 45] on icon "button" at bounding box center [1346, 39] width 19 height 19
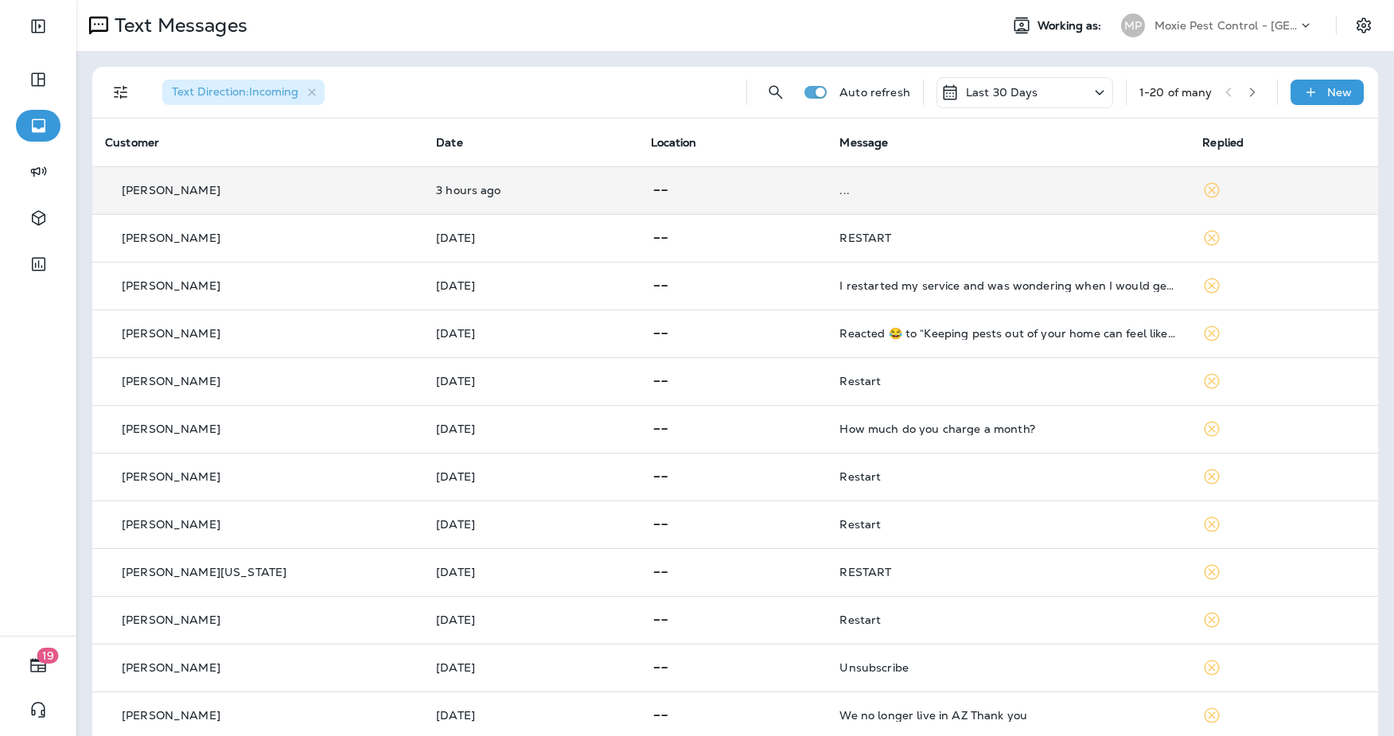
click at [1293, 195] on td at bounding box center [1284, 190] width 189 height 48
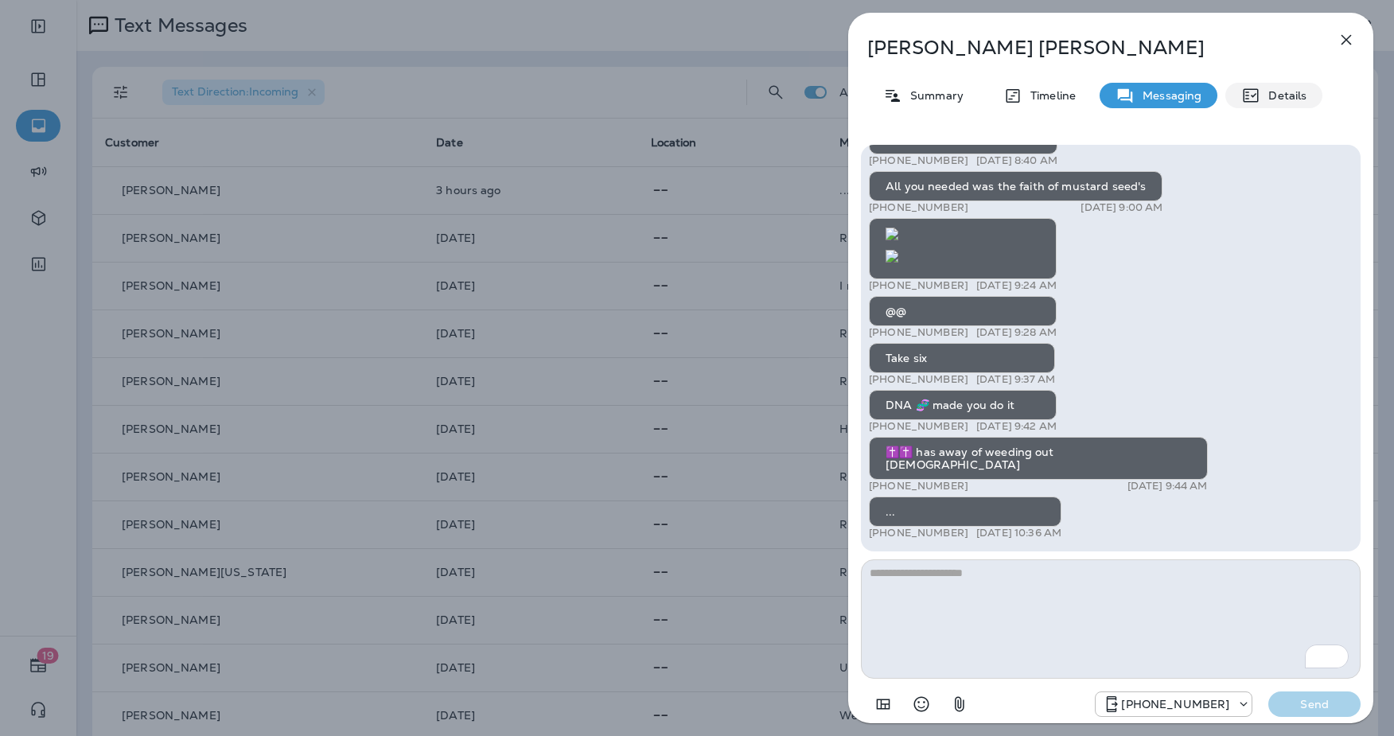
click at [1248, 100] on icon at bounding box center [1251, 95] width 19 height 19
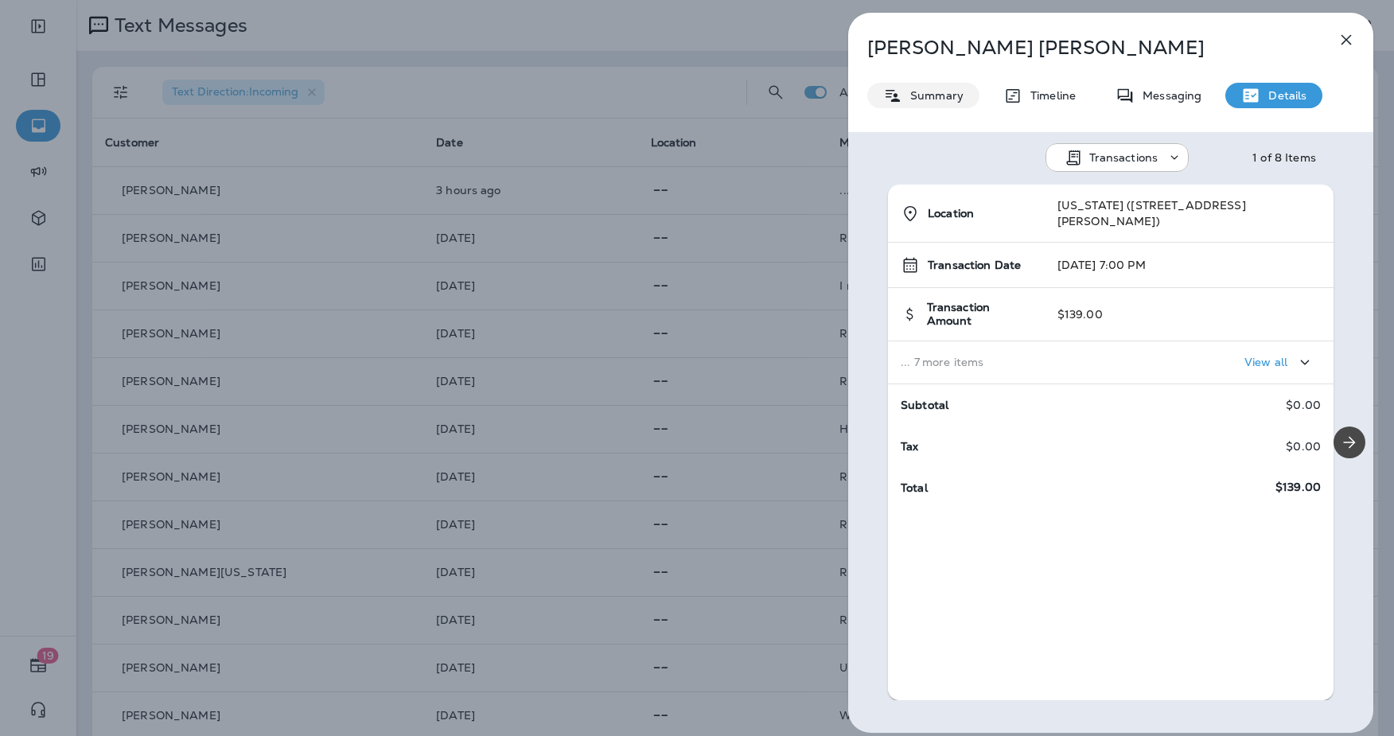
click at [922, 104] on div "Summary" at bounding box center [924, 95] width 112 height 25
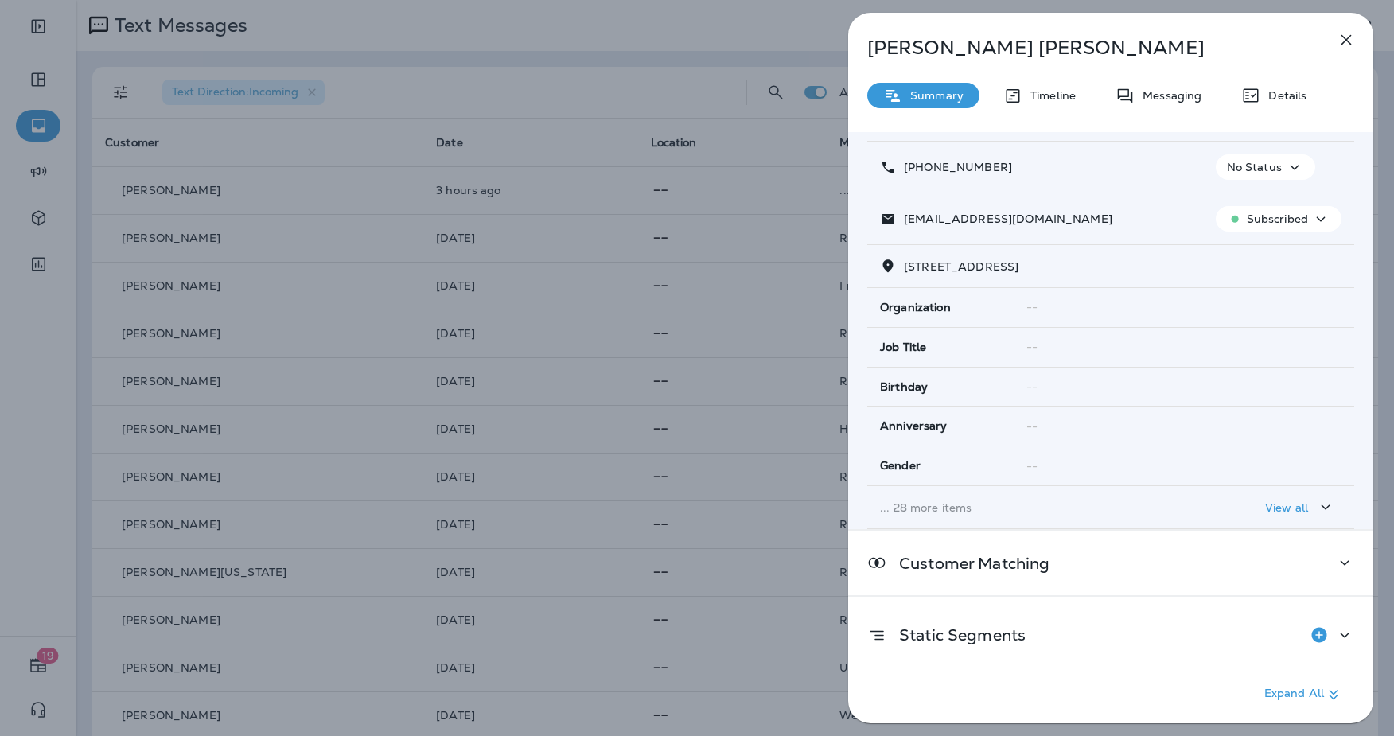
scroll to position [168, 0]
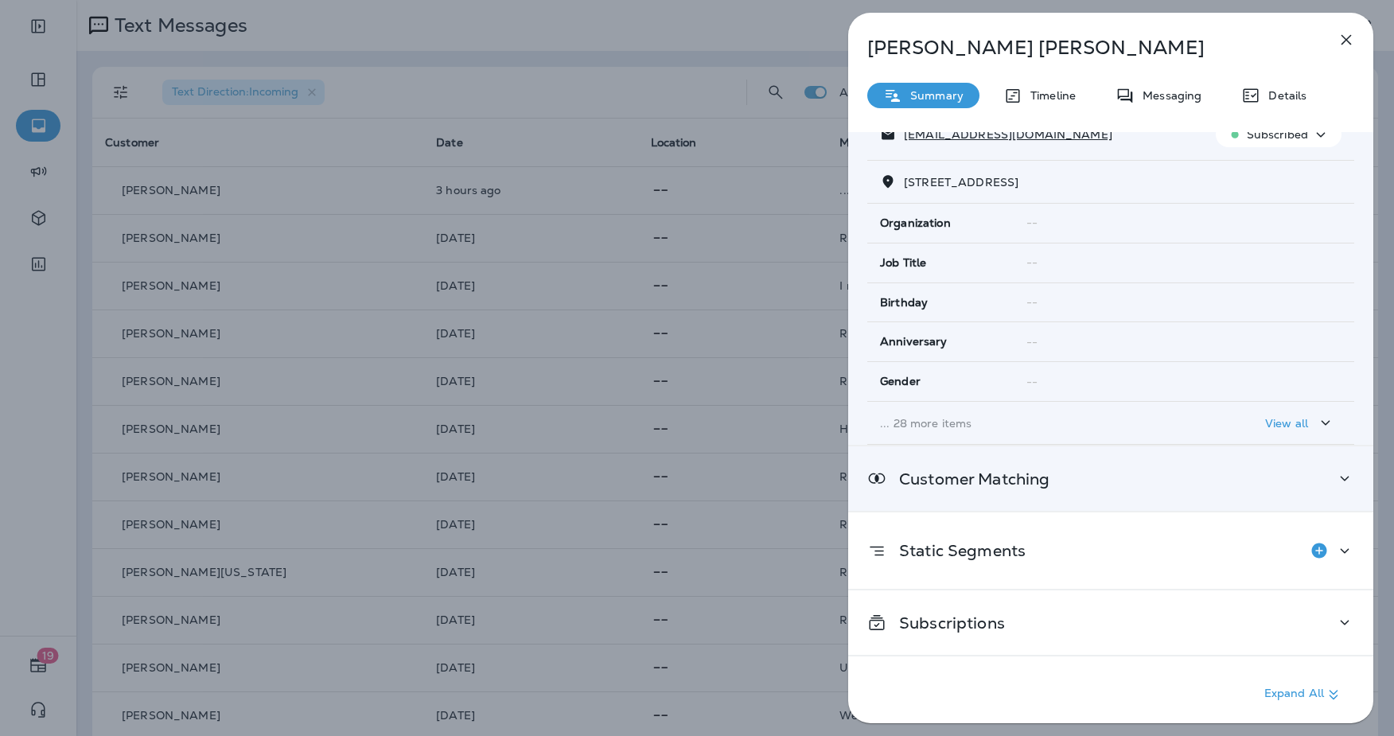
click at [1251, 502] on div "Customer Matching" at bounding box center [1110, 479] width 525 height 64
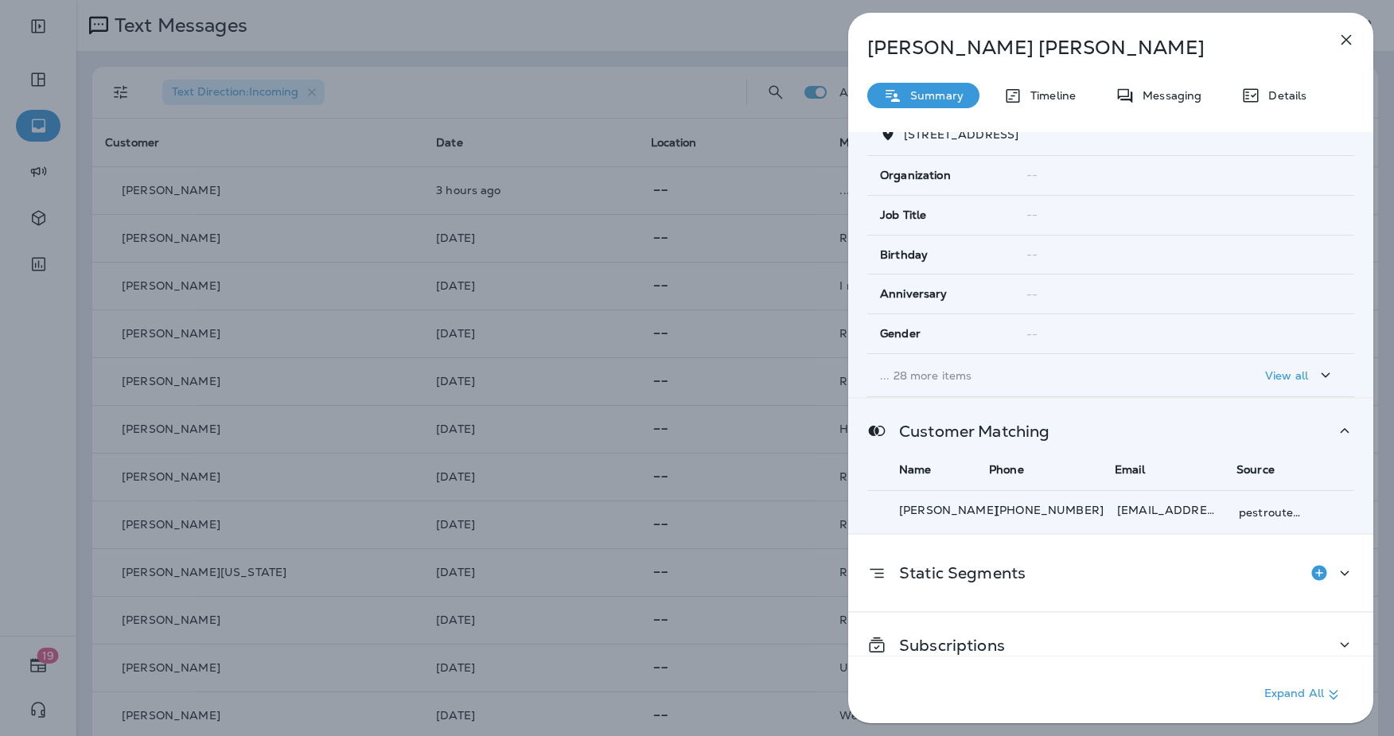
scroll to position [238, 0]
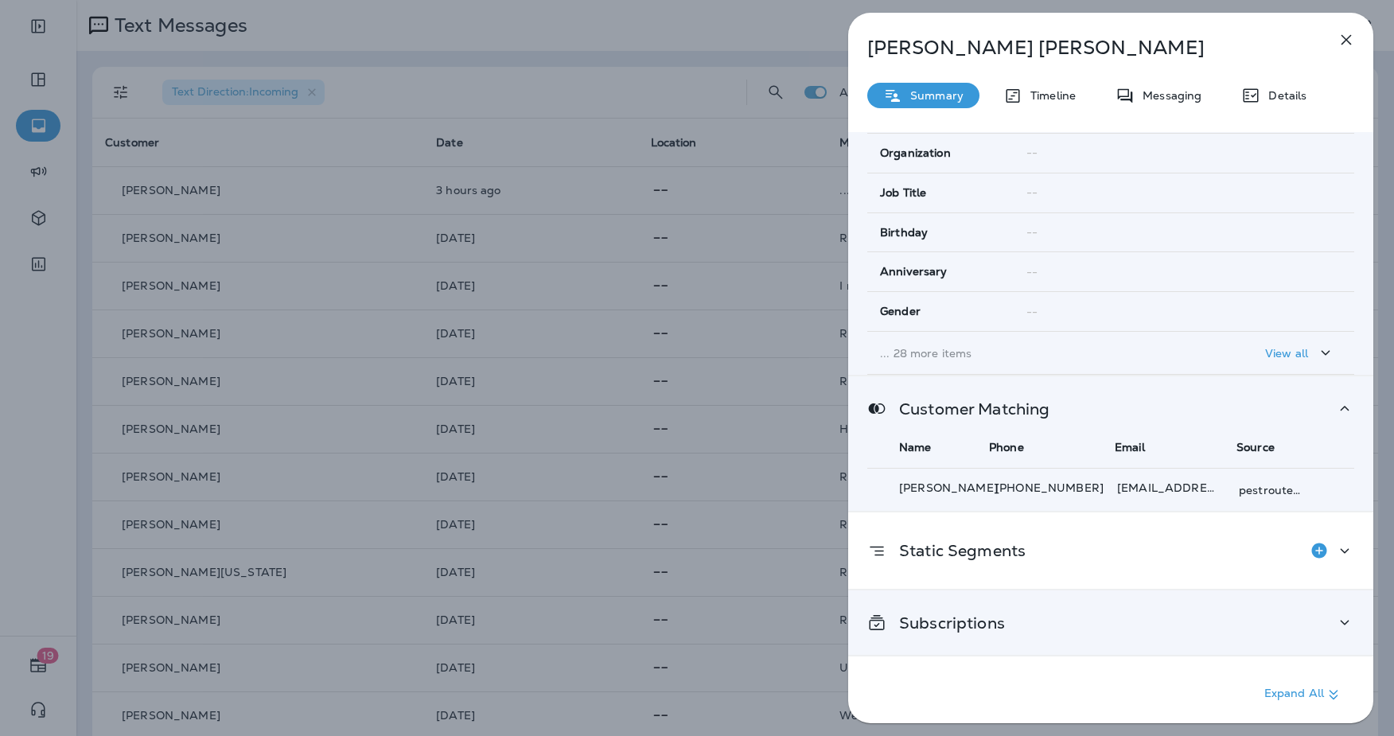
click at [1262, 622] on div "Subscriptions" at bounding box center [1111, 623] width 487 height 20
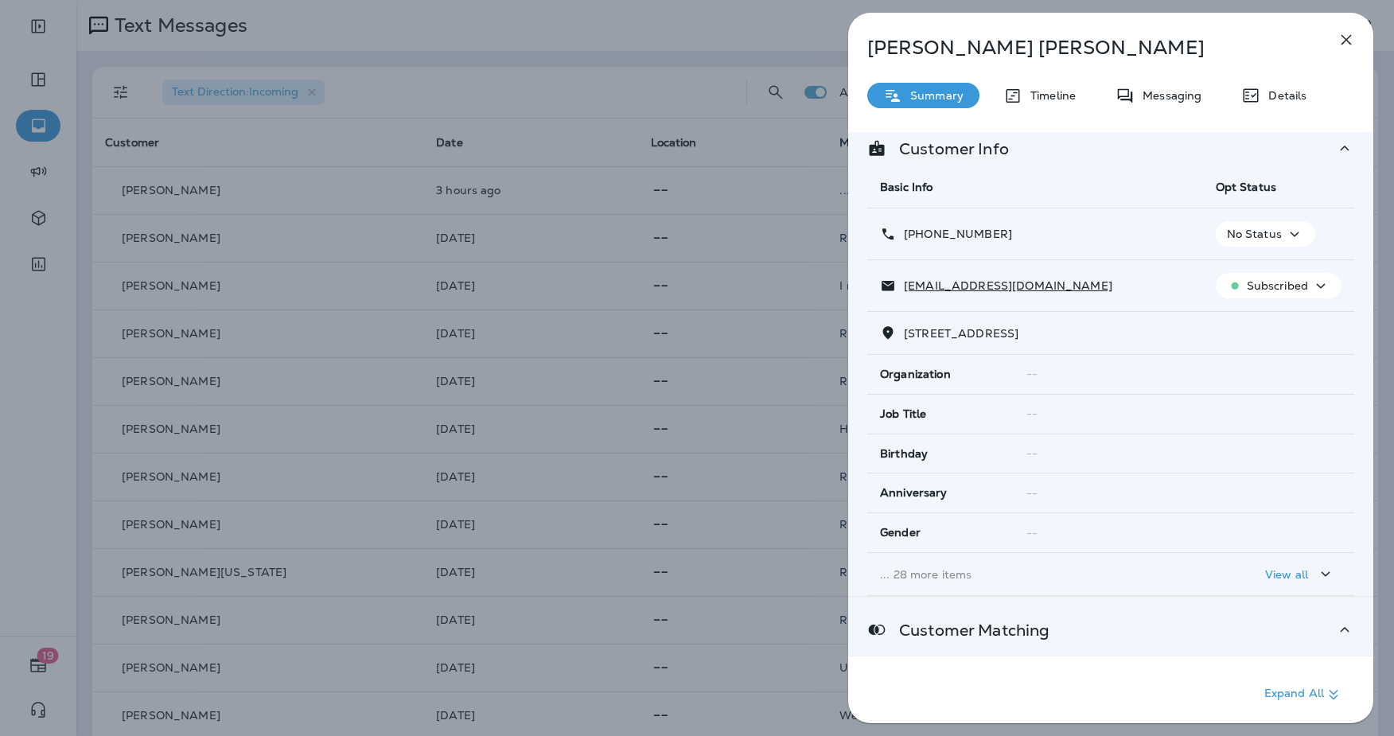
scroll to position [0, 0]
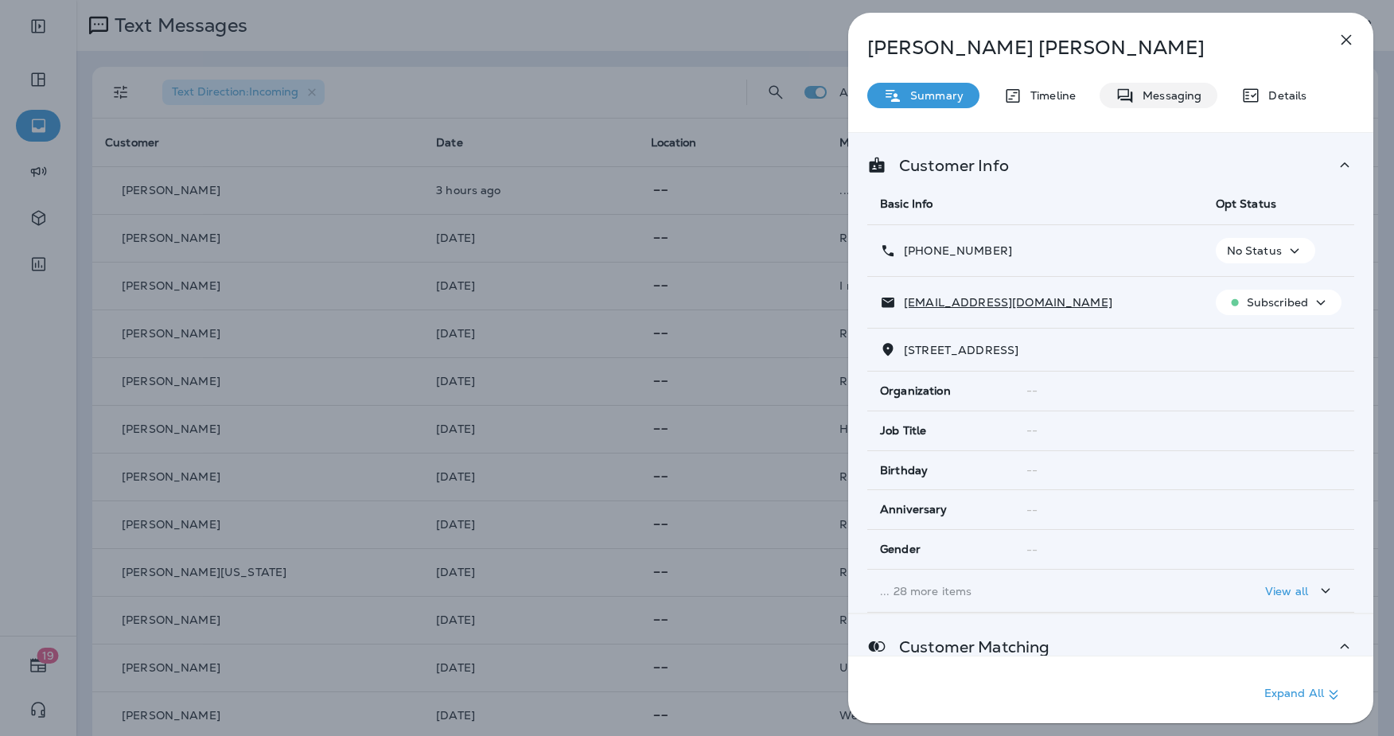
click at [1149, 102] on p "Messaging" at bounding box center [1168, 95] width 67 height 13
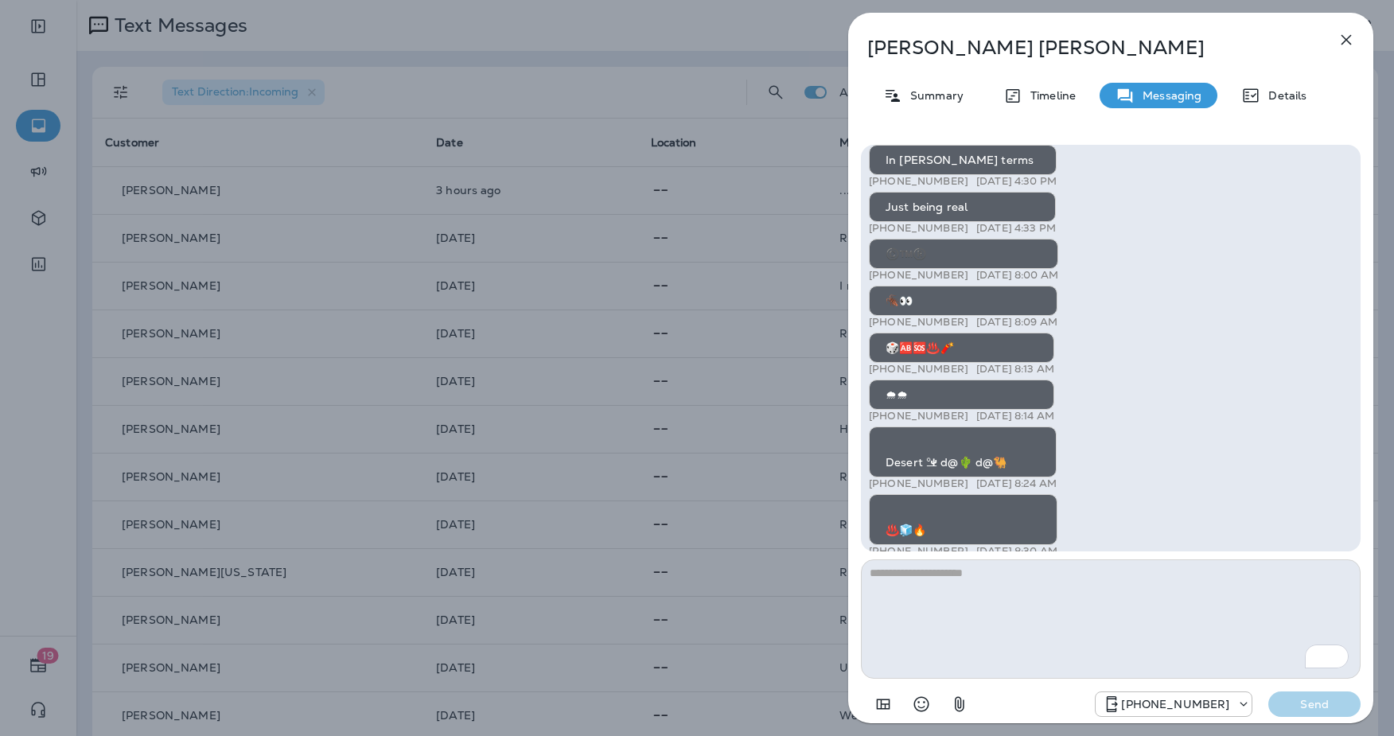
scroll to position [-442, 0]
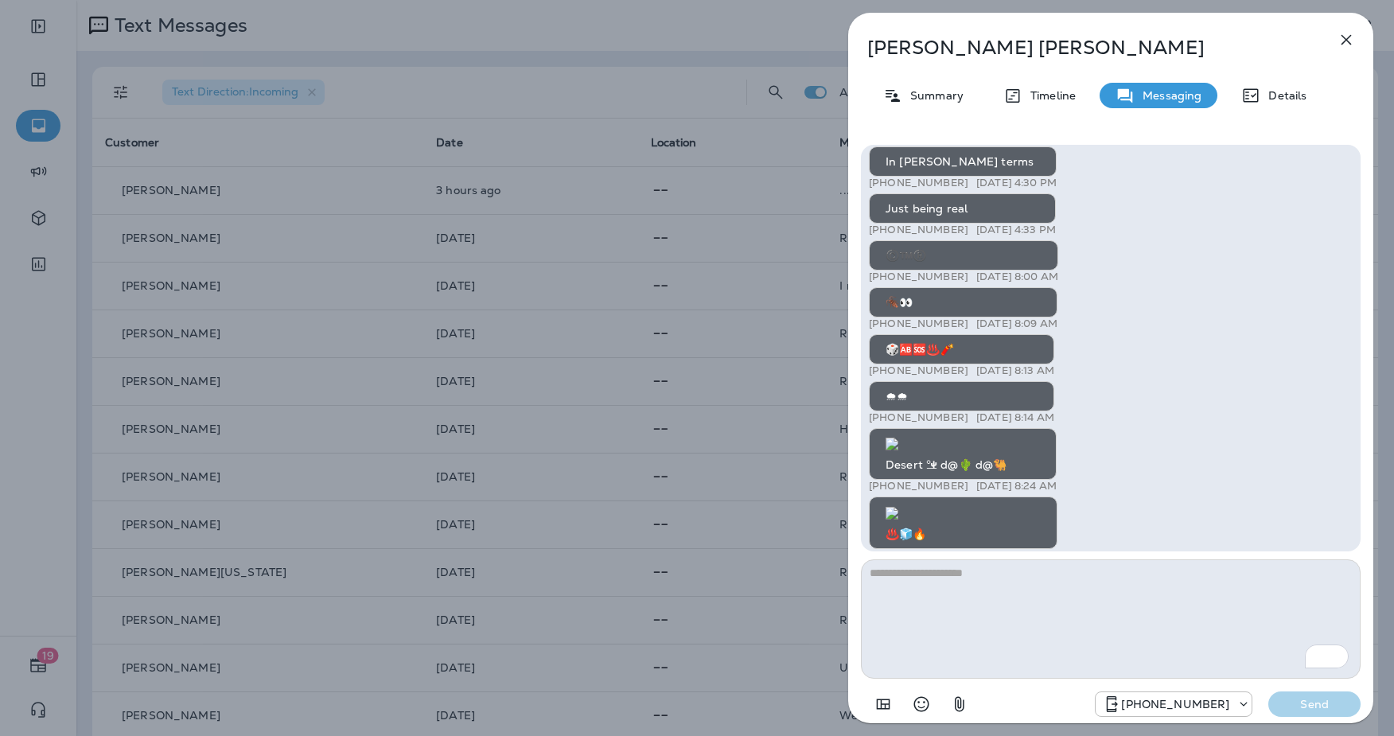
click at [1256, 99] on icon at bounding box center [1251, 95] width 19 height 19
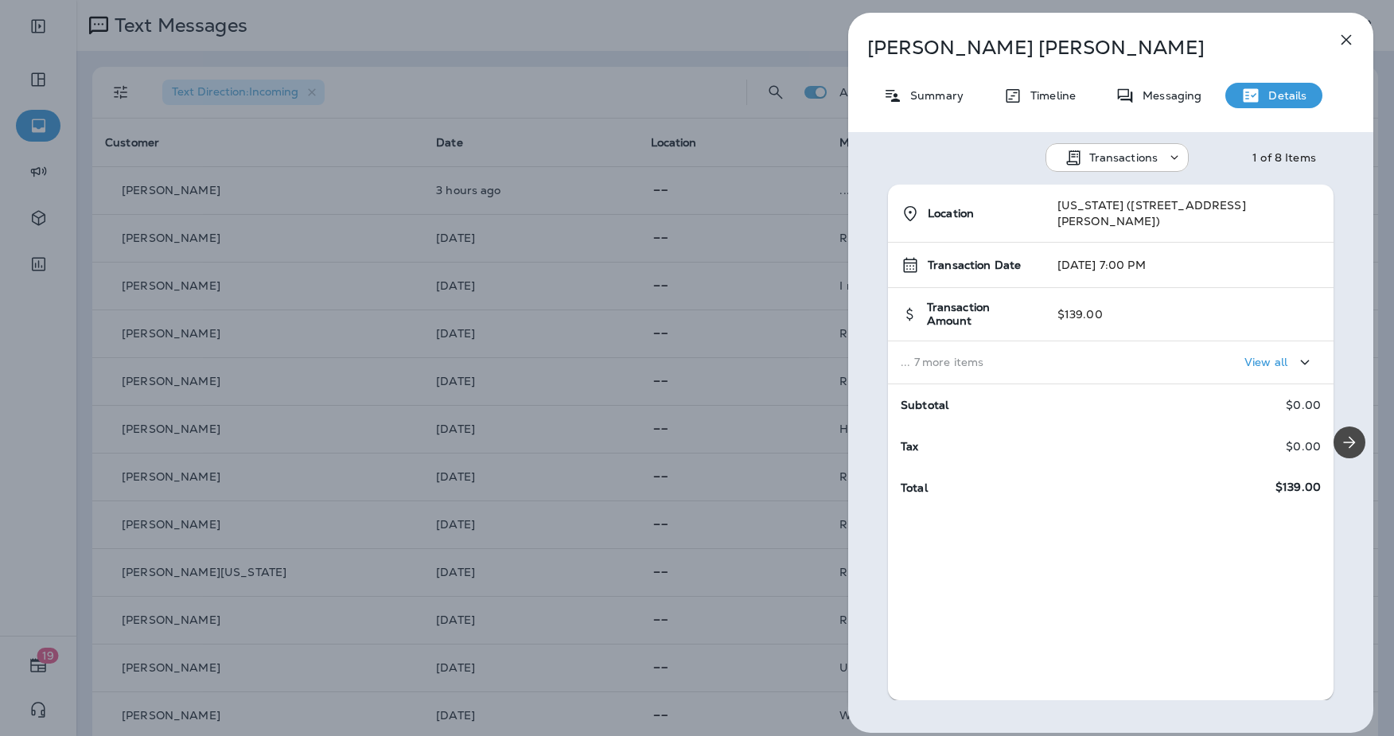
click at [1291, 353] on div "View all" at bounding box center [1280, 363] width 70 height 20
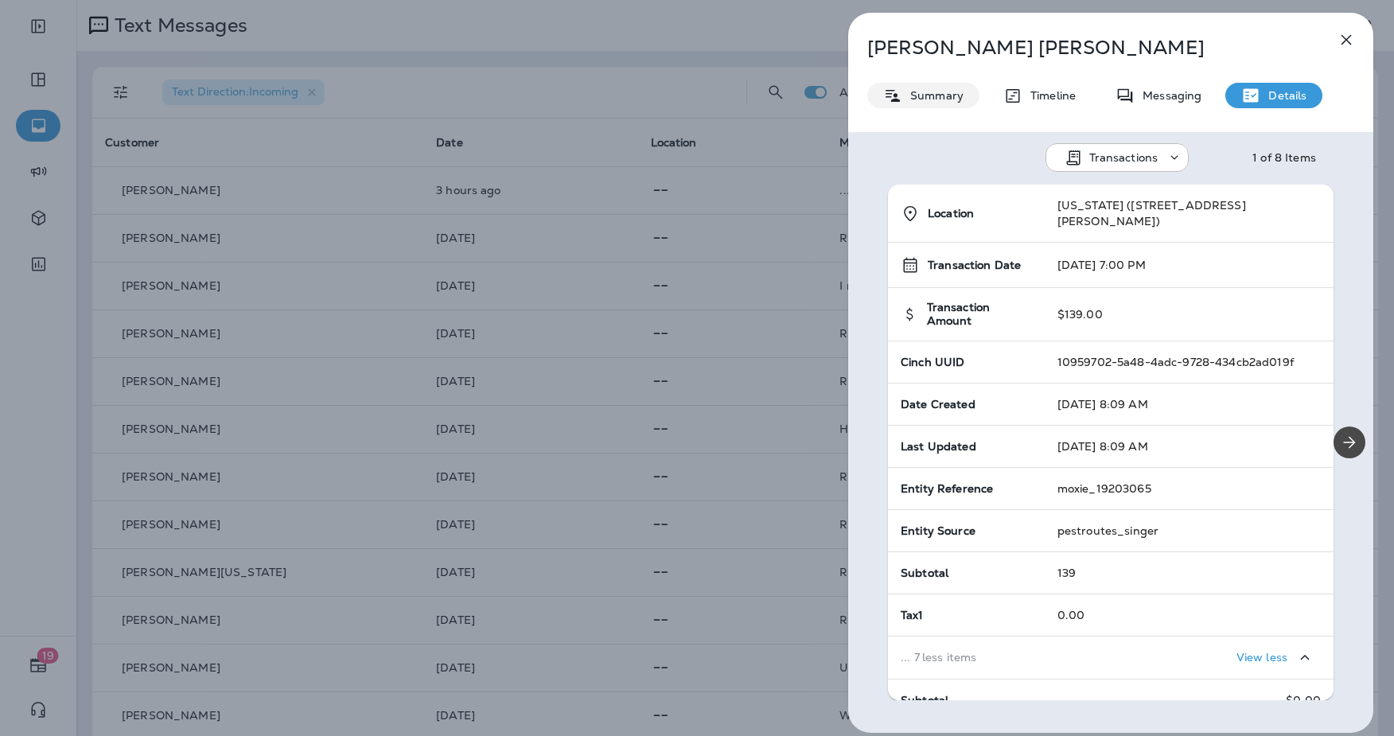
click at [918, 105] on div "Summary" at bounding box center [924, 95] width 112 height 25
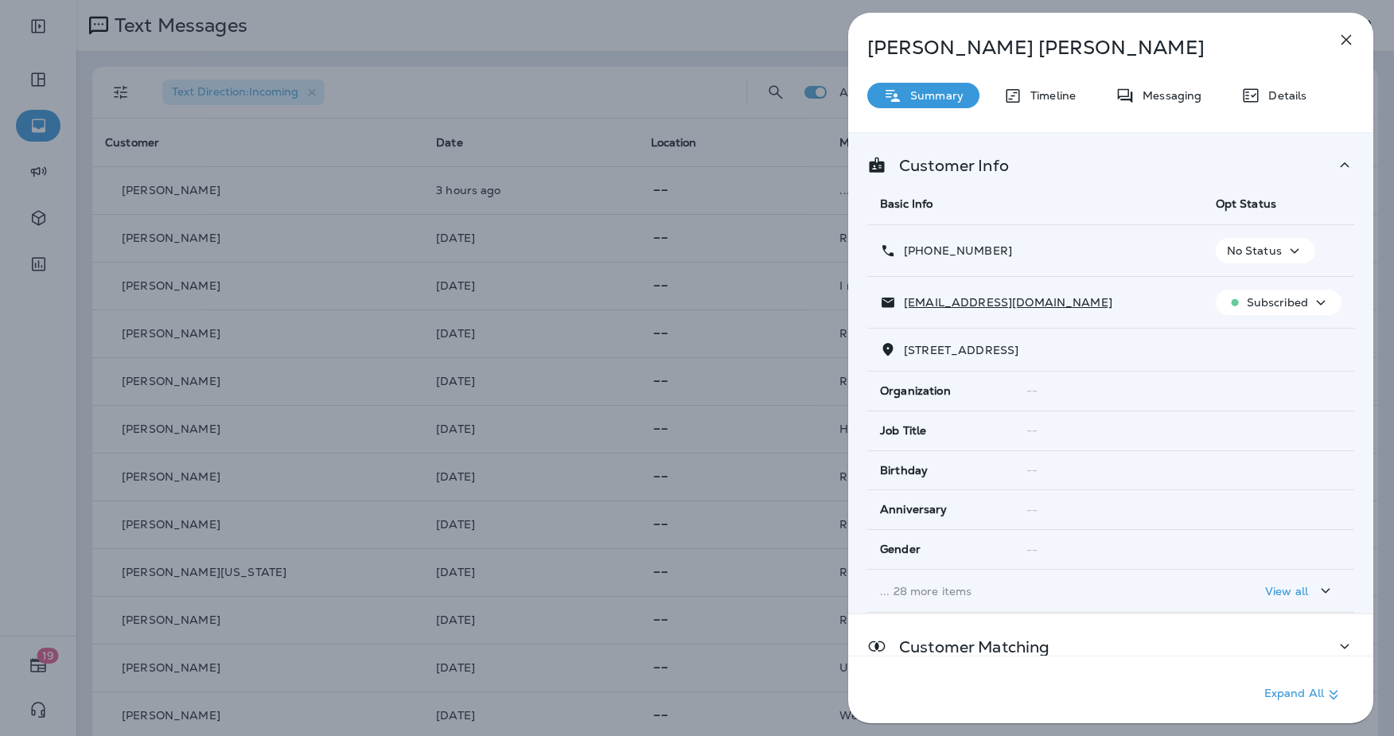
click at [1268, 252] on p "No Status" at bounding box center [1254, 250] width 55 height 13
click at [1265, 291] on p "Opt out" at bounding box center [1261, 289] width 43 height 13
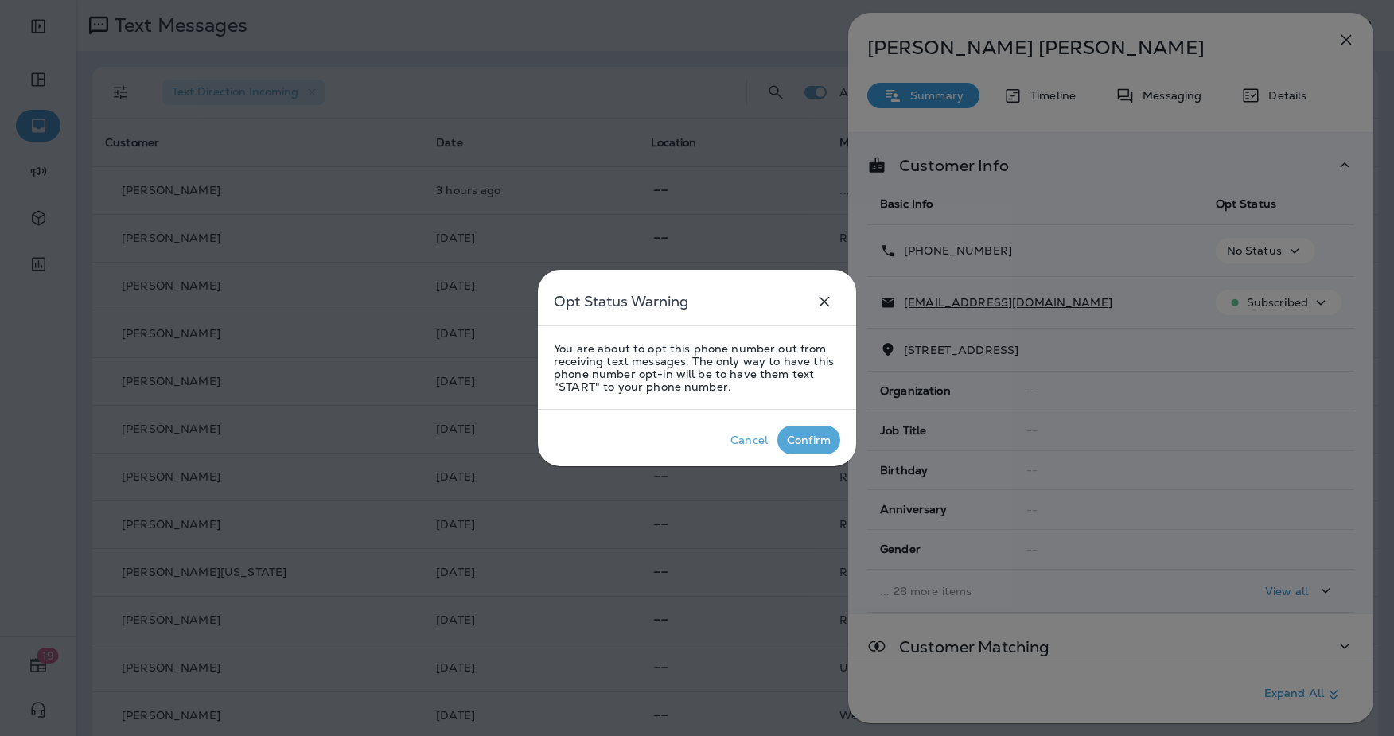
click at [796, 444] on div "Confirm" at bounding box center [809, 440] width 44 height 13
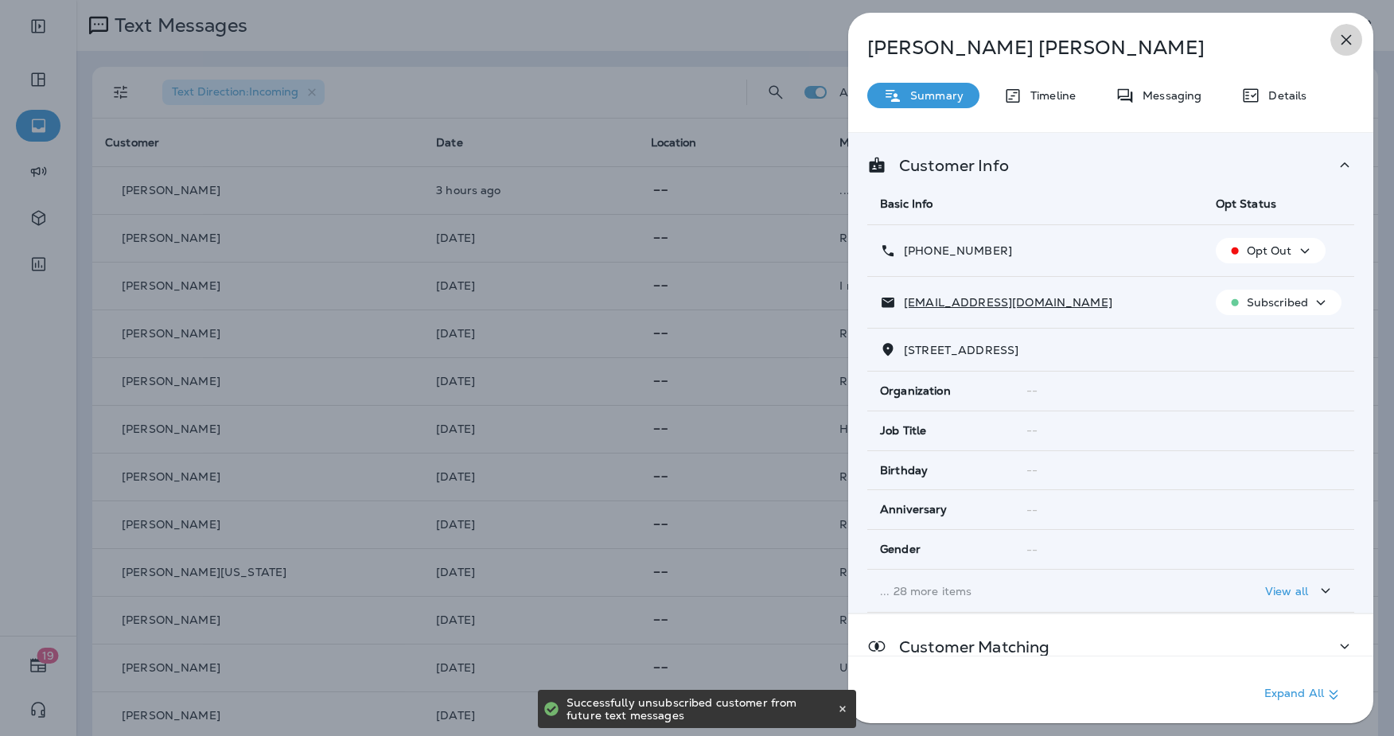
click at [1343, 39] on icon "button" at bounding box center [1346, 39] width 19 height 19
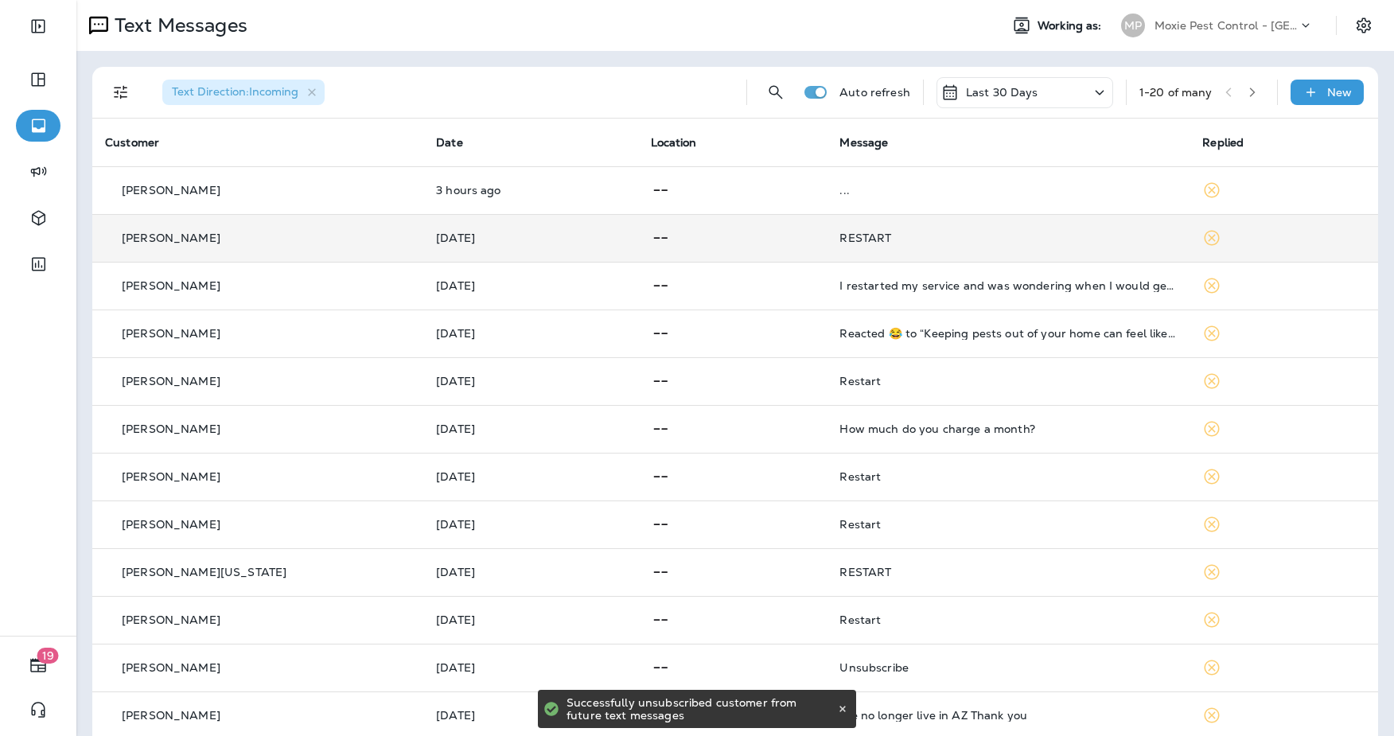
click at [898, 245] on td "RESTART" at bounding box center [1008, 238] width 363 height 48
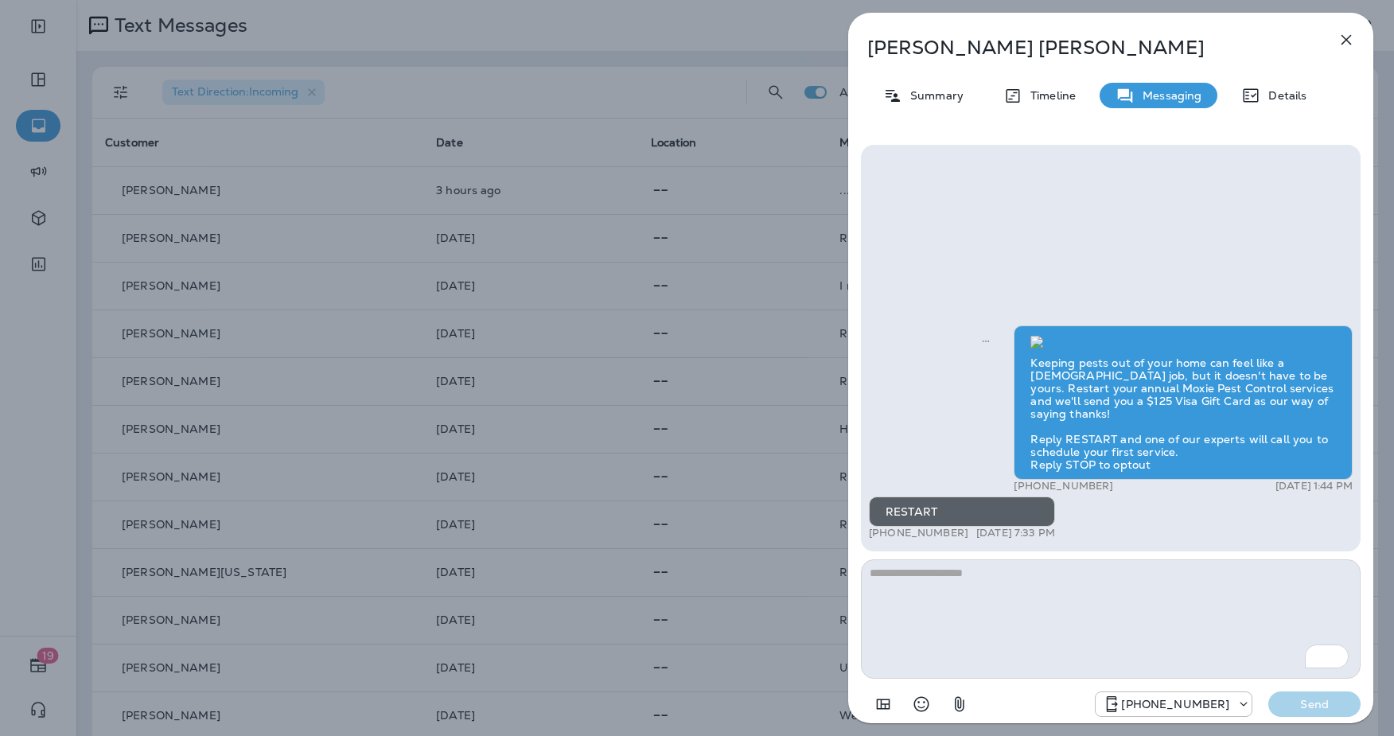
click at [1356, 40] on button "button" at bounding box center [1347, 40] width 32 height 32
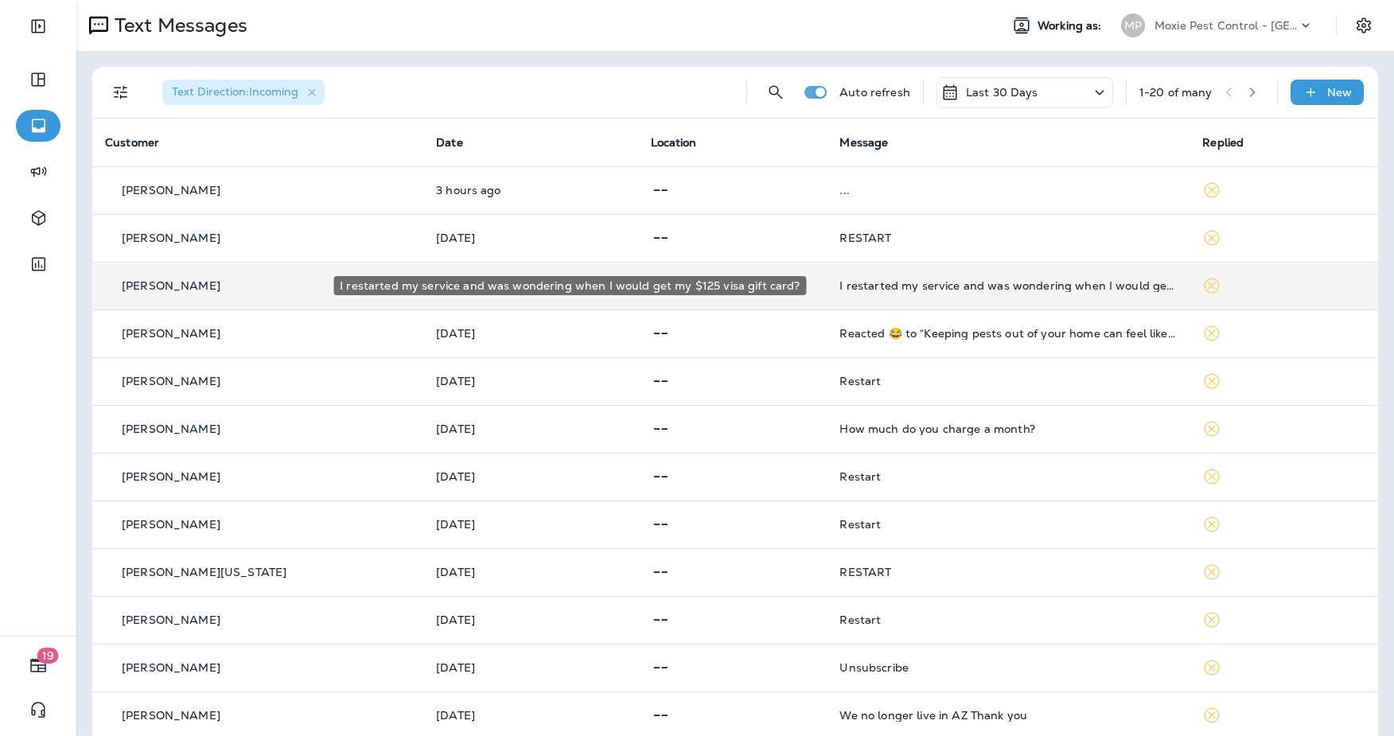
click at [1029, 283] on div "I restarted my service and was wondering when I would get my $125 visa gift car…" at bounding box center [1008, 285] width 337 height 13
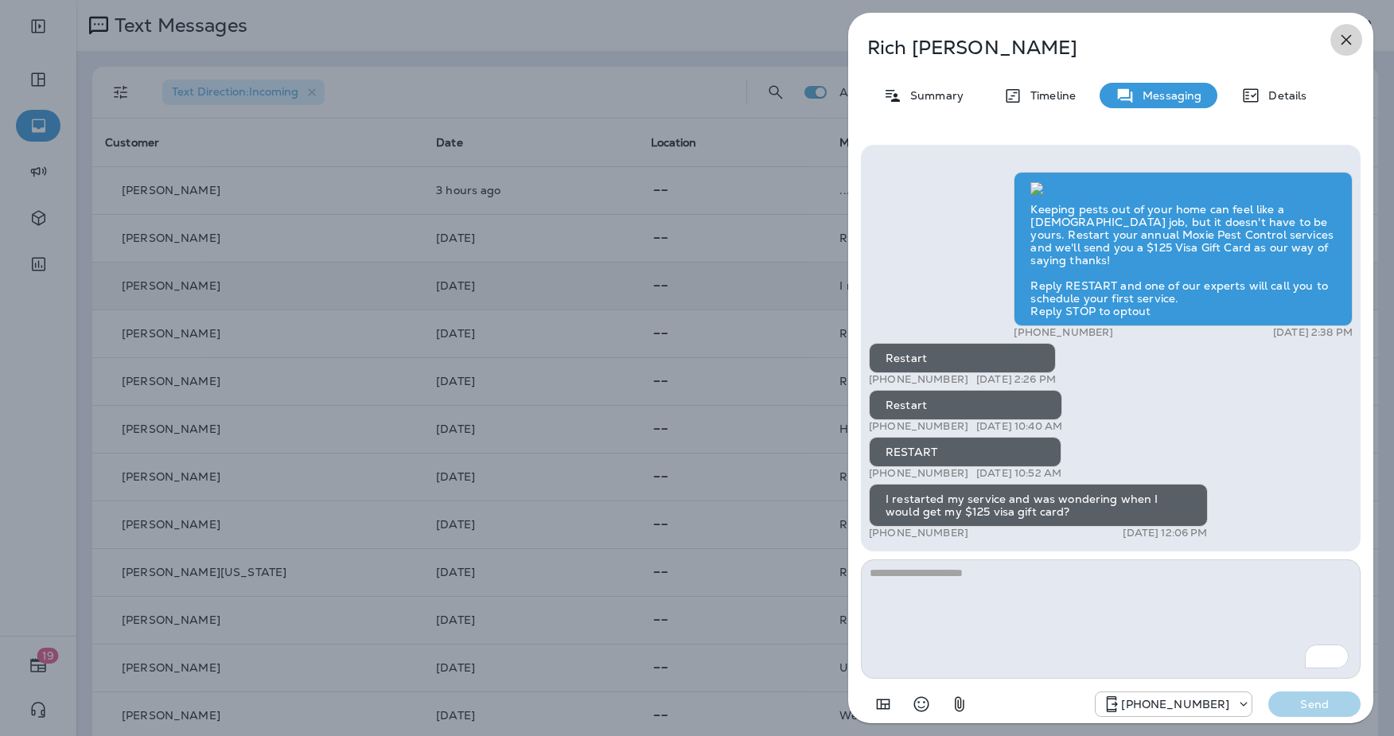
click at [1352, 41] on icon "button" at bounding box center [1346, 39] width 19 height 19
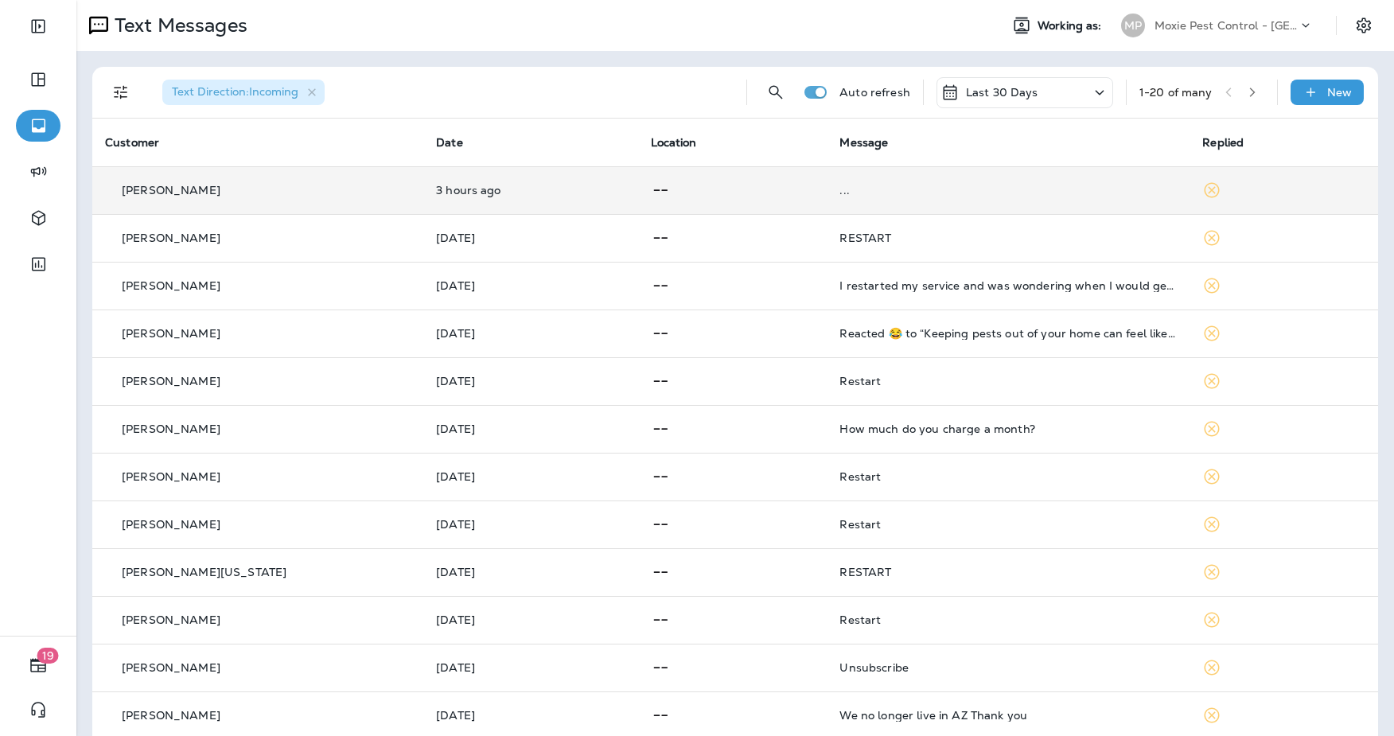
click at [177, 198] on td "[PERSON_NAME]" at bounding box center [257, 190] width 331 height 48
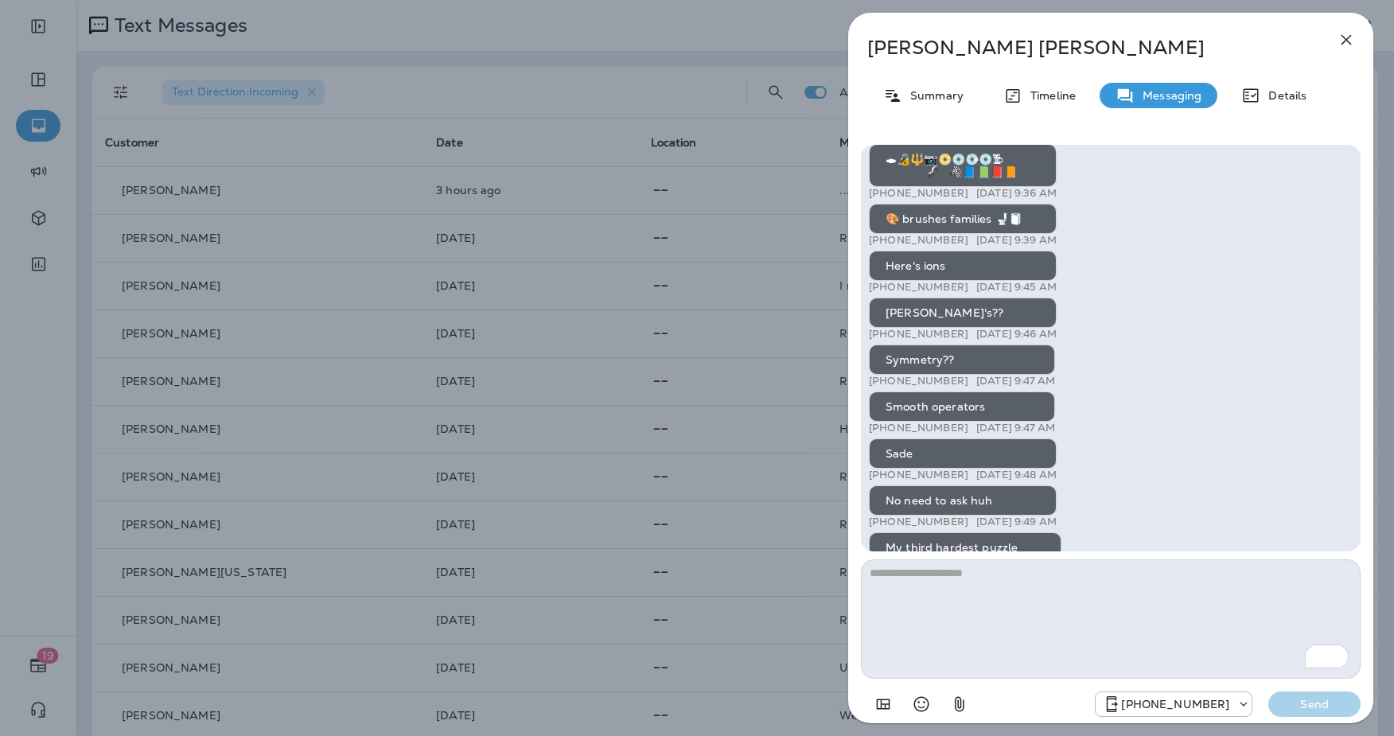
scroll to position [-1868, 0]
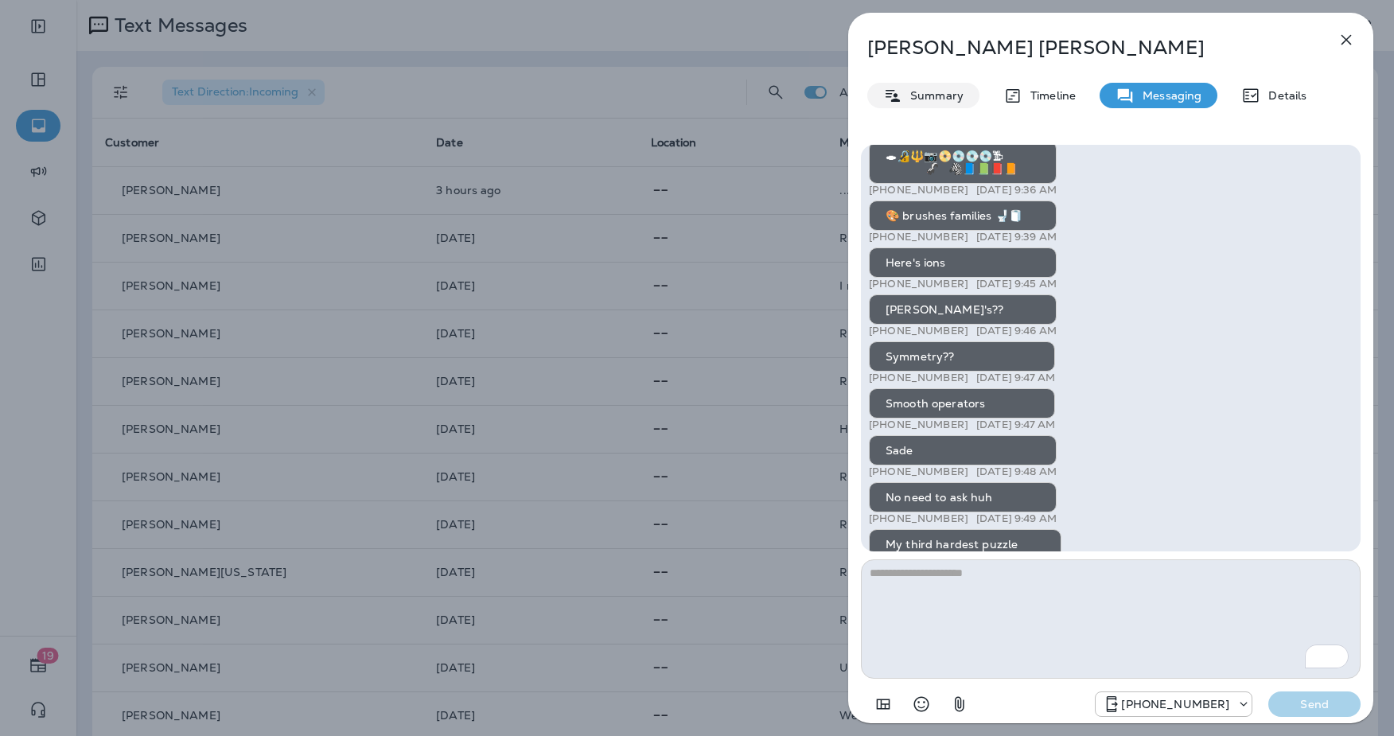
click at [920, 97] on p "Summary" at bounding box center [933, 95] width 61 height 13
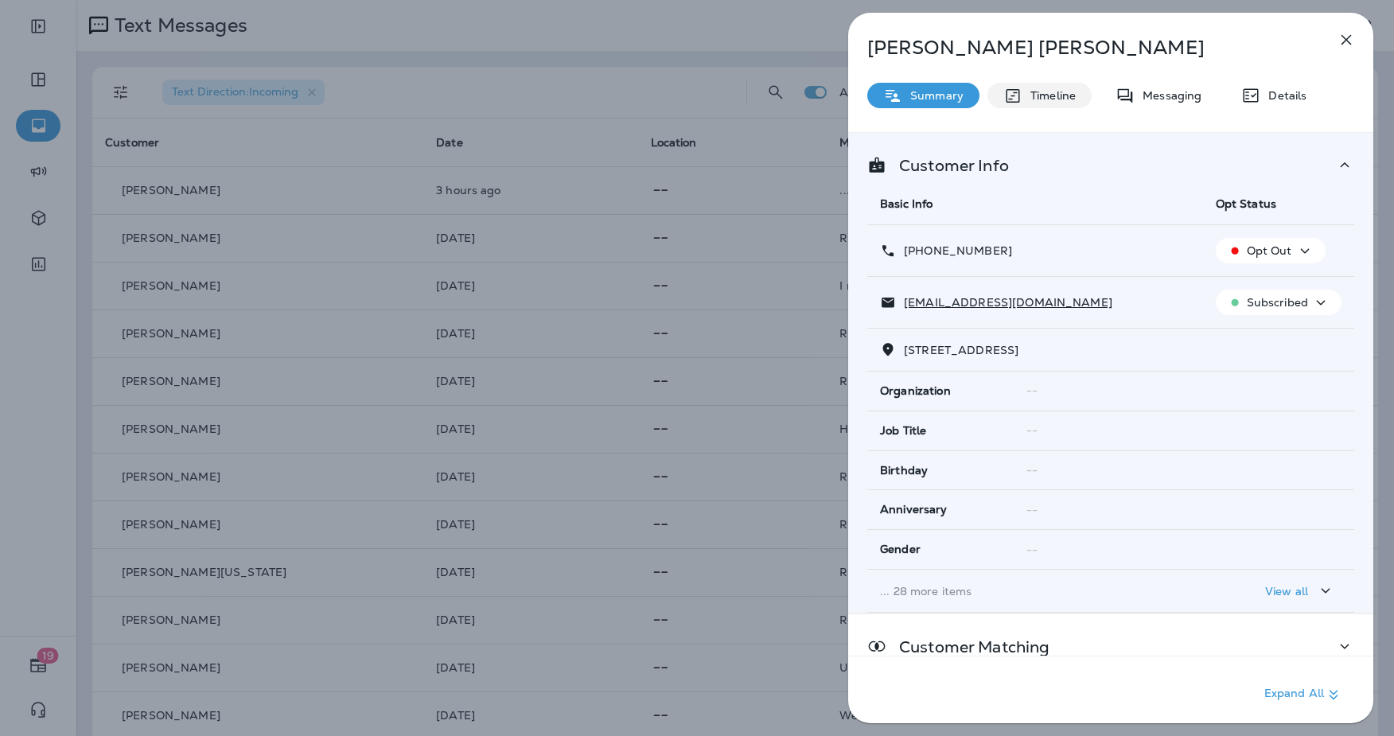
click at [1056, 97] on p "Timeline" at bounding box center [1049, 95] width 53 height 13
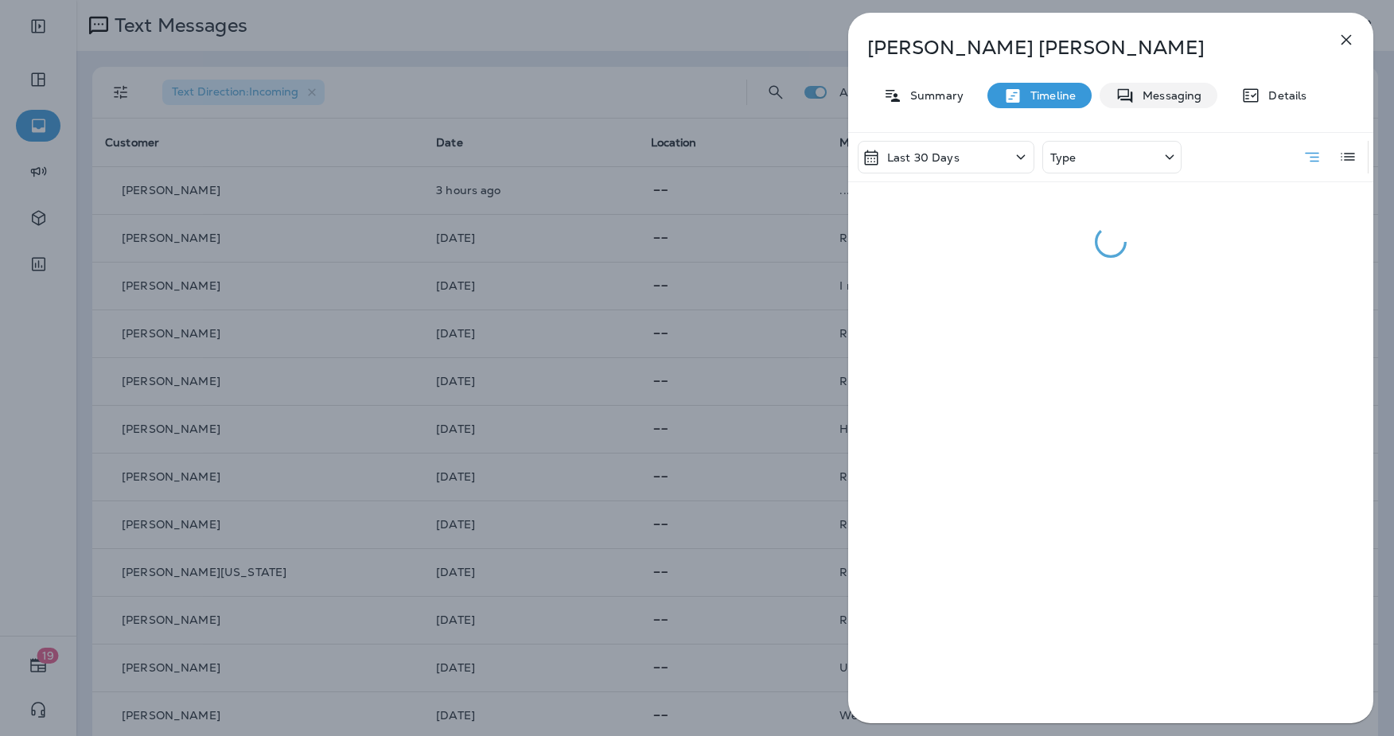
click at [1187, 99] on p "Messaging" at bounding box center [1168, 95] width 67 height 13
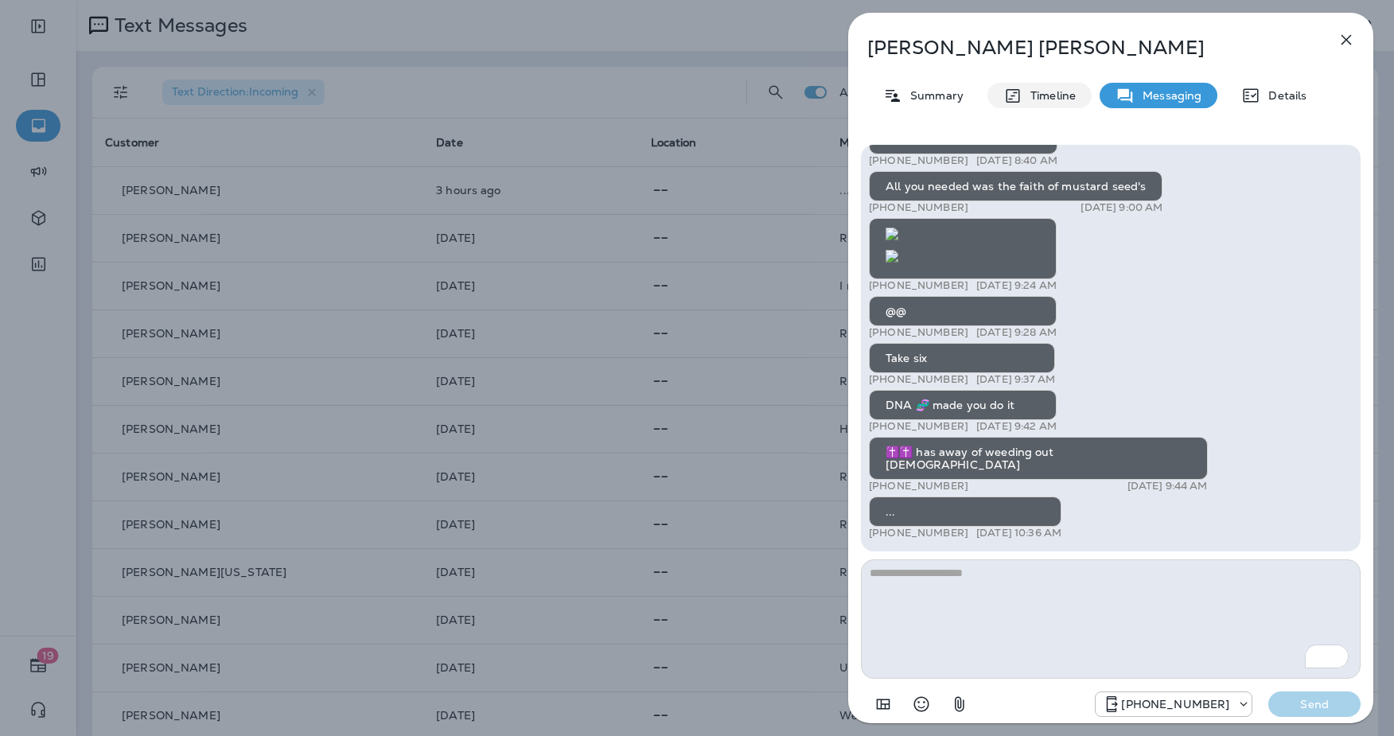
click at [1076, 92] on div "Timeline" at bounding box center [1040, 95] width 104 height 25
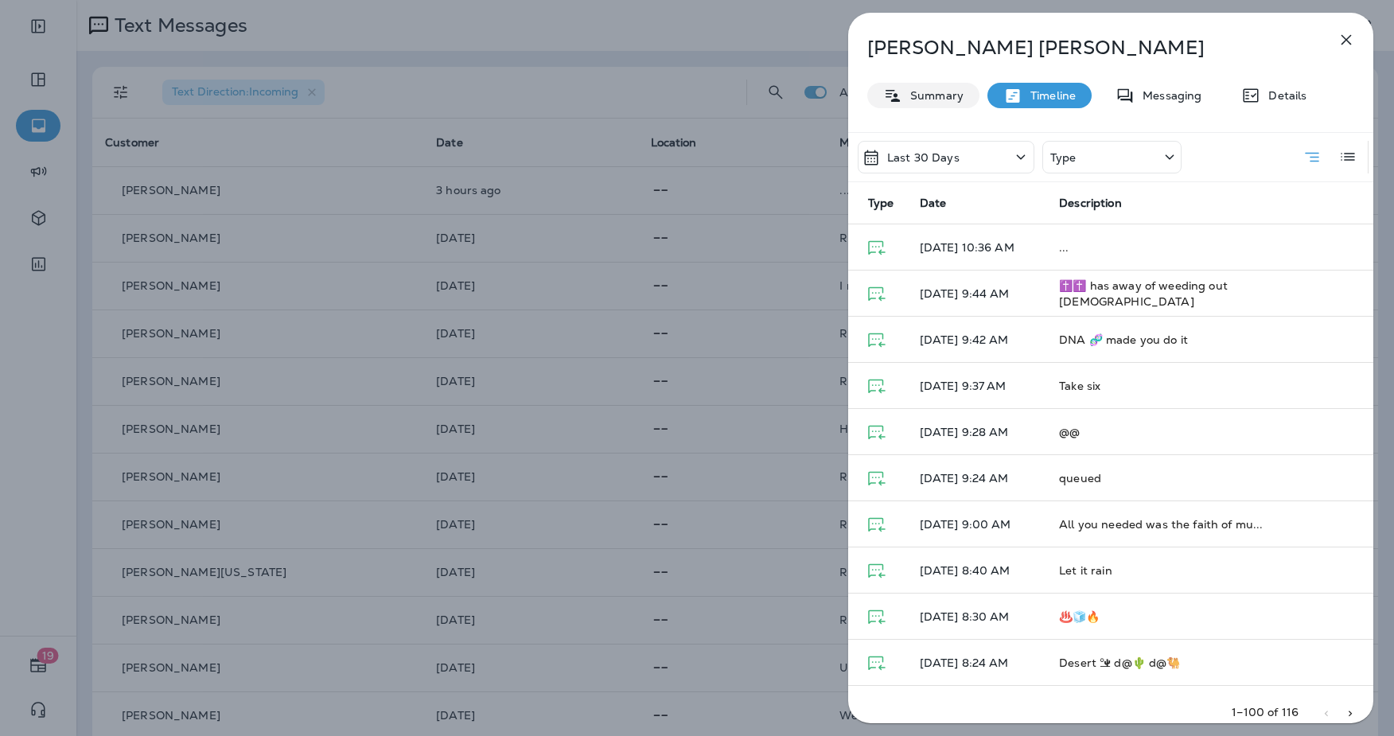
click at [924, 97] on p "Summary" at bounding box center [933, 95] width 61 height 13
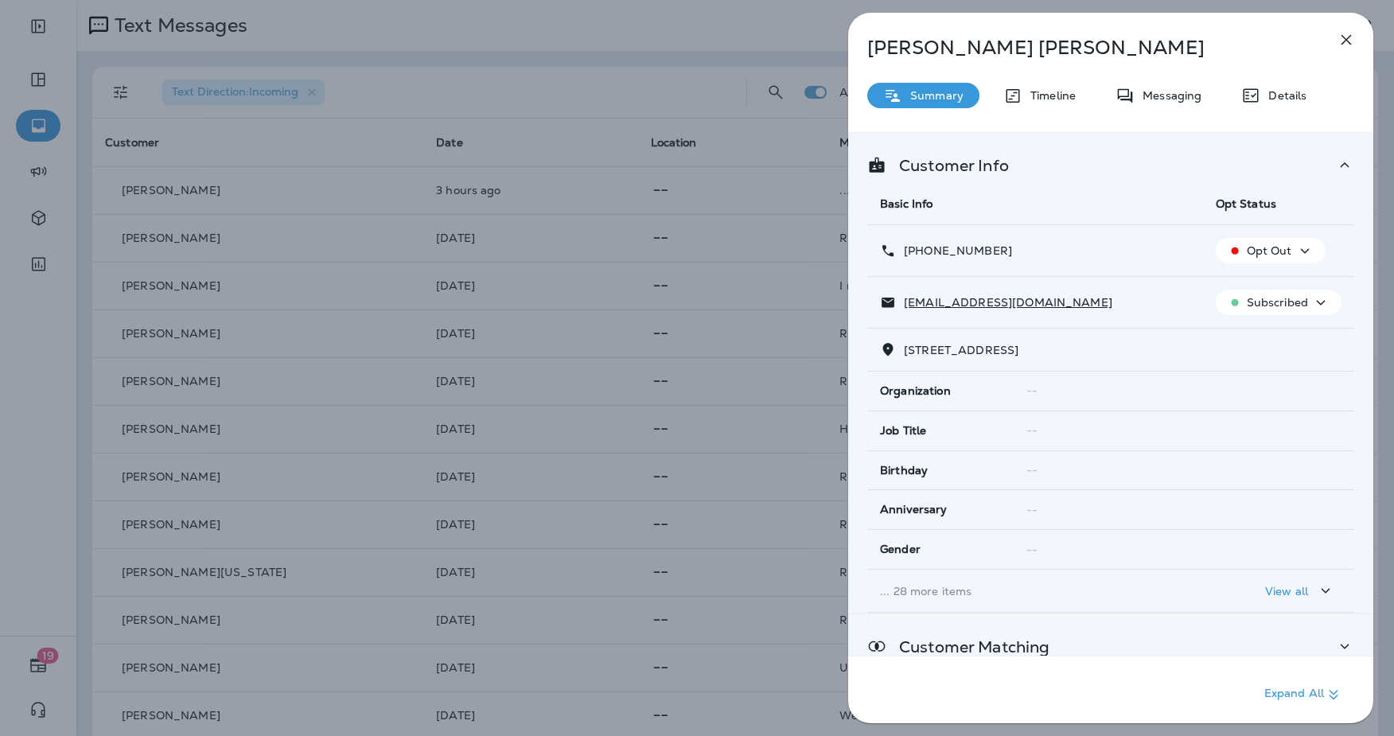
scroll to position [168, 0]
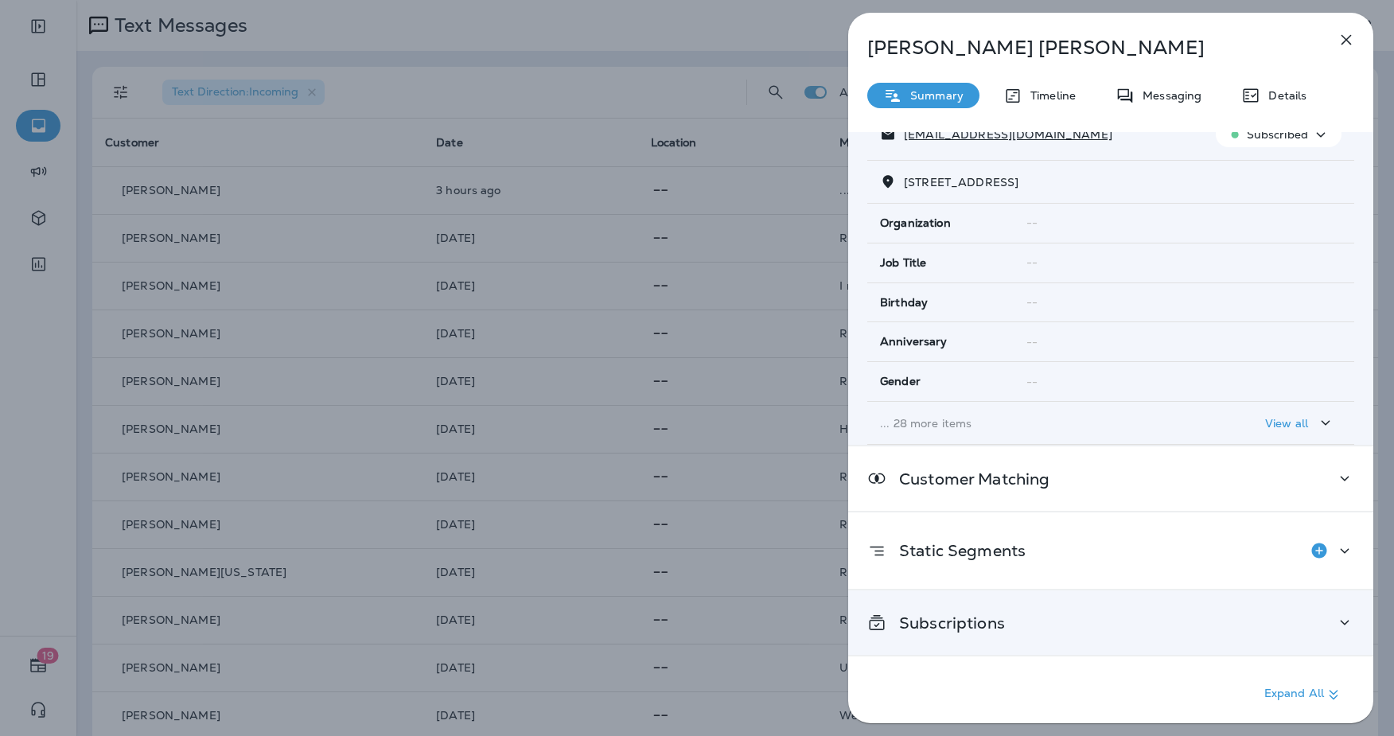
click at [1267, 619] on div "Subscriptions" at bounding box center [1111, 623] width 487 height 20
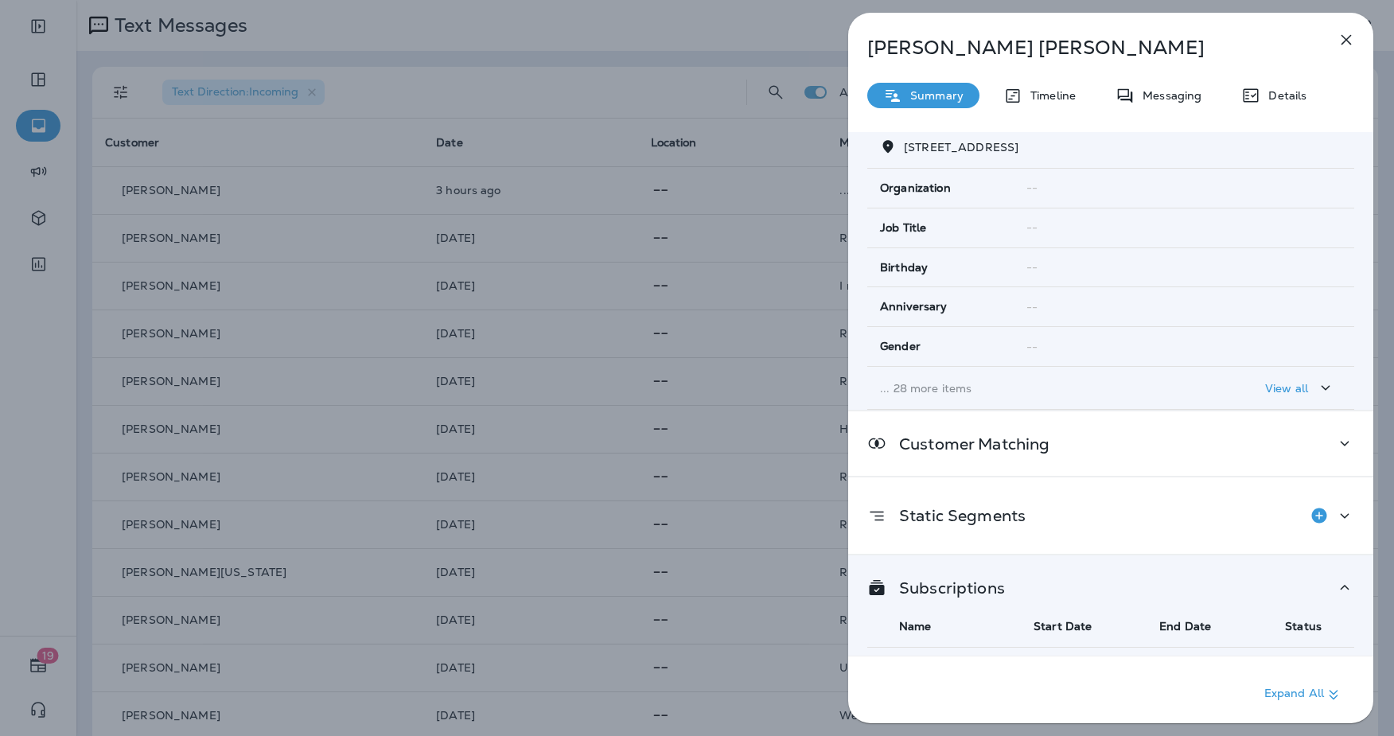
scroll to position [137, 0]
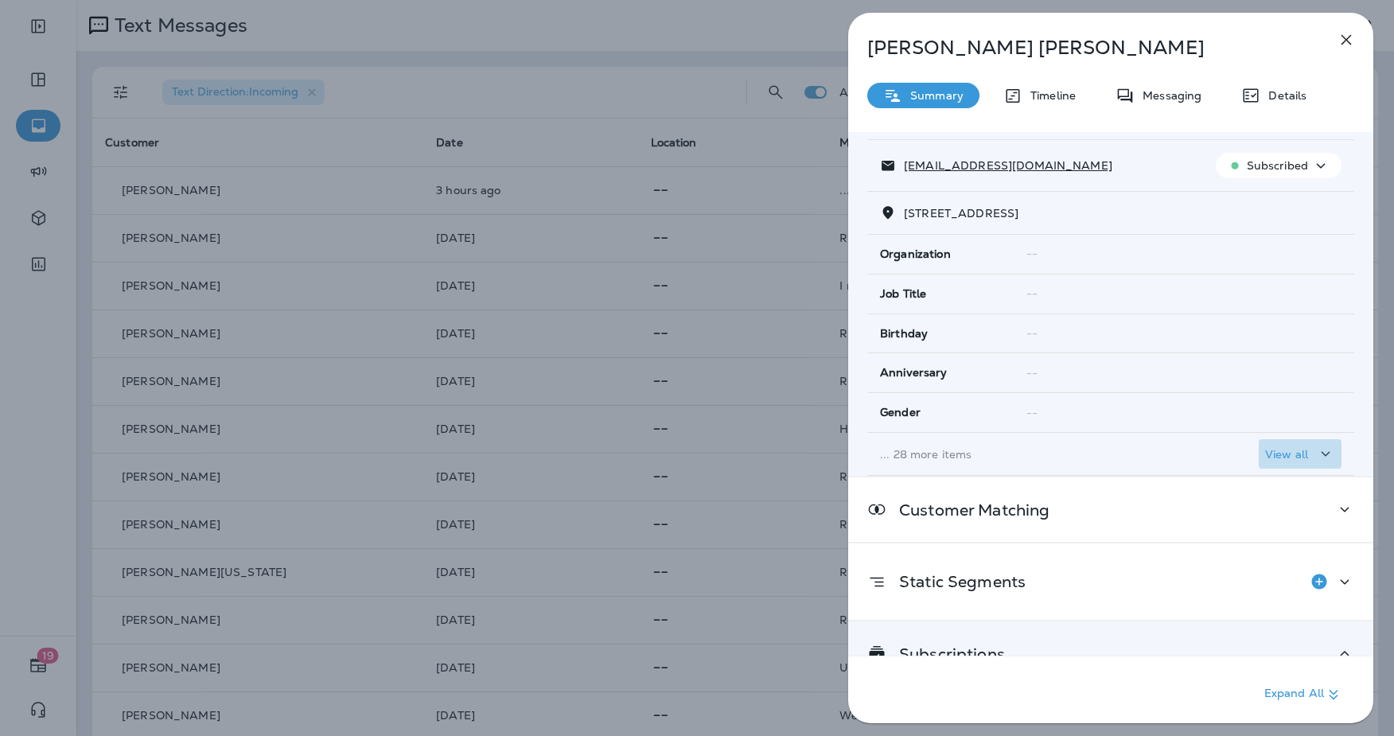
click at [1321, 450] on icon "button" at bounding box center [1325, 454] width 19 height 20
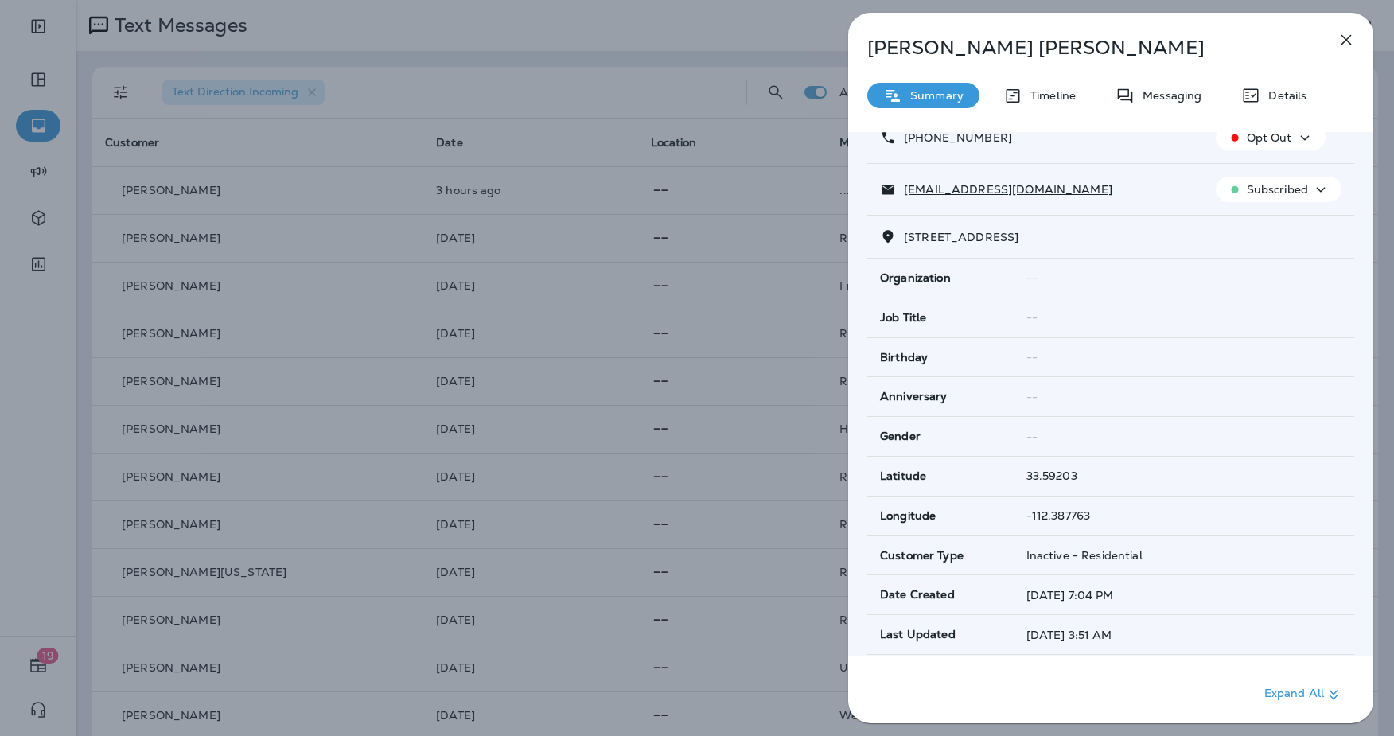
scroll to position [0, 0]
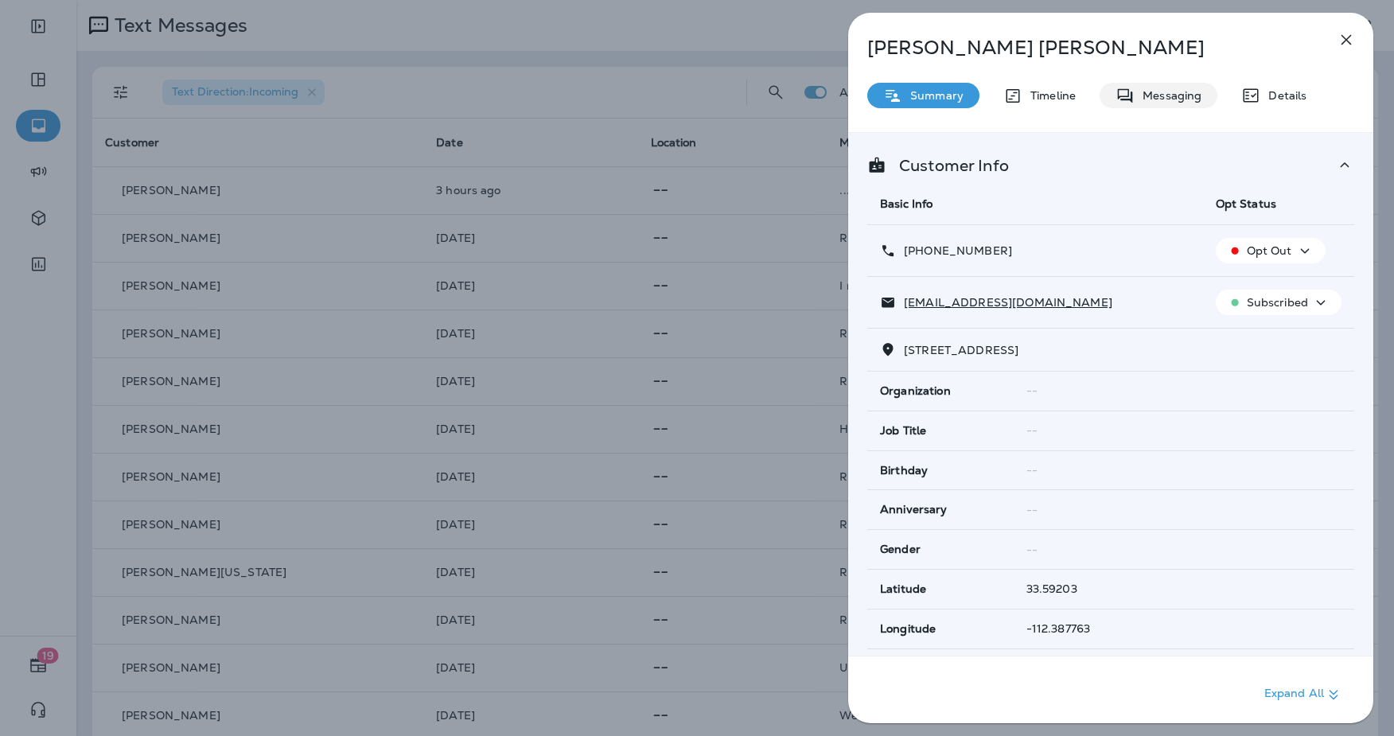
click at [1200, 89] on p "Messaging" at bounding box center [1168, 95] width 67 height 13
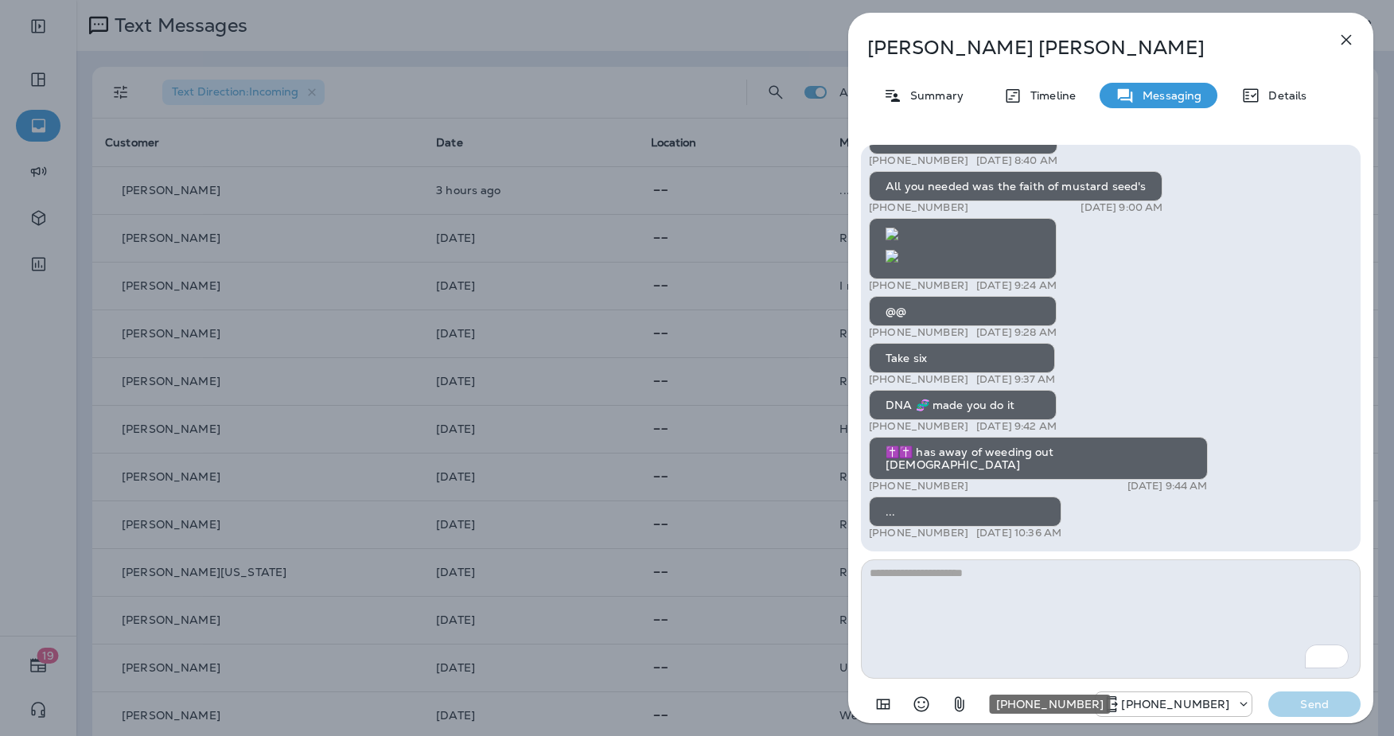
click at [1169, 713] on div "[PHONE_NUMBER]" at bounding box center [1174, 704] width 156 height 19
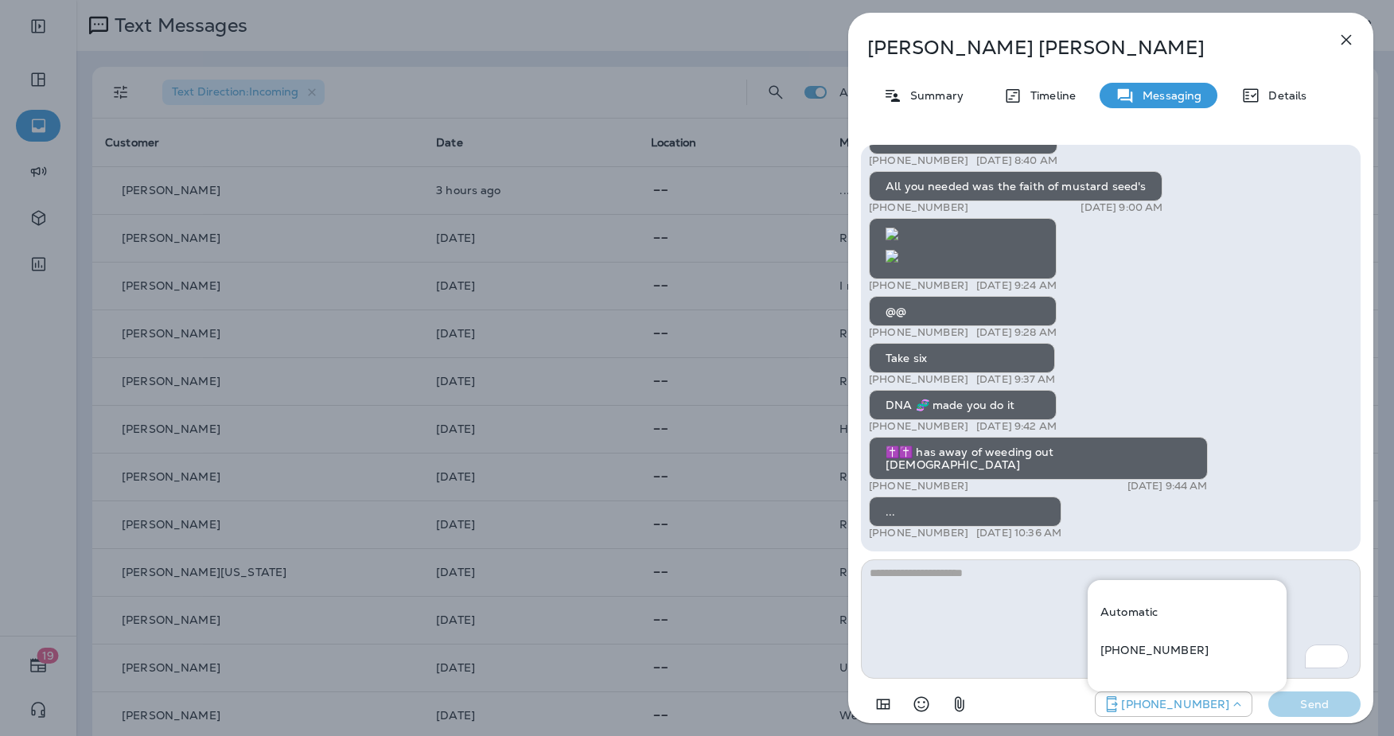
click at [983, 701] on div "+14809999869 Send" at bounding box center [1111, 699] width 500 height 41
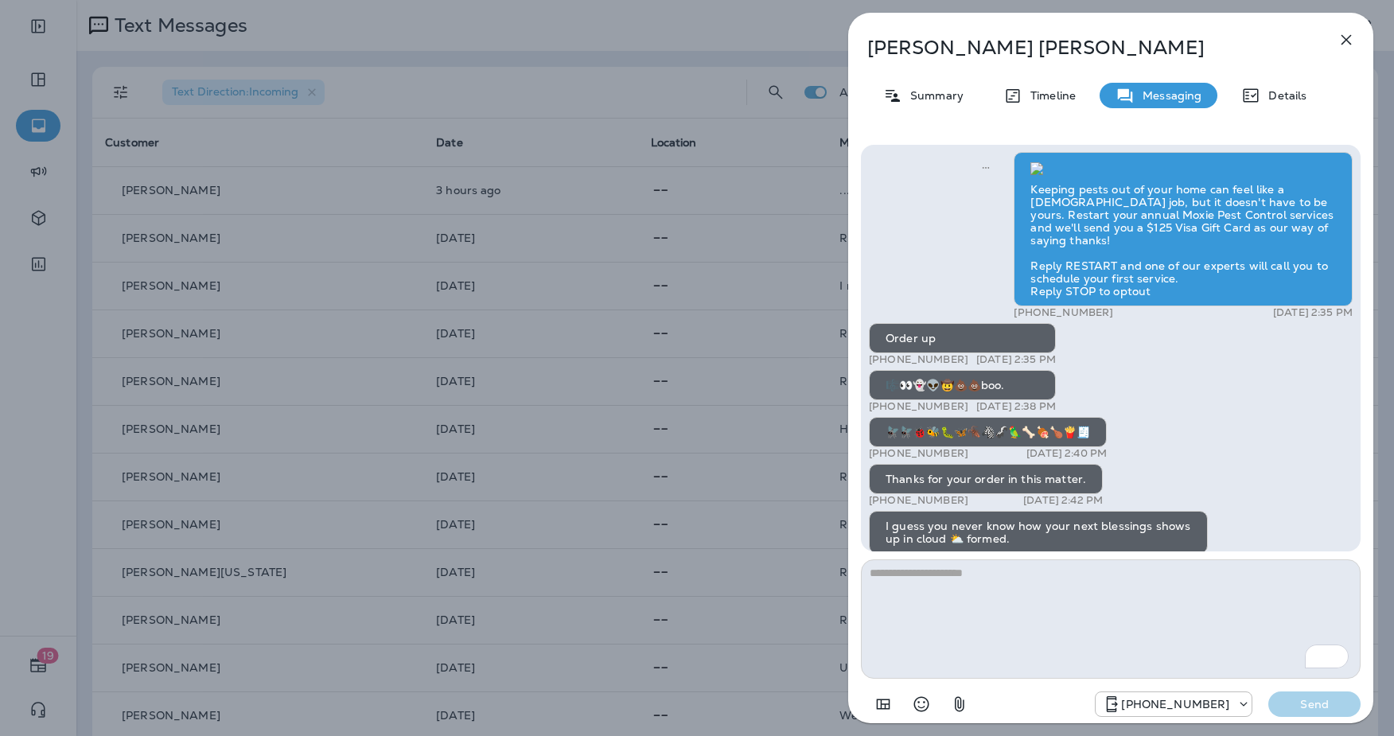
scroll to position [-11235, 0]
click at [982, 166] on icon "Sent" at bounding box center [986, 168] width 8 height 8
click at [1319, 103] on div "Summary Timeline Messaging Details" at bounding box center [1110, 95] width 525 height 25
click at [1312, 102] on div "Details" at bounding box center [1274, 95] width 97 height 25
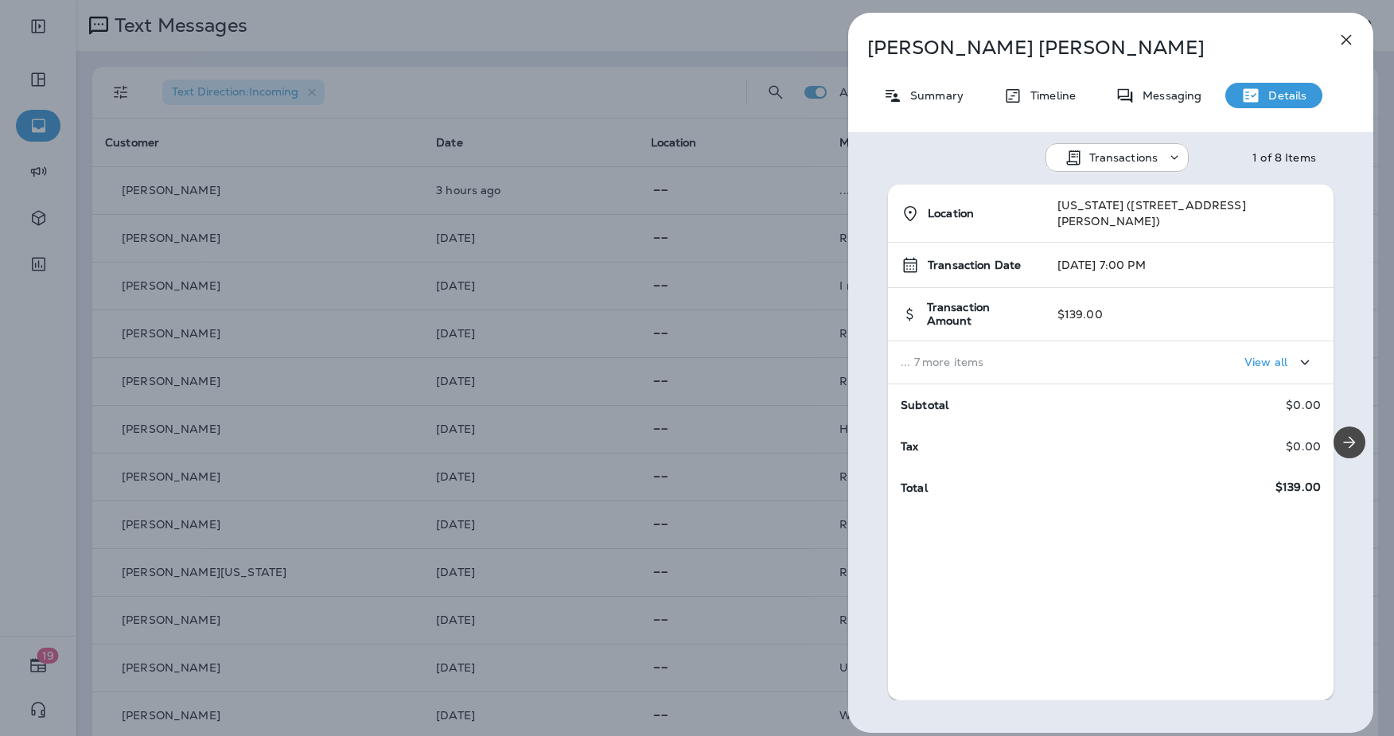
click at [1344, 38] on icon "button" at bounding box center [1347, 40] width 10 height 10
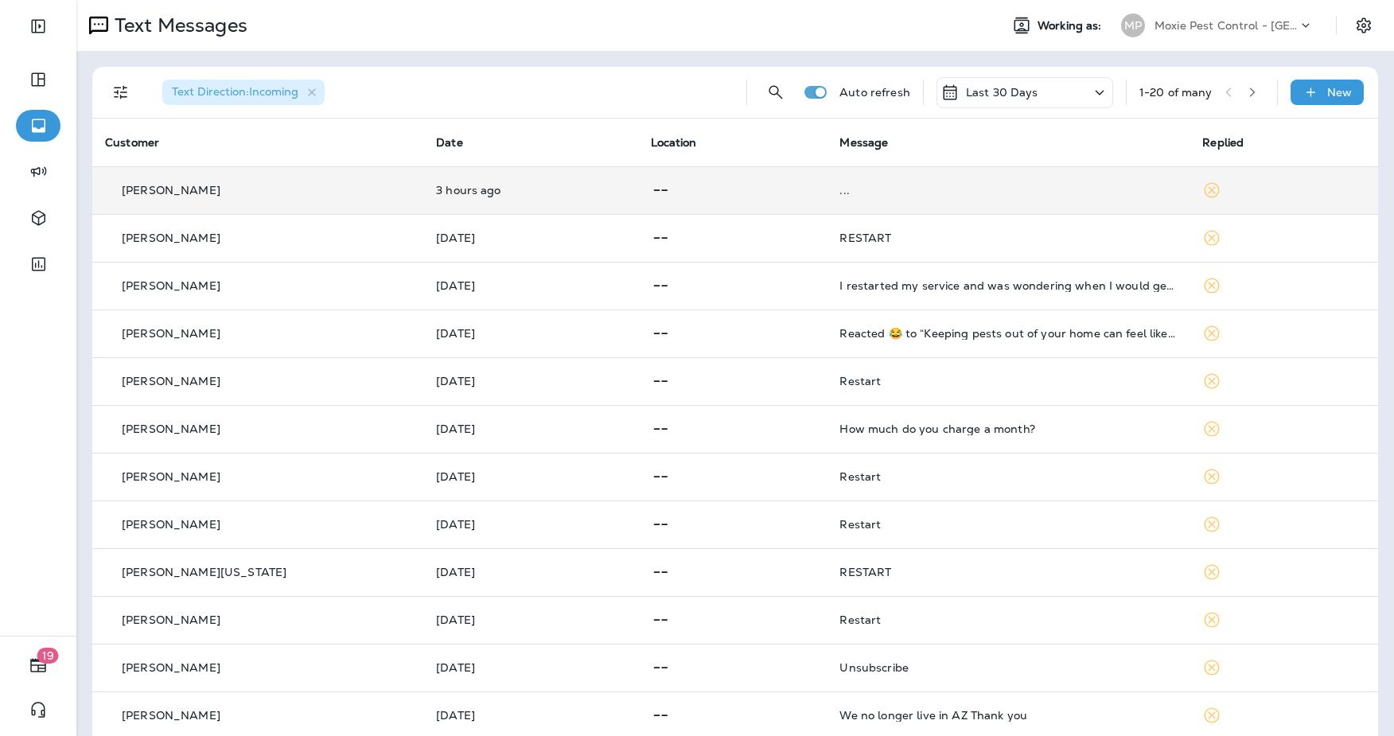
click at [1203, 188] on icon at bounding box center [1212, 190] width 19 height 19
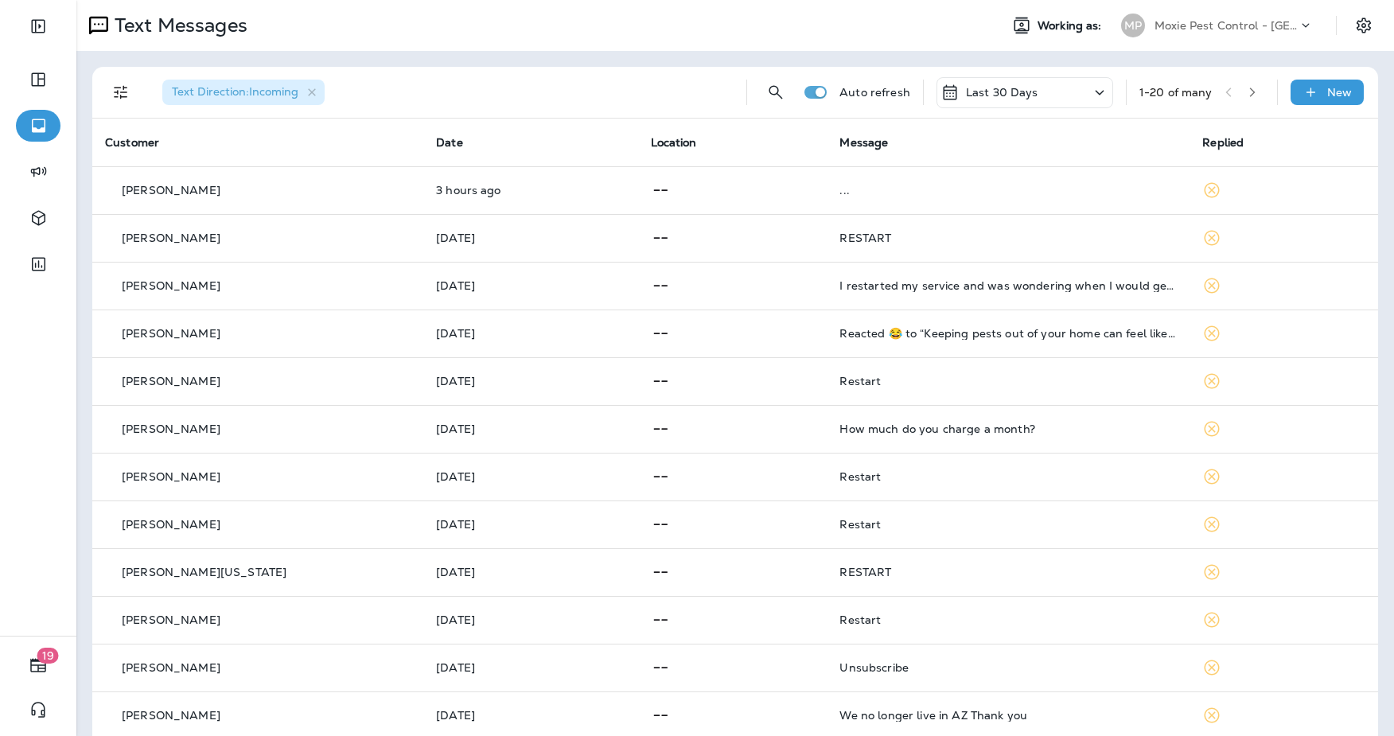
scroll to position [401, 0]
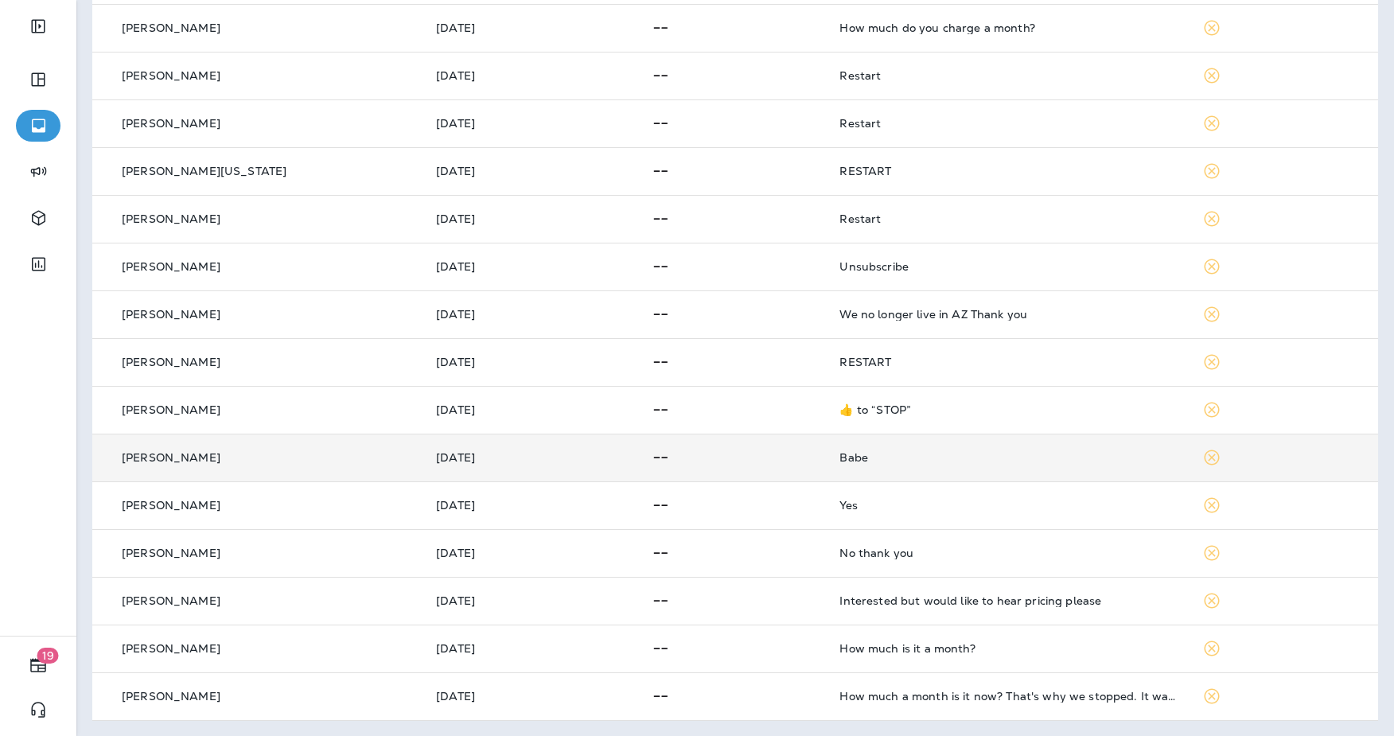
click at [861, 459] on div "Babe" at bounding box center [1008, 457] width 337 height 13
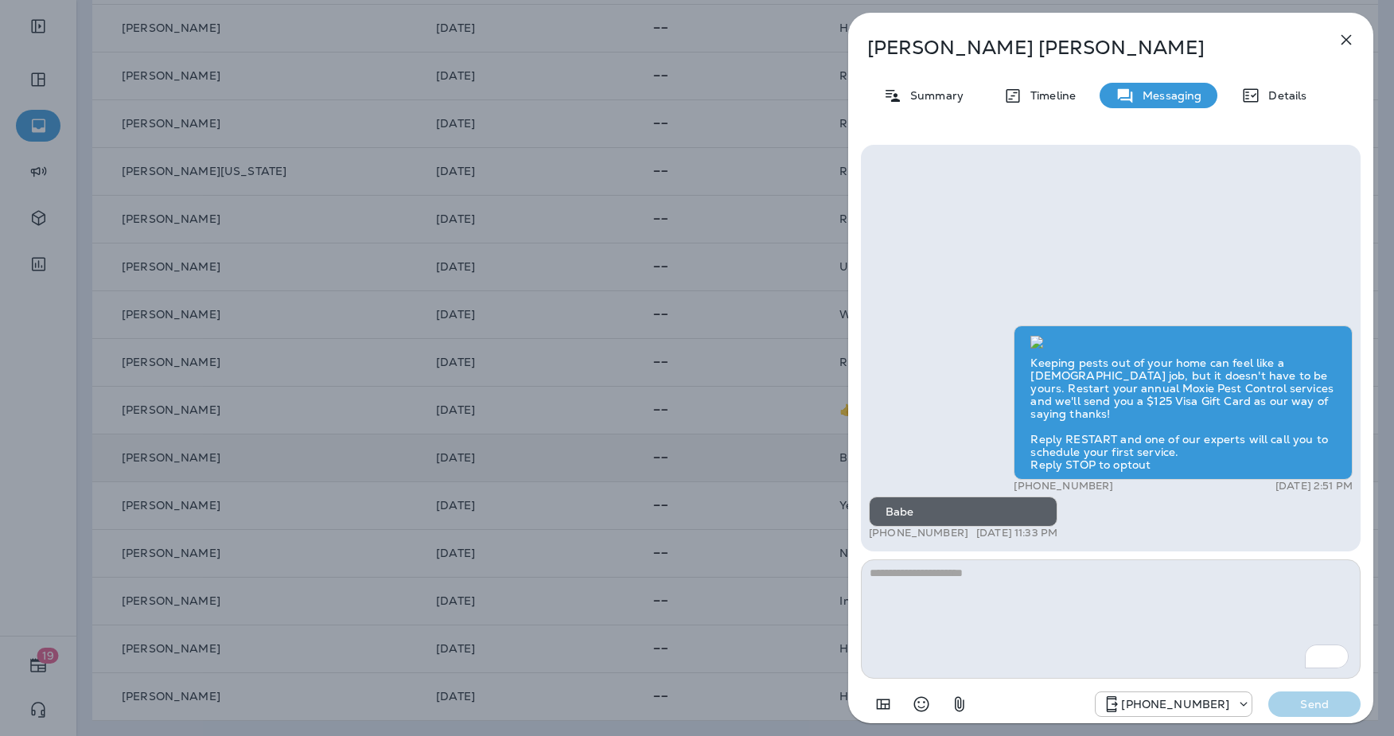
click at [1342, 37] on icon "button" at bounding box center [1346, 39] width 19 height 19
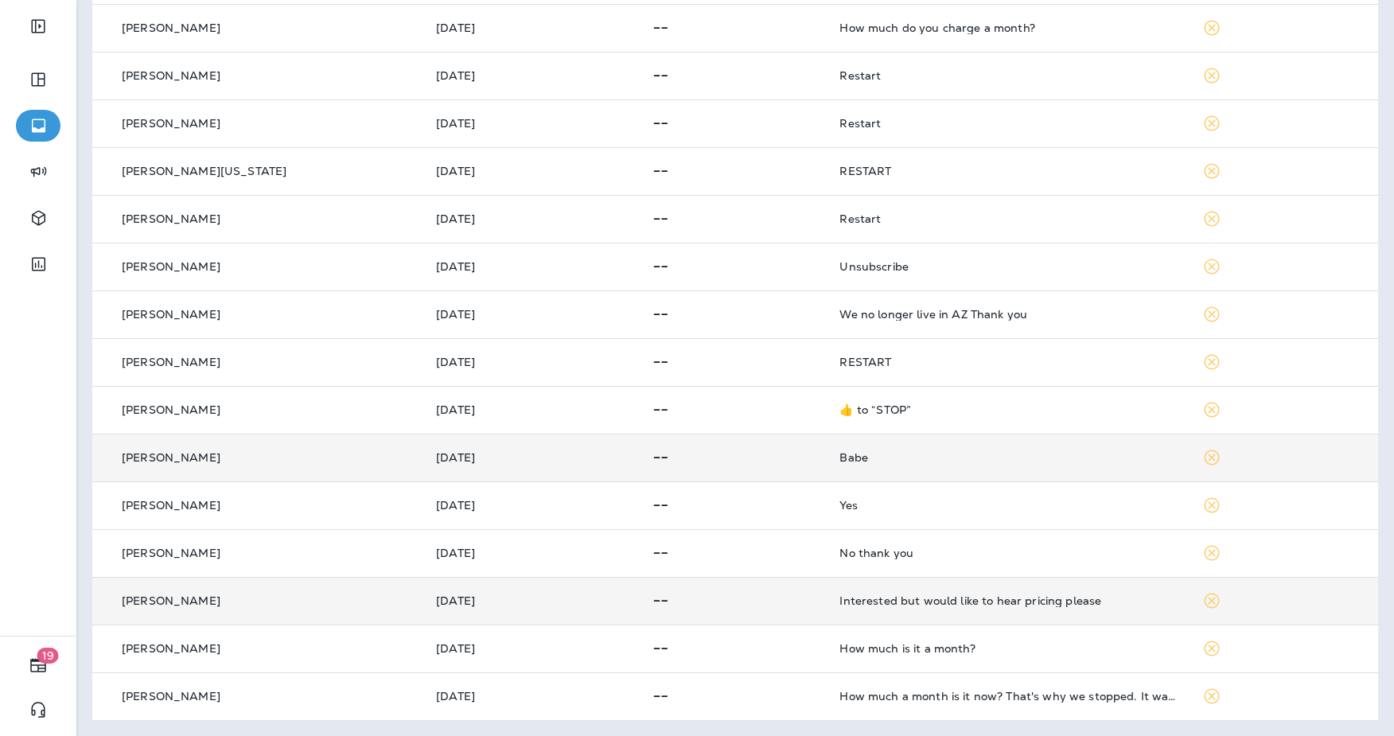
click at [963, 603] on div "Interested but would like to hear pricing please" at bounding box center [1008, 601] width 337 height 13
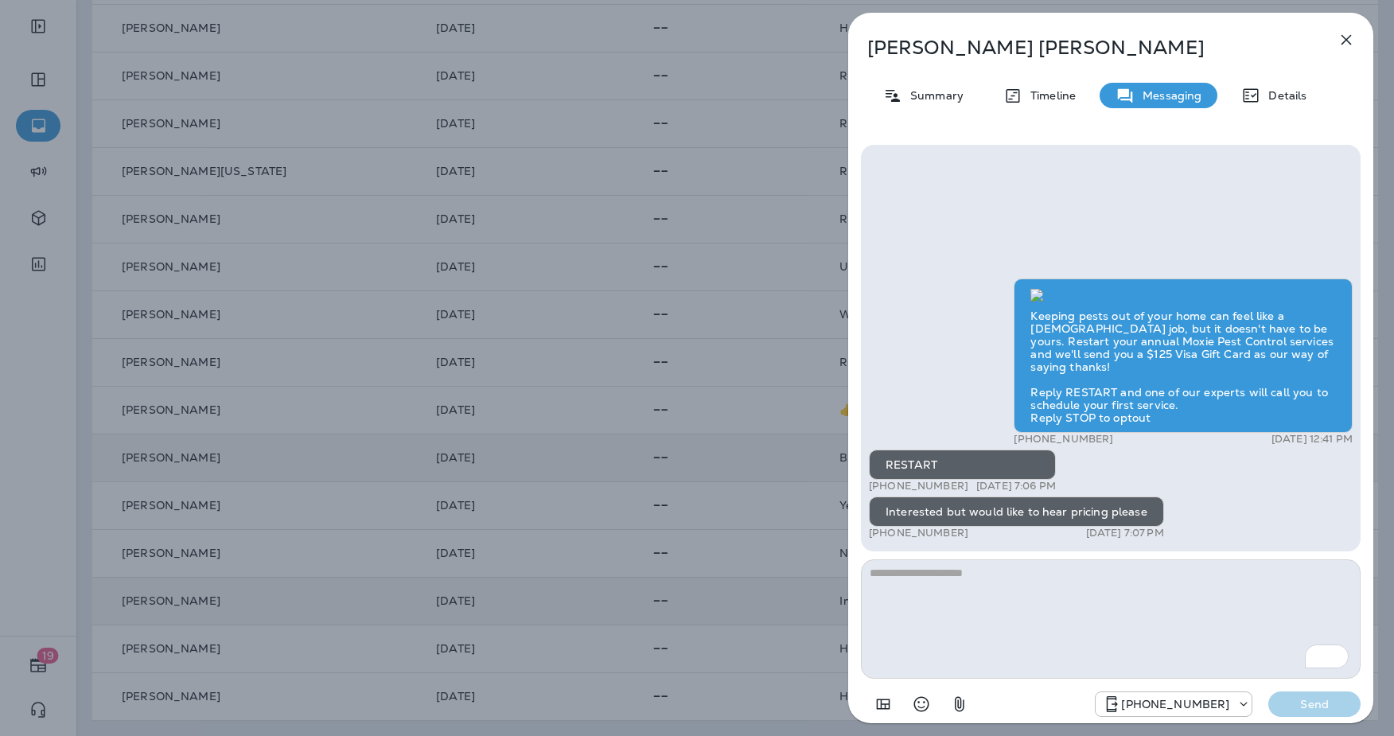
click at [1344, 43] on icon "button" at bounding box center [1346, 39] width 19 height 19
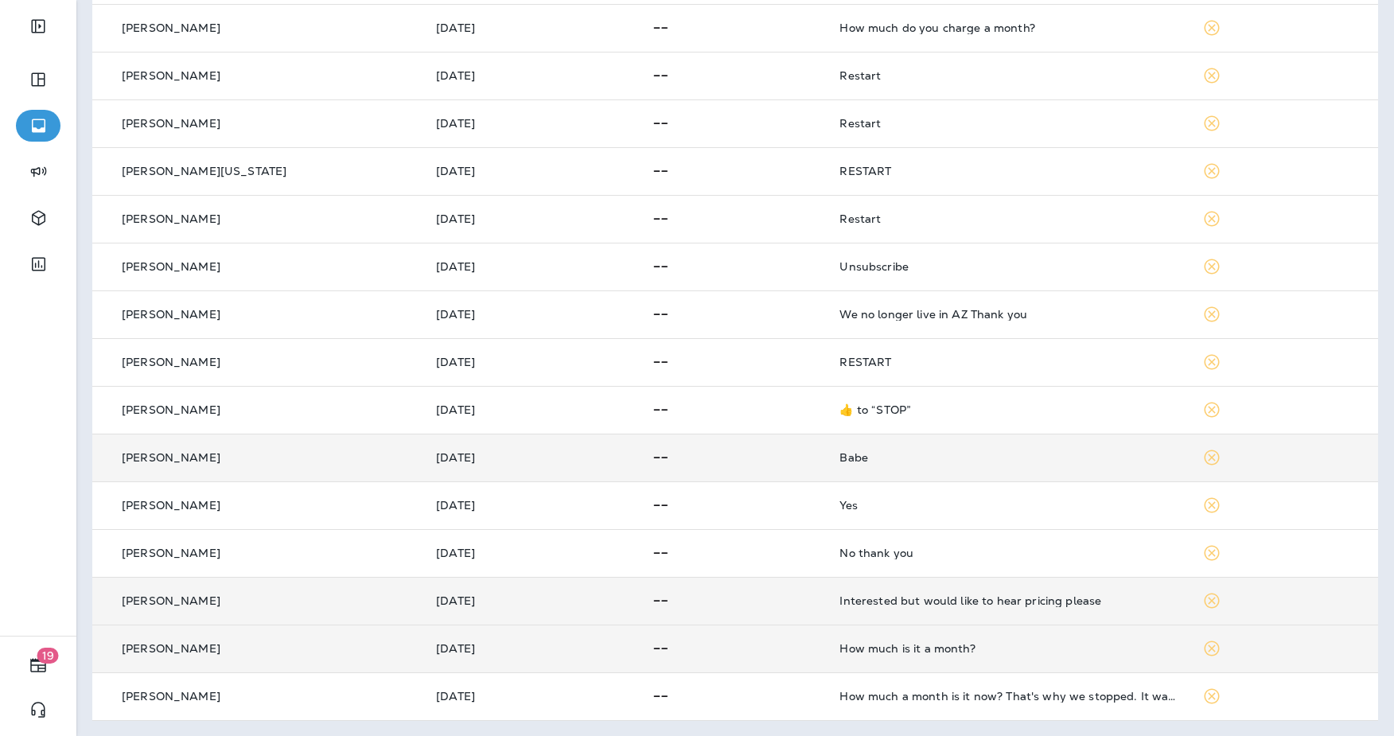
click at [937, 657] on td "How much is it a month?" at bounding box center [1008, 649] width 363 height 48
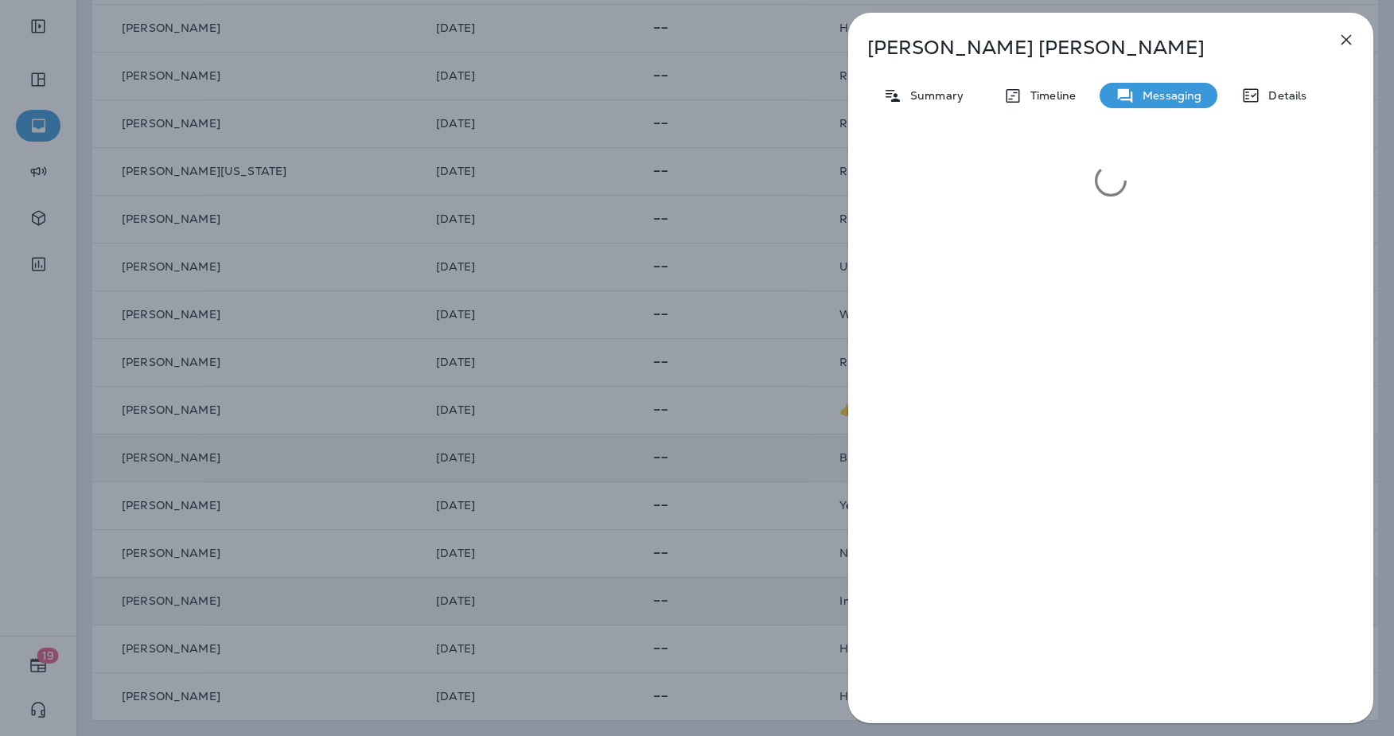
click at [1349, 42] on icon "button" at bounding box center [1347, 40] width 10 height 10
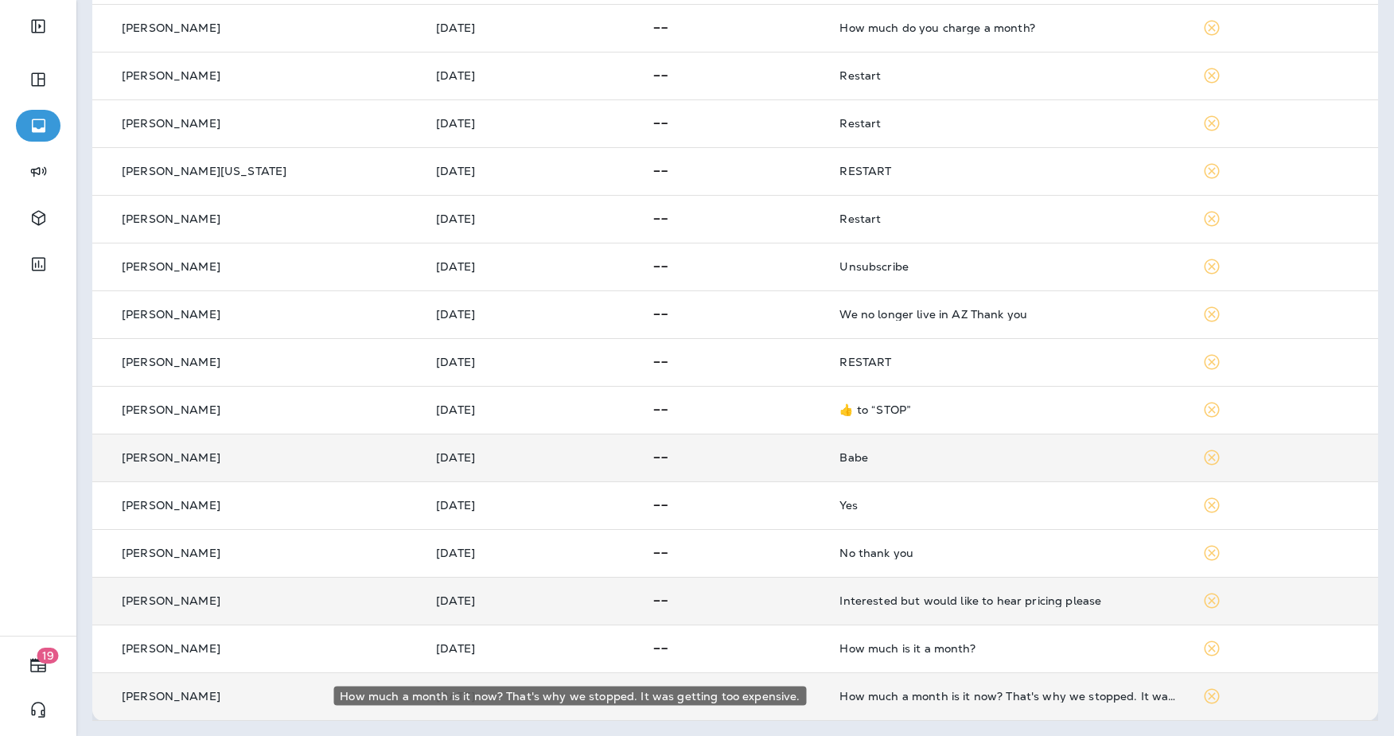
click at [1088, 693] on div "How much a month is it now? That's why we stopped. It was getting too expensive." at bounding box center [1008, 696] width 337 height 13
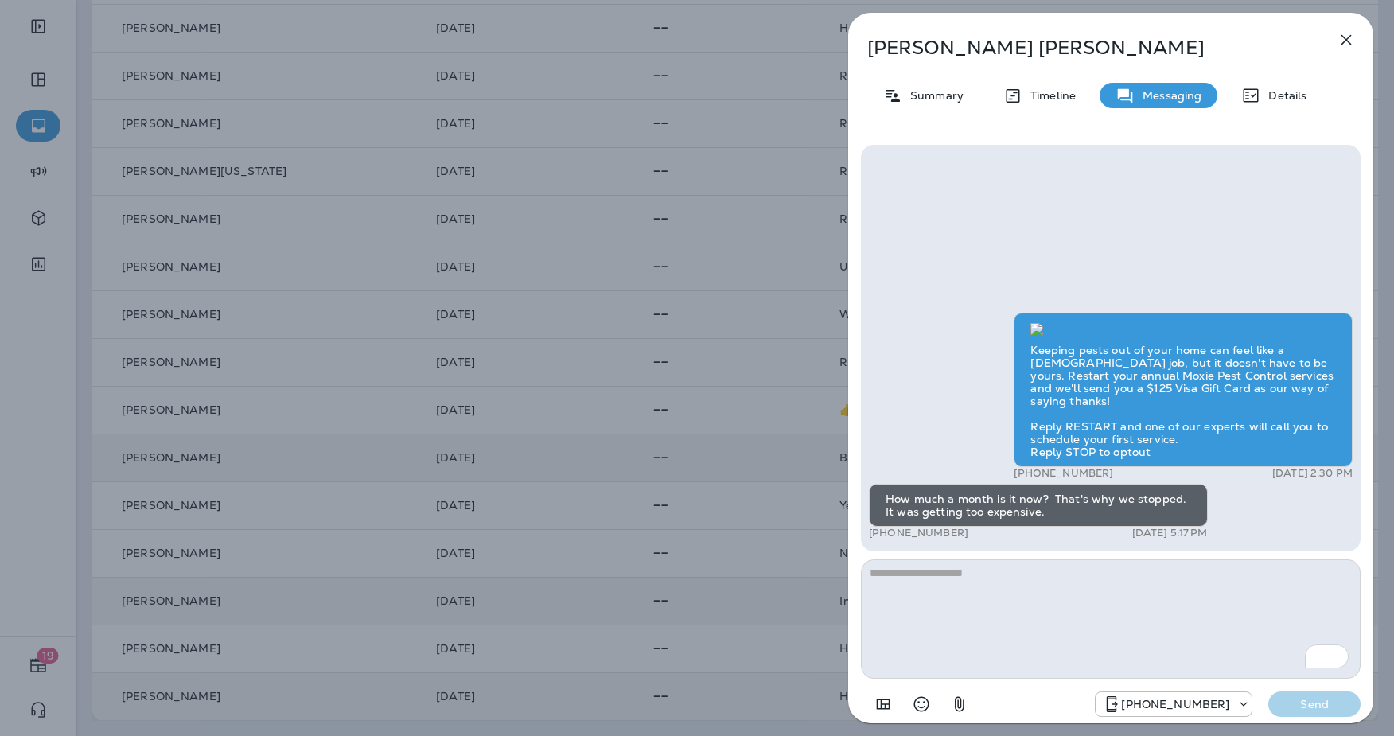
click at [1345, 37] on icon "button" at bounding box center [1346, 39] width 19 height 19
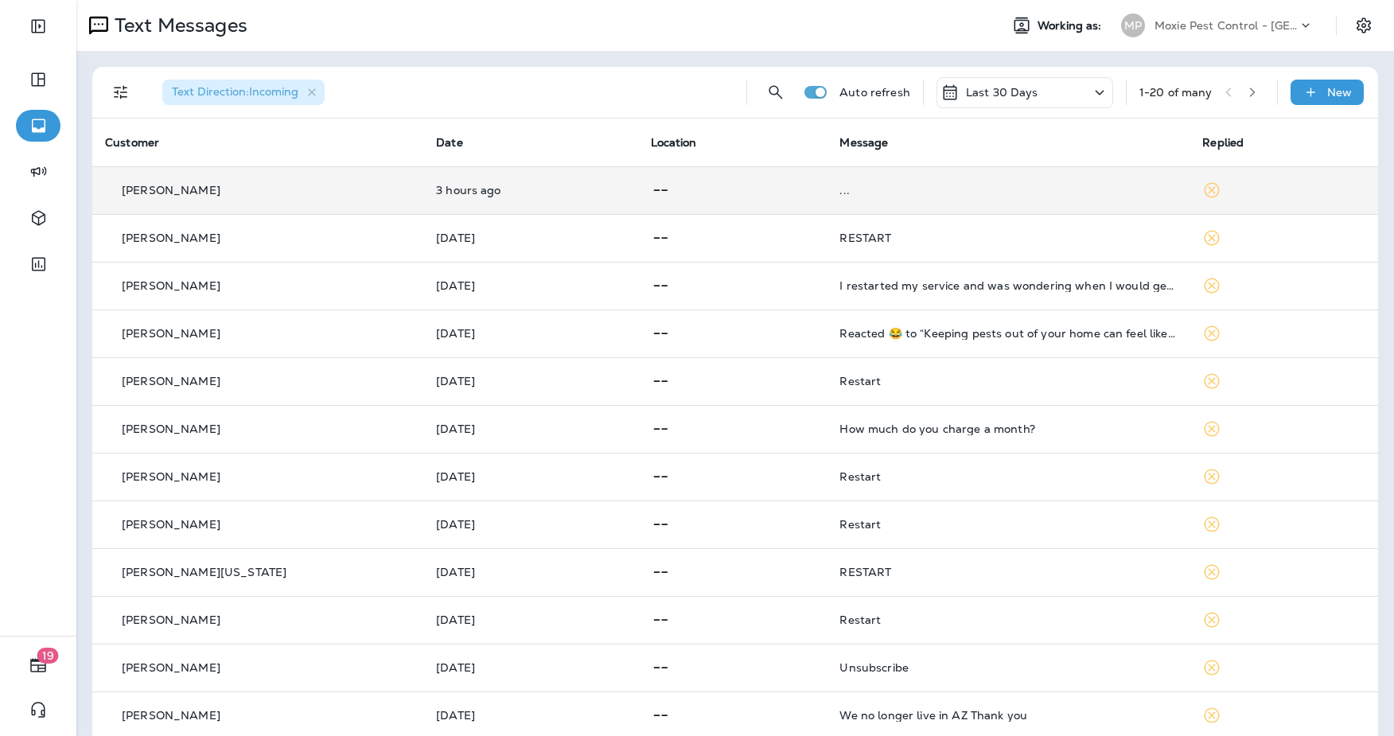
click at [244, 189] on div "[PERSON_NAME]" at bounding box center [258, 190] width 306 height 17
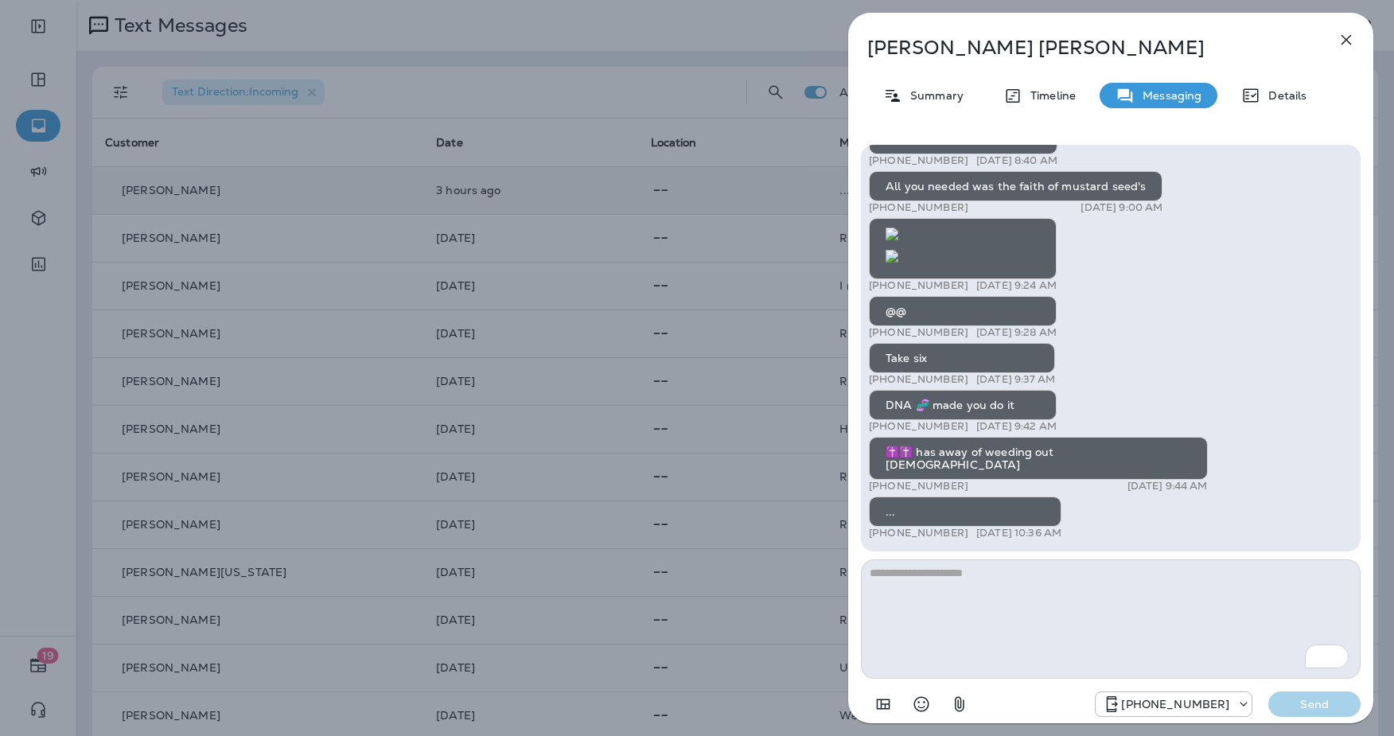
click at [1356, 42] on button "button" at bounding box center [1347, 40] width 32 height 32
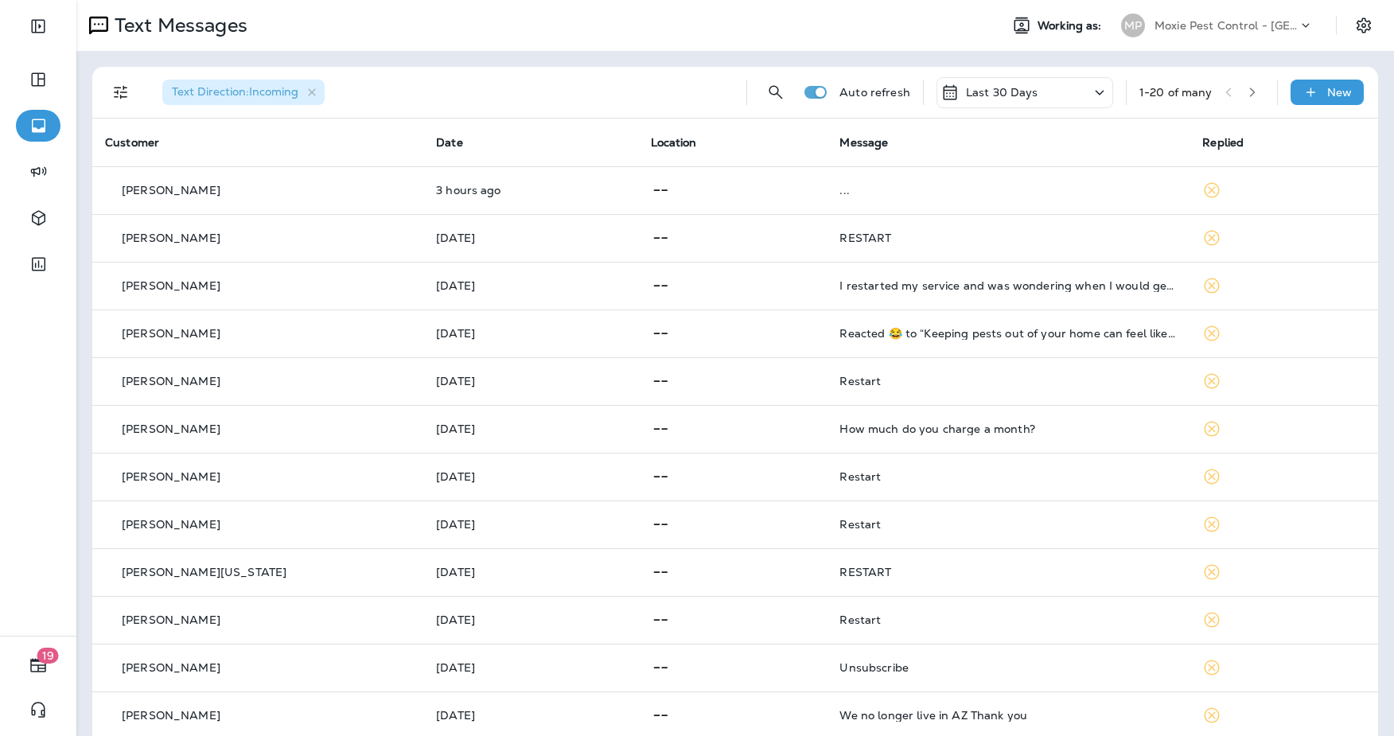
click at [1256, 96] on icon "button" at bounding box center [1252, 92] width 11 height 11
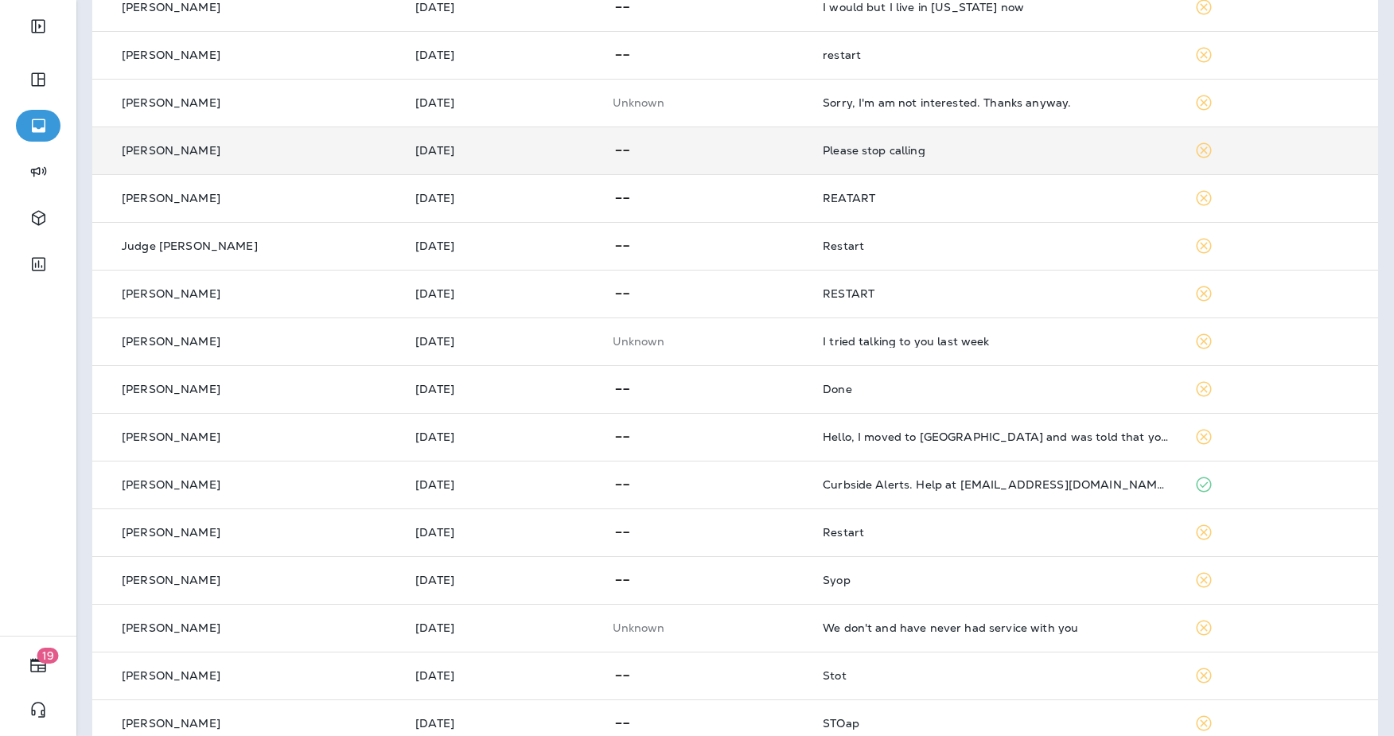
scroll to position [401, 0]
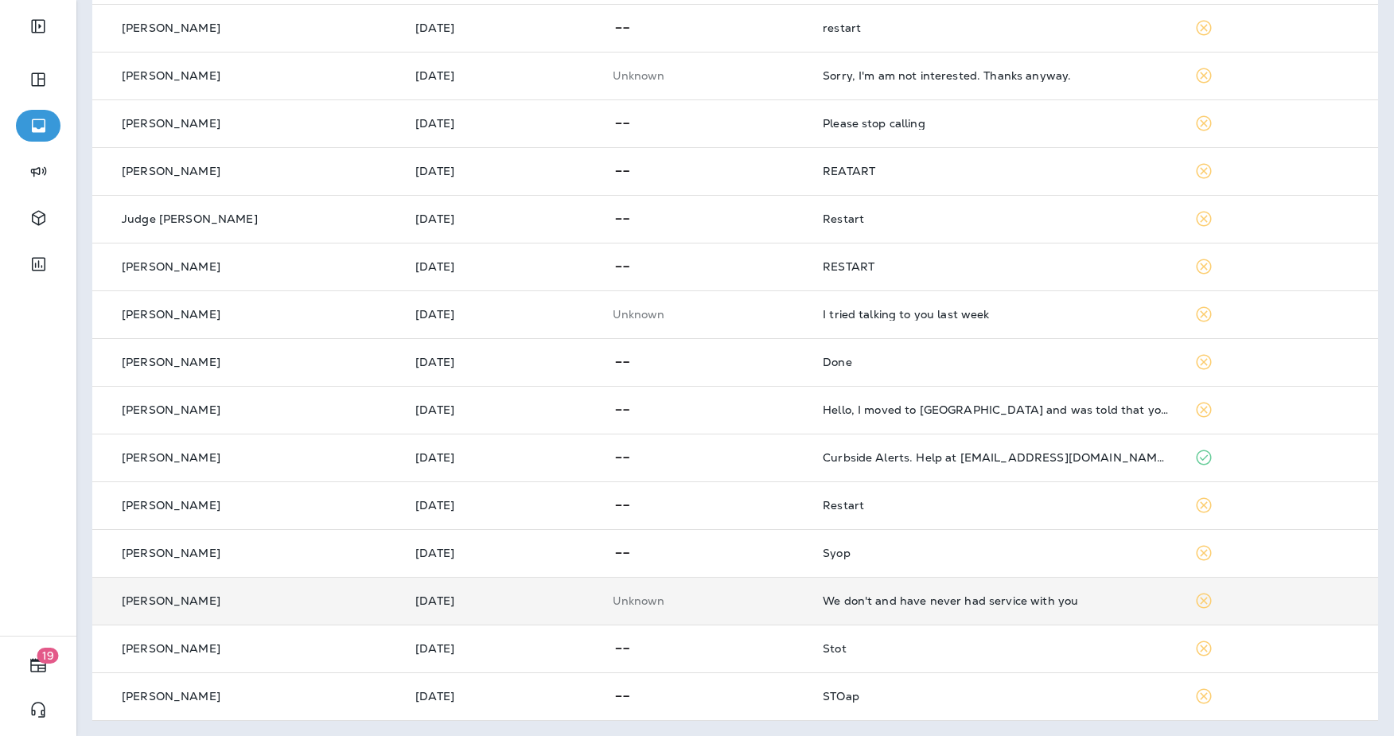
click at [838, 599] on div "We don't and have never had service with you" at bounding box center [996, 601] width 346 height 13
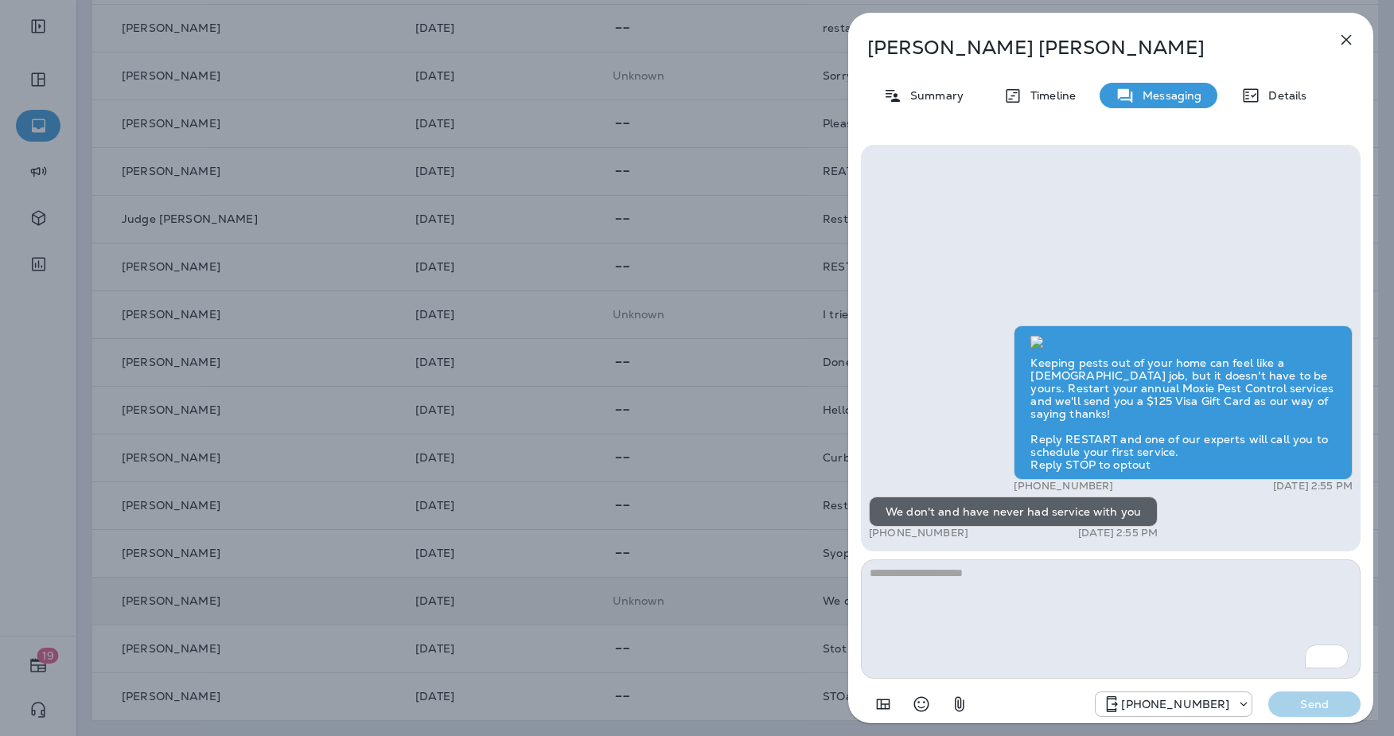
scroll to position [-316, 0]
click at [931, 86] on div "Summary" at bounding box center [924, 95] width 112 height 25
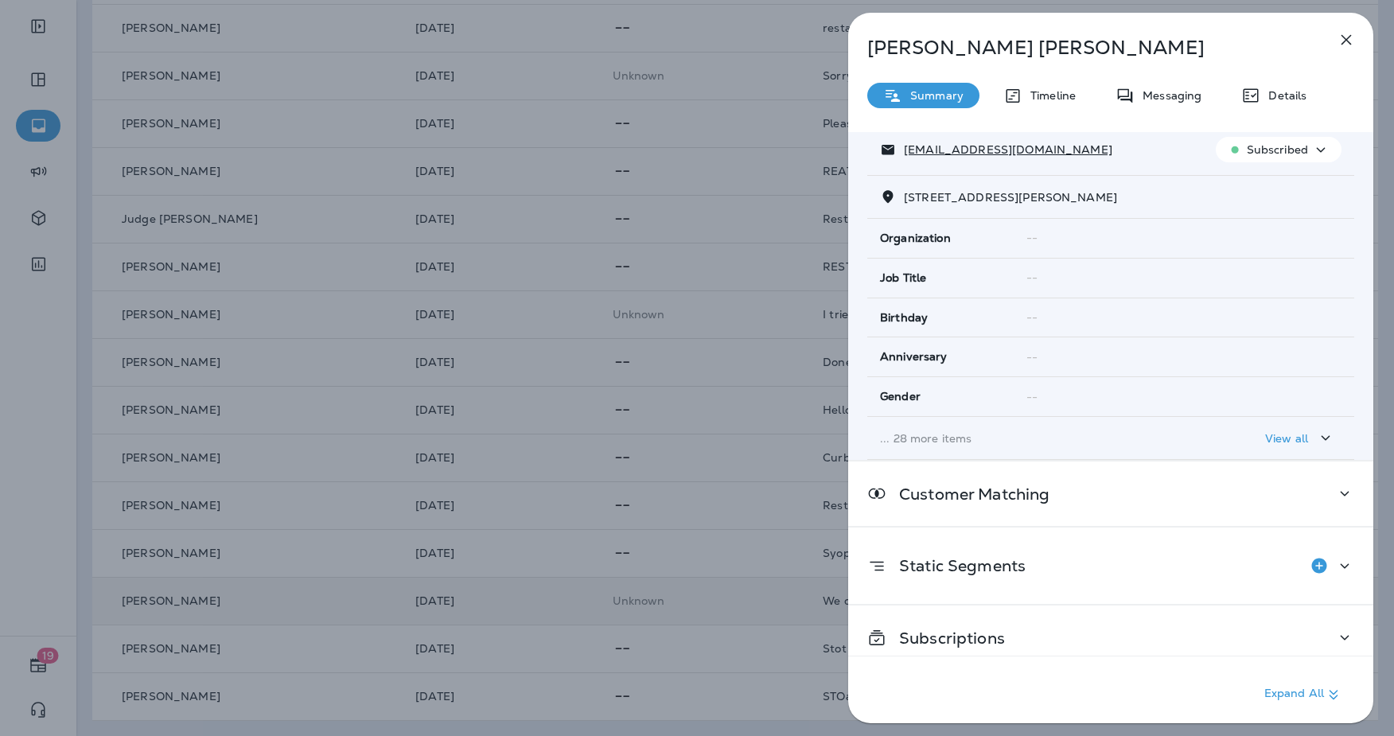
scroll to position [168, 0]
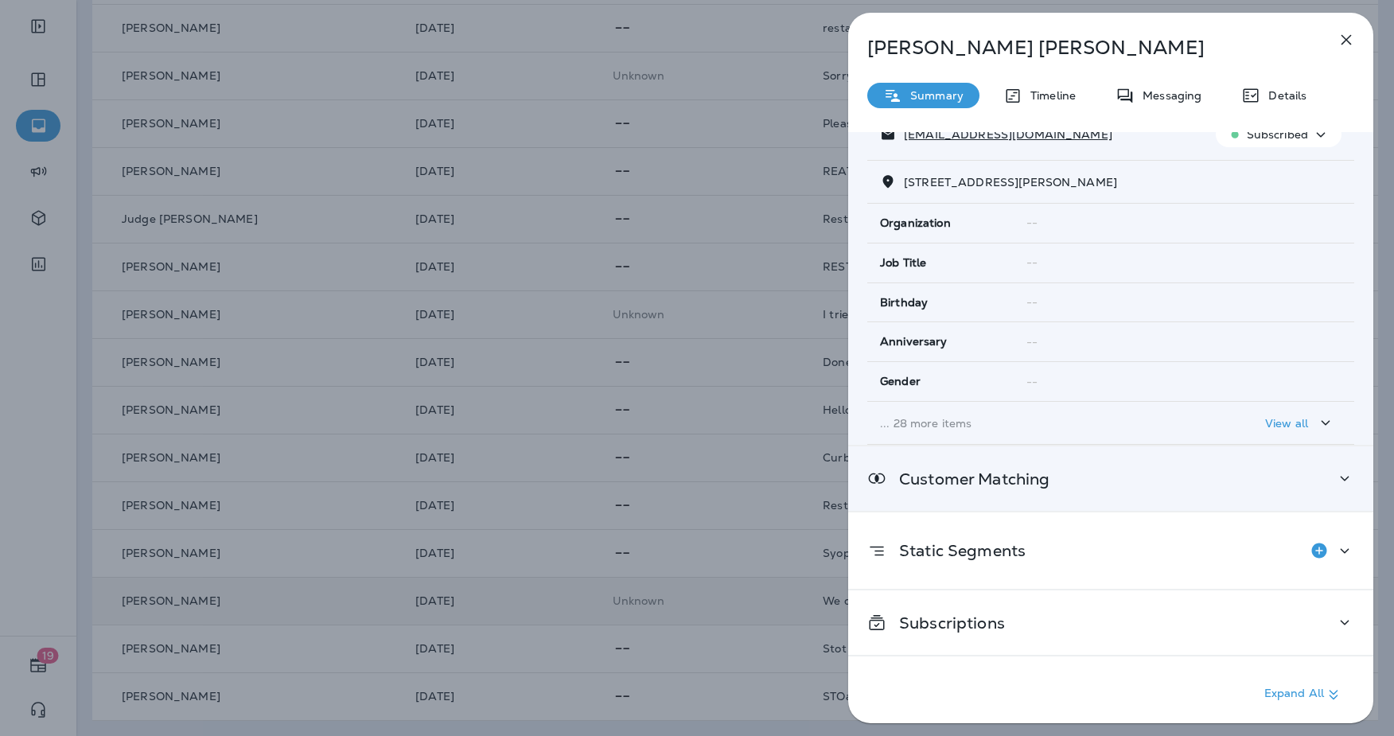
click at [1075, 493] on div "Customer Matching" at bounding box center [1110, 479] width 525 height 64
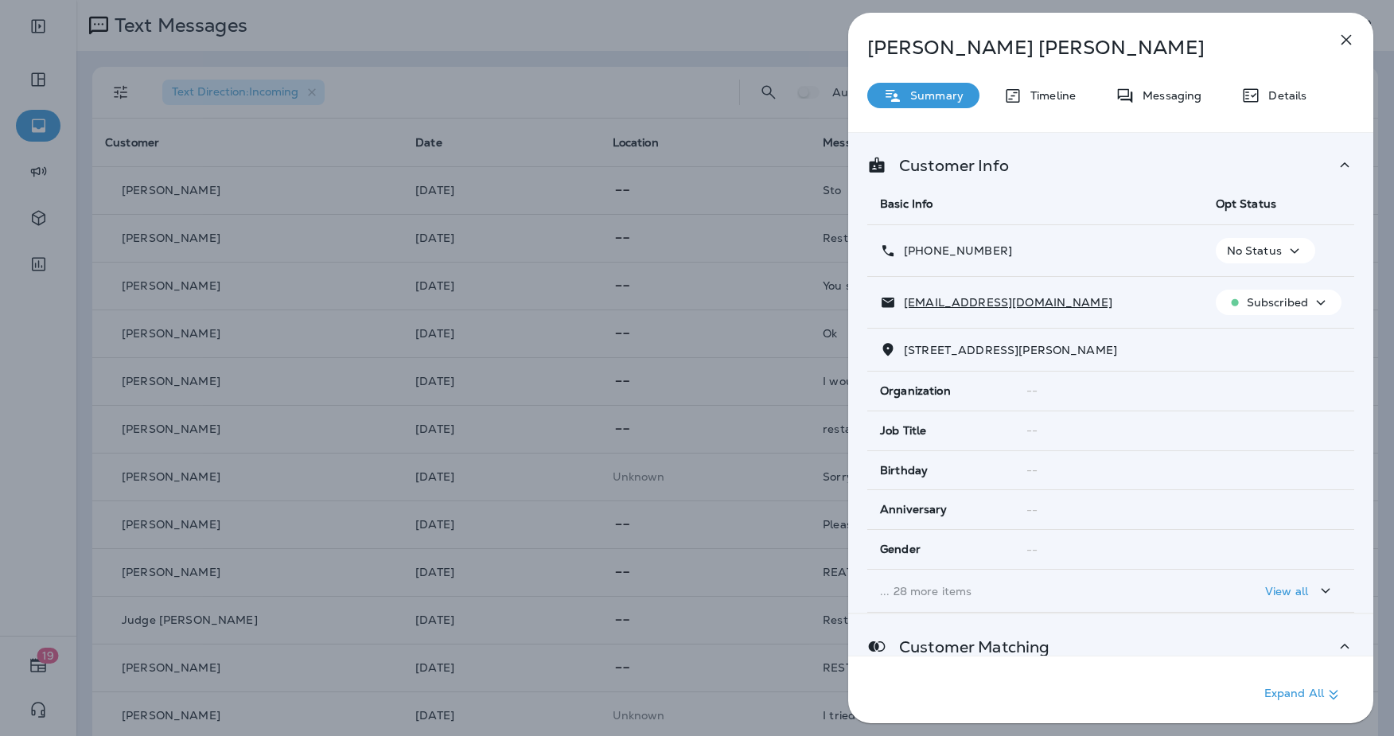
scroll to position [168, 0]
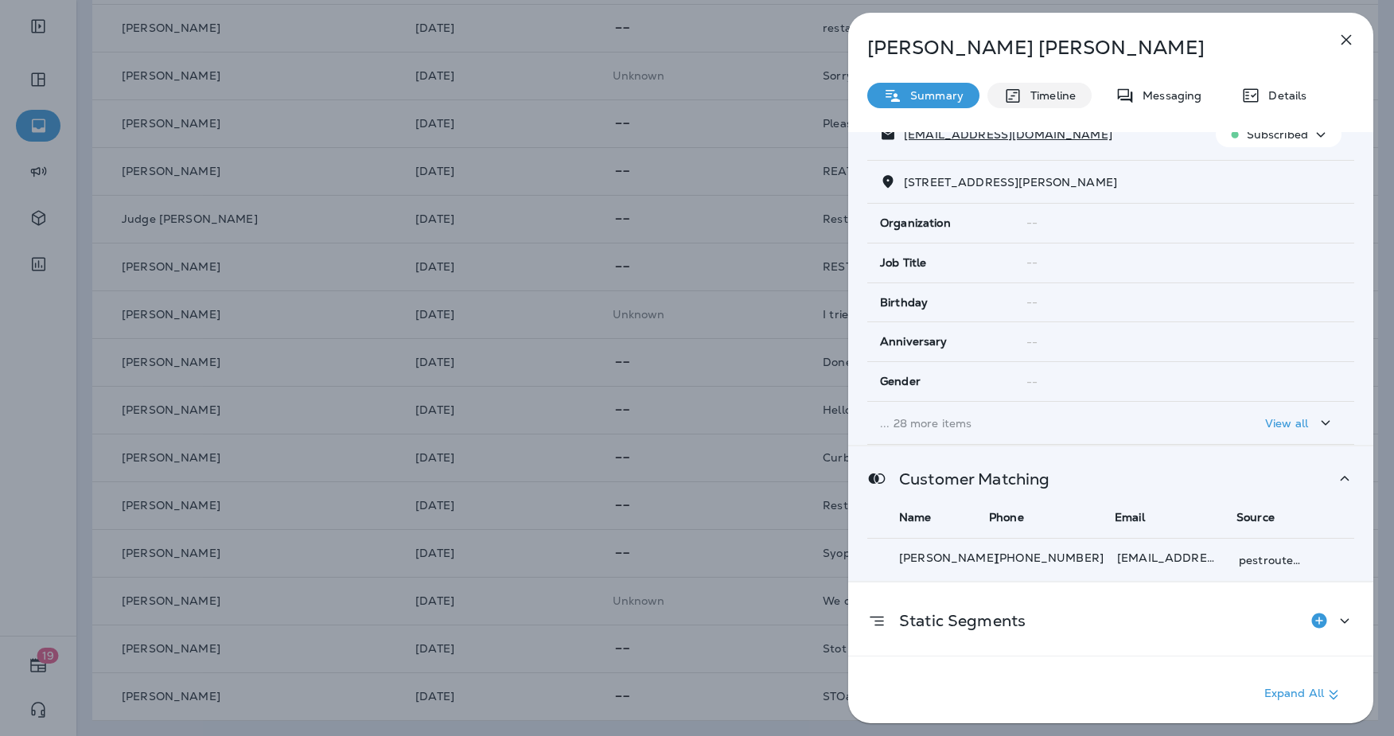
click at [1043, 97] on p "Timeline" at bounding box center [1049, 95] width 53 height 13
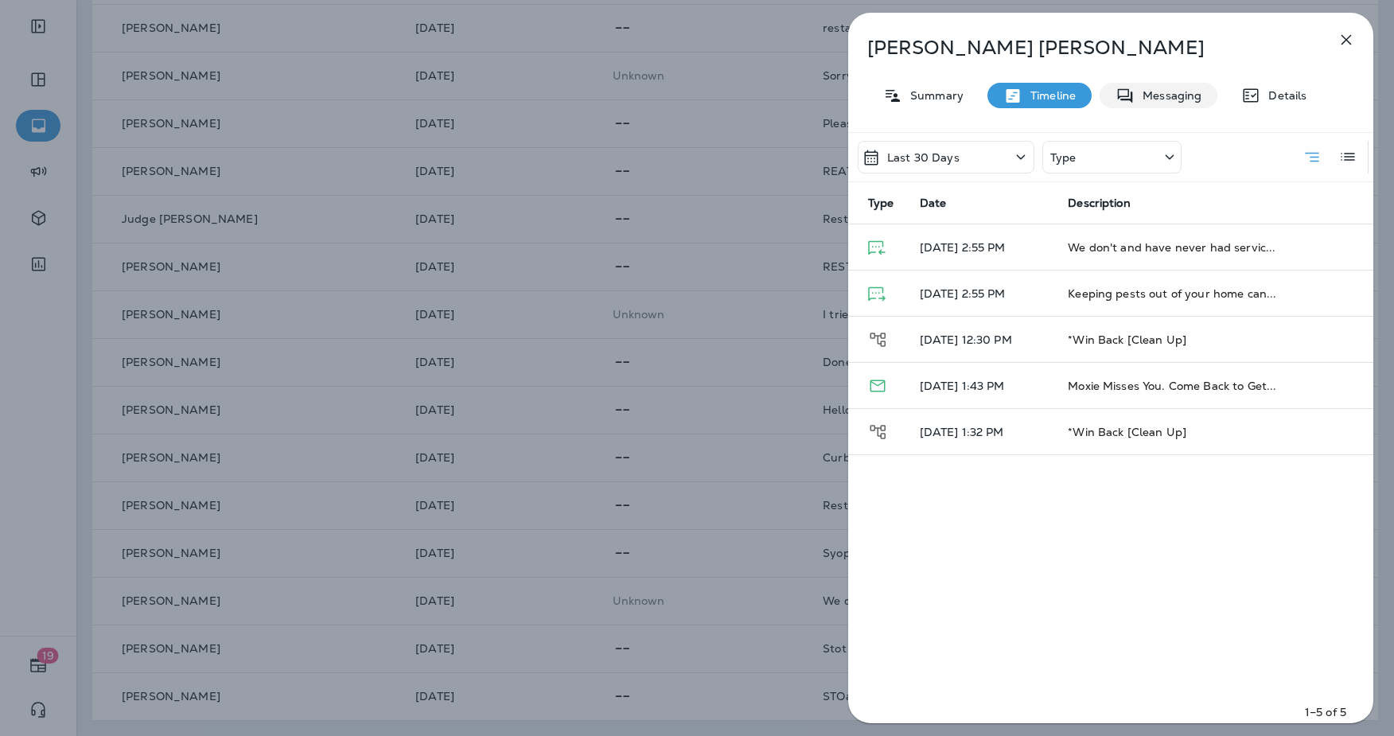
click at [1179, 101] on p "Messaging" at bounding box center [1168, 95] width 67 height 13
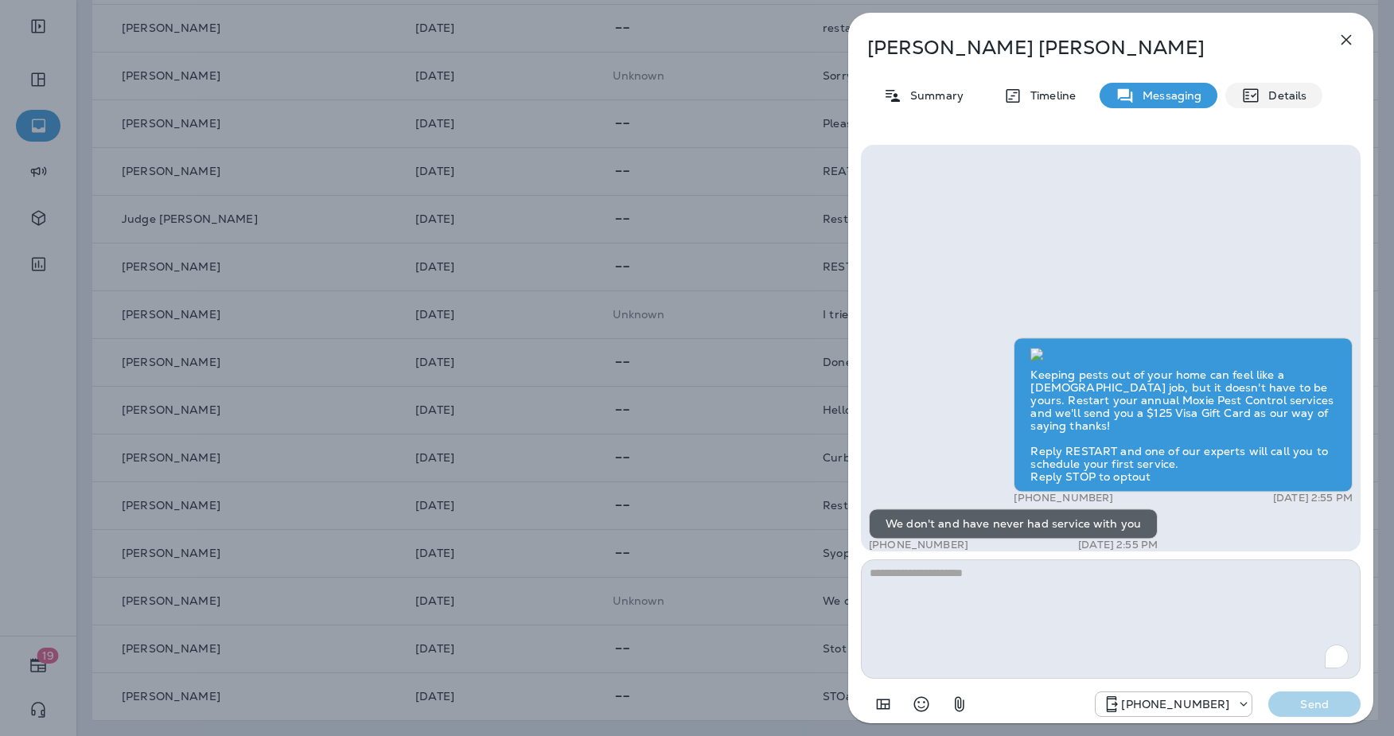
click at [1285, 95] on p "Details" at bounding box center [1284, 95] width 46 height 13
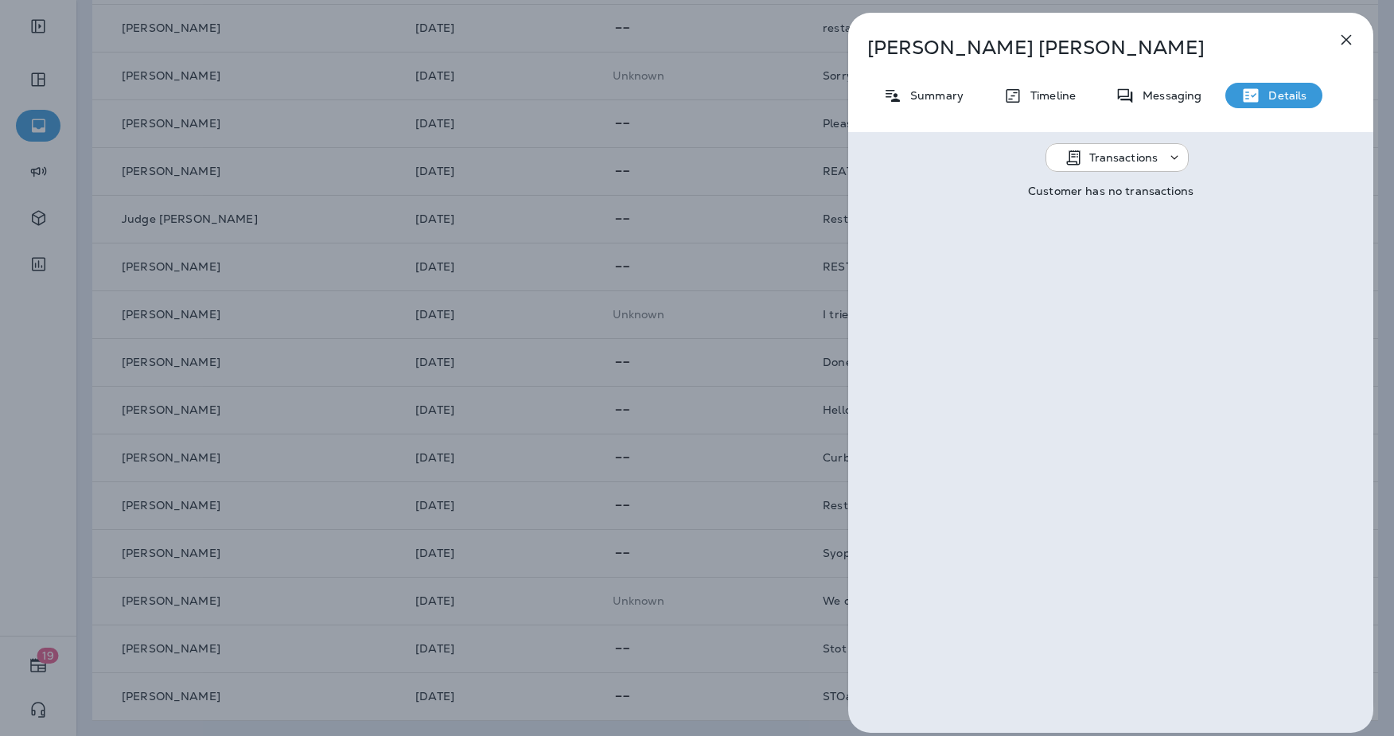
click at [1355, 37] on icon "button" at bounding box center [1346, 39] width 19 height 19
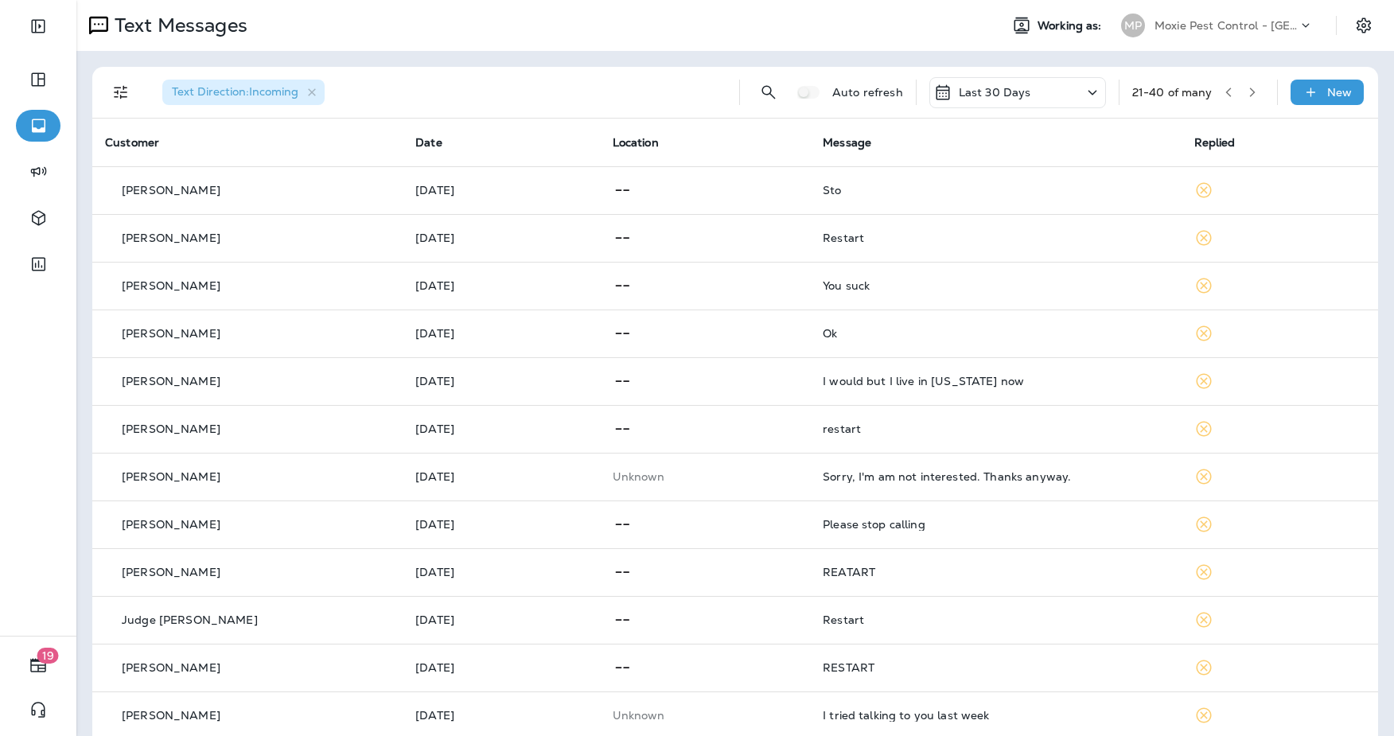
click at [1257, 95] on icon "button" at bounding box center [1252, 92] width 11 height 11
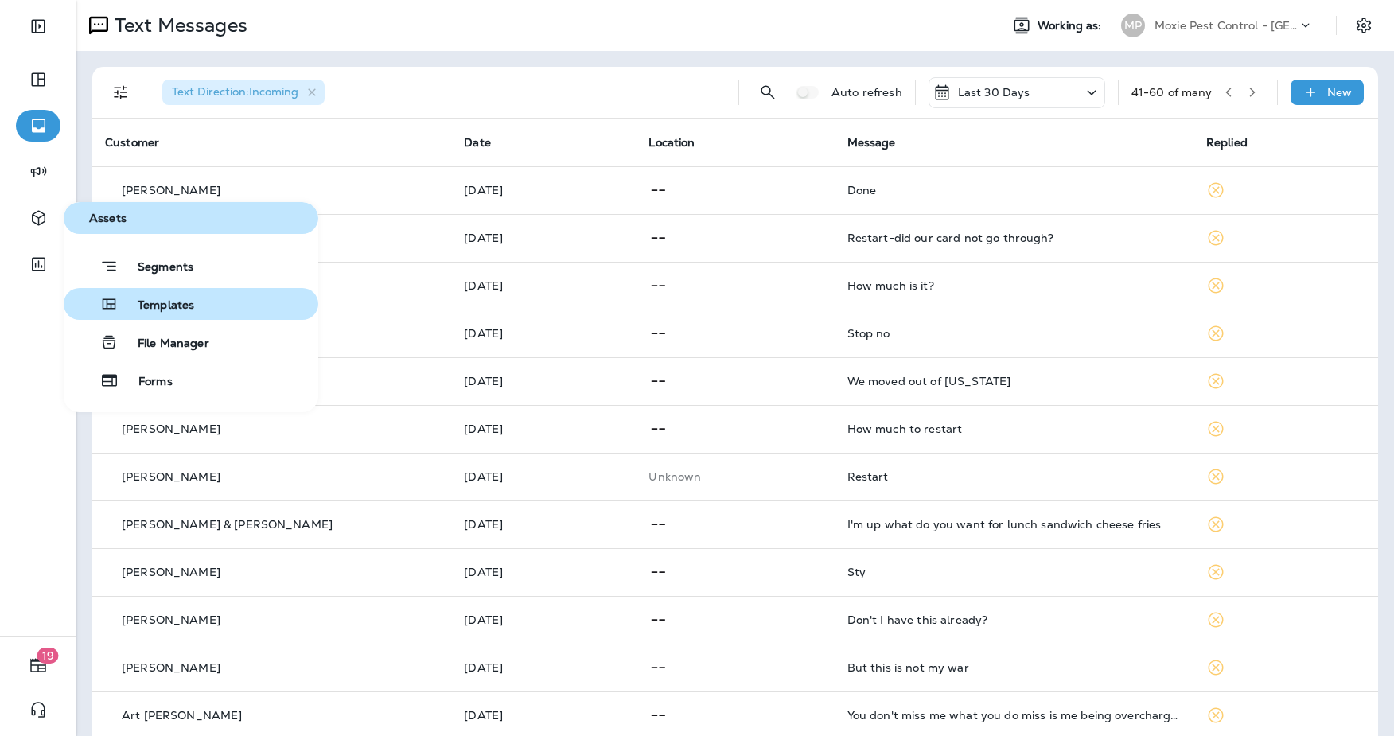
click at [158, 307] on span "Templates" at bounding box center [157, 305] width 76 height 15
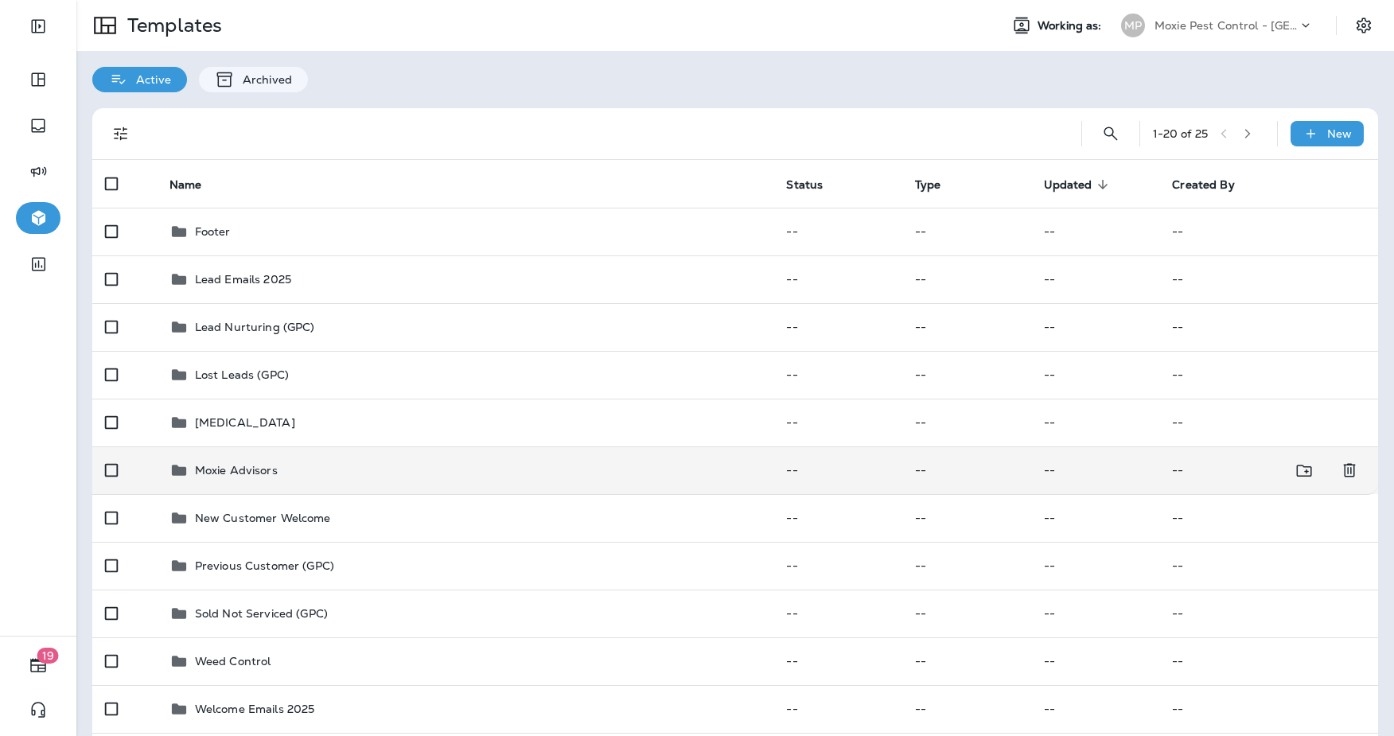
click at [287, 480] on td "Moxie Advisors" at bounding box center [466, 471] width 618 height 48
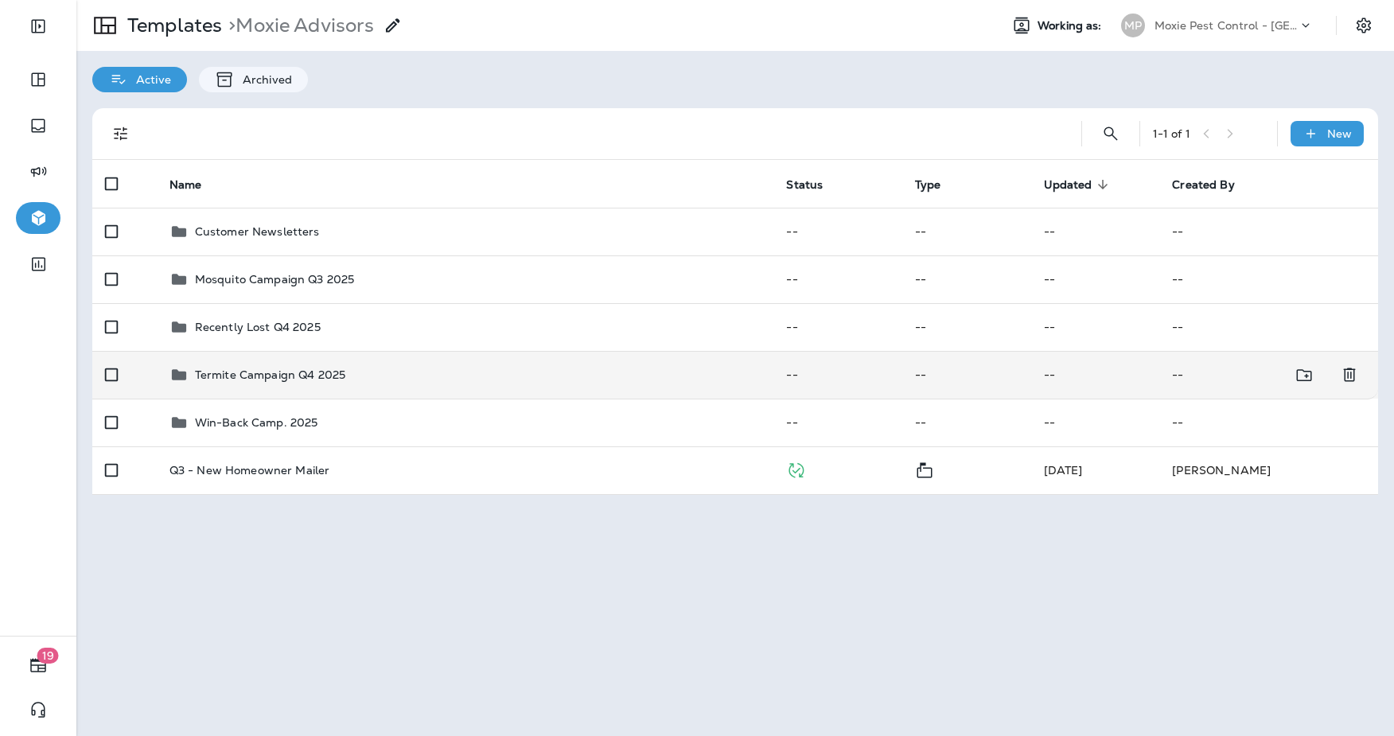
click at [265, 382] on div "Termite Campaign Q4 2025" at bounding box center [270, 374] width 150 height 19
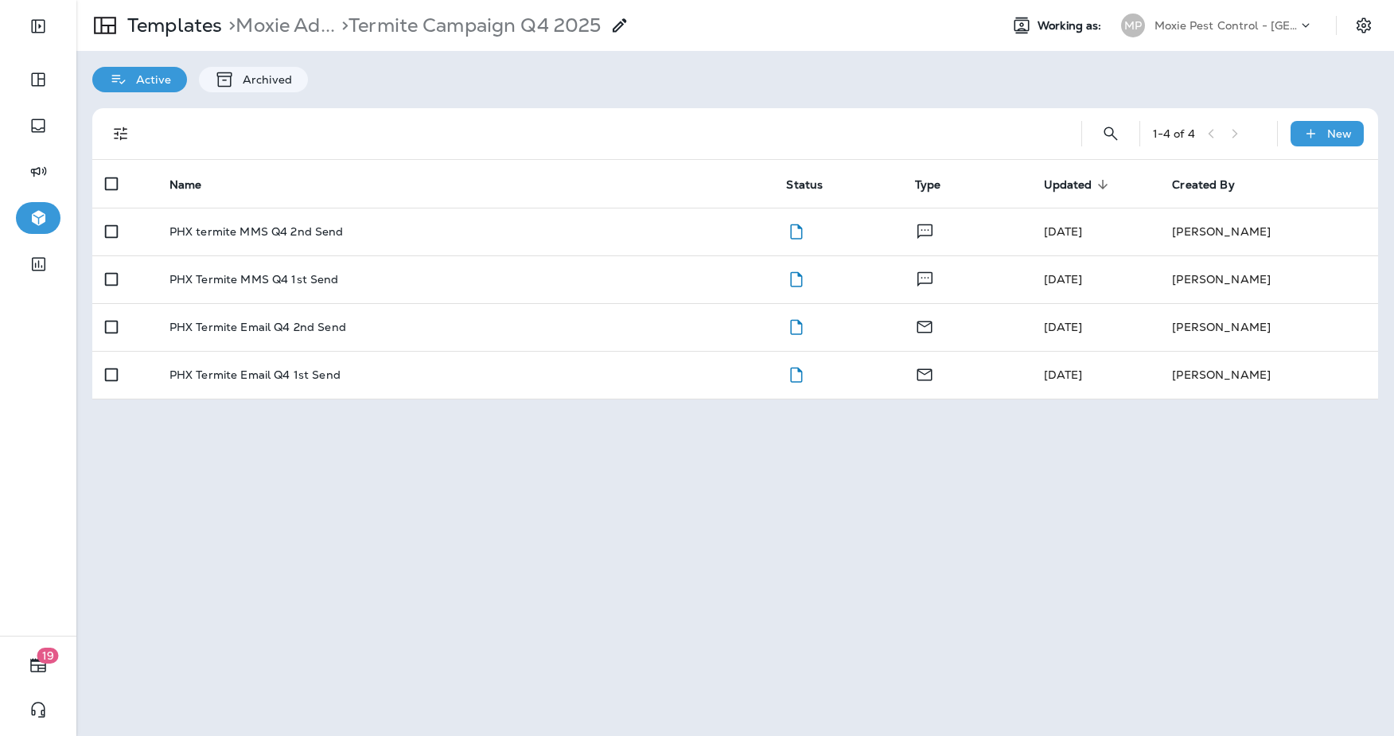
click at [467, 282] on div "PHX Termite MMS Q4 1st Send" at bounding box center [466, 279] width 592 height 13
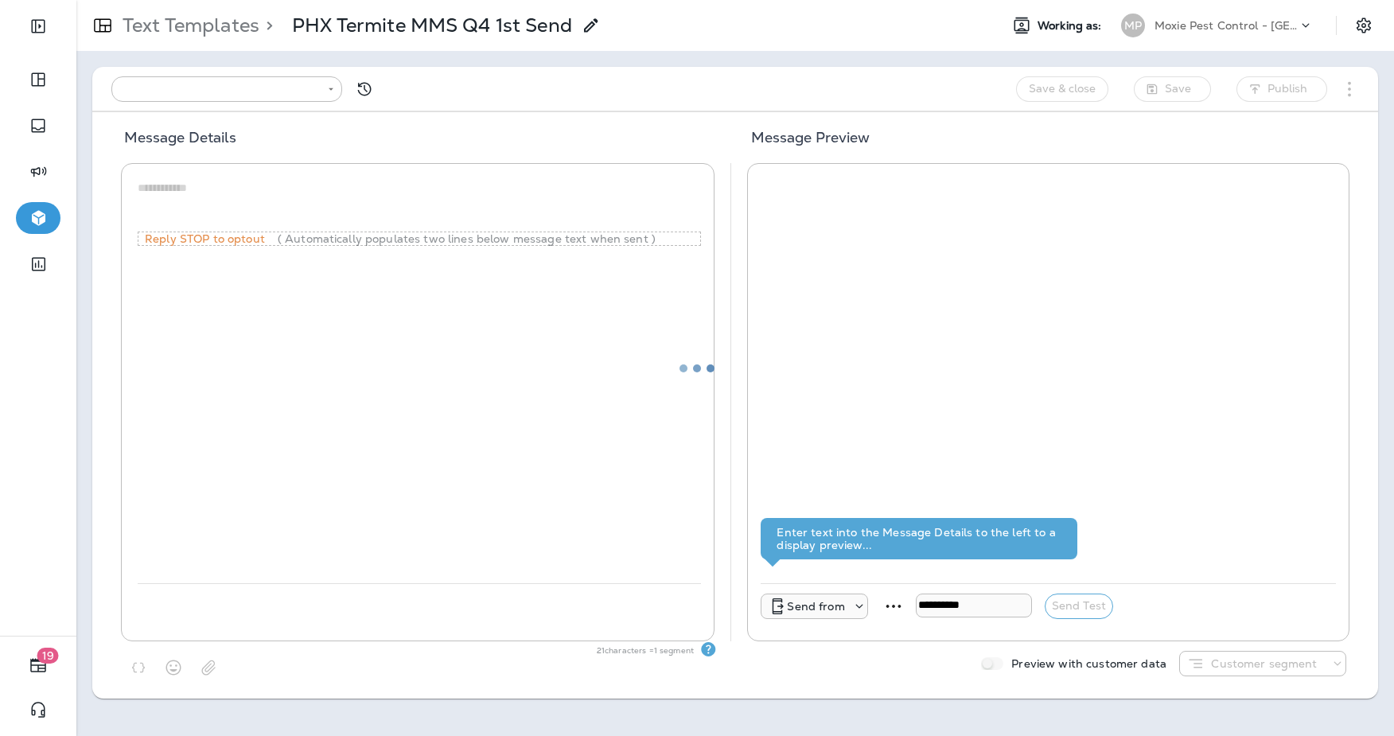
type input "**********"
type textarea "**********"
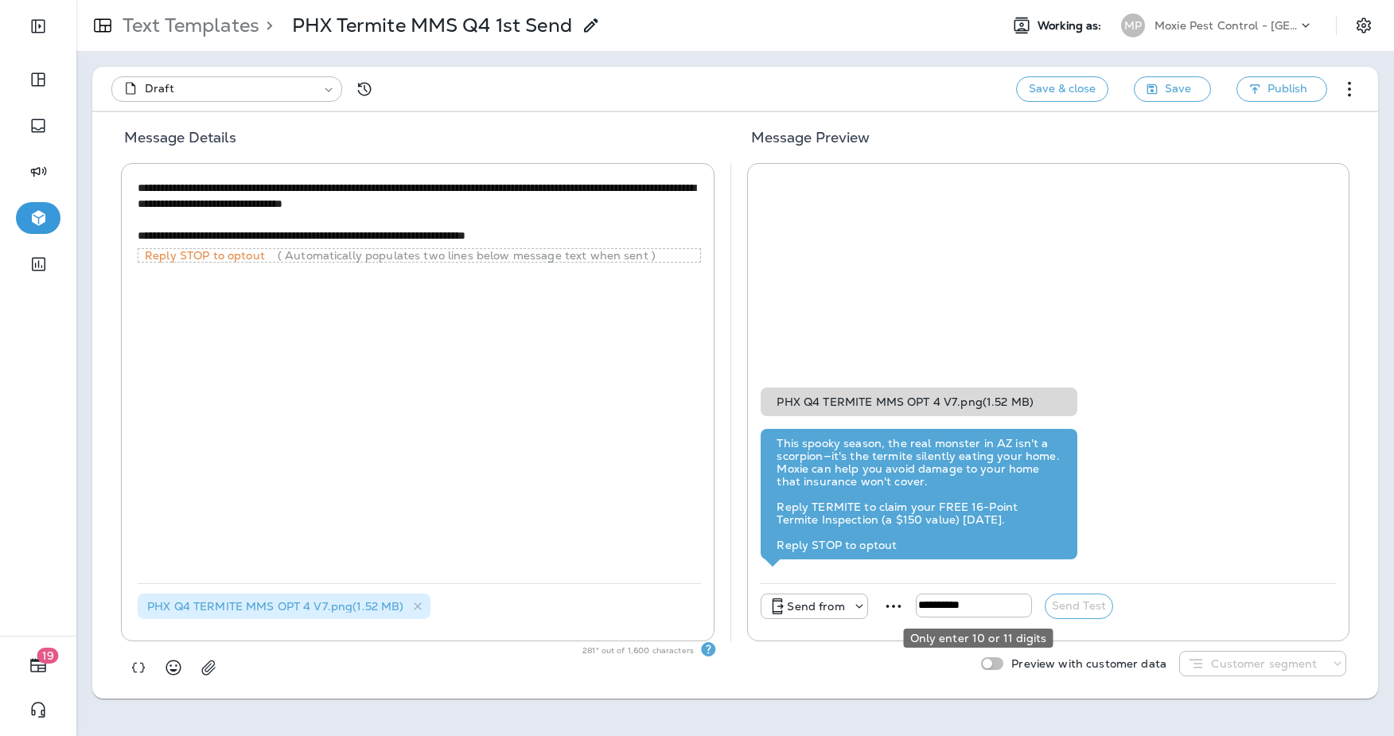
click at [985, 610] on input "tel" at bounding box center [974, 606] width 116 height 24
paste input "*********"
click at [817, 607] on p "Send from" at bounding box center [815, 606] width 57 height 13
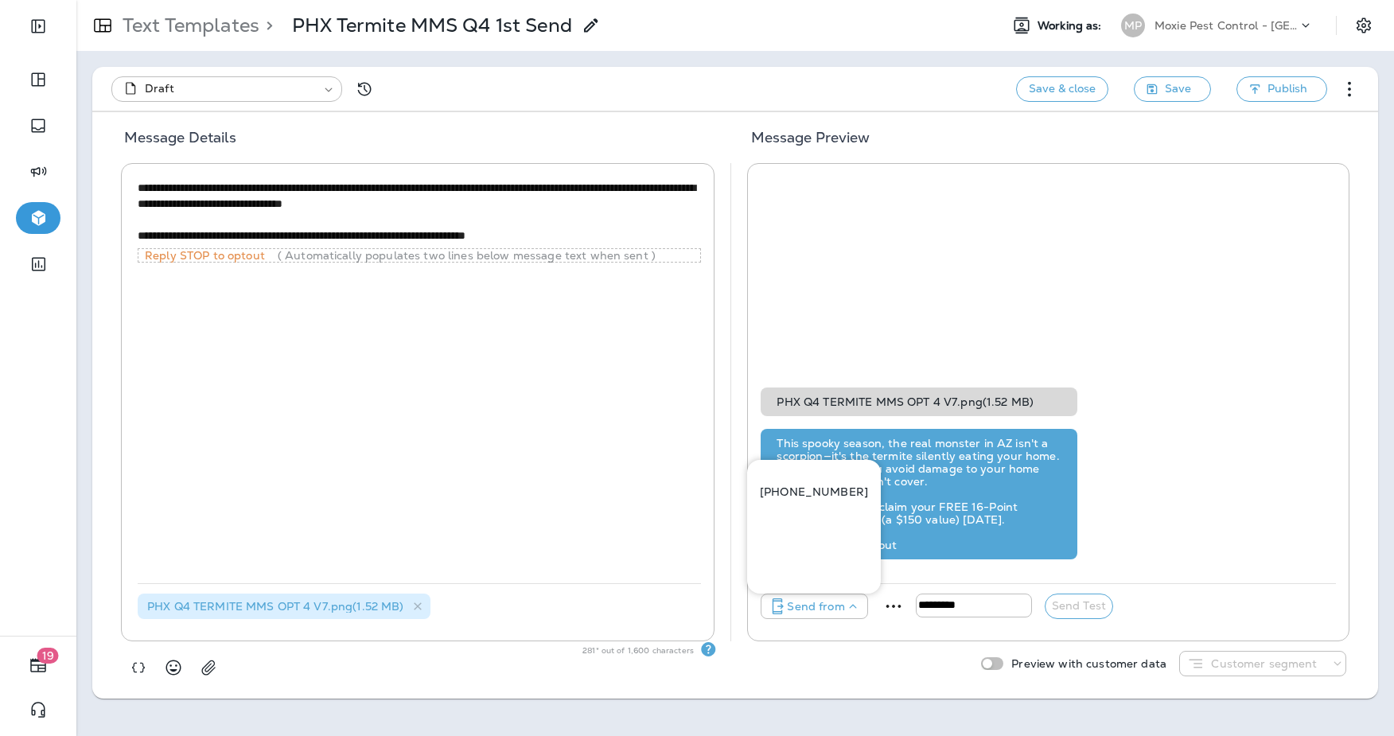
click at [802, 486] on p "+1 (480) 999-9869" at bounding box center [814, 492] width 108 height 13
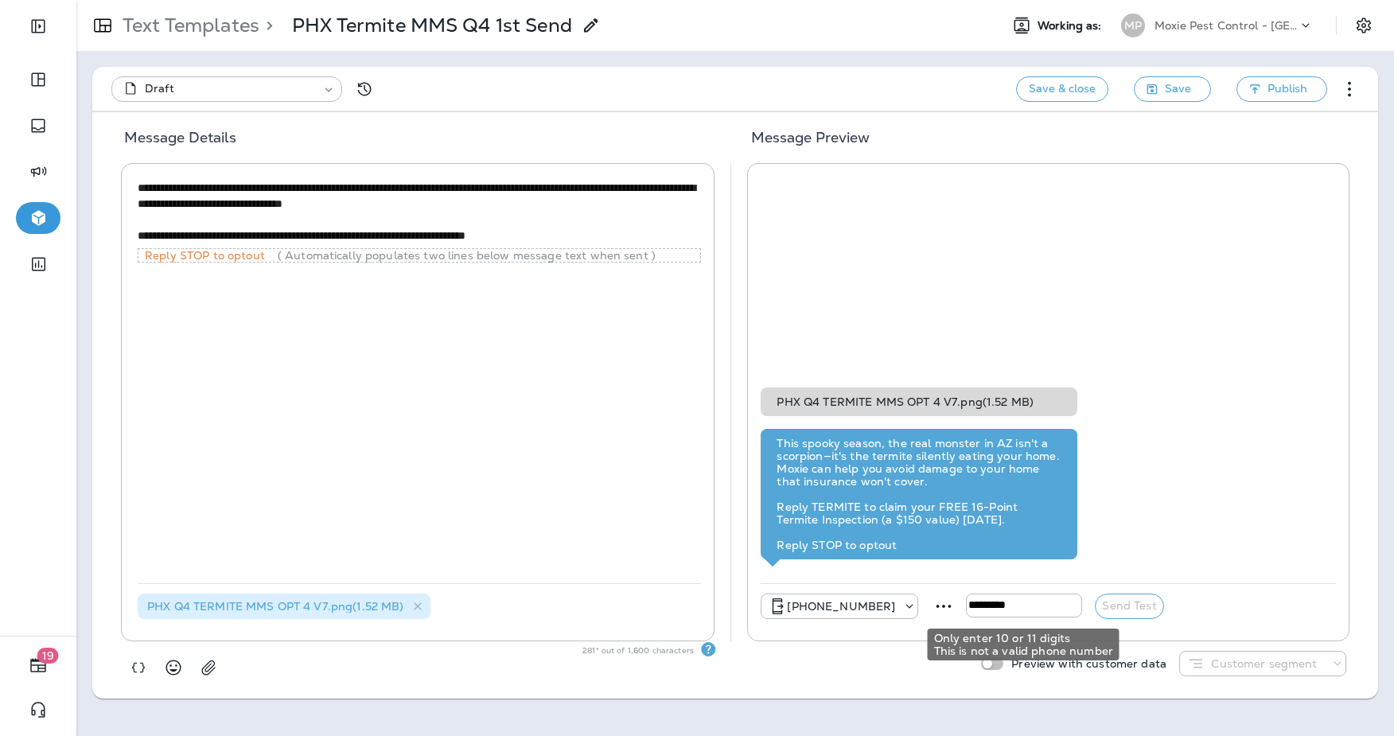
click at [1016, 611] on input "*********" at bounding box center [1024, 606] width 116 height 24
click at [1020, 610] on input "*********" at bounding box center [1024, 606] width 116 height 24
paste input "*****"
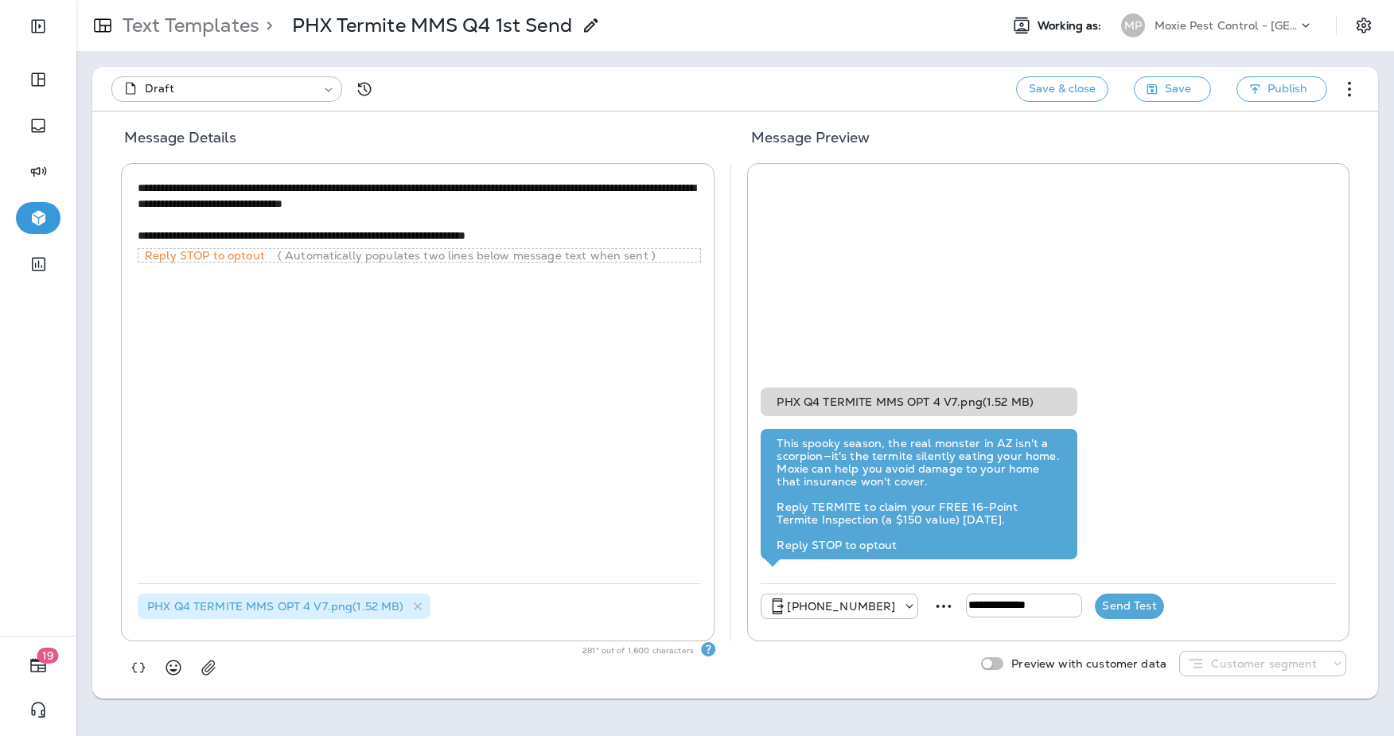
type input "**********"
click at [1129, 607] on button "Send Test" at bounding box center [1129, 606] width 68 height 25
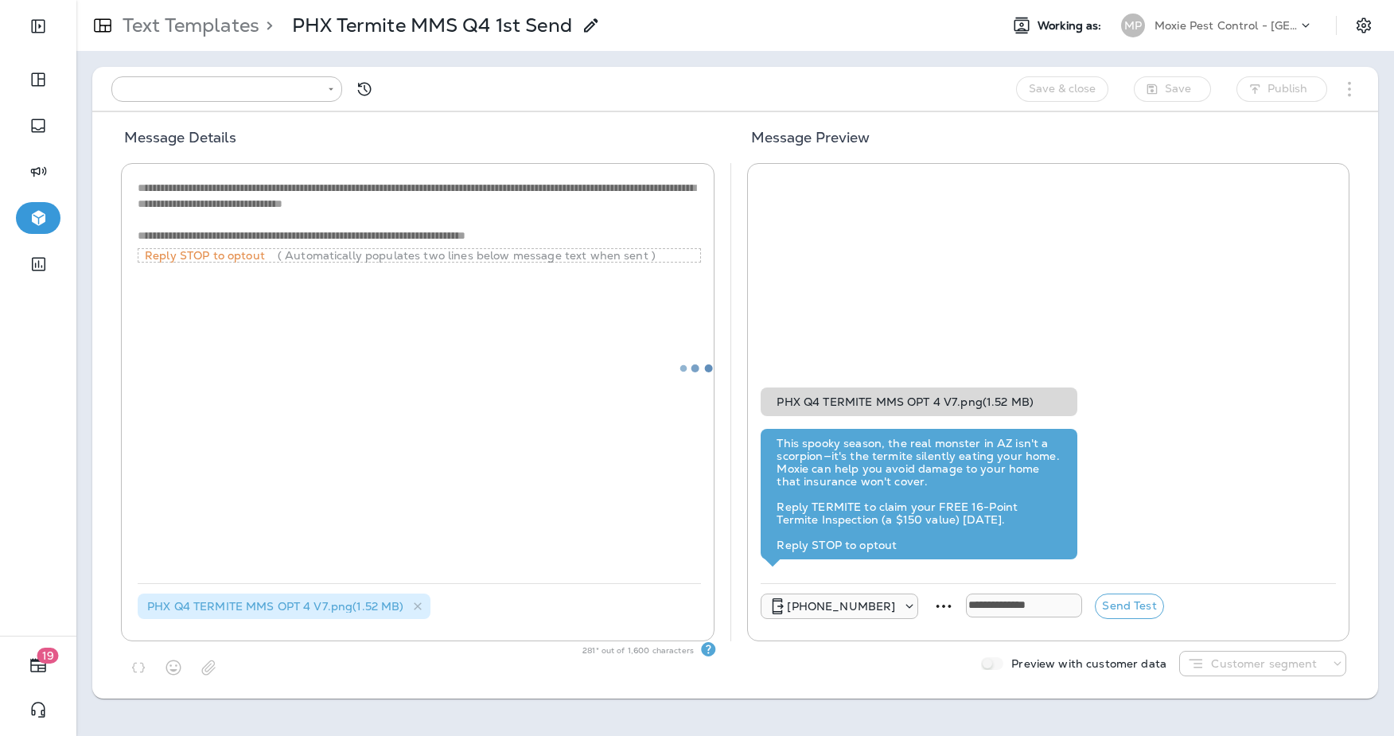
type input "**********"
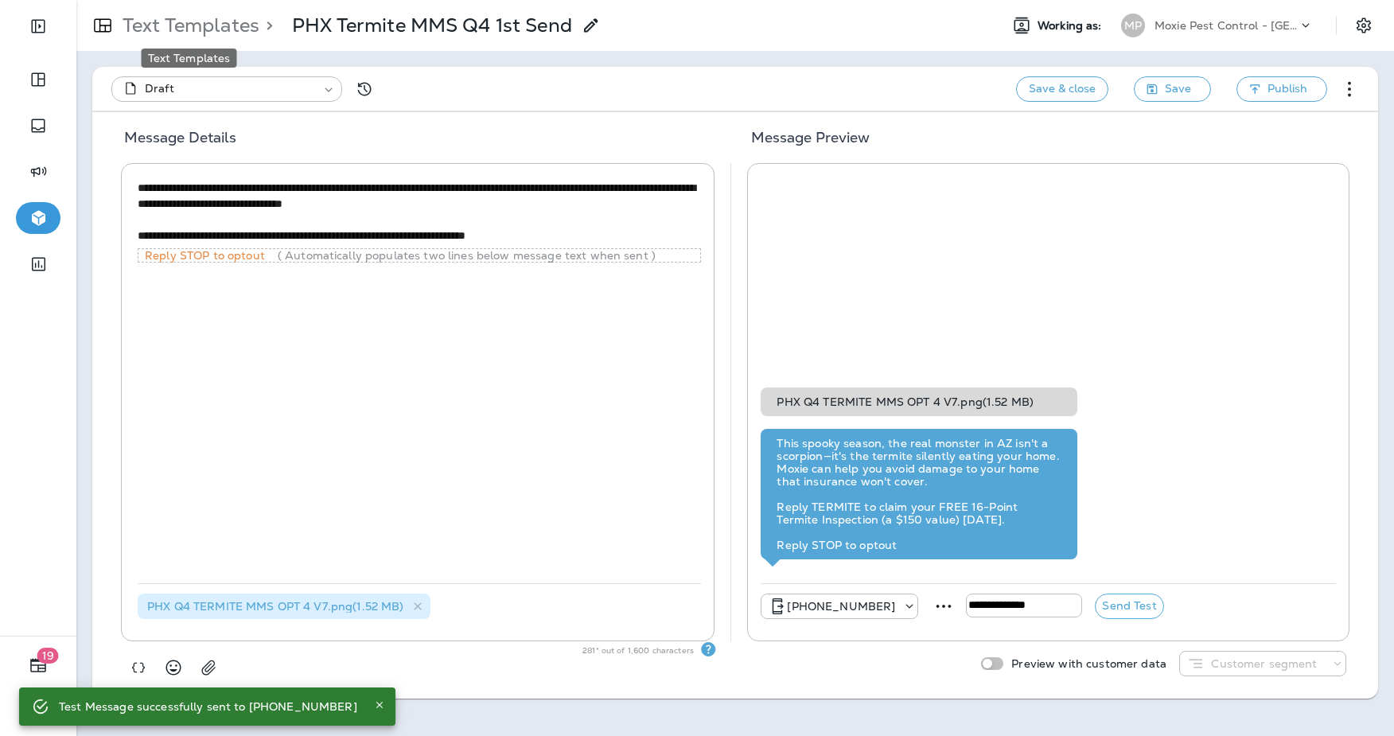
click at [220, 28] on p "Text Templates" at bounding box center [187, 26] width 143 height 24
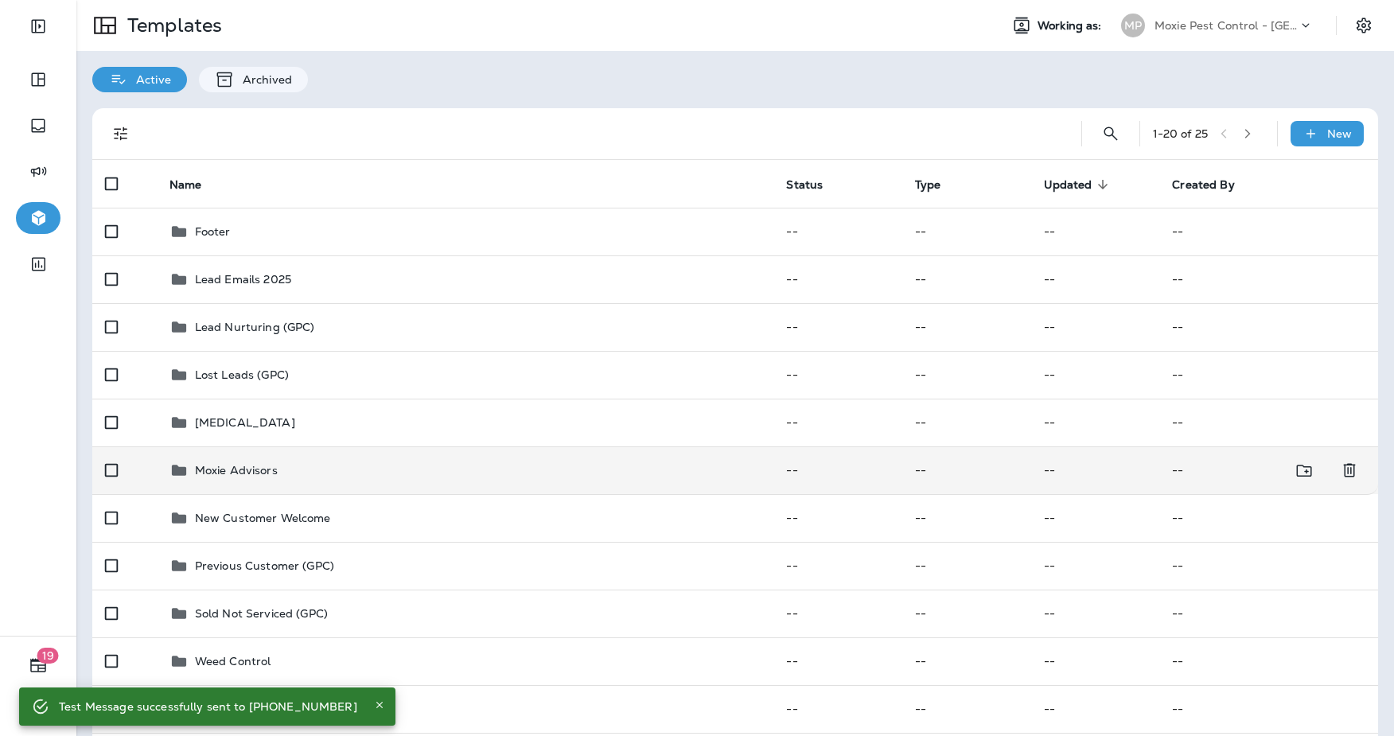
click at [286, 466] on div "Moxie Advisors" at bounding box center [466, 470] width 592 height 19
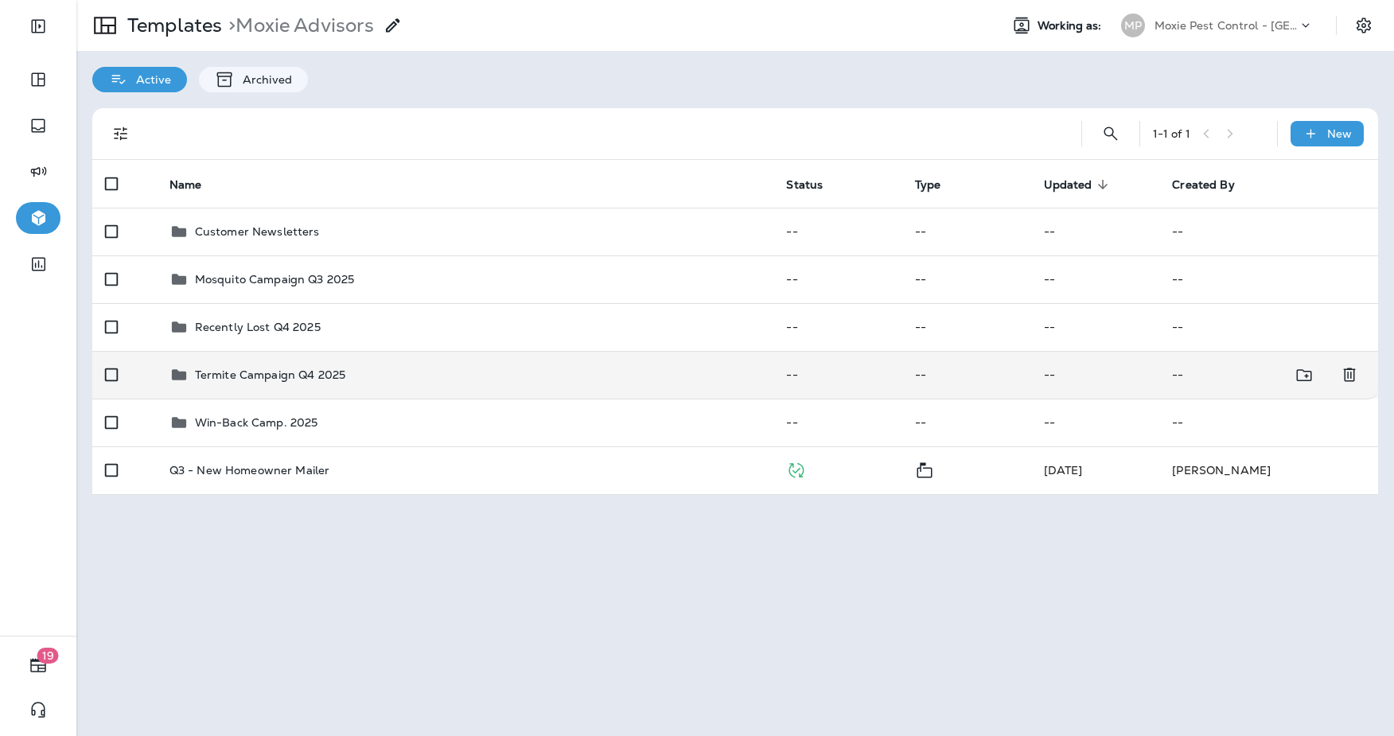
click at [353, 369] on div "Termite Campaign Q4 2025" at bounding box center [466, 374] width 592 height 19
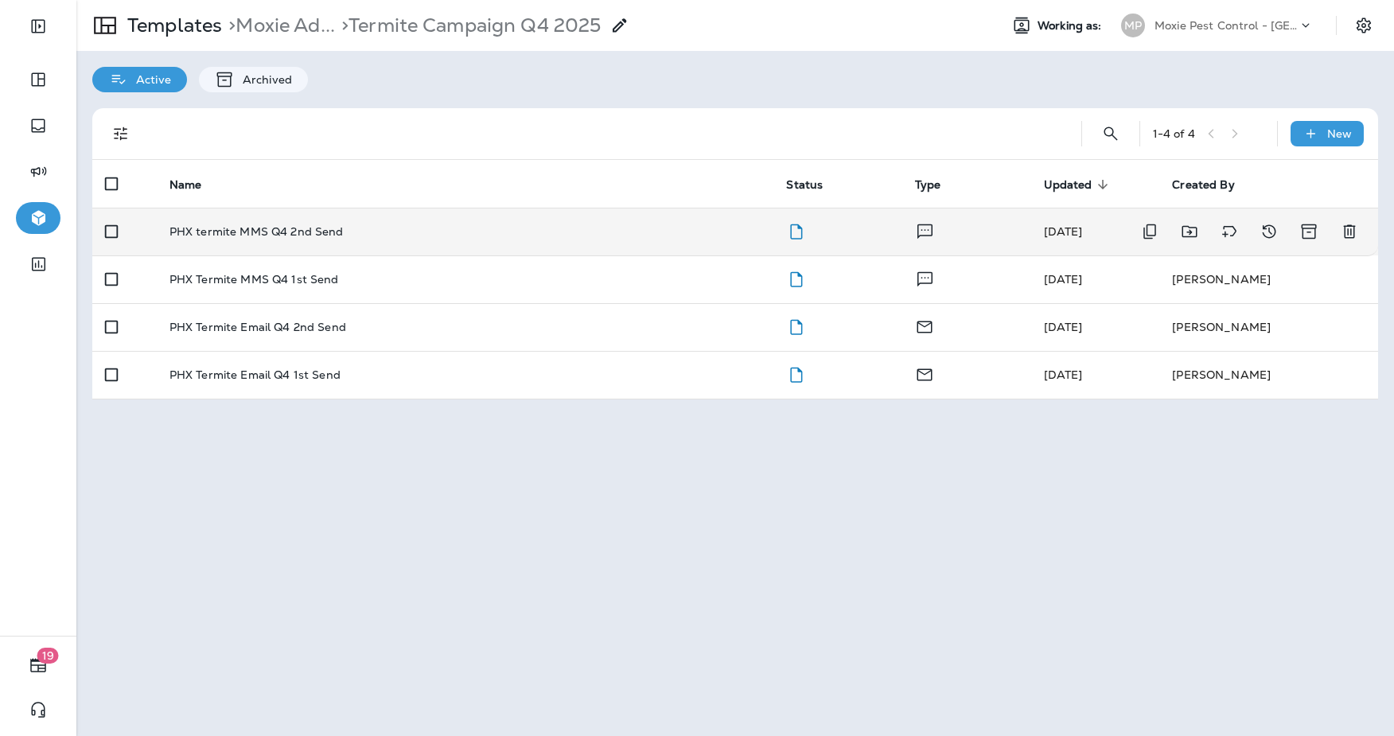
click at [412, 231] on div "PHX termite MMS Q4 2nd Send" at bounding box center [466, 231] width 592 height 13
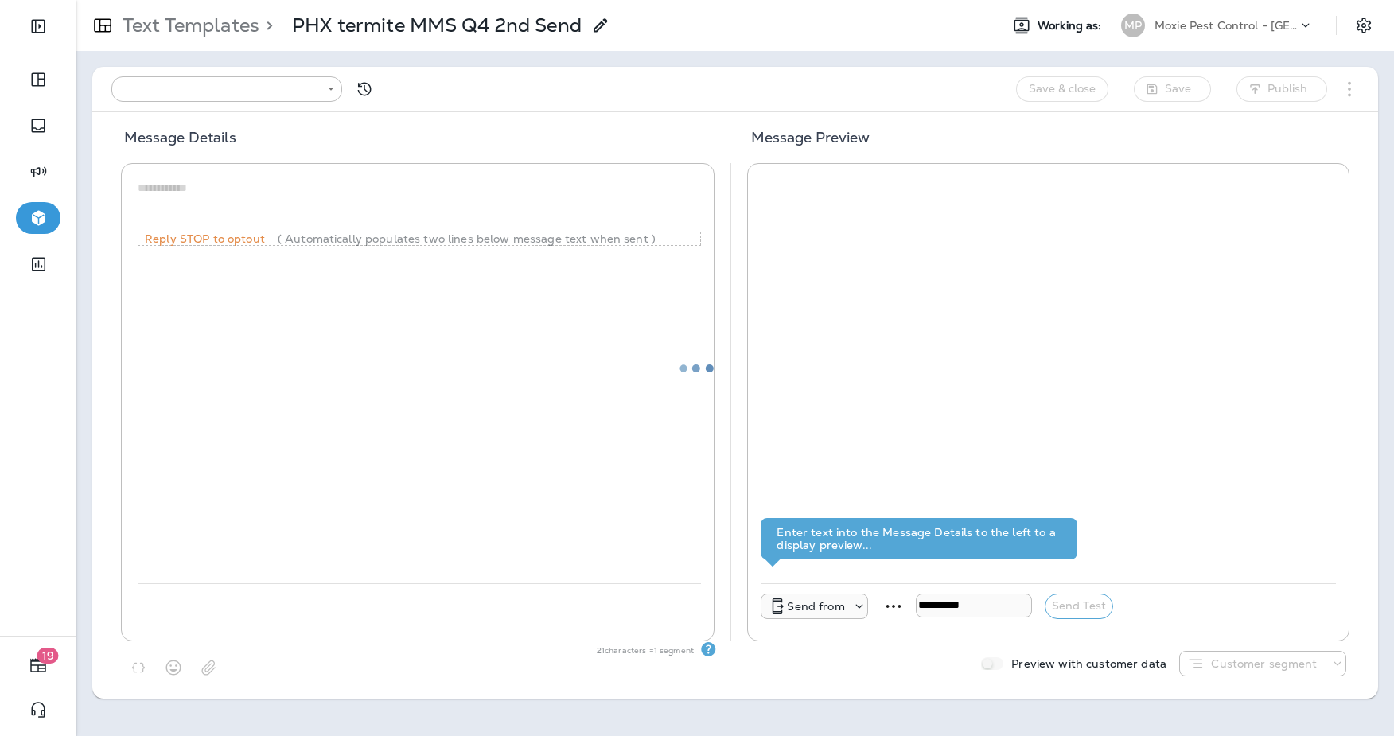
type input "**********"
type textarea "**********"
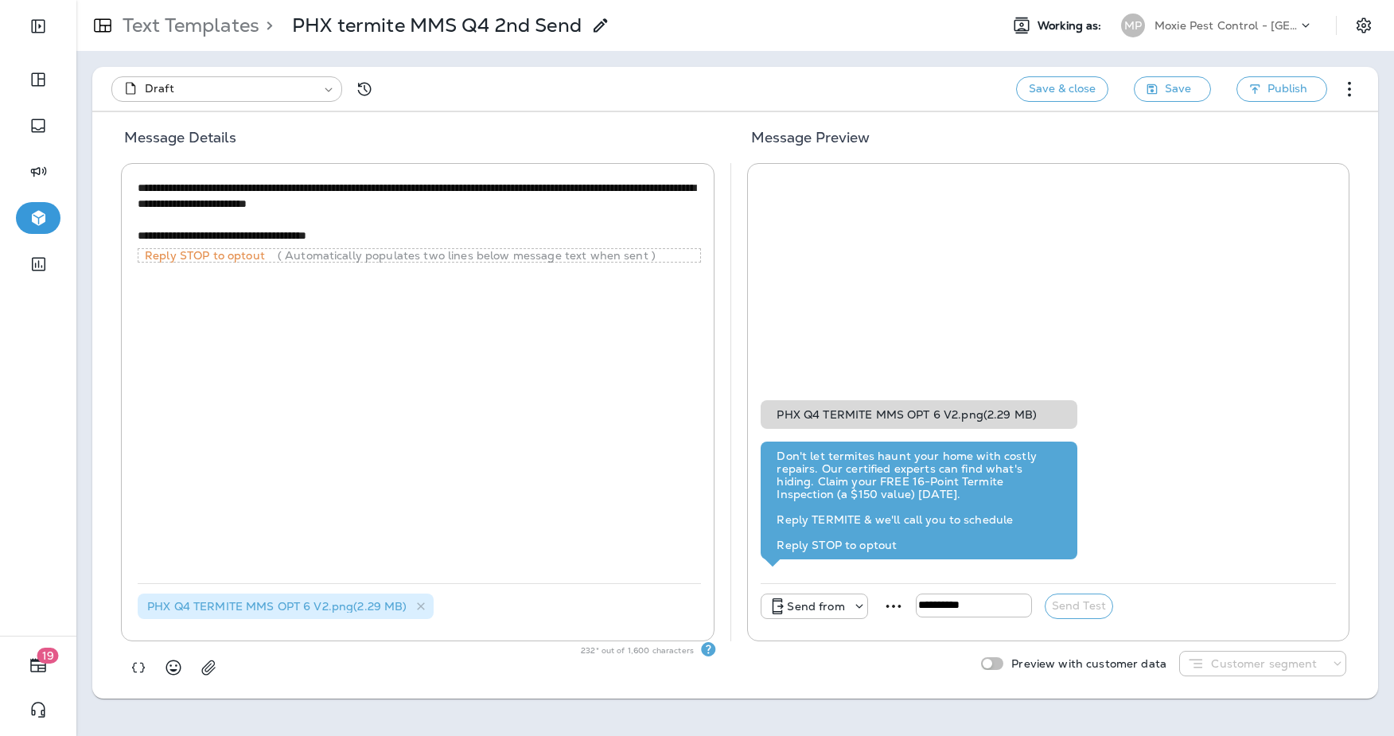
click at [813, 617] on div "Send from" at bounding box center [814, 606] width 107 height 25
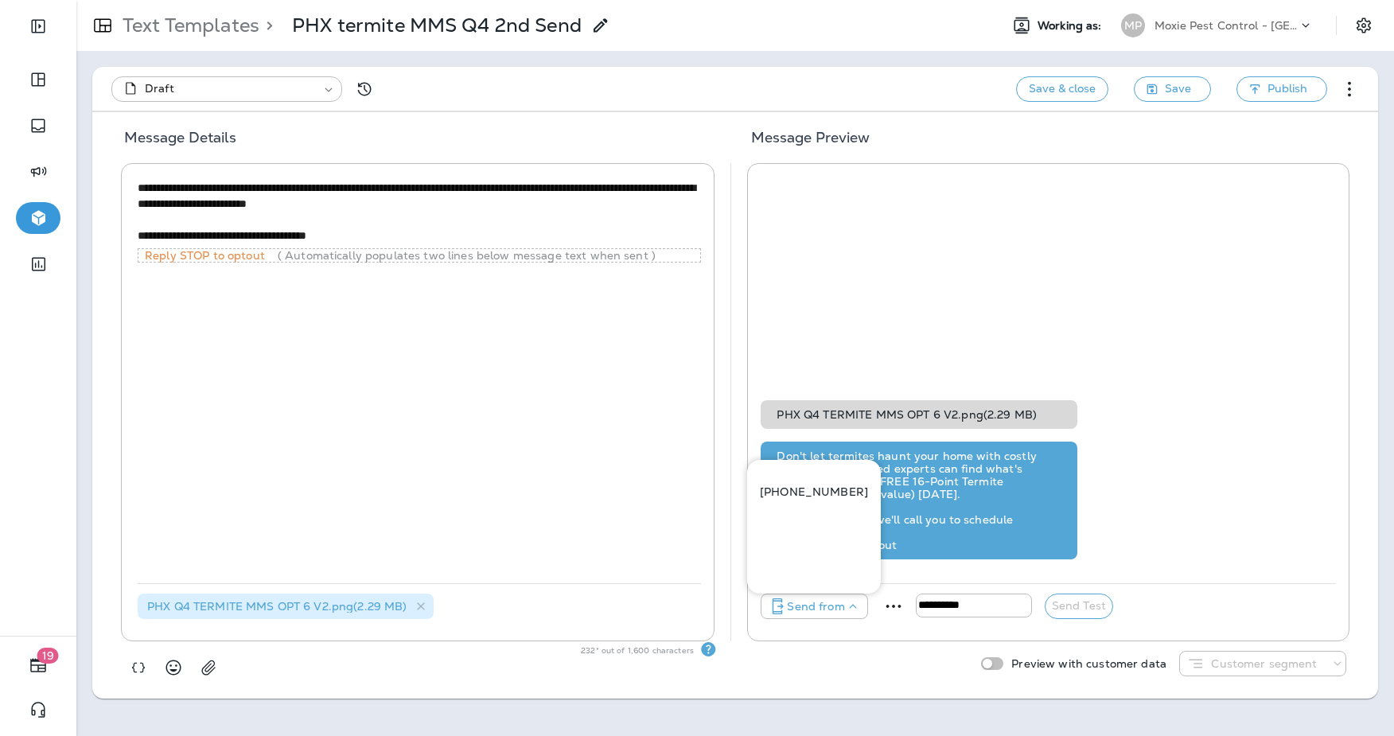
click at [819, 496] on p "+1 (480) 999-9869" at bounding box center [814, 492] width 108 height 13
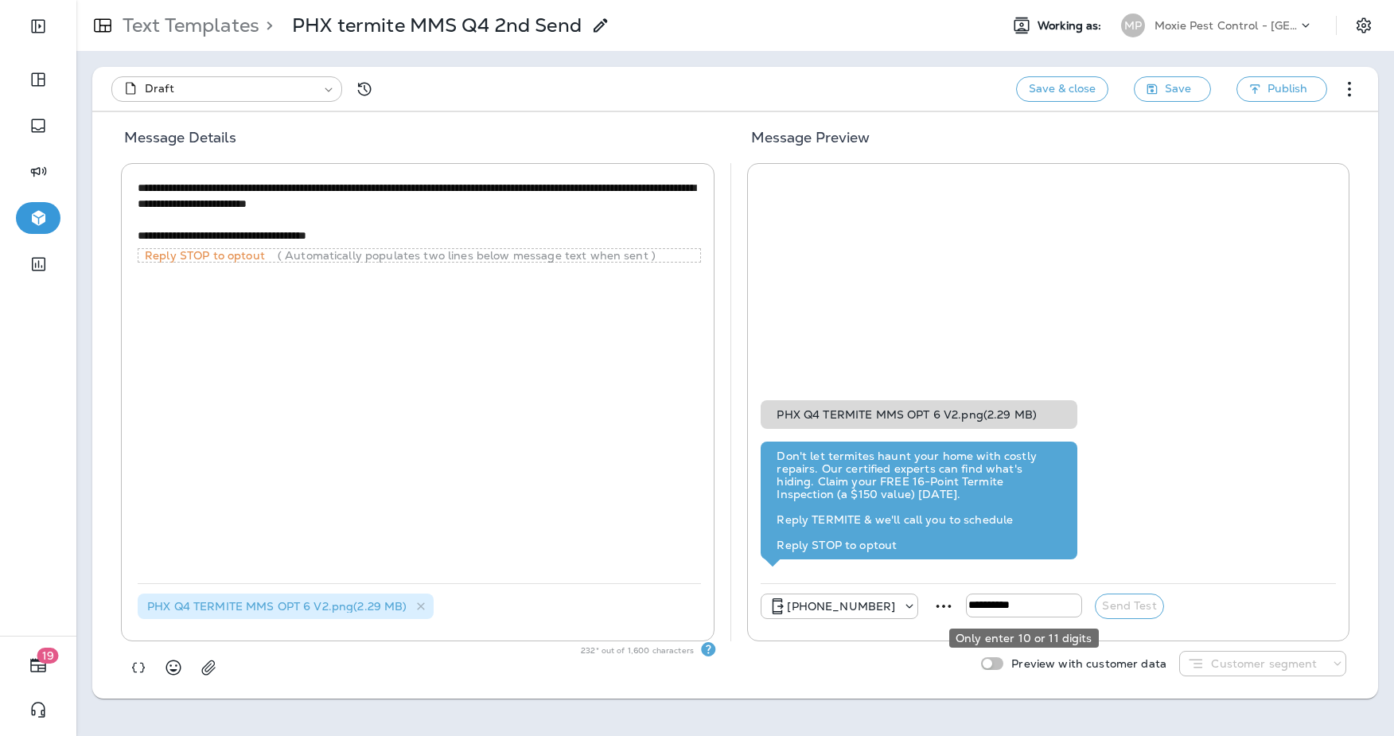
click at [998, 610] on input "tel" at bounding box center [1024, 606] width 116 height 24
paste input "**********"
type input "**********"
click at [1116, 613] on button "Send Test" at bounding box center [1129, 606] width 68 height 25
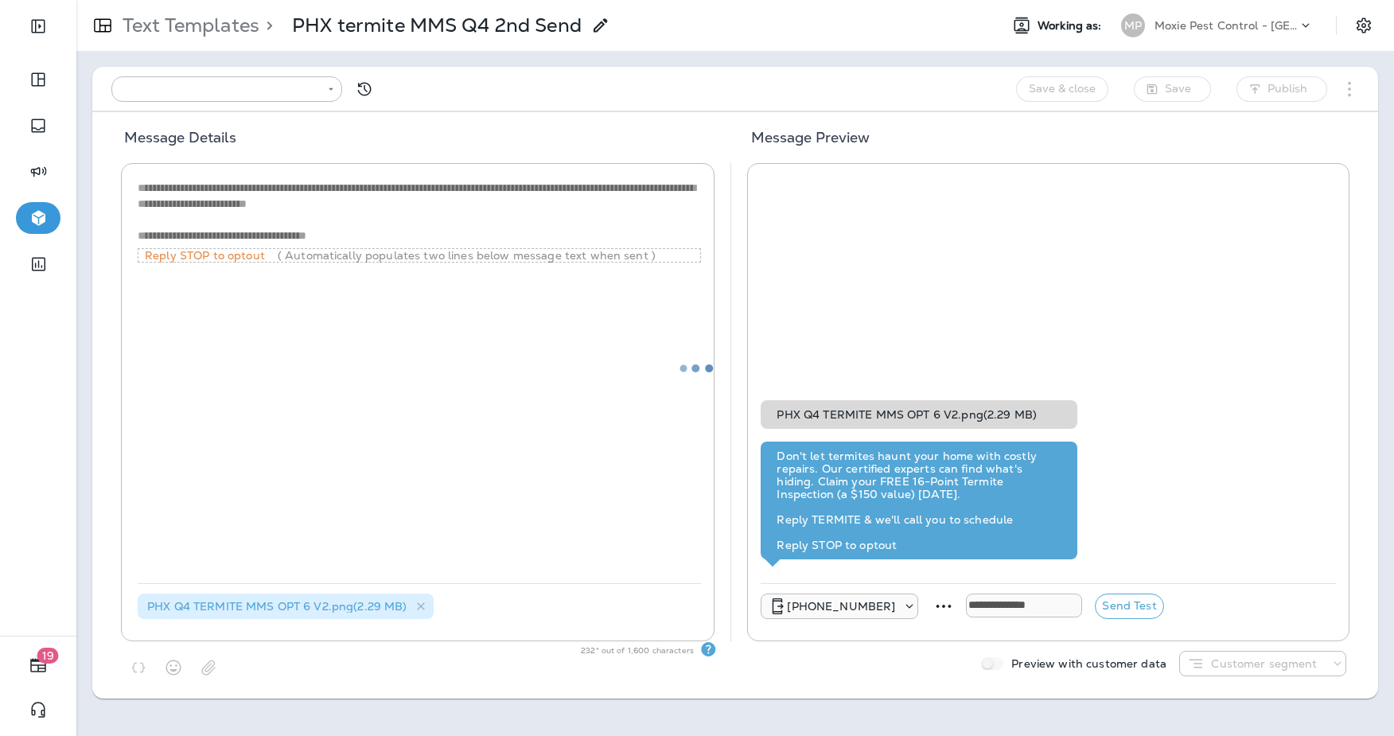
type input "**********"
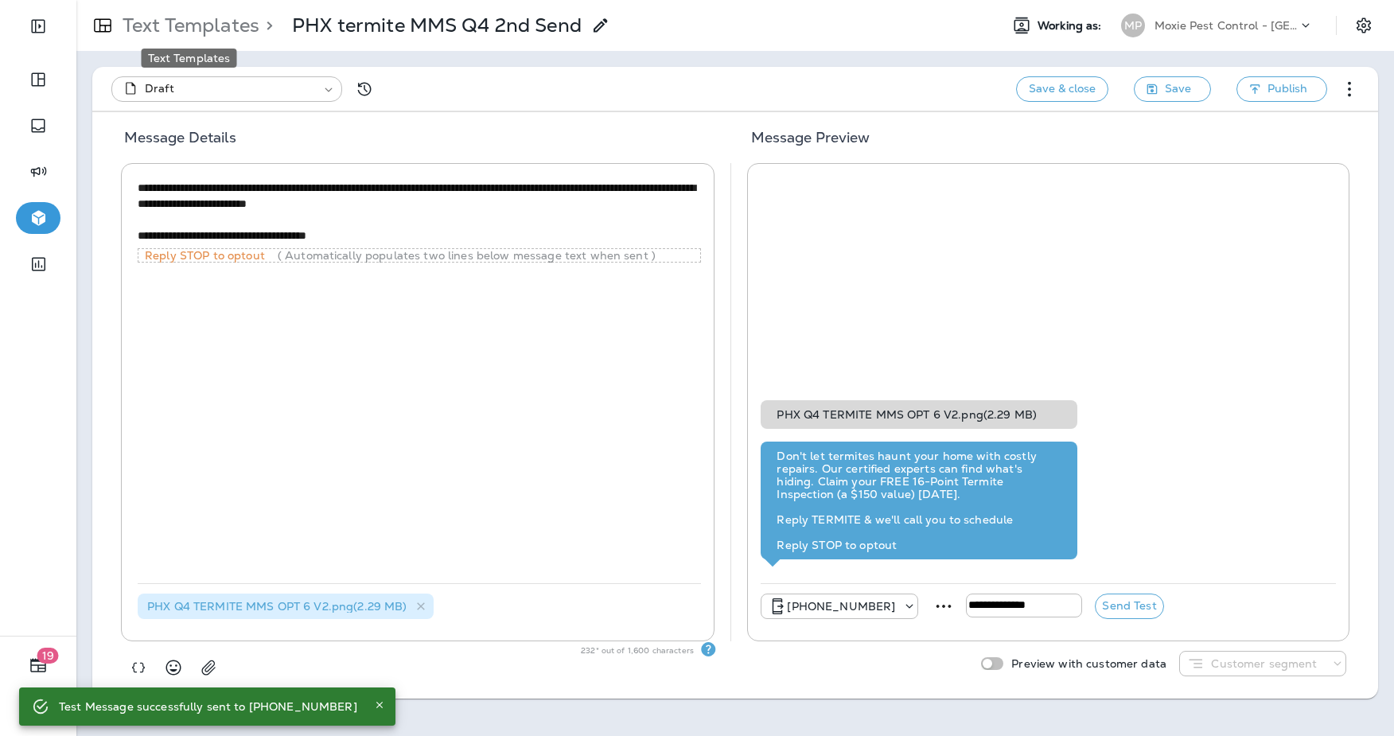
click at [152, 26] on p "Text Templates" at bounding box center [187, 26] width 143 height 24
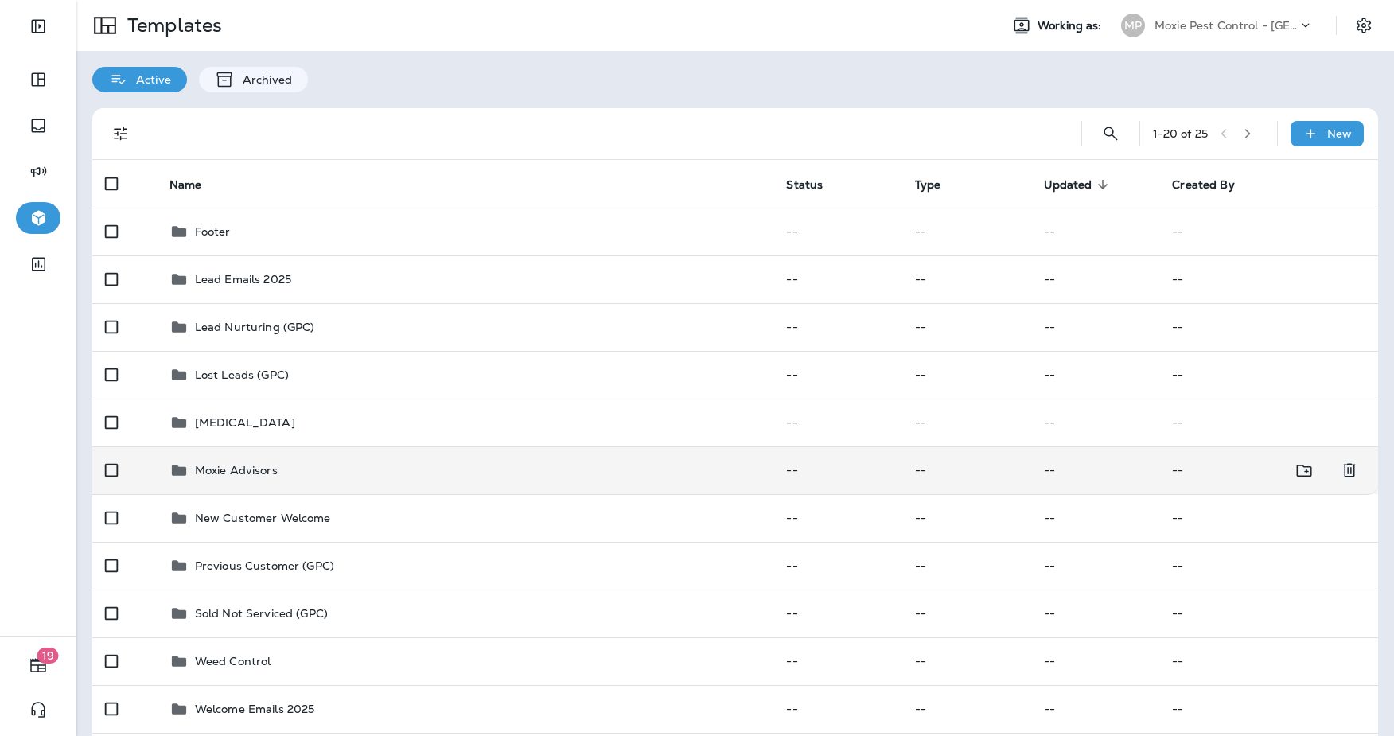
click at [368, 474] on div "Moxie Advisors" at bounding box center [466, 470] width 592 height 19
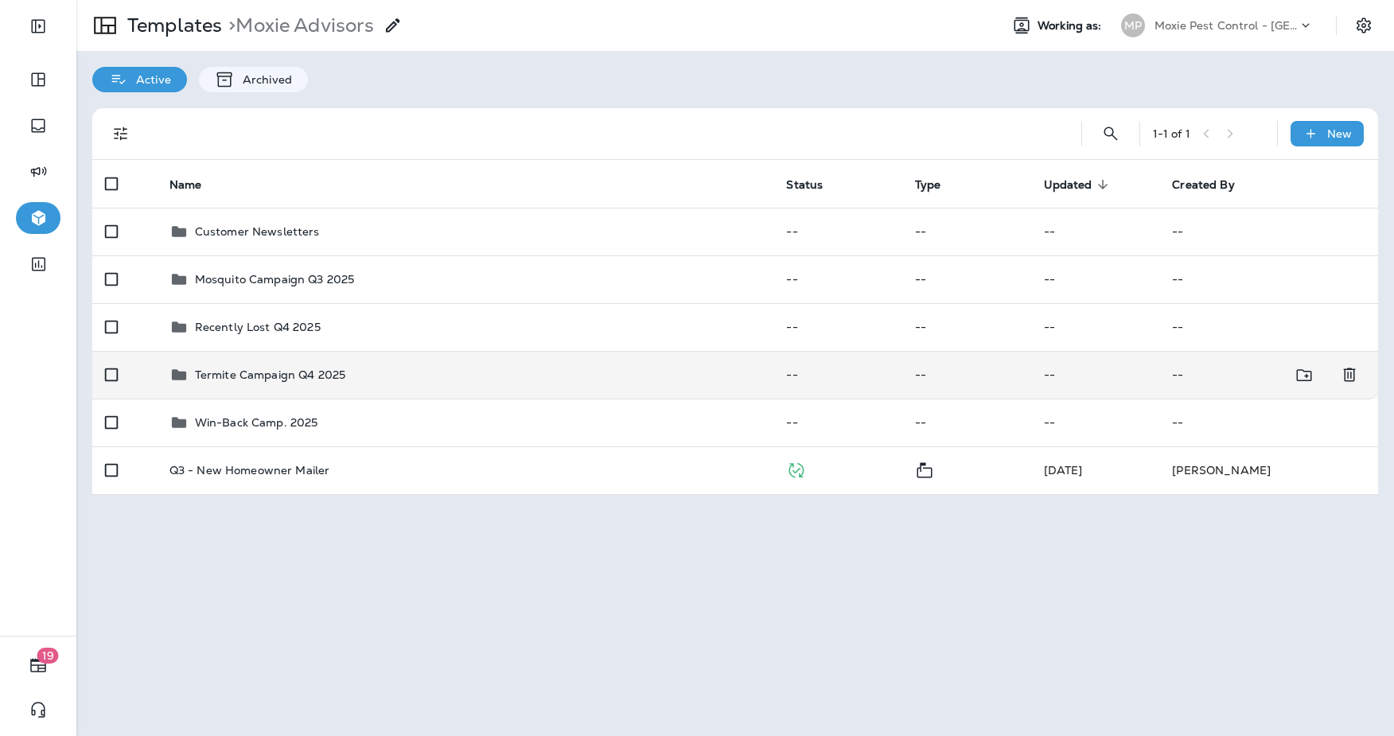
click at [299, 378] on p "Termite Campaign Q4 2025" at bounding box center [270, 375] width 150 height 13
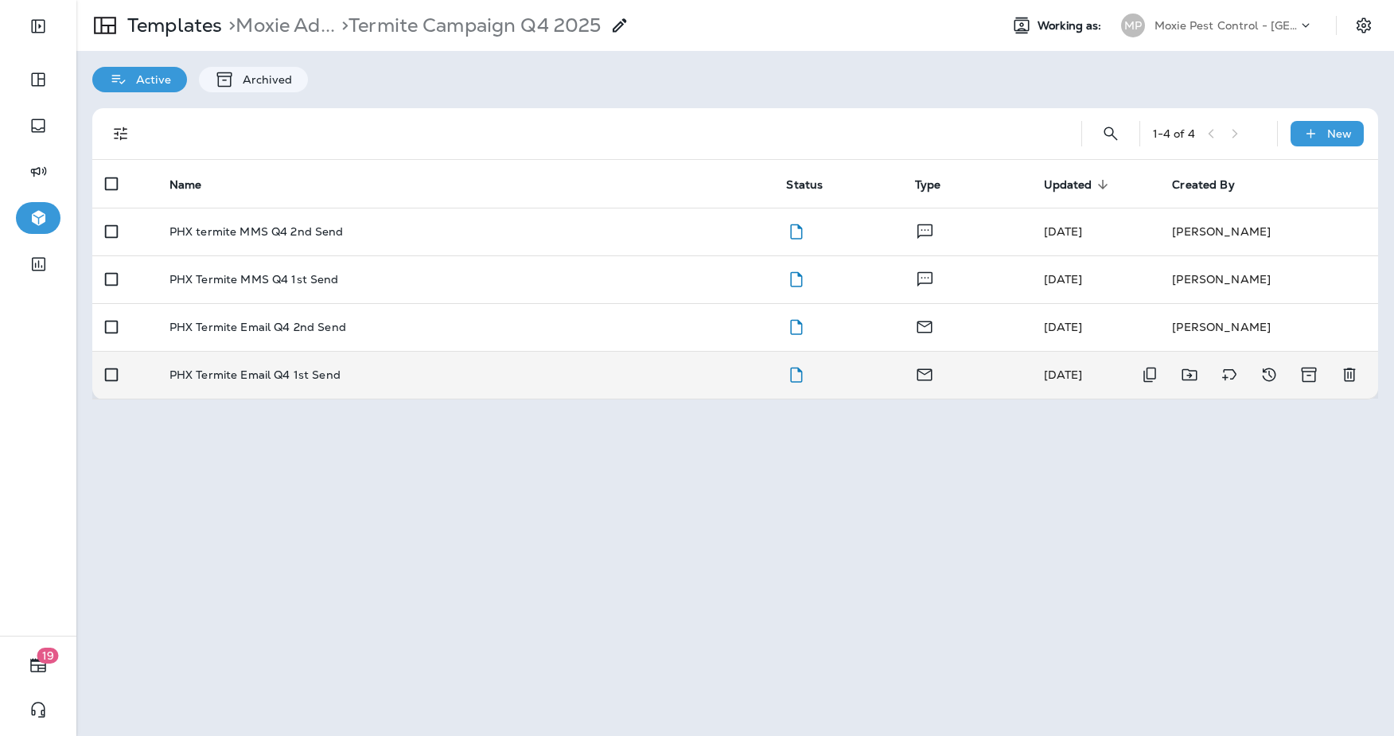
click at [271, 379] on p "PHX Termite Email Q4 1st Send" at bounding box center [255, 375] width 171 height 13
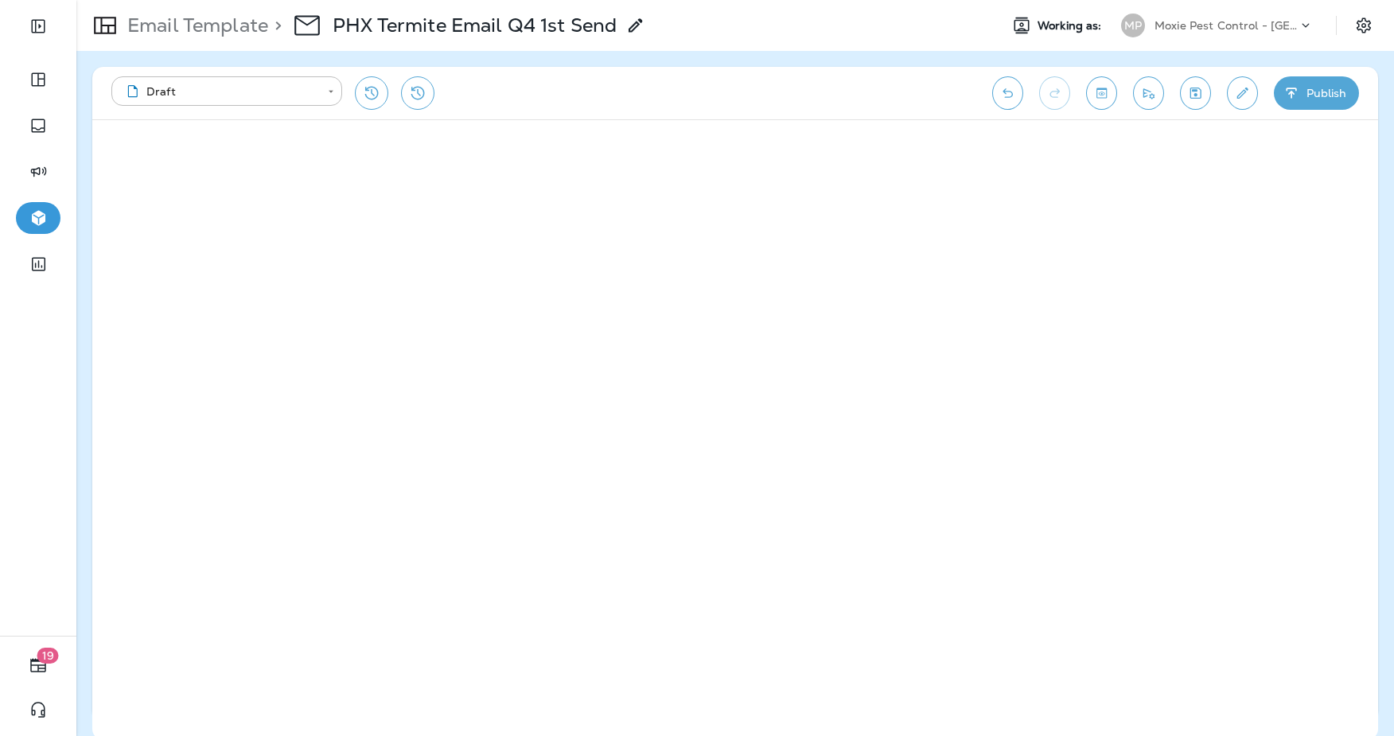
click at [1203, 103] on button "Save" at bounding box center [1195, 92] width 31 height 33
click at [193, 28] on p "Email Template" at bounding box center [194, 26] width 147 height 24
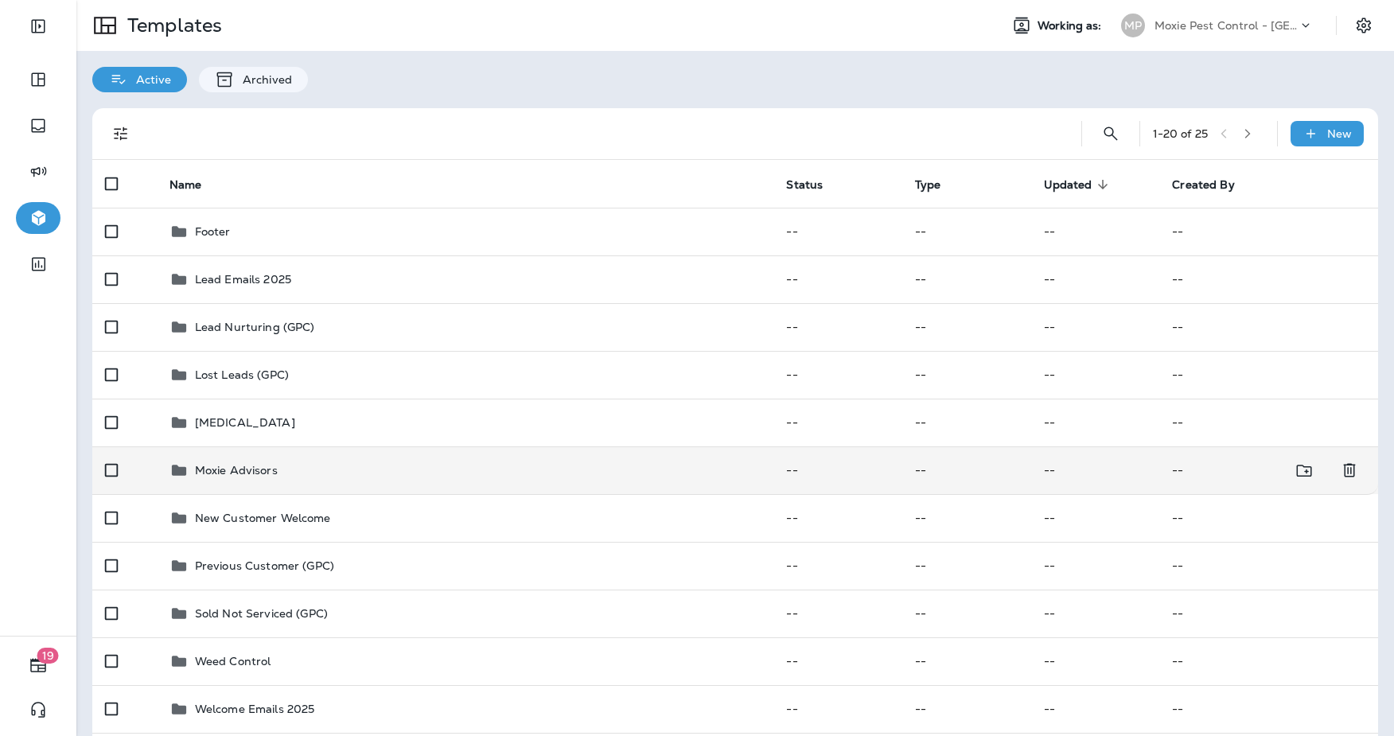
click at [309, 478] on div "Moxie Advisors" at bounding box center [466, 470] width 592 height 19
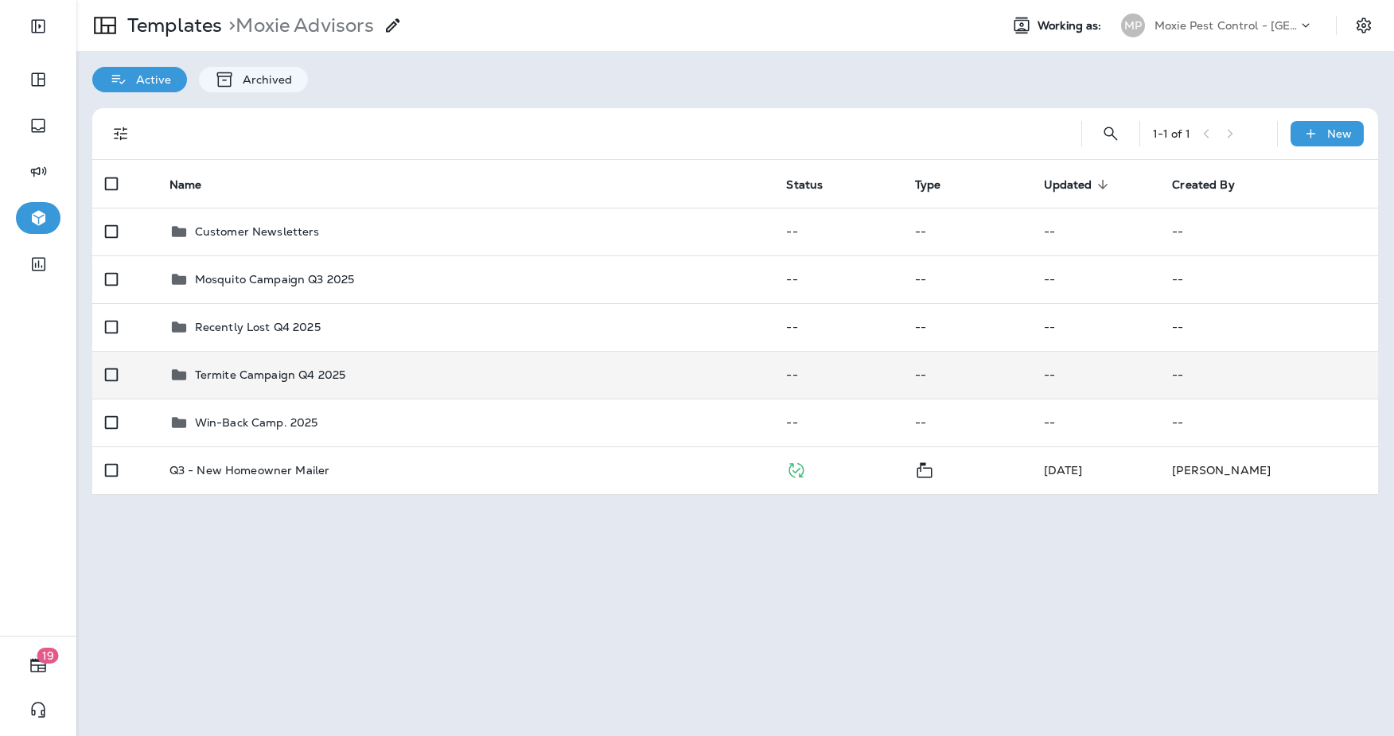
click at [575, 374] on div "Termite Campaign Q4 2025" at bounding box center [466, 374] width 592 height 19
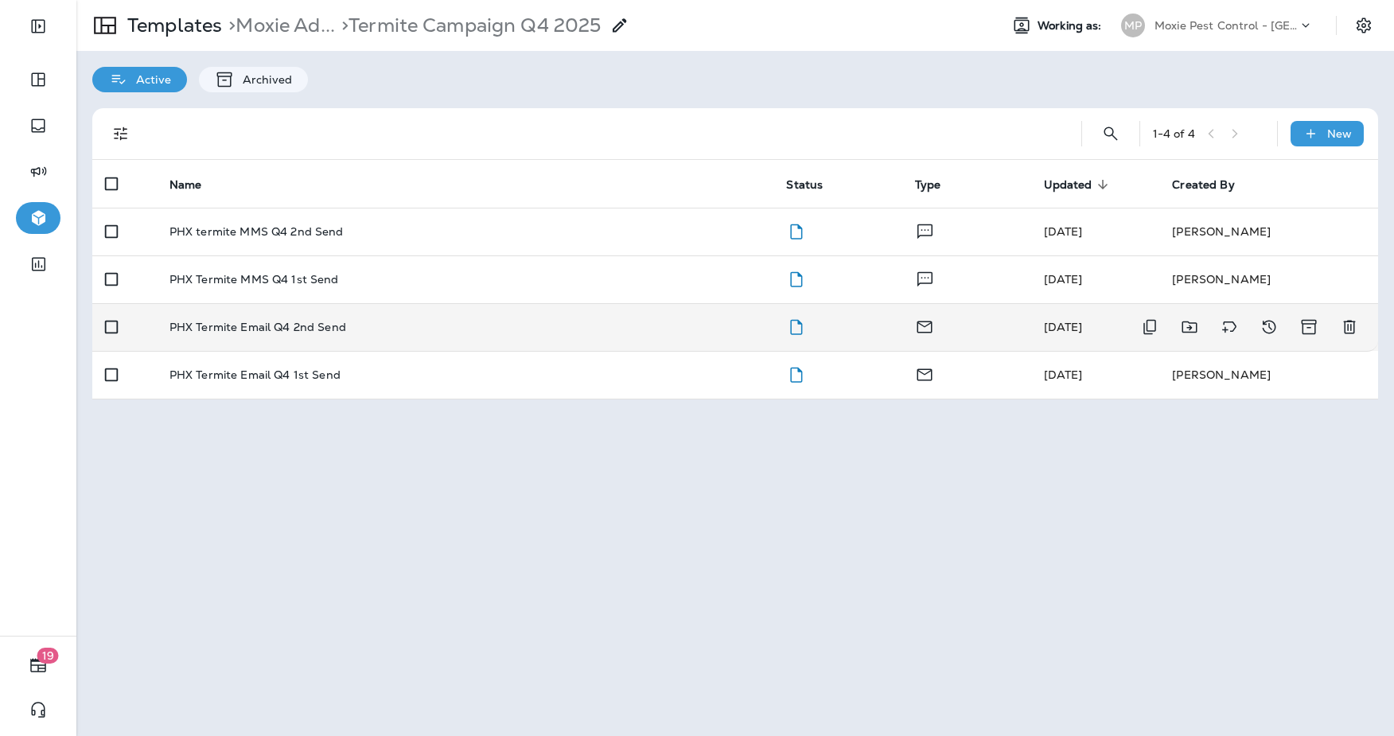
click at [394, 316] on td "PHX Termite Email Q4 2nd Send" at bounding box center [466, 327] width 618 height 48
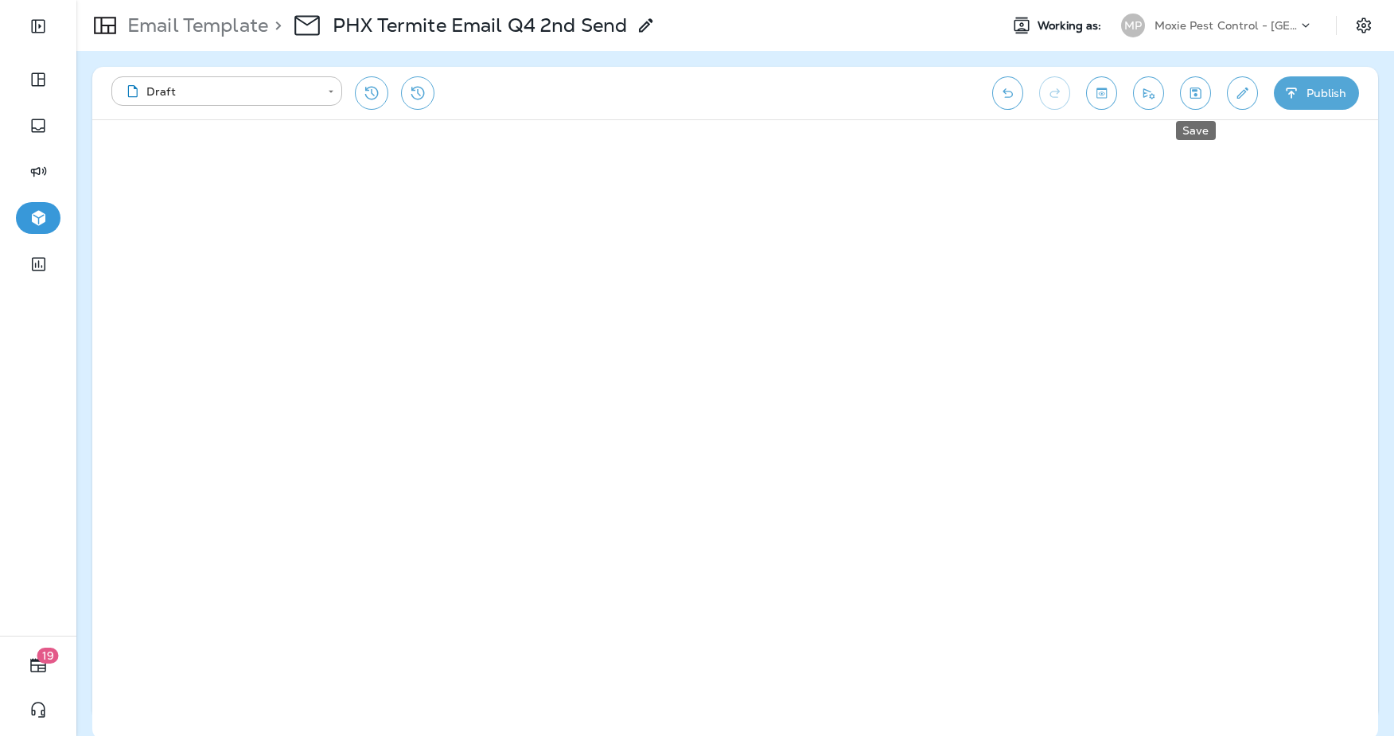
click at [1203, 96] on icon "Save" at bounding box center [1196, 93] width 17 height 16
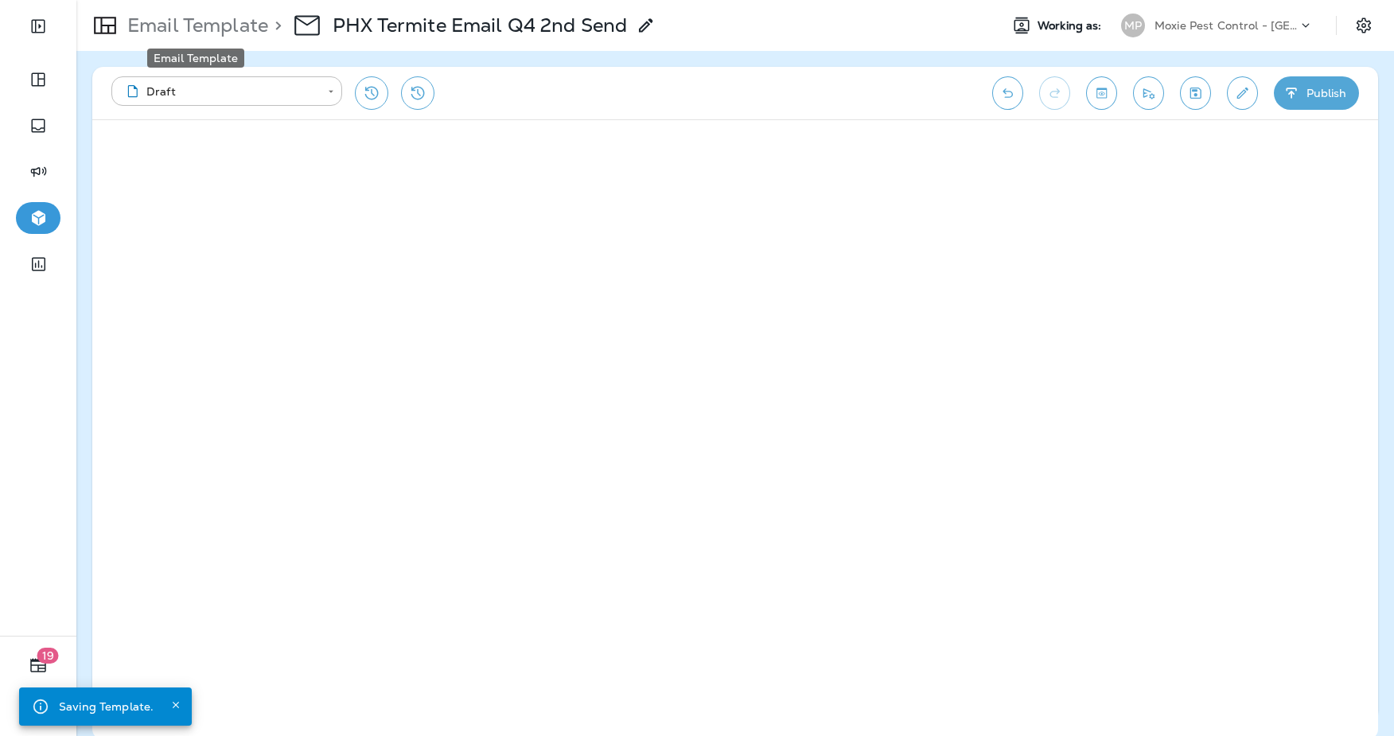
click at [232, 37] on div "Email Template" at bounding box center [196, 53] width 100 height 32
click at [236, 32] on p "Email Template" at bounding box center [194, 26] width 147 height 24
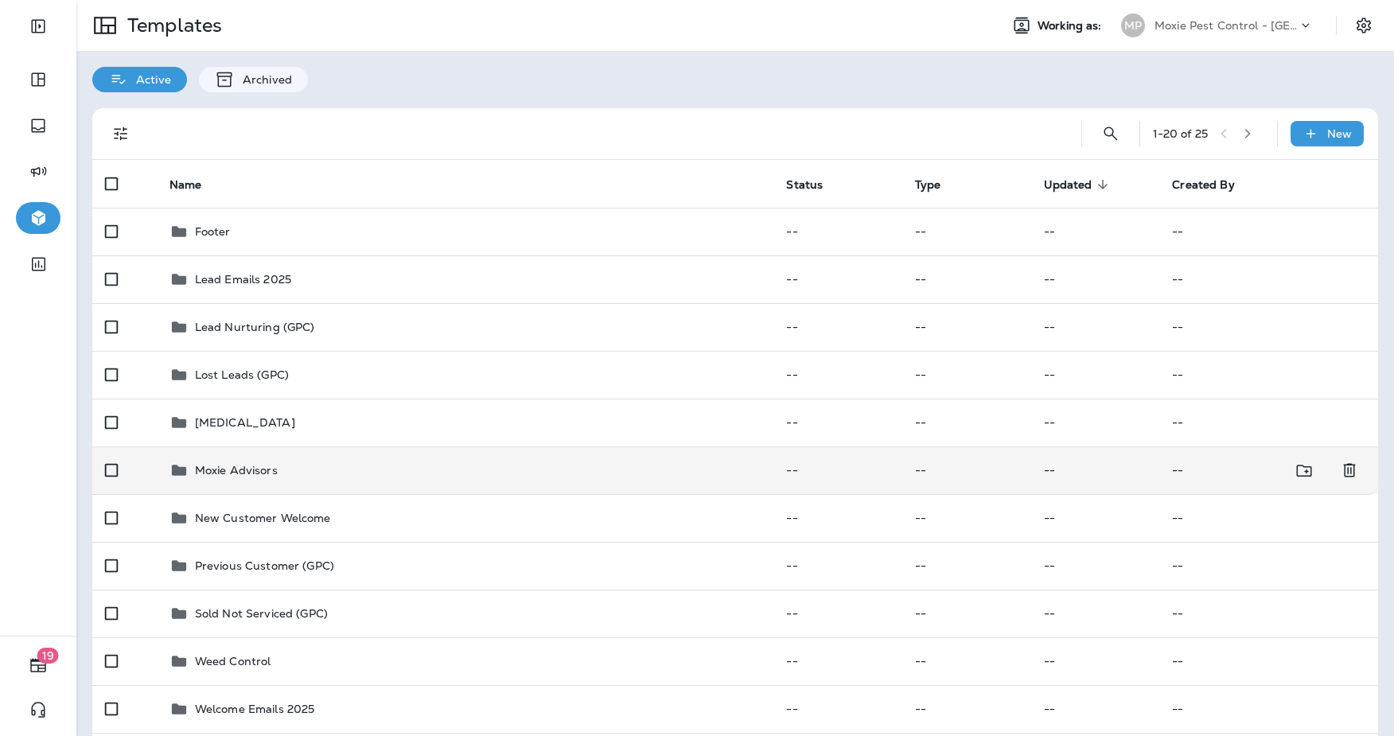
click at [265, 474] on p "Moxie Advisors" at bounding box center [236, 470] width 83 height 13
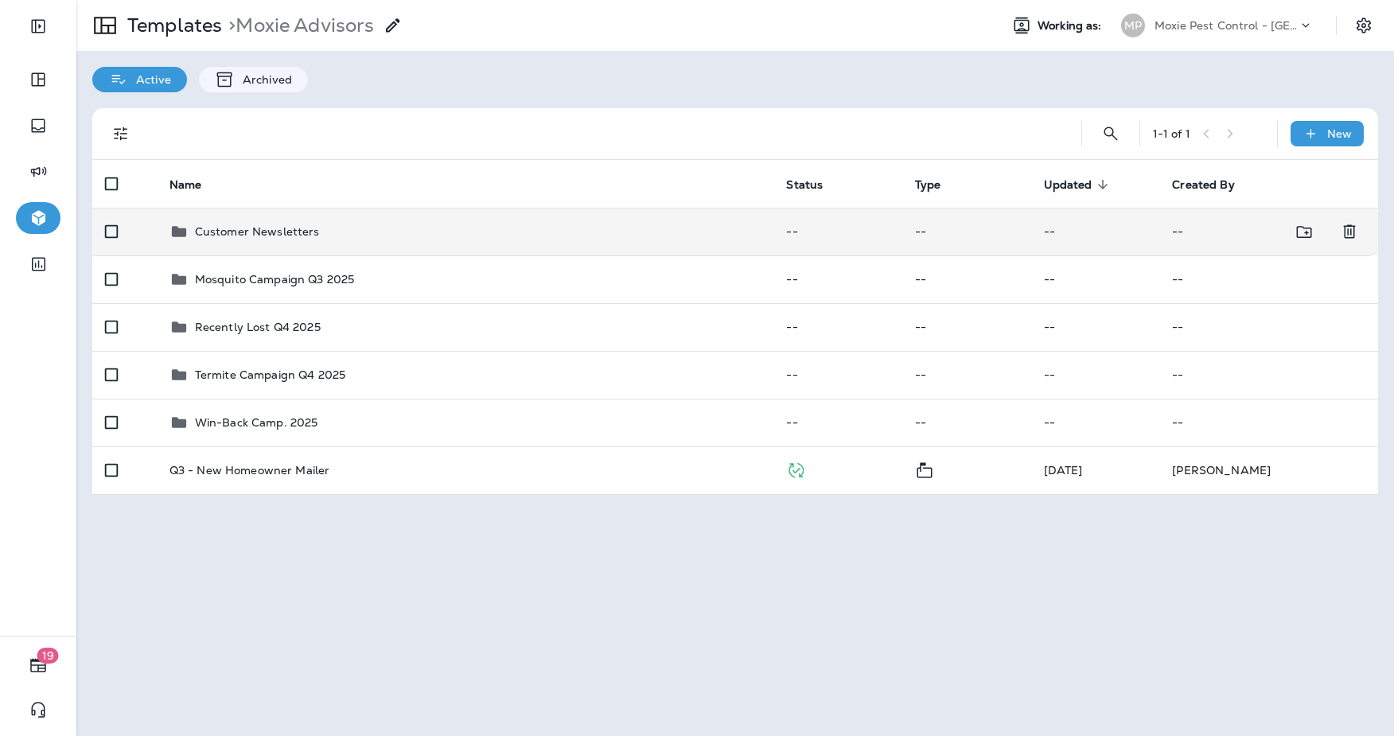
click at [291, 236] on p "Customer Newsletters" at bounding box center [257, 231] width 125 height 13
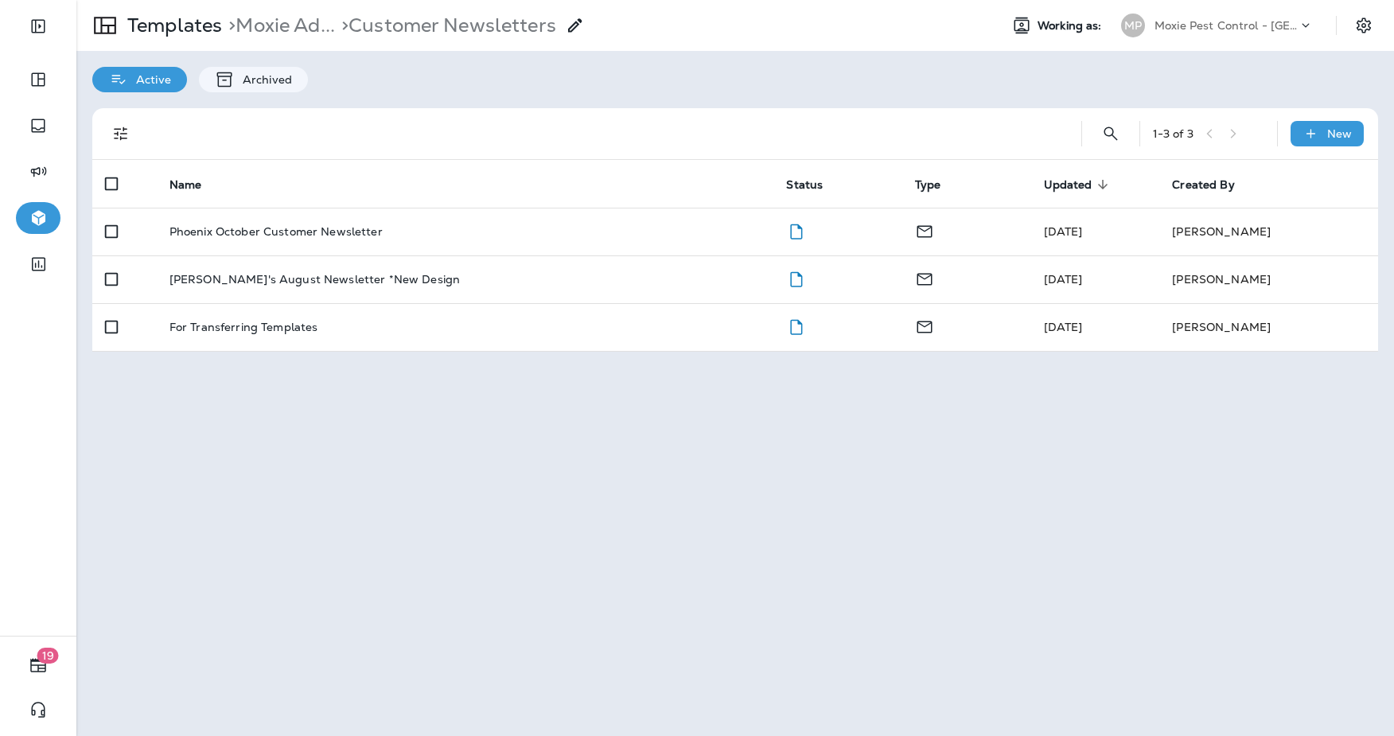
click at [291, 236] on p "Phoenix October Customer Newsletter" at bounding box center [276, 231] width 213 height 13
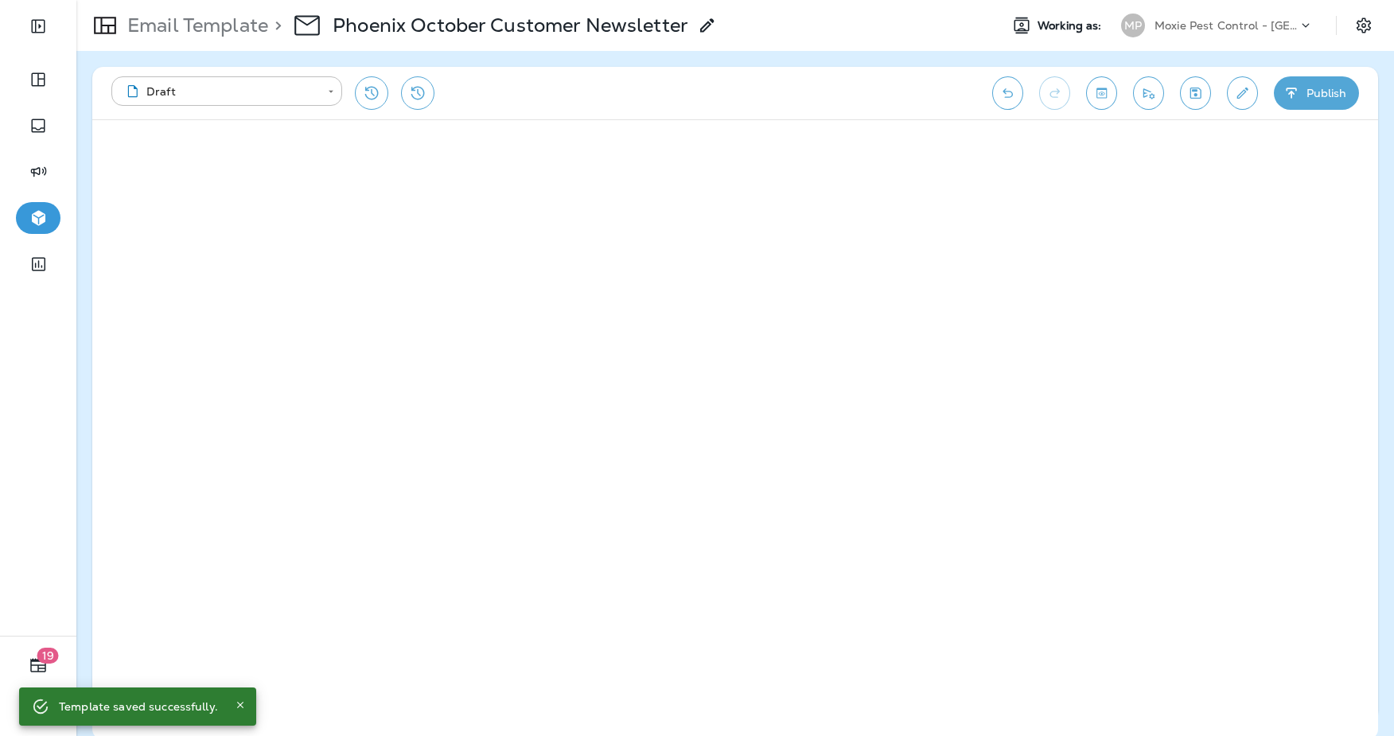
click at [119, 28] on icon at bounding box center [105, 26] width 32 height 32
click at [198, 31] on p "Email Template" at bounding box center [194, 26] width 147 height 24
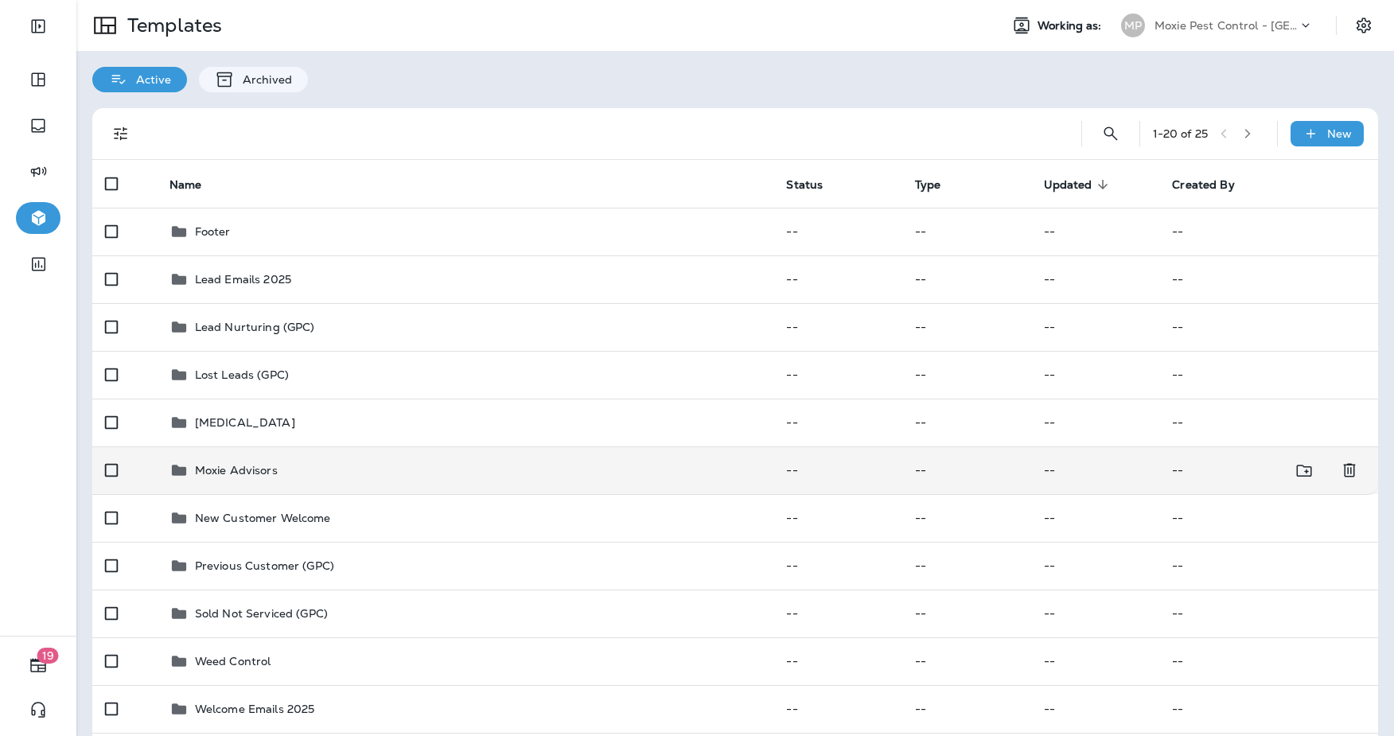
click at [369, 479] on div "Moxie Advisors" at bounding box center [466, 470] width 592 height 19
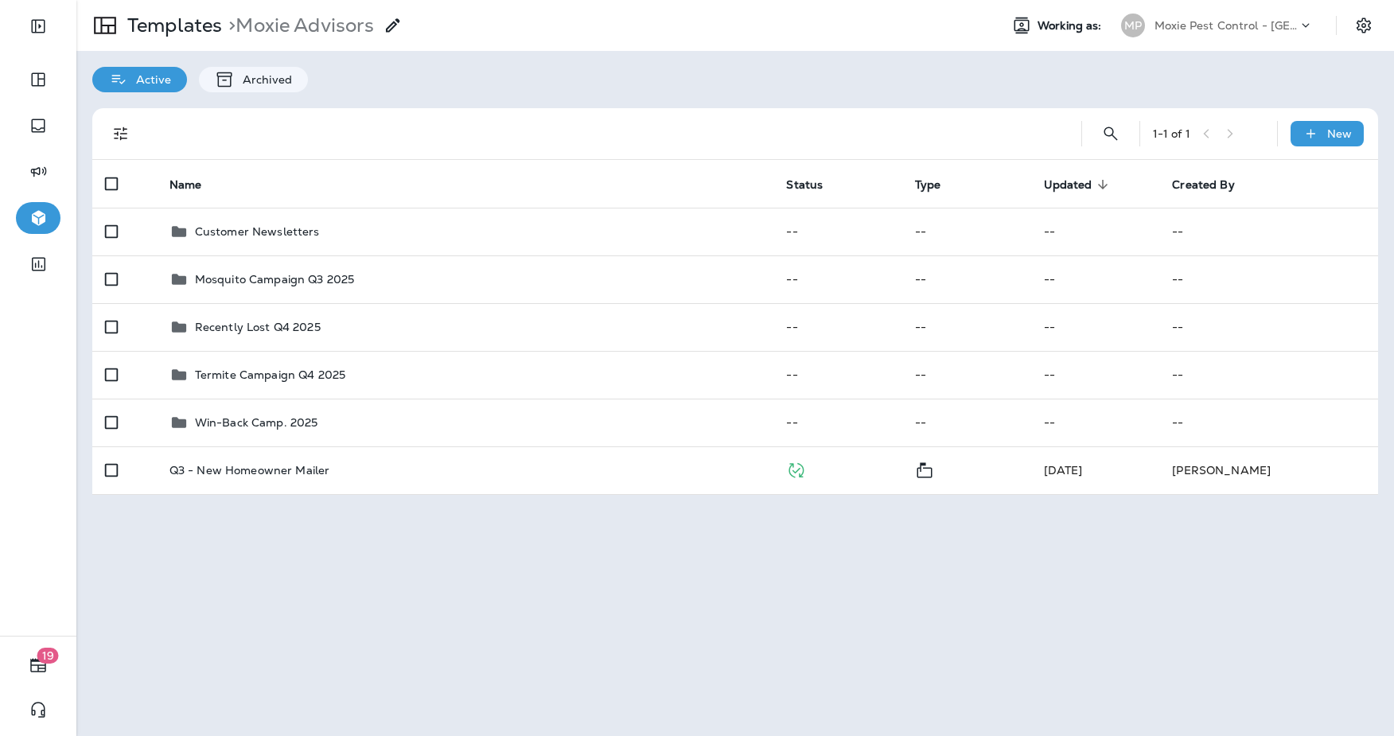
click at [652, 384] on td "Termite Campaign Q4 2025" at bounding box center [466, 375] width 618 height 48
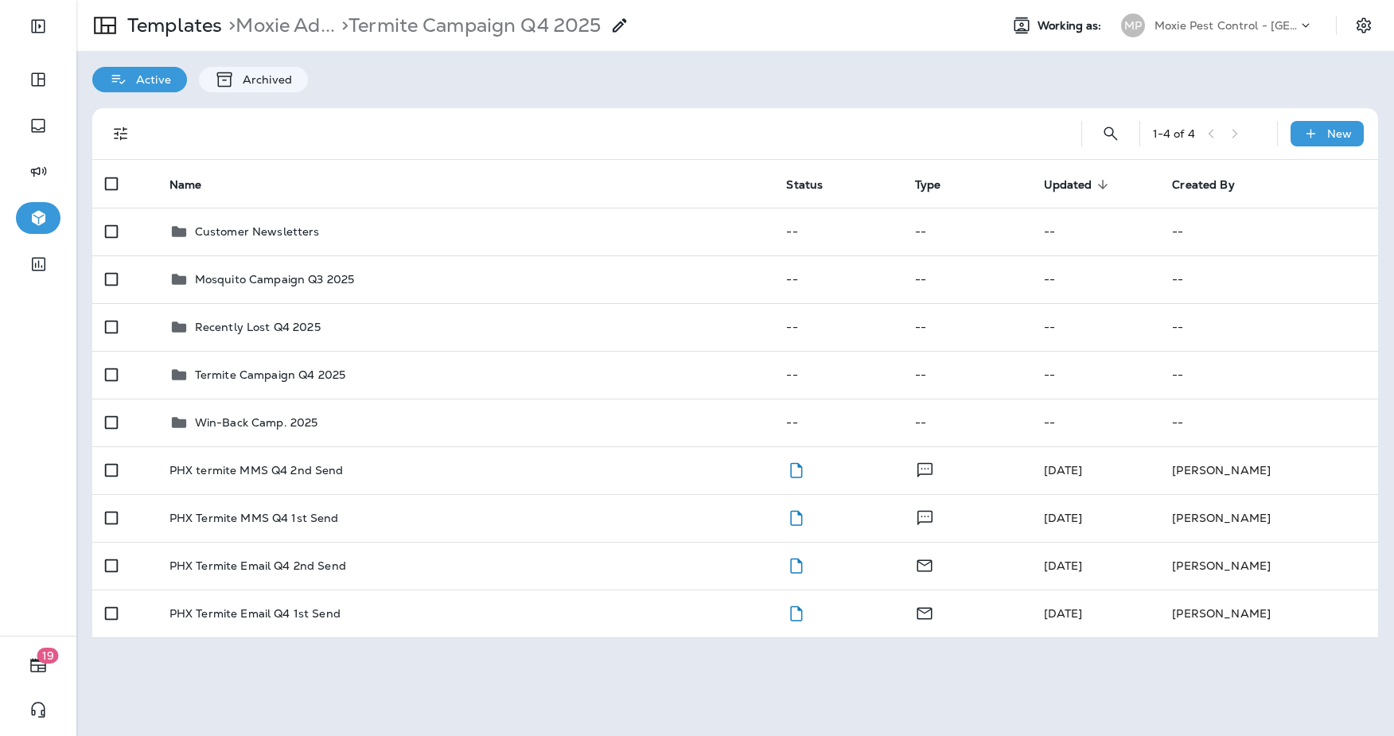
click at [652, 384] on td "Termite Campaign Q4 2025" at bounding box center [466, 375] width 618 height 48
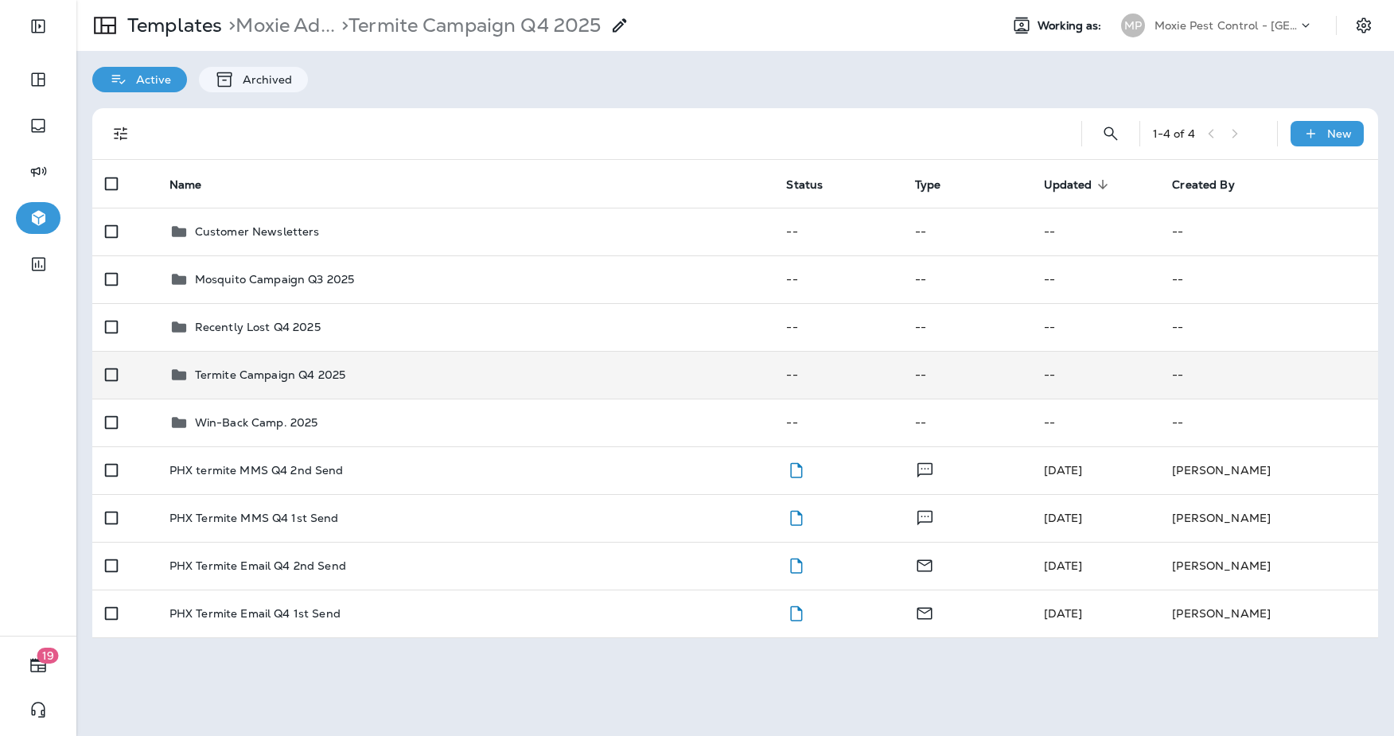
click at [279, 372] on p "Termite Campaign Q4 2025" at bounding box center [270, 375] width 150 height 13
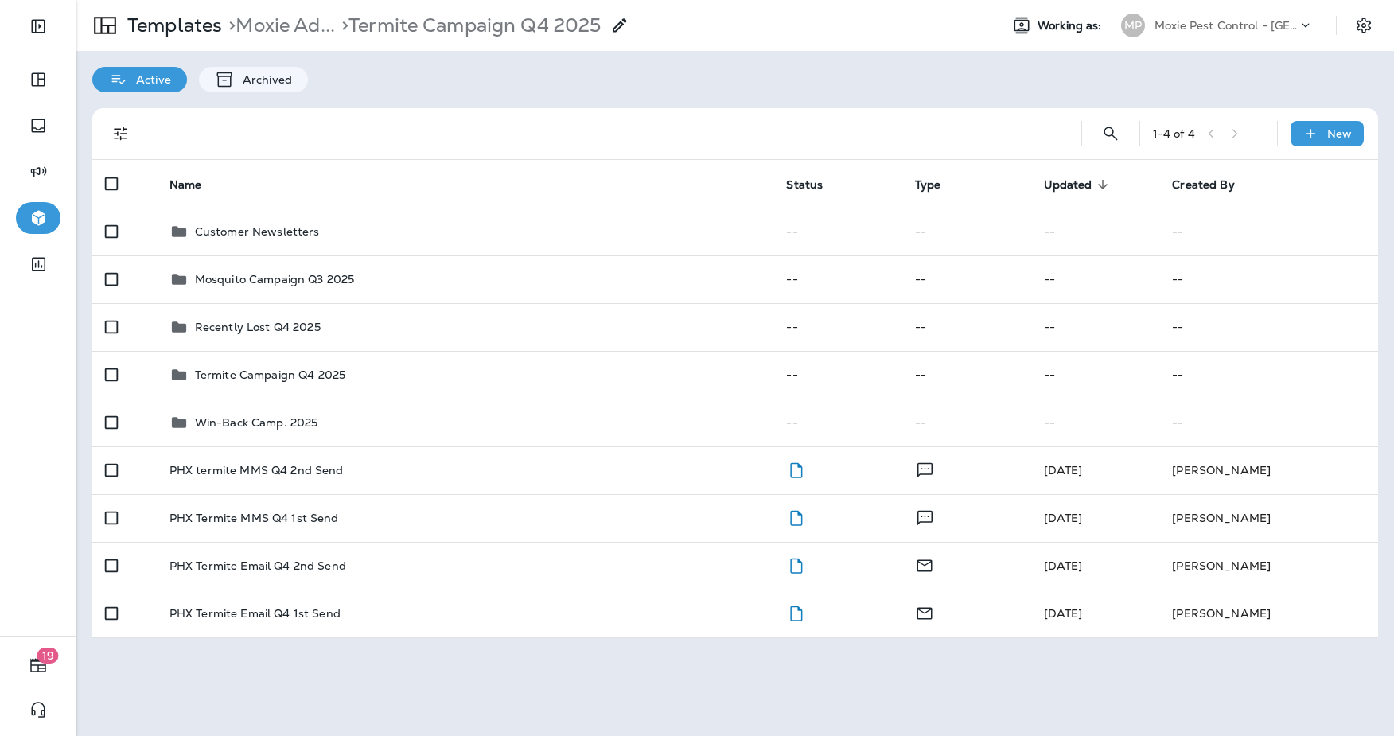
drag, startPoint x: 390, startPoint y: 101, endPoint x: 390, endPoint y: 140, distance: 39.0
click at [390, 101] on div "1 - 4 of 4 New Name Status Type Updated sorted descending Created By Customer N…" at bounding box center [735, 373] width 1318 height 562
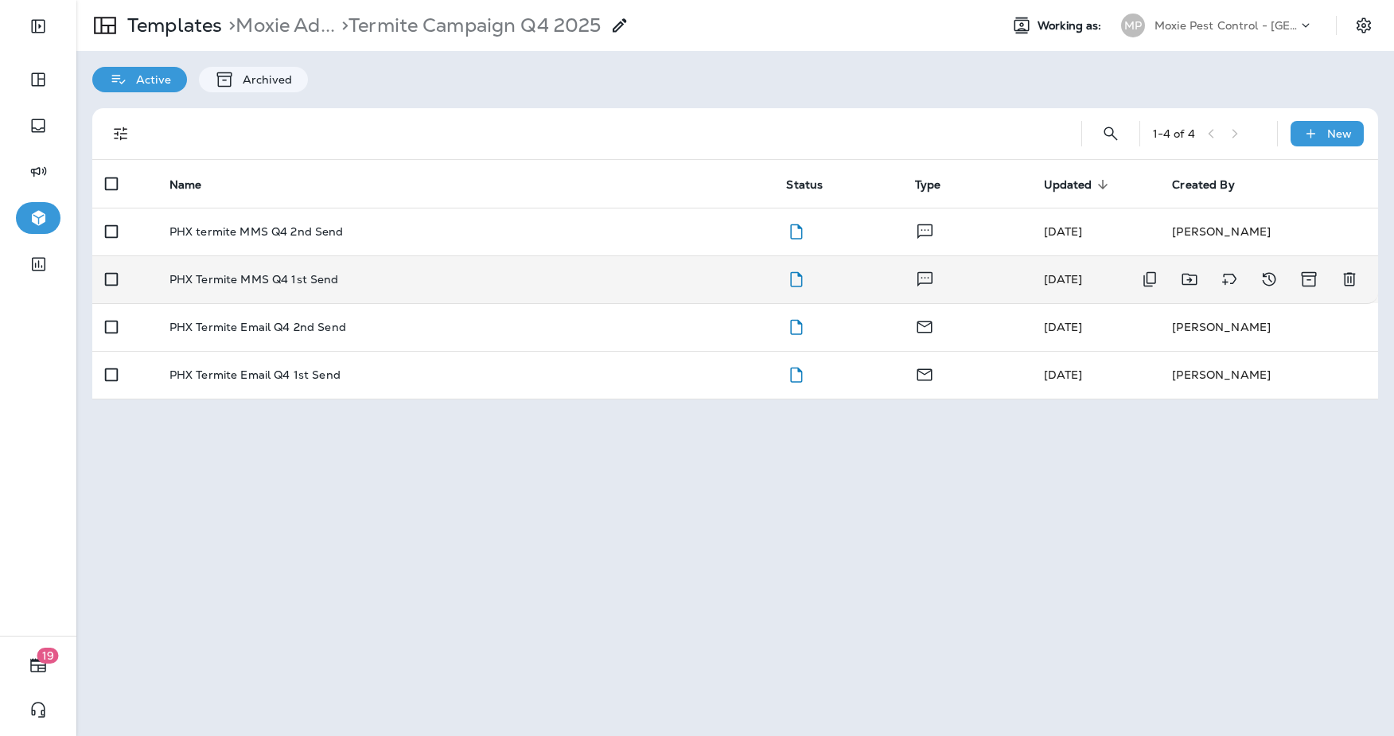
click at [259, 280] on p "PHX Termite MMS Q4 1st Send" at bounding box center [255, 279] width 170 height 13
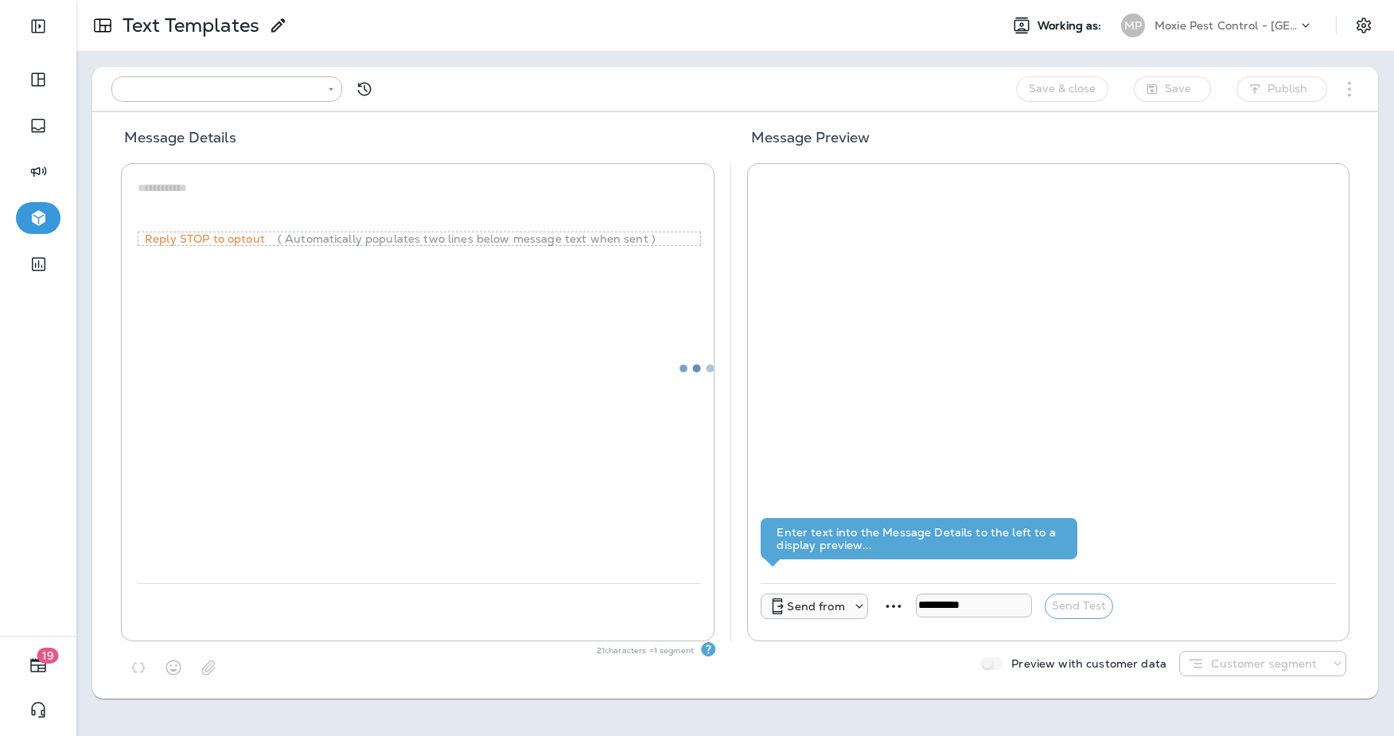
click at [185, 30] on div at bounding box center [697, 368] width 1391 height 733
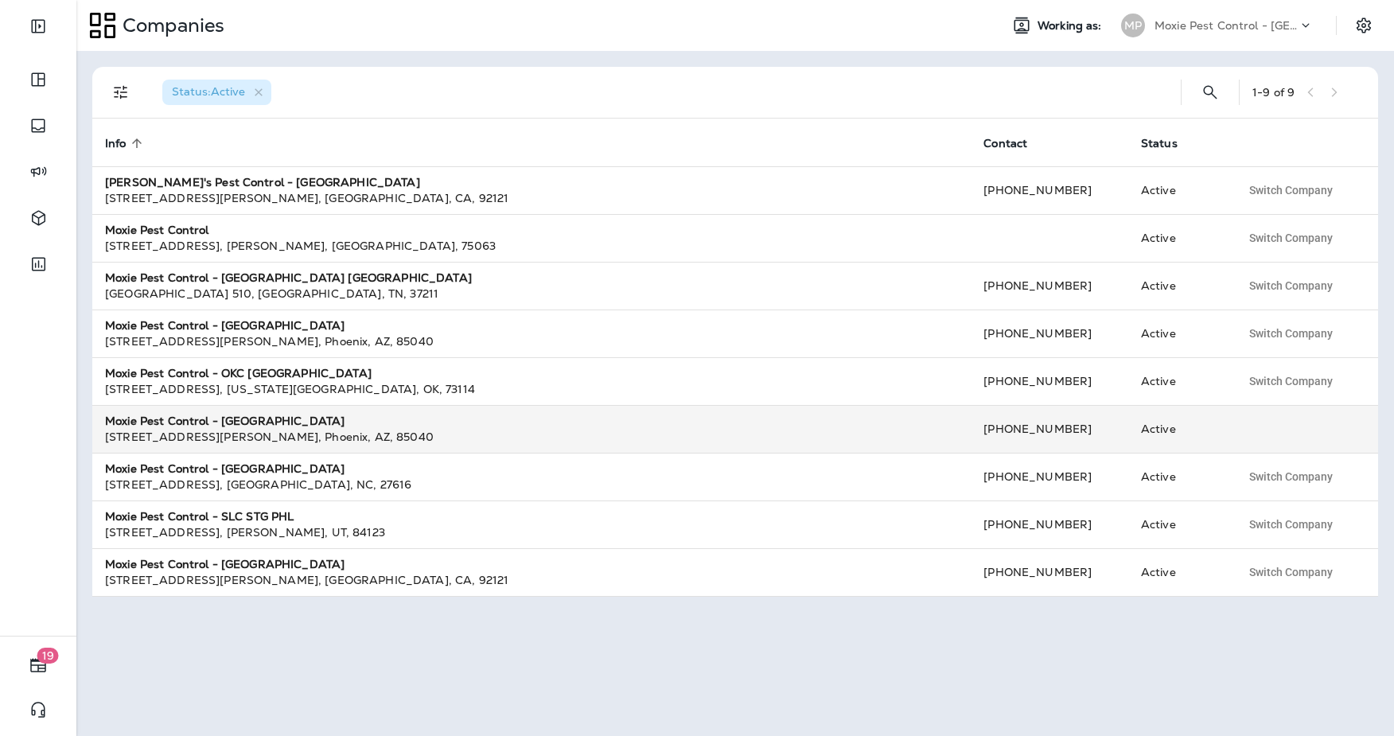
click at [528, 433] on div "[STREET_ADDRESS][PERSON_NAME]" at bounding box center [531, 437] width 853 height 16
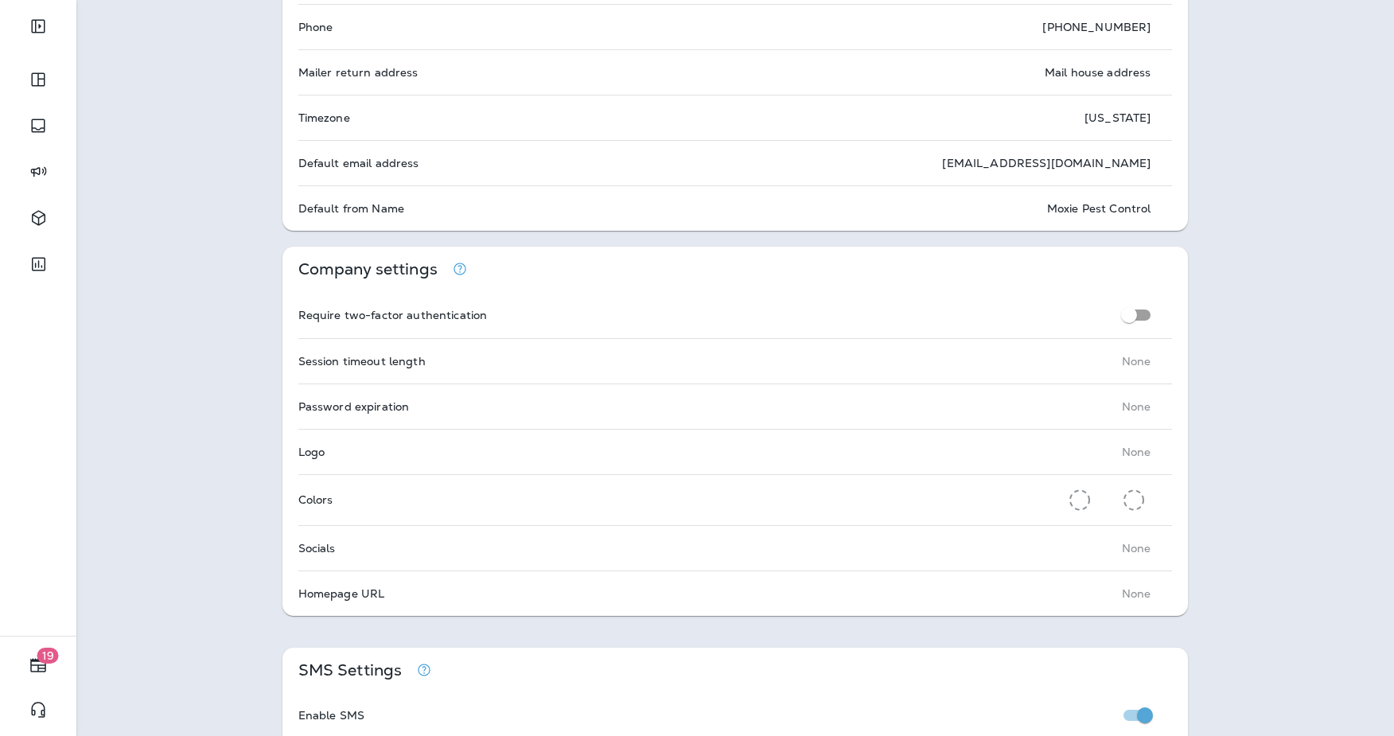
scroll to position [199, 0]
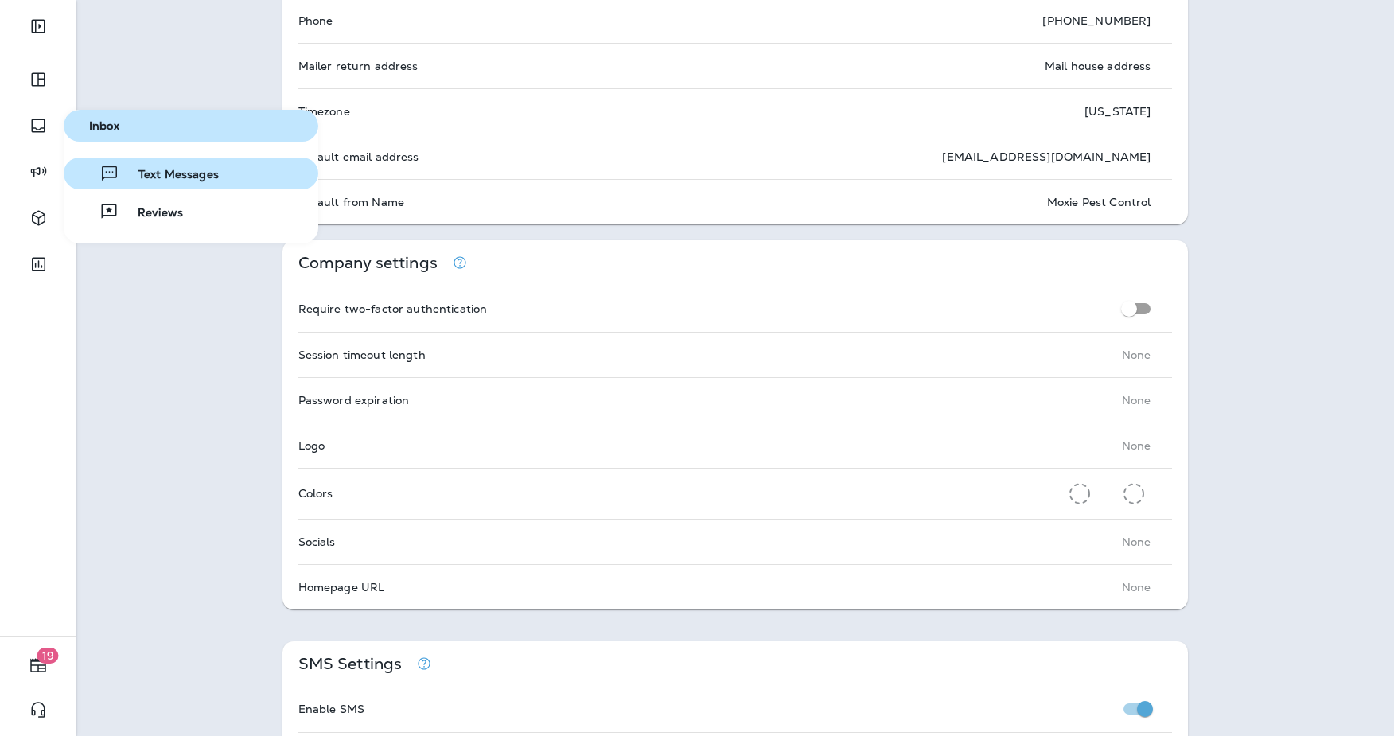
click at [167, 187] on button "Text Messages" at bounding box center [191, 174] width 255 height 32
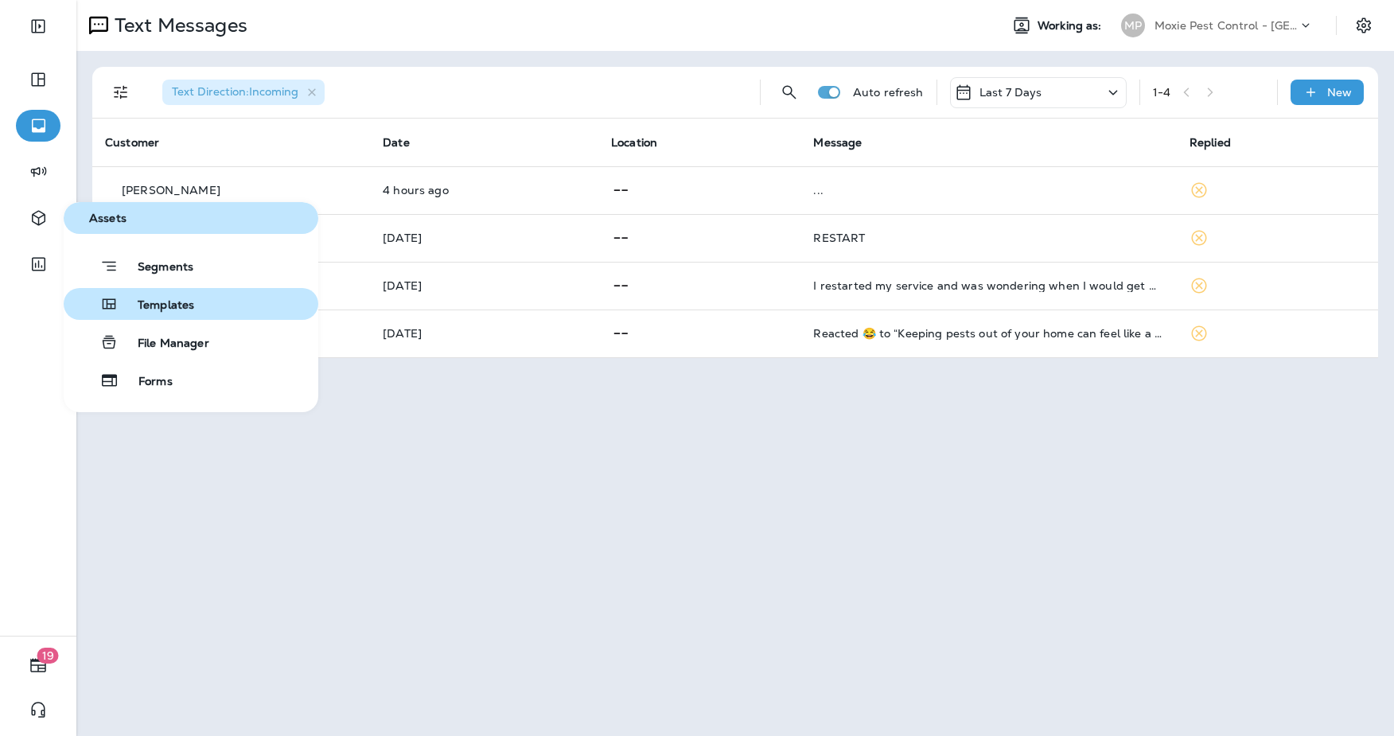
click at [128, 306] on span "Templates" at bounding box center [157, 305] width 76 height 15
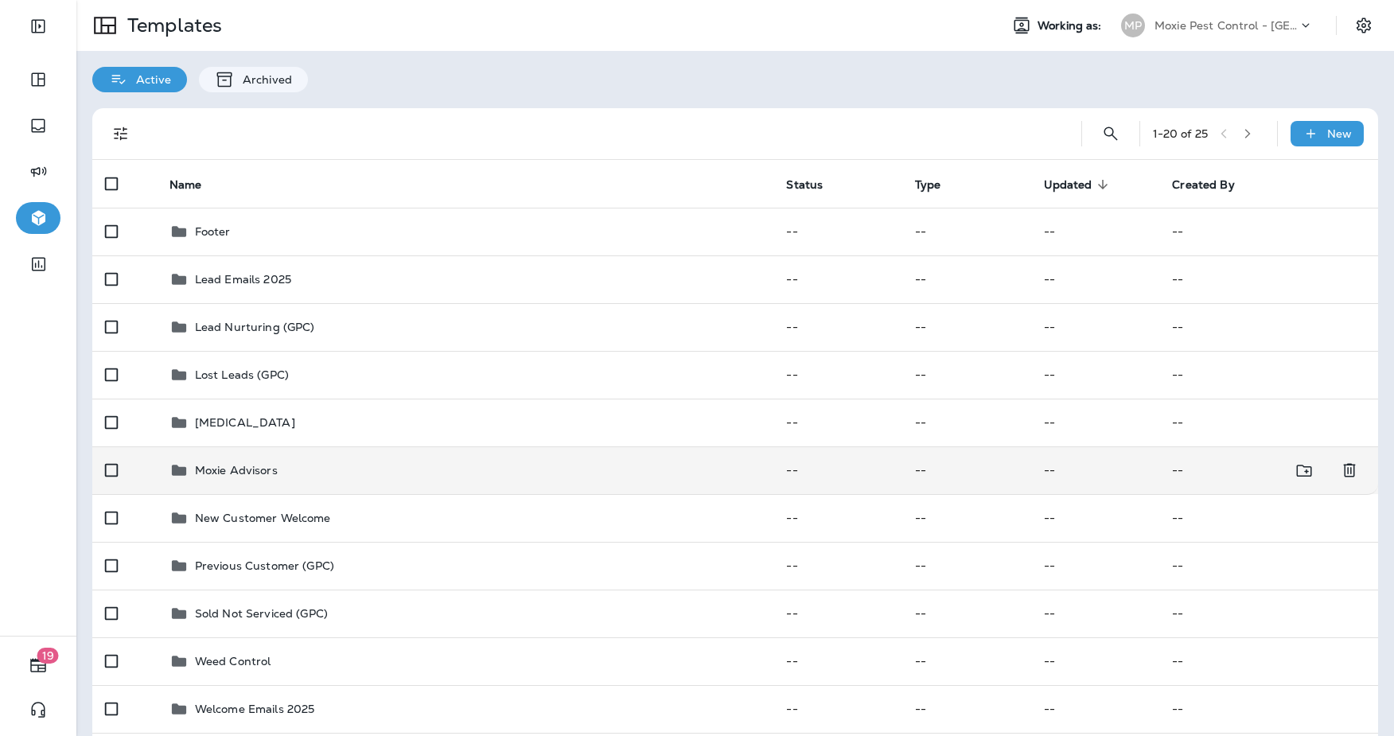
click at [185, 478] on icon at bounding box center [179, 470] width 19 height 19
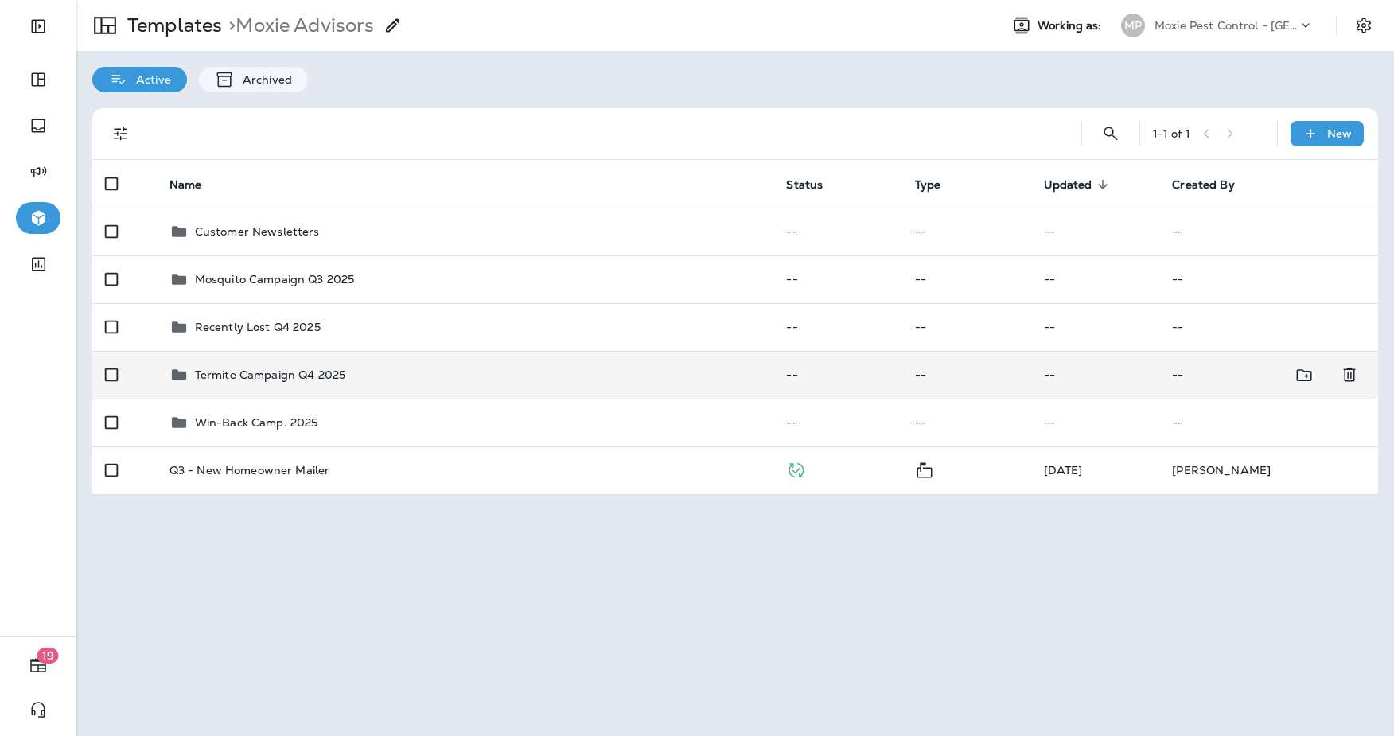
click at [220, 378] on p "Termite Campaign Q4 2025" at bounding box center [270, 375] width 150 height 13
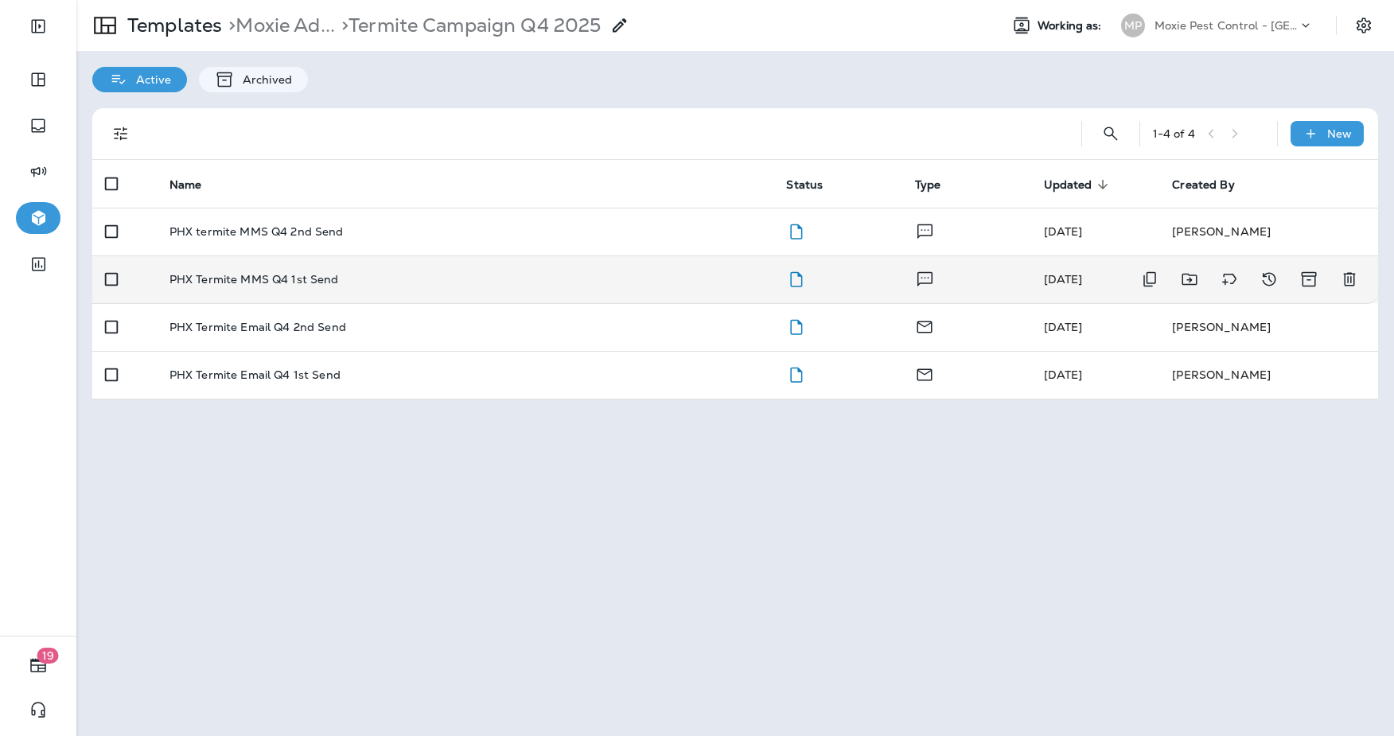
click at [537, 278] on div "PHX Termite MMS Q4 1st Send" at bounding box center [466, 279] width 592 height 13
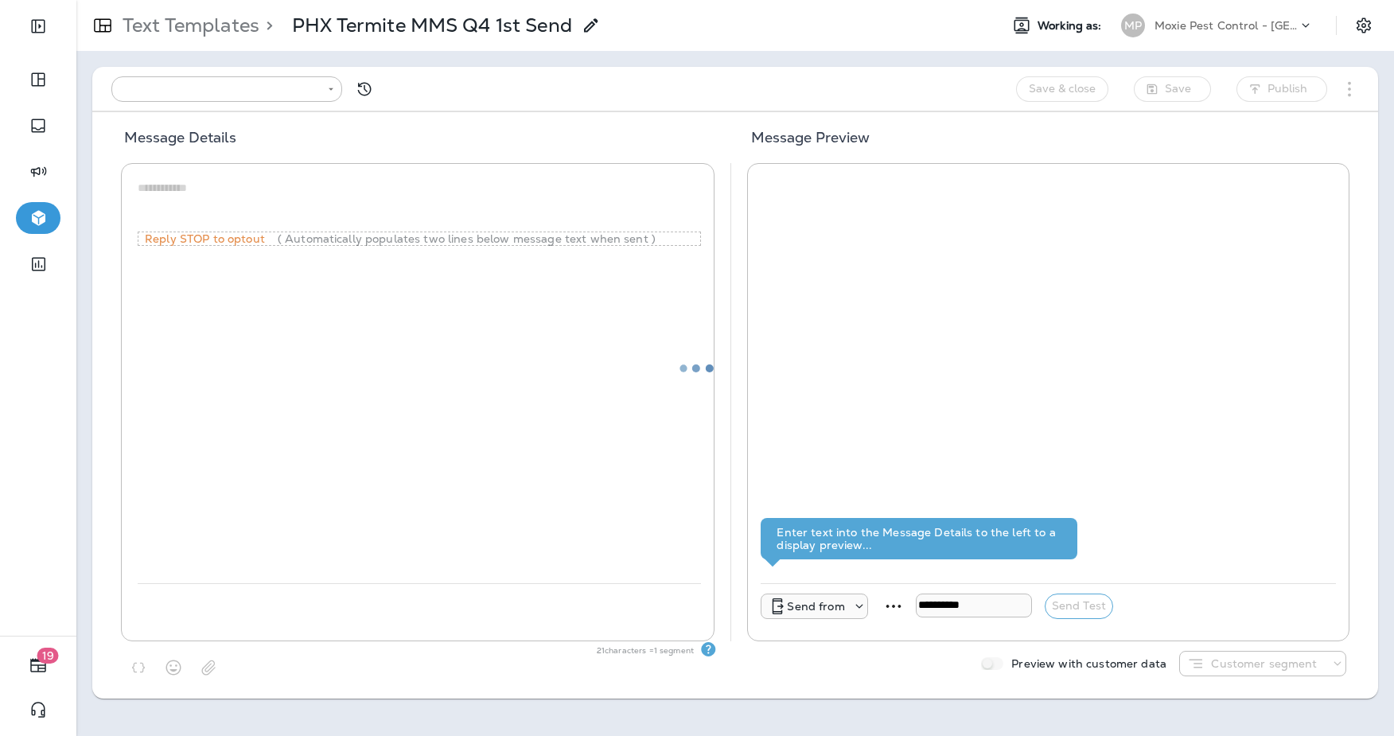
type input "**********"
type textarea "**********"
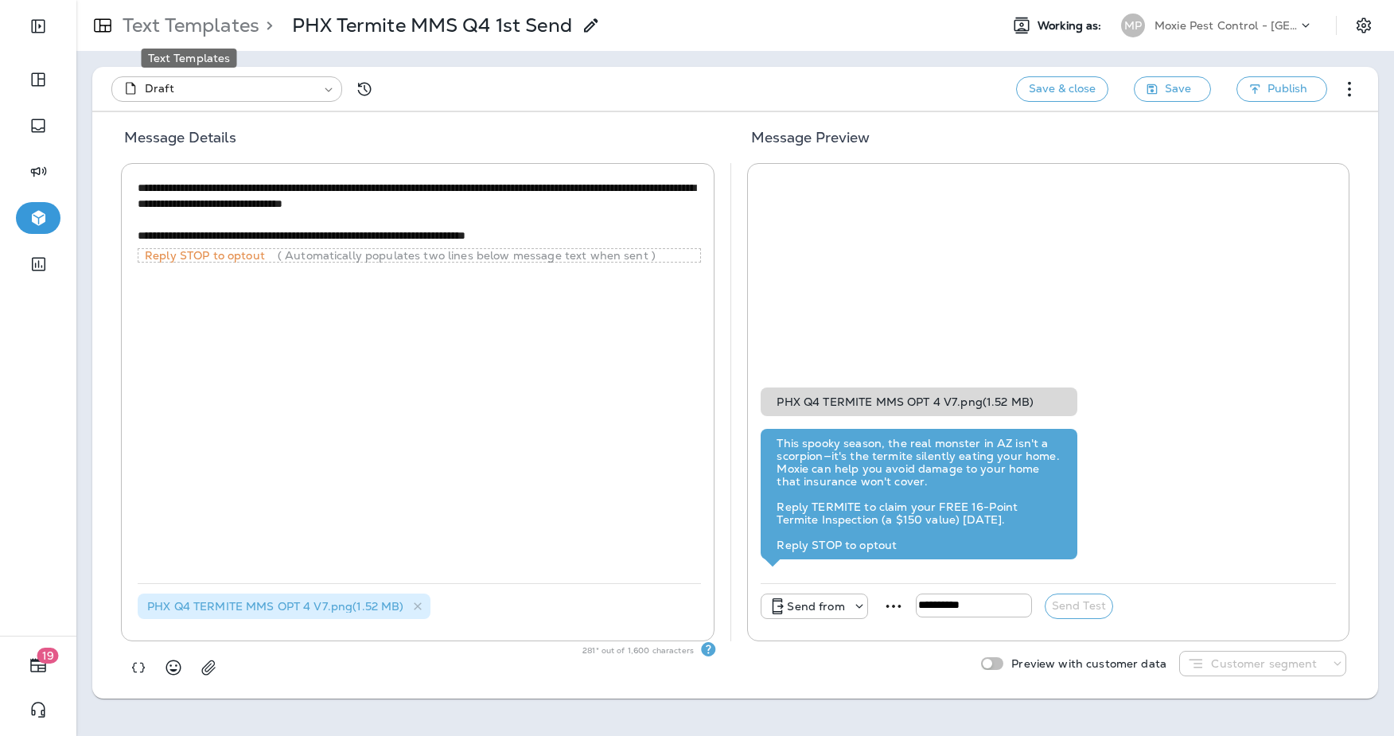
click at [205, 21] on p "Text Templates" at bounding box center [187, 26] width 143 height 24
